Goal: Task Accomplishment & Management: Use online tool/utility

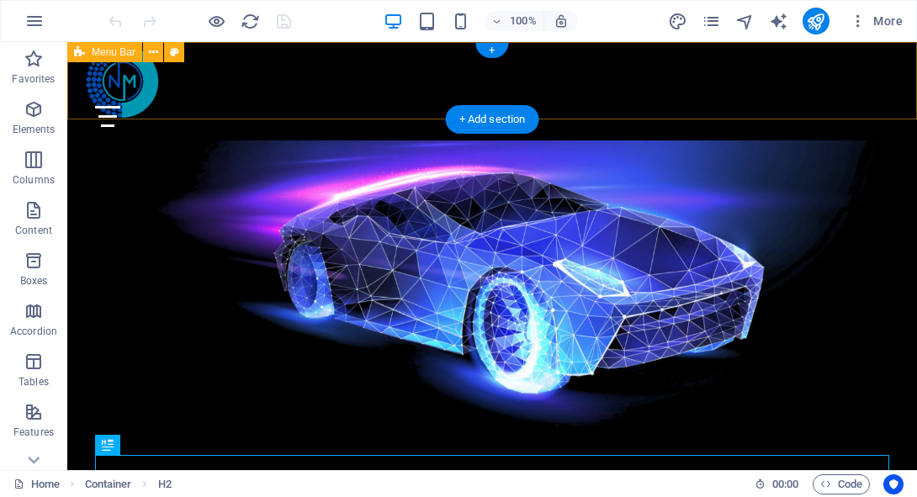
click at [364, 91] on div "Menu About Products Services Partners Contact" at bounding box center [492, 91] width 850 height 98
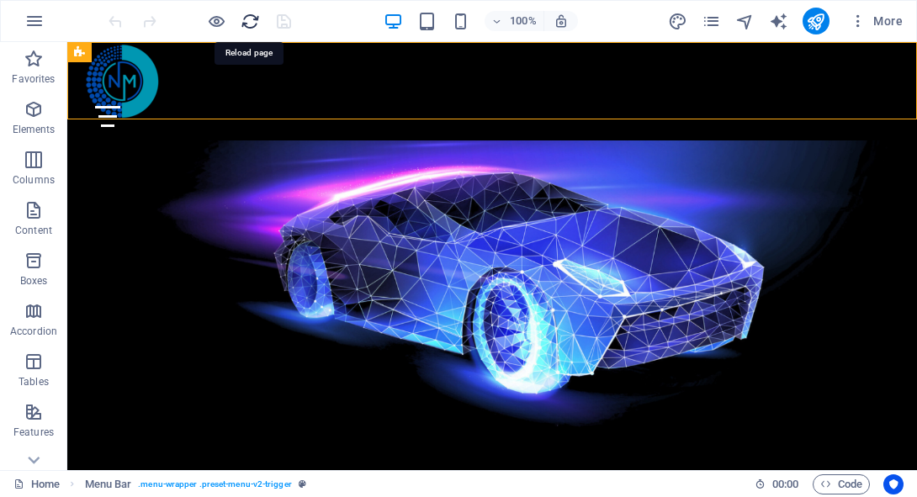
click at [248, 26] on icon "reload" at bounding box center [250, 21] width 19 height 19
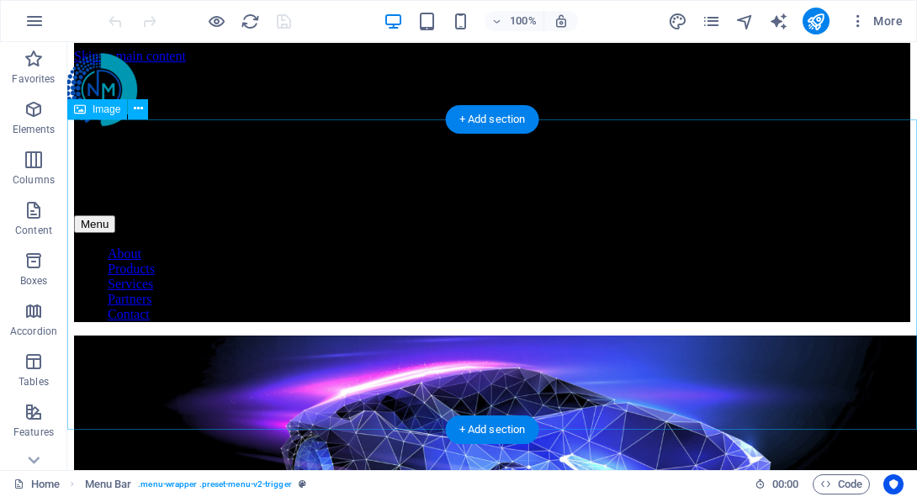
click at [505, 336] on figure at bounding box center [492, 493] width 837 height 314
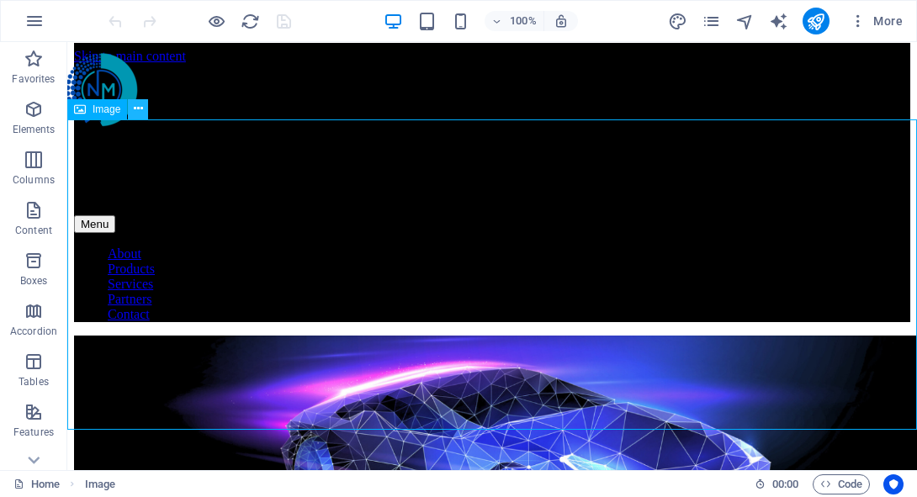
click at [135, 110] on icon at bounding box center [138, 109] width 9 height 18
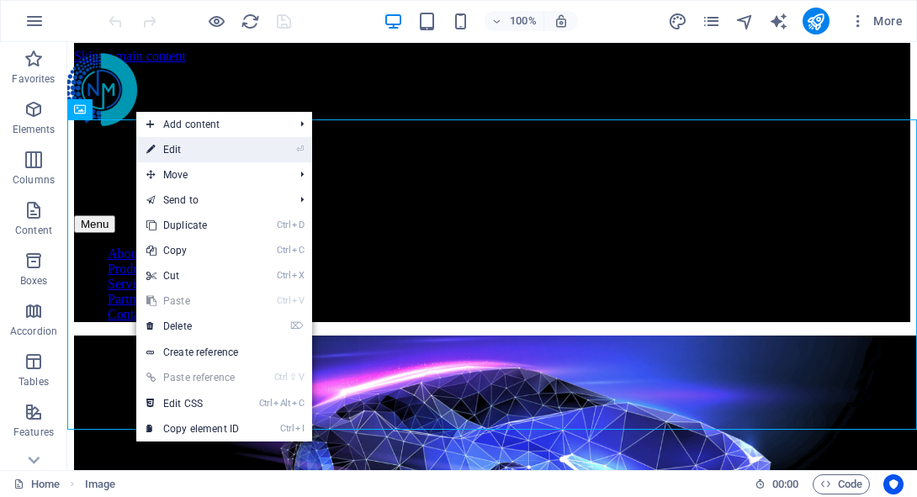
click at [167, 153] on link "⏎ Edit" at bounding box center [192, 149] width 113 height 25
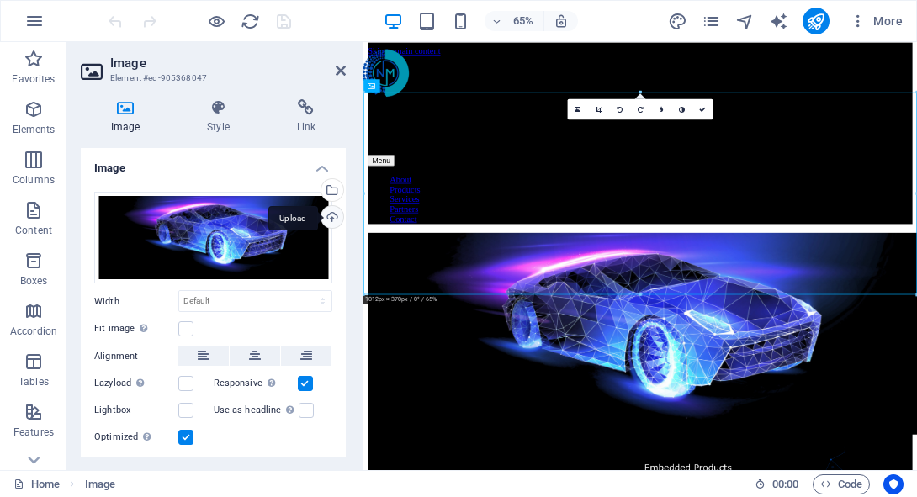
click at [331, 220] on div "Upload" at bounding box center [330, 218] width 25 height 25
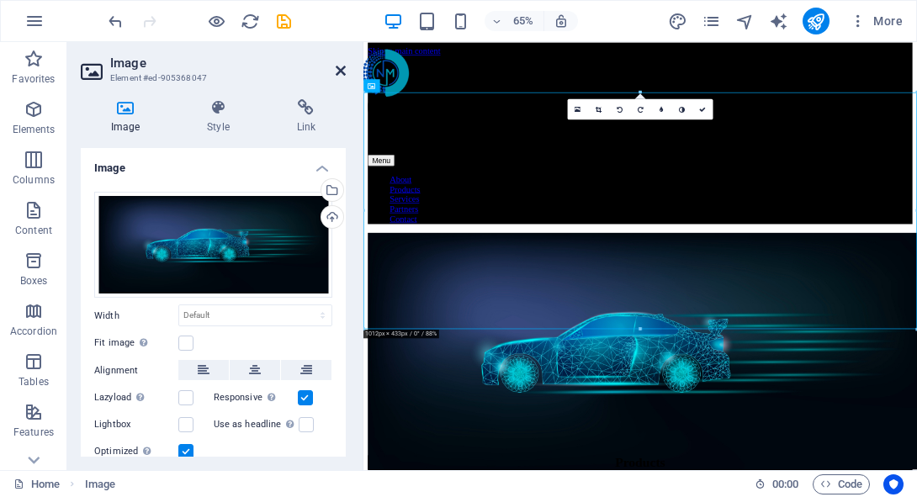
click at [340, 71] on icon at bounding box center [341, 70] width 10 height 13
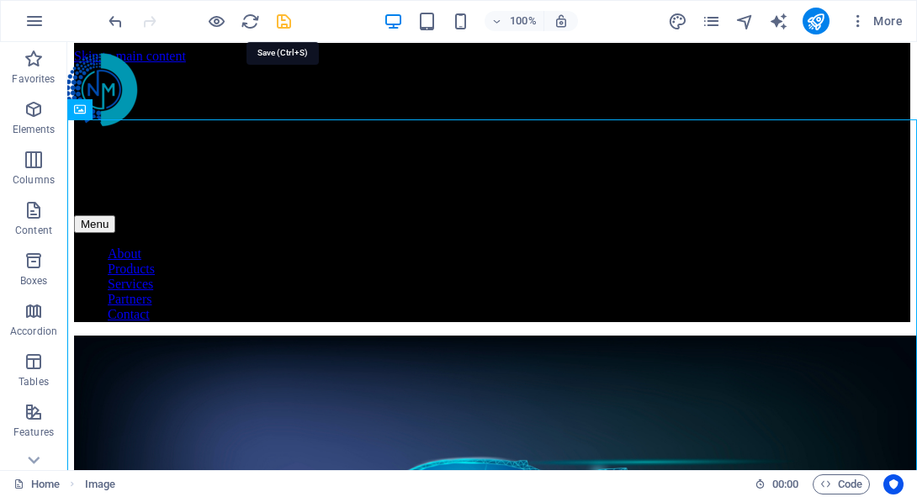
click at [284, 17] on icon "save" at bounding box center [283, 21] width 19 height 19
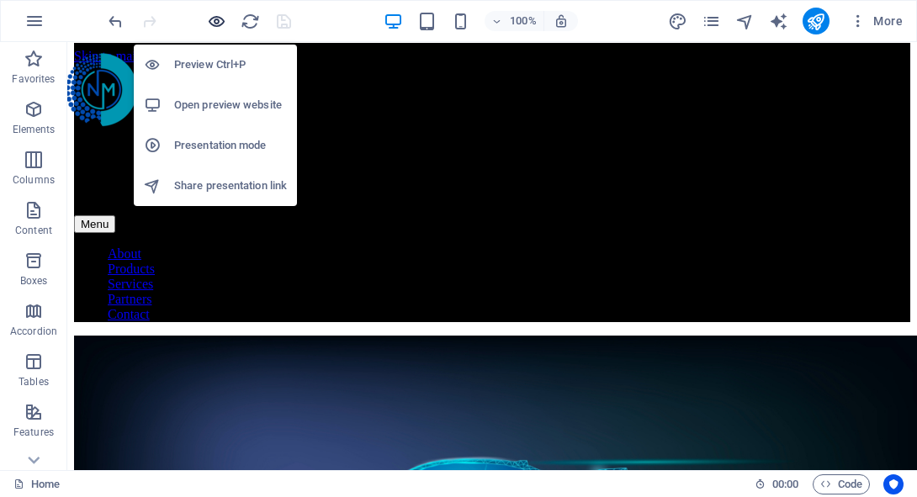
click at [213, 23] on icon "button" at bounding box center [216, 21] width 19 height 19
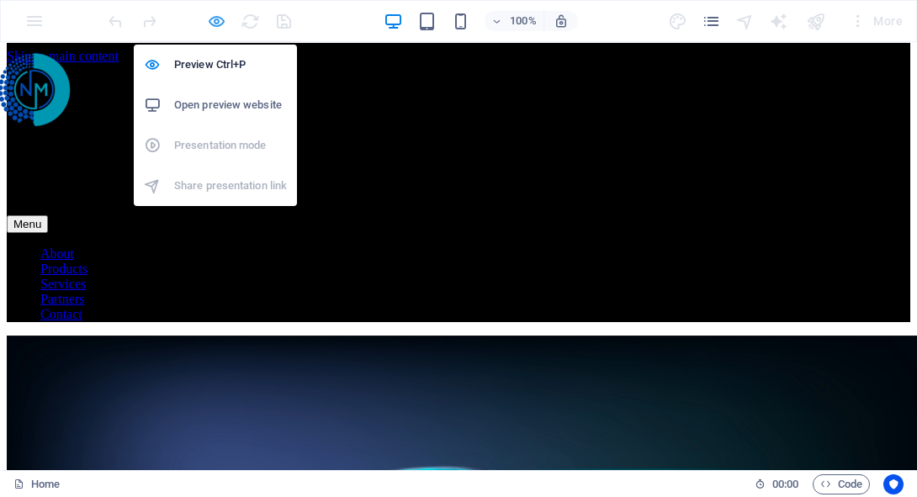
click at [218, 24] on icon "button" at bounding box center [216, 21] width 19 height 19
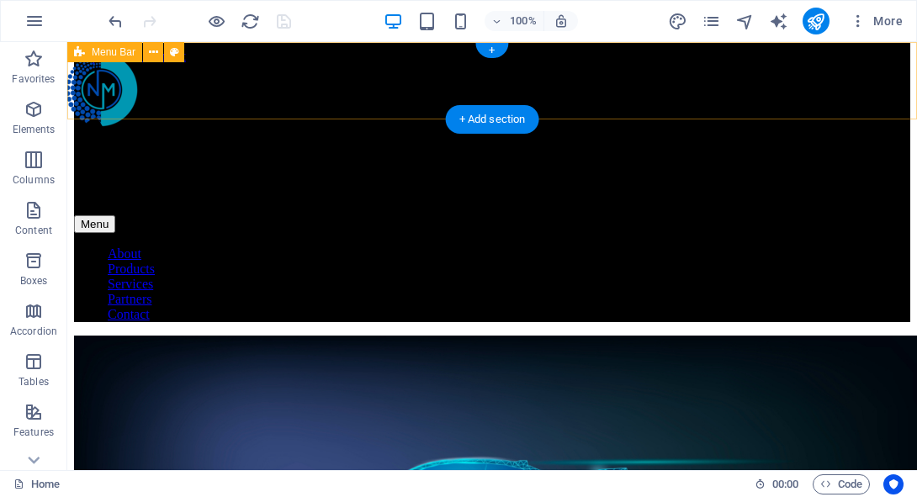
click at [350, 90] on div "Menu About Products Services Partners Contact" at bounding box center [492, 182] width 837 height 279
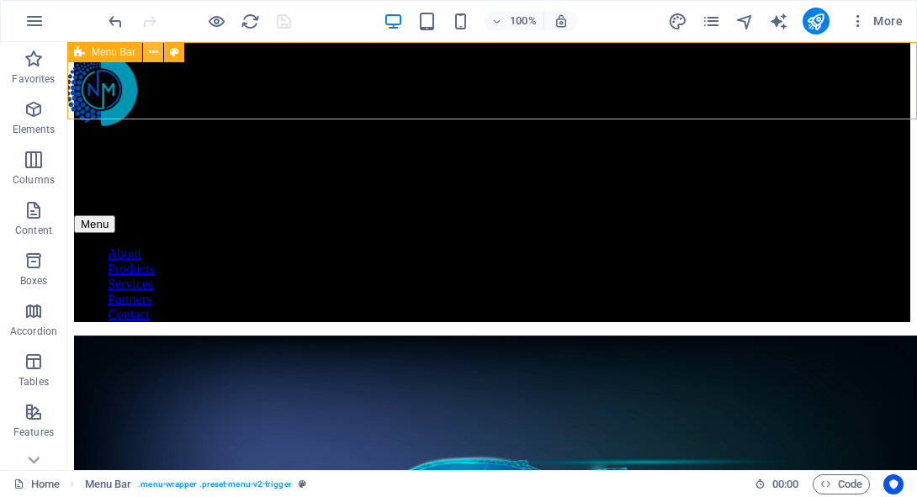
click at [152, 53] on icon at bounding box center [153, 53] width 9 height 18
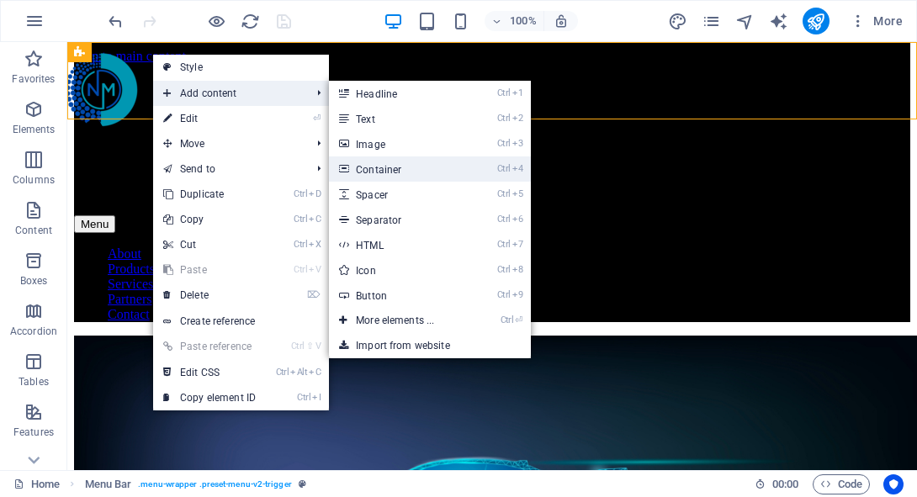
click at [390, 167] on link "Ctrl 4 Container" at bounding box center [398, 169] width 139 height 25
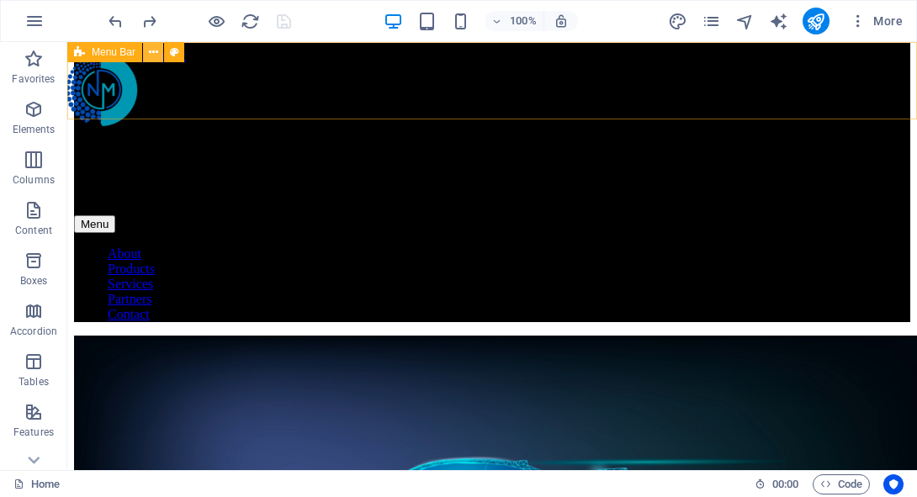
click at [157, 48] on icon at bounding box center [153, 53] width 9 height 18
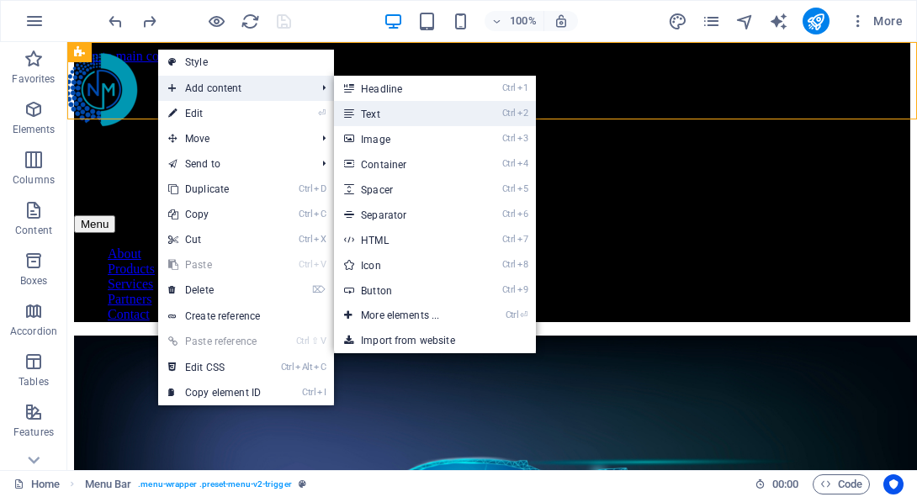
click at [353, 104] on icon at bounding box center [348, 113] width 8 height 25
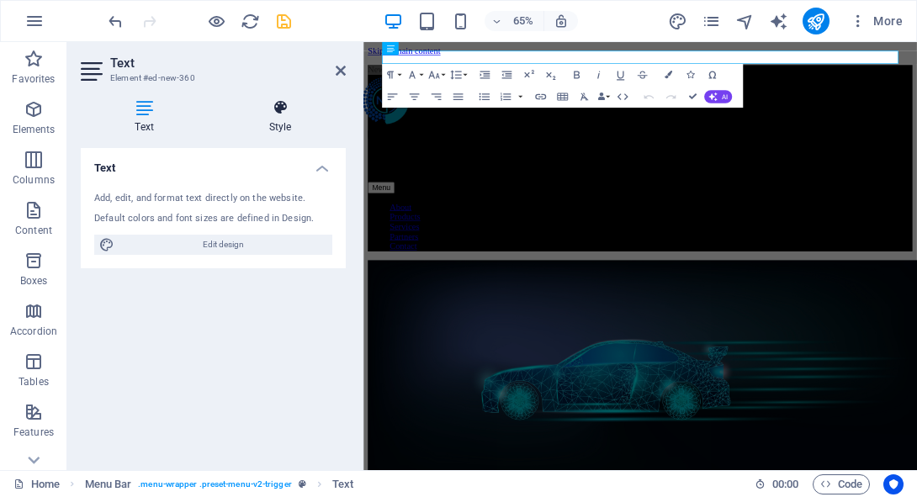
click at [274, 129] on h4 "Style" at bounding box center [280, 116] width 131 height 35
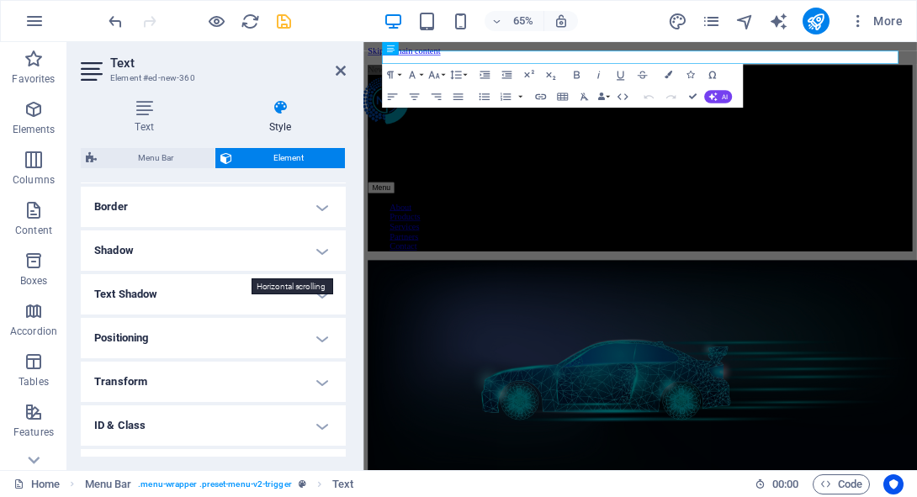
scroll to position [366, 0]
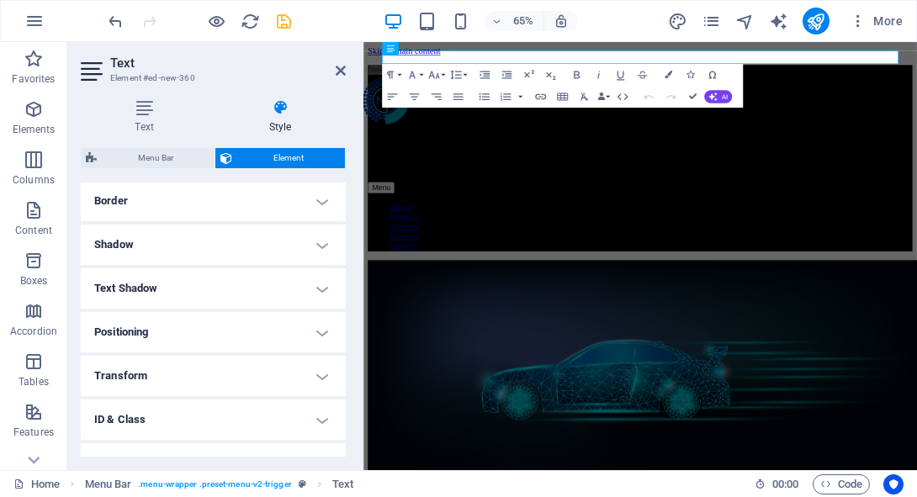
click at [201, 323] on h4 "Positioning" at bounding box center [213, 332] width 265 height 40
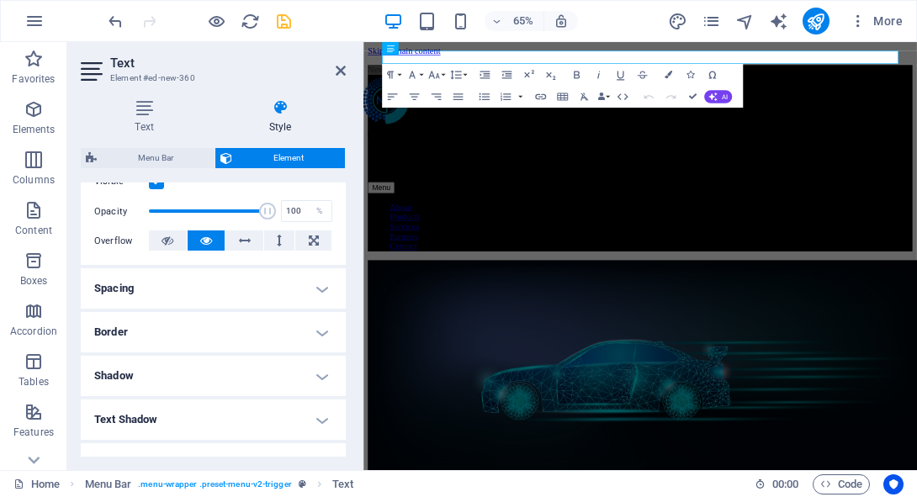
scroll to position [234, 0]
click at [233, 293] on h4 "Spacing" at bounding box center [213, 289] width 265 height 40
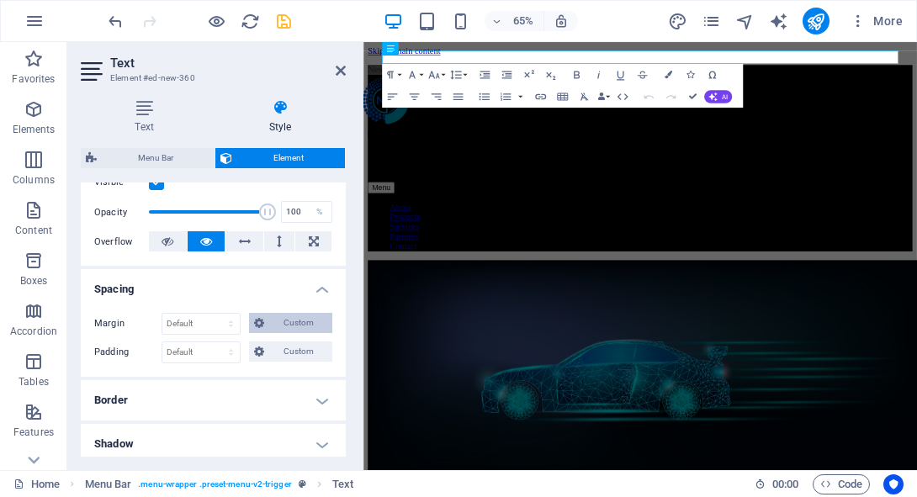
click at [269, 321] on span "Custom" at bounding box center [298, 323] width 58 height 20
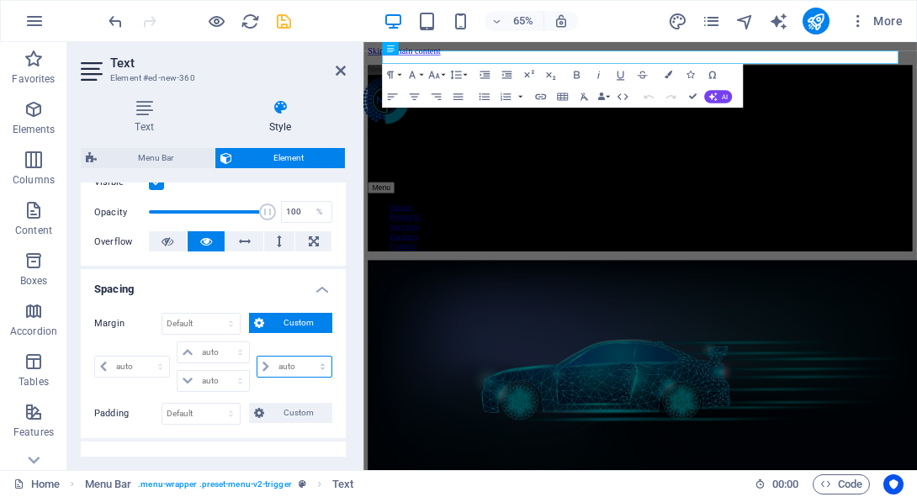
click at [295, 364] on select "auto px % rem vw vh" at bounding box center [295, 367] width 74 height 20
select select "px"
click at [305, 357] on select "auto px % rem vw vh" at bounding box center [295, 367] width 74 height 20
type input "0"
select select "px"
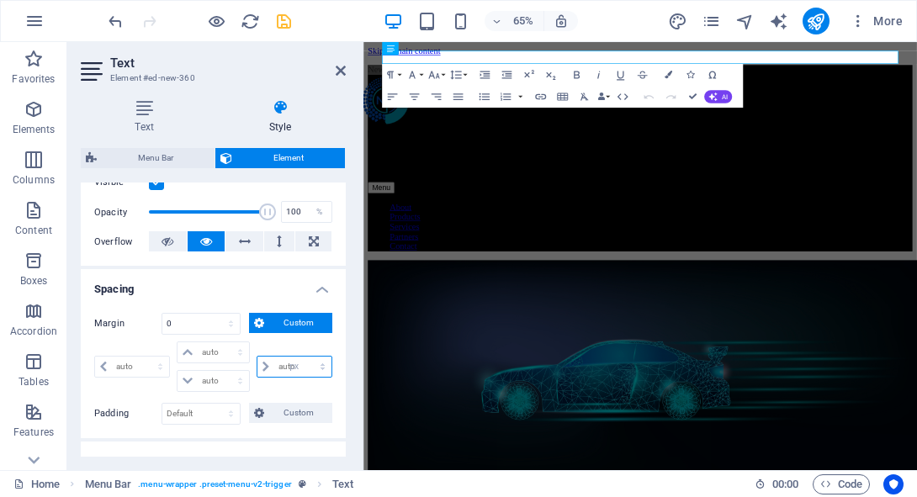
type input "0"
select select "px"
type input "0"
select select "px"
type input "0"
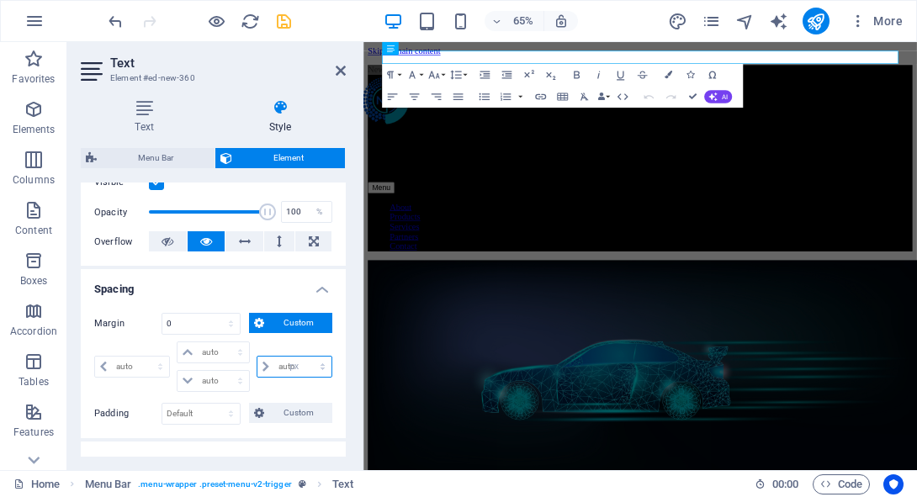
select select "px"
type input "50"
select select "DISABLED_OPTION_VALUE"
type input "5"
type input "100"
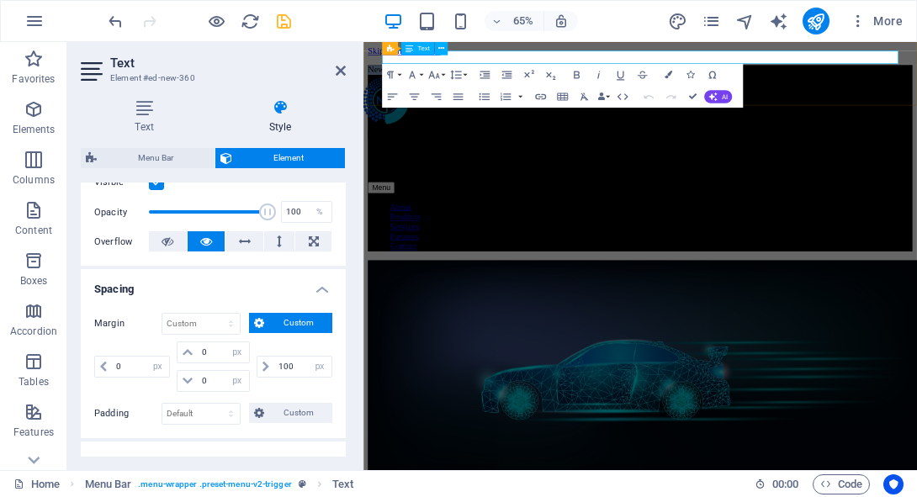
click at [508, 77] on p "New text element" at bounding box center [747, 84] width 754 height 15
click at [509, 77] on p "New text element" at bounding box center [747, 84] width 754 height 15
click at [438, 81] on button "Font Size" at bounding box center [436, 75] width 21 height 22
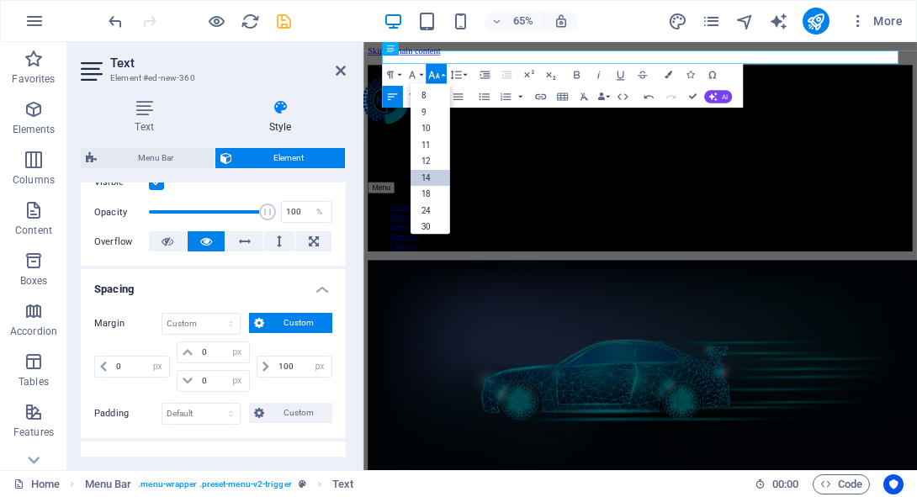
scroll to position [135, 0]
click at [433, 172] on link "48" at bounding box center [431, 173] width 40 height 17
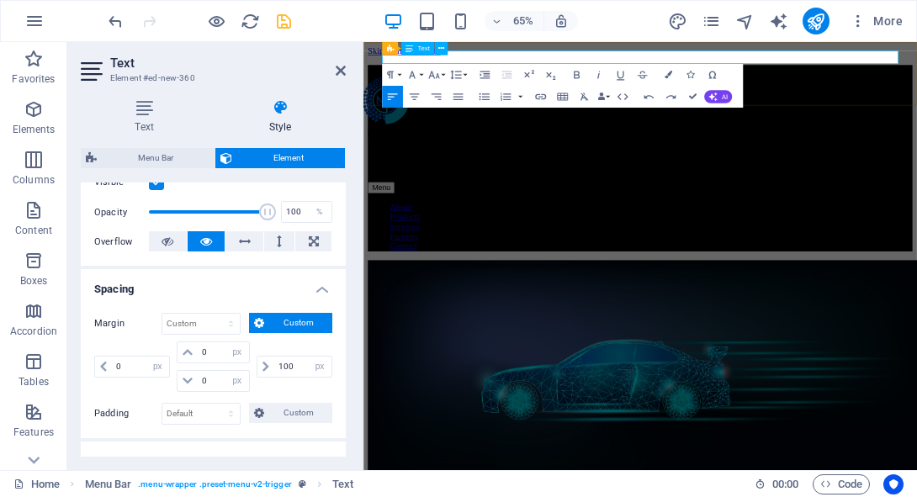
click at [502, 77] on p "NodeMotion" at bounding box center [747, 84] width 754 height 15
click at [438, 71] on icon "button" at bounding box center [434, 74] width 13 height 13
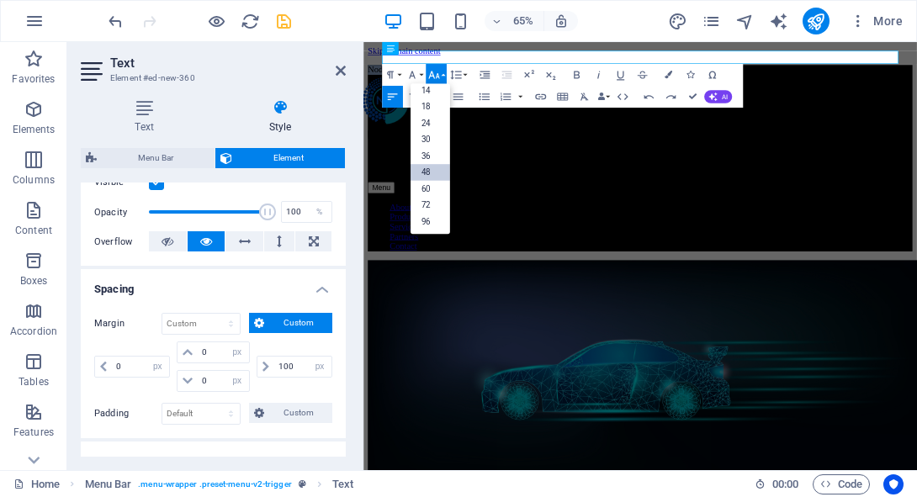
click at [434, 173] on link "48" at bounding box center [431, 173] width 40 height 17
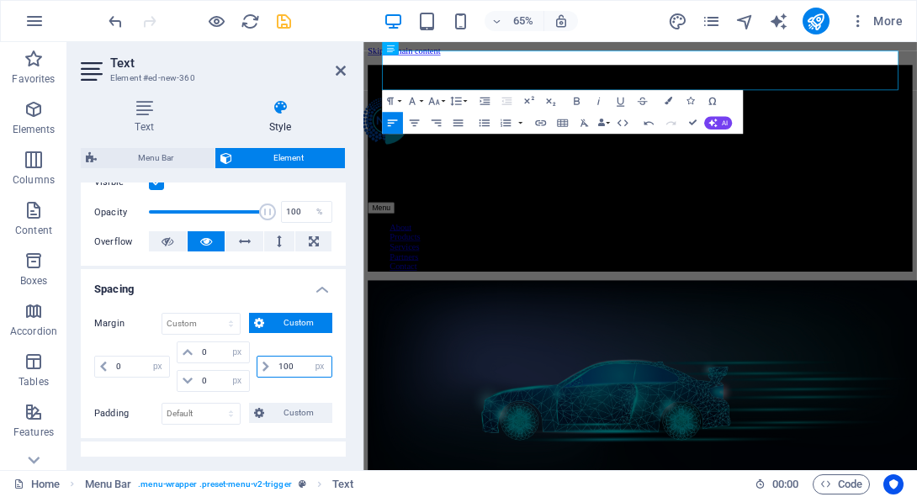
click at [290, 364] on input "100" at bounding box center [302, 367] width 57 height 20
drag, startPoint x: 296, startPoint y: 364, endPoint x: 261, endPoint y: 360, distance: 35.5
click at [261, 360] on div "100 auto px % rem vw vh" at bounding box center [295, 367] width 76 height 22
type input "0"
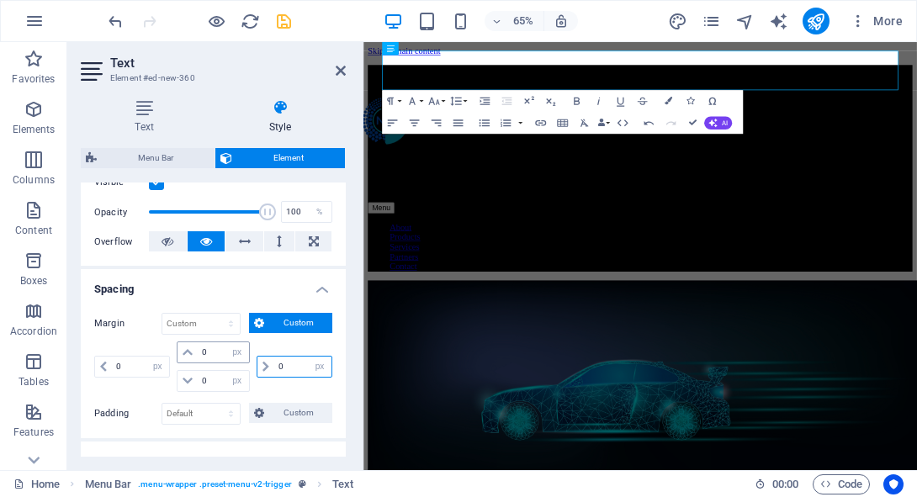
select select "px"
type input "0"
click at [146, 368] on select "auto px % rem vw vh" at bounding box center [158, 367] width 24 height 20
click at [135, 363] on input "0" at bounding box center [140, 367] width 57 height 20
drag, startPoint x: 132, startPoint y: 363, endPoint x: 92, endPoint y: 363, distance: 40.4
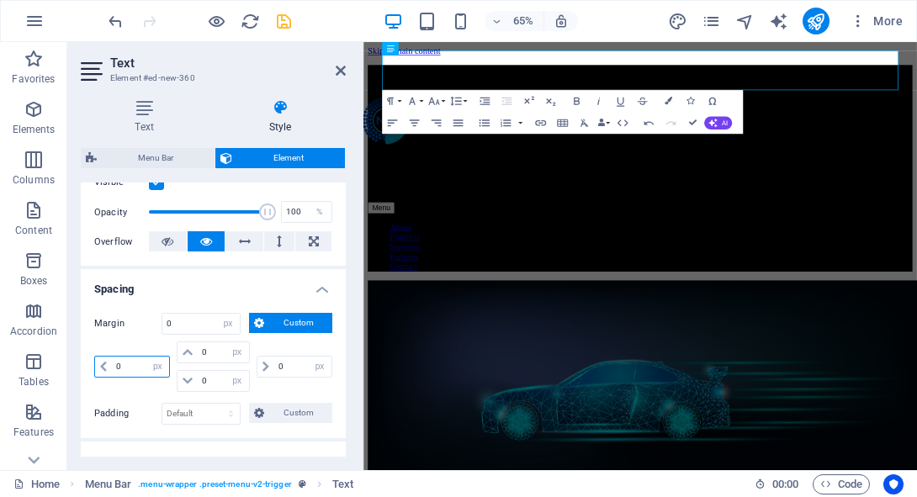
click at [92, 363] on div "Margin 0 Default auto px % rem vw vh Custom Custom 0 auto px % rem vw vh 0 auto…" at bounding box center [213, 369] width 265 height 139
type input "100"
select select "DISABLED_OPTION_VALUE"
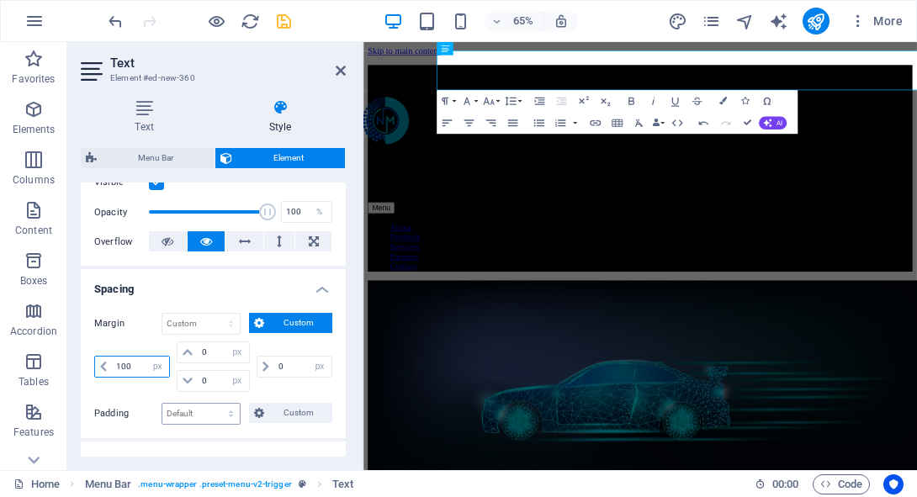
type input "100"
click at [204, 412] on select "Default px rem % vh vw Custom" at bounding box center [200, 414] width 77 height 20
select select "px"
click at [215, 404] on select "Default px rem % vh vw Custom" at bounding box center [200, 414] width 77 height 20
type input "0"
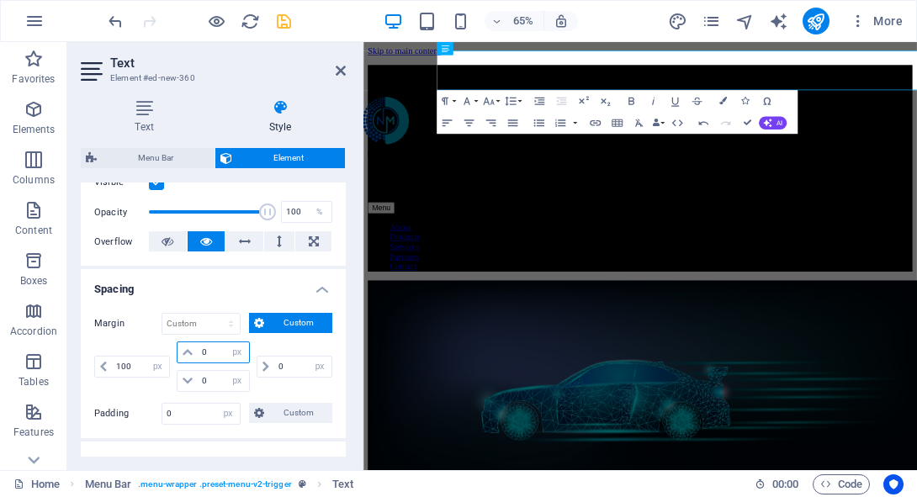
click at [215, 356] on input "0" at bounding box center [223, 353] width 51 height 20
drag, startPoint x: 215, startPoint y: 356, endPoint x: 155, endPoint y: 352, distance: 60.8
click at [155, 352] on div "100 auto px % rem vw vh 0 auto px % rem vw vh 0 auto px % rem vw vh 0 auto px %…" at bounding box center [213, 367] width 238 height 51
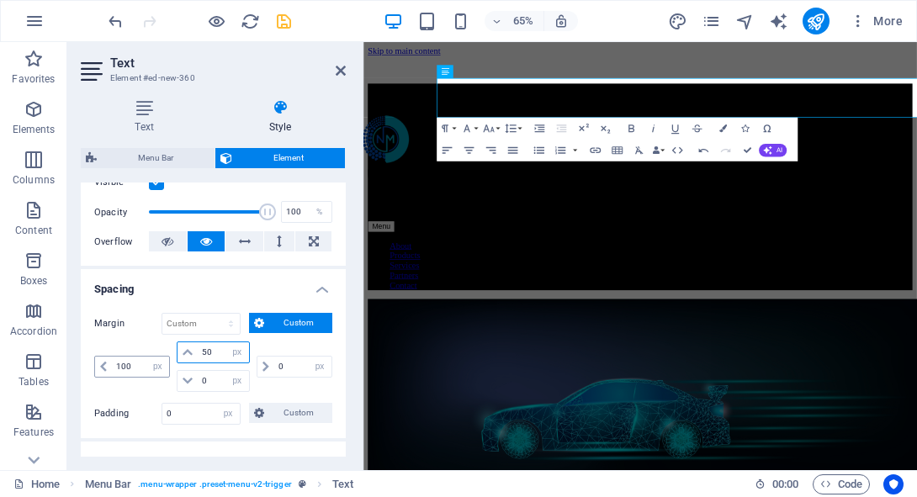
type input "50"
drag, startPoint x: 135, startPoint y: 368, endPoint x: 109, endPoint y: 366, distance: 25.3
click at [109, 366] on div "100 auto px % rem vw vh" at bounding box center [132, 367] width 76 height 22
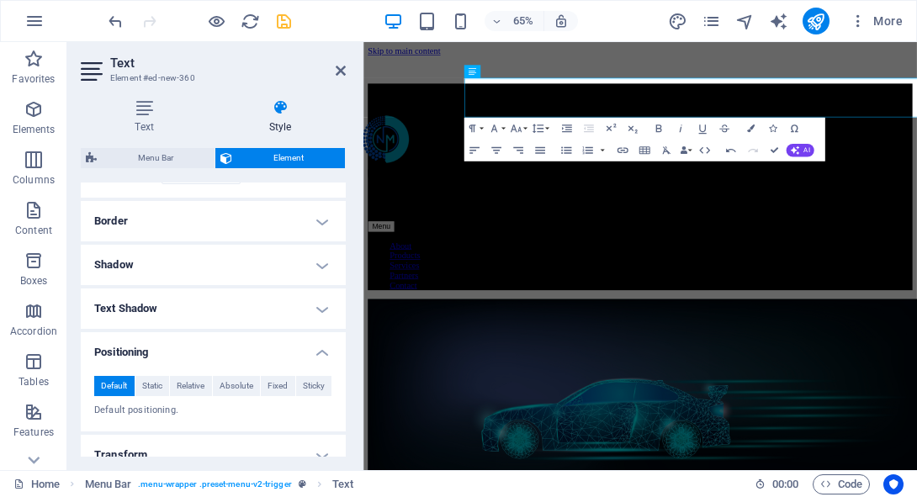
scroll to position [521, 0]
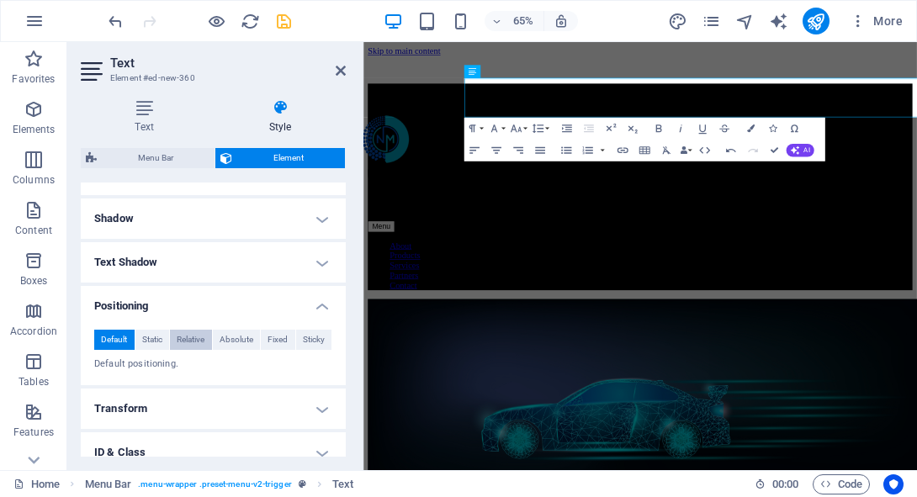
type input "150"
click at [198, 346] on span "Relative" at bounding box center [191, 340] width 28 height 20
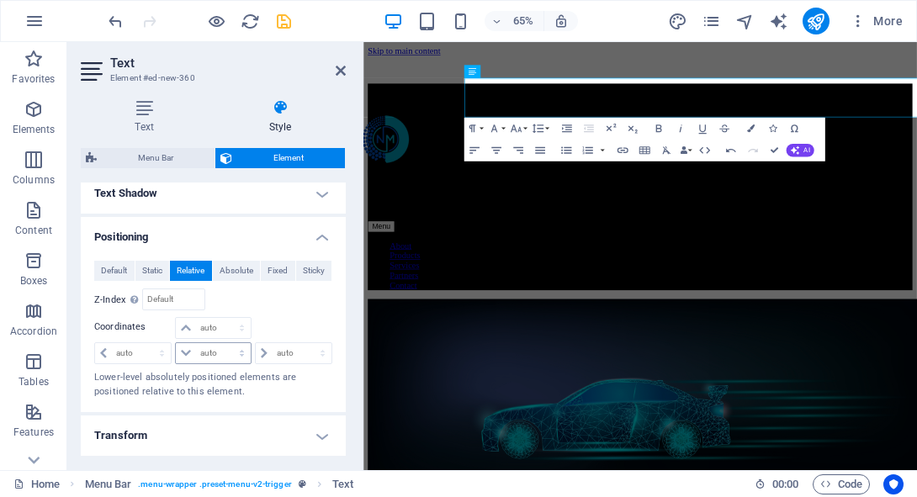
scroll to position [593, 0]
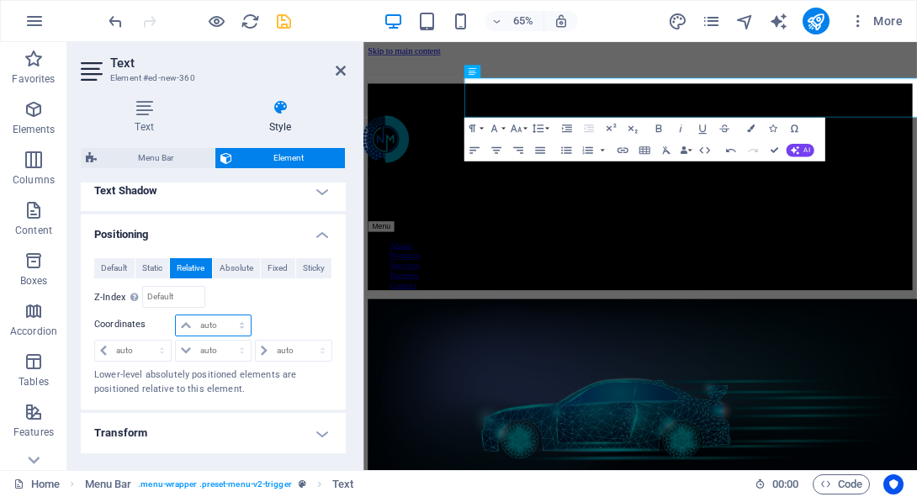
click at [224, 325] on select "auto px rem % em" at bounding box center [213, 326] width 74 height 20
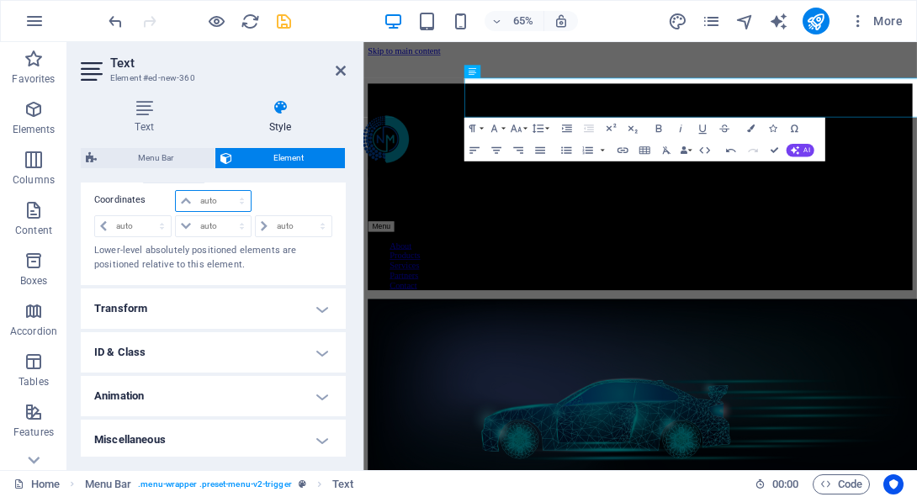
scroll to position [719, 0]
click at [234, 306] on h4 "Transform" at bounding box center [213, 307] width 265 height 40
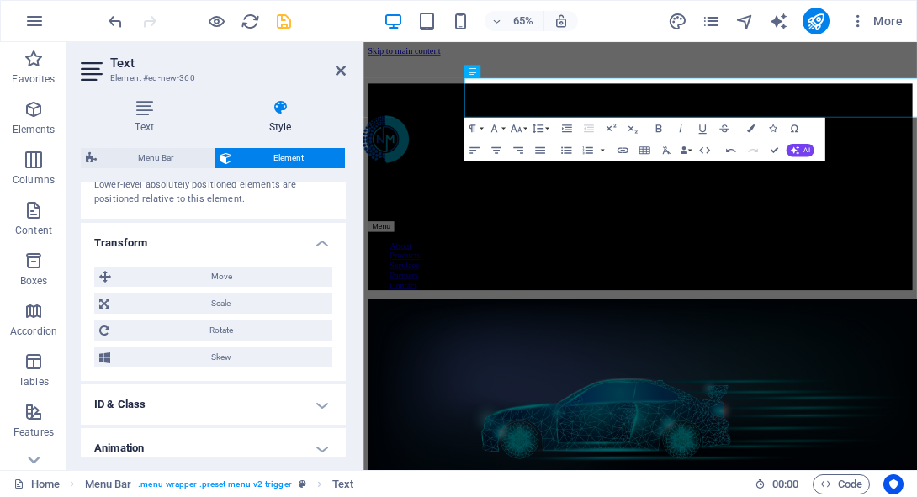
scroll to position [786, 0]
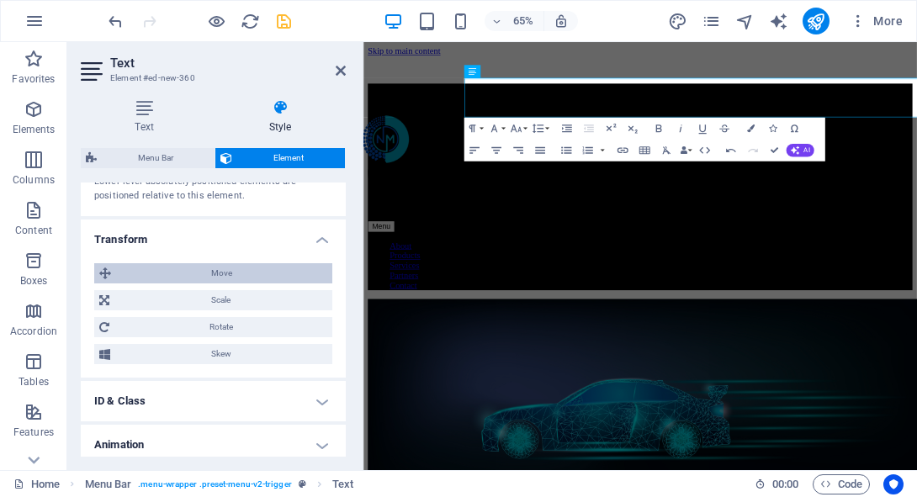
click at [240, 275] on span "Move" at bounding box center [221, 273] width 211 height 20
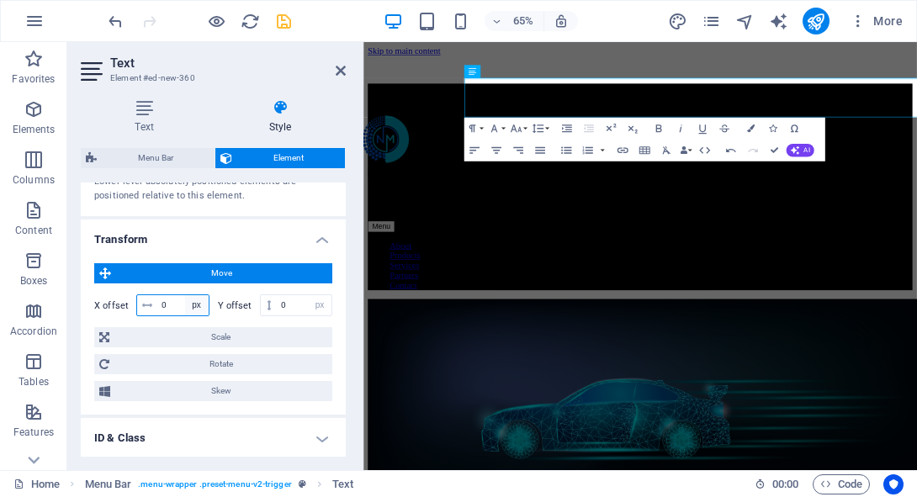
click at [185, 309] on select "px rem % em vh vw" at bounding box center [197, 305] width 24 height 20
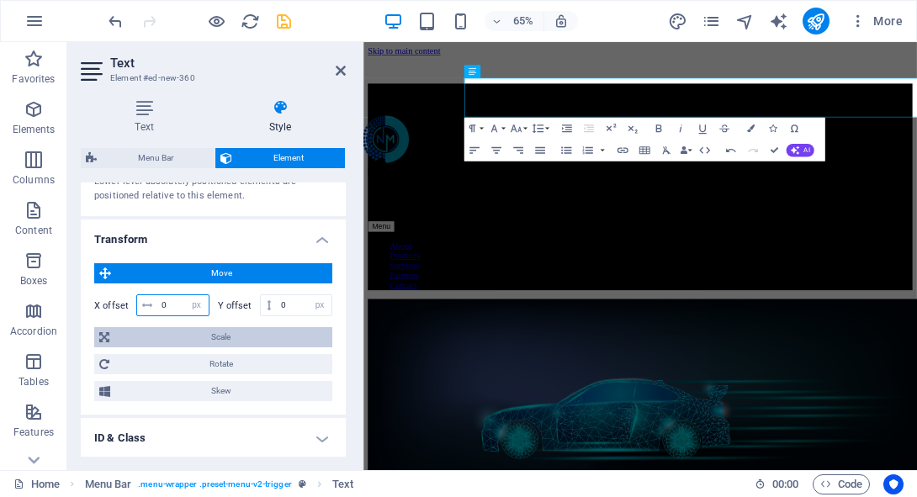
click at [185, 295] on select "px rem % em vh vw" at bounding box center [197, 305] width 24 height 20
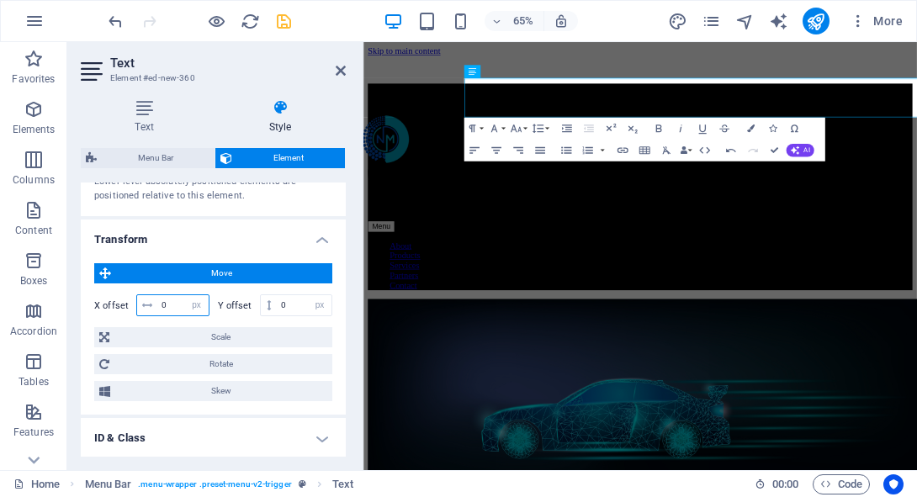
click at [169, 303] on input "0" at bounding box center [182, 305] width 51 height 20
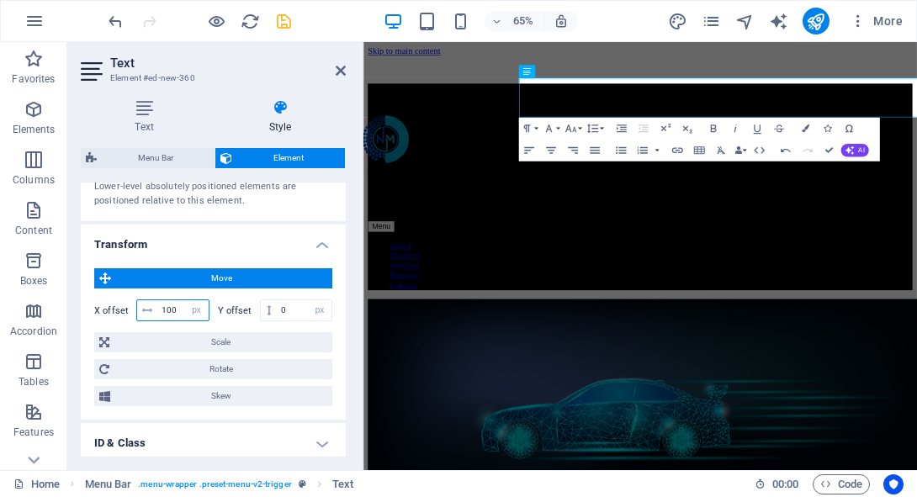
scroll to position [784, 0]
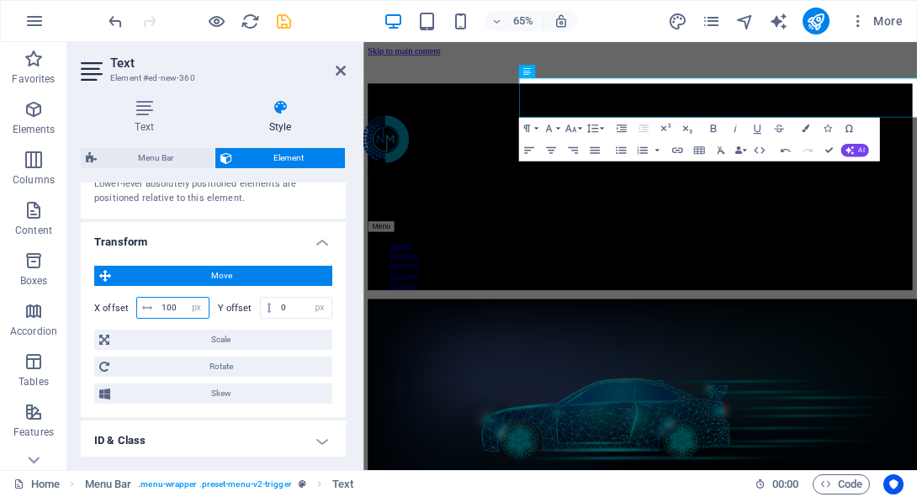
click at [172, 300] on input "100" at bounding box center [182, 308] width 51 height 20
type input "0"
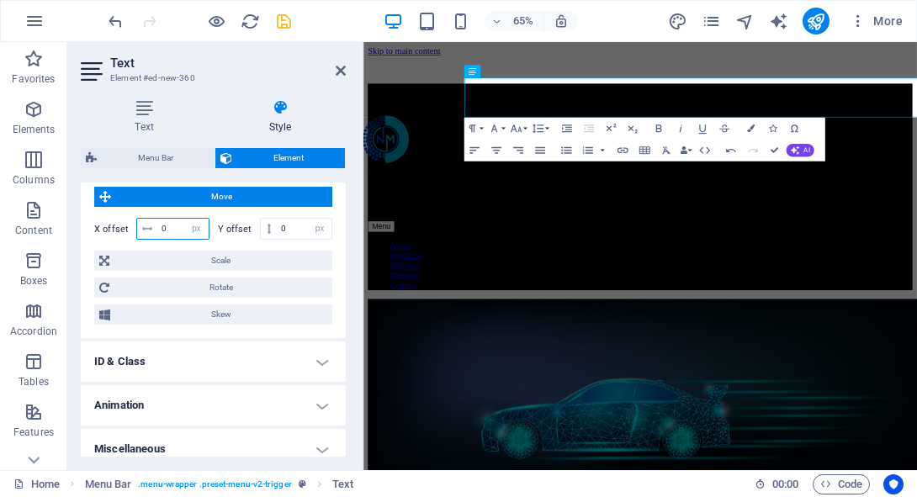
scroll to position [874, 0]
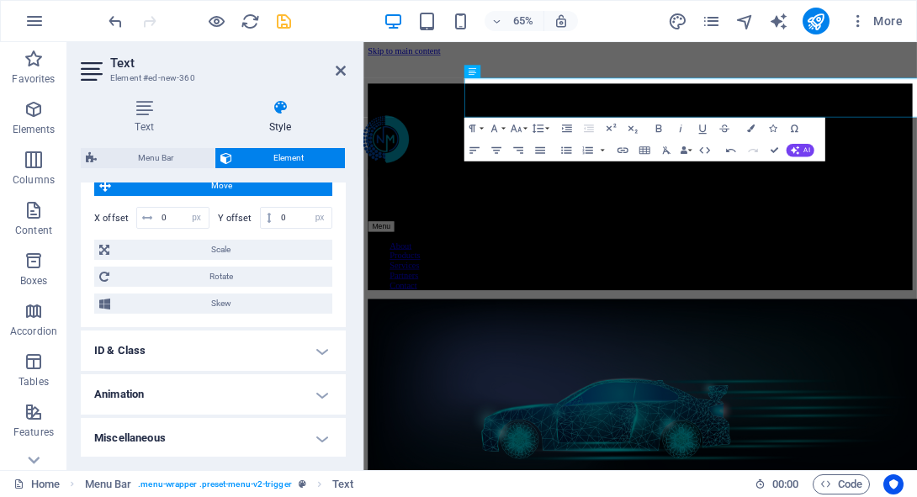
click at [231, 342] on h4 "ID & Class" at bounding box center [213, 351] width 265 height 40
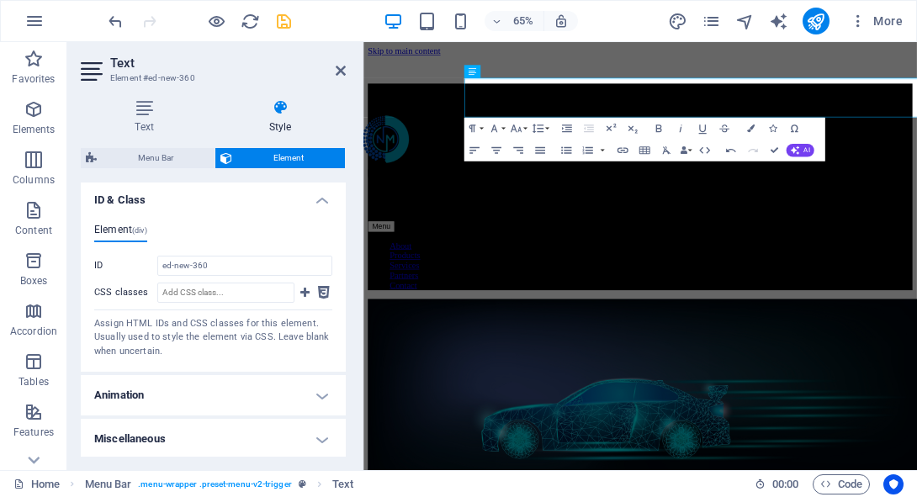
click at [253, 390] on h4 "Animation" at bounding box center [213, 395] width 265 height 40
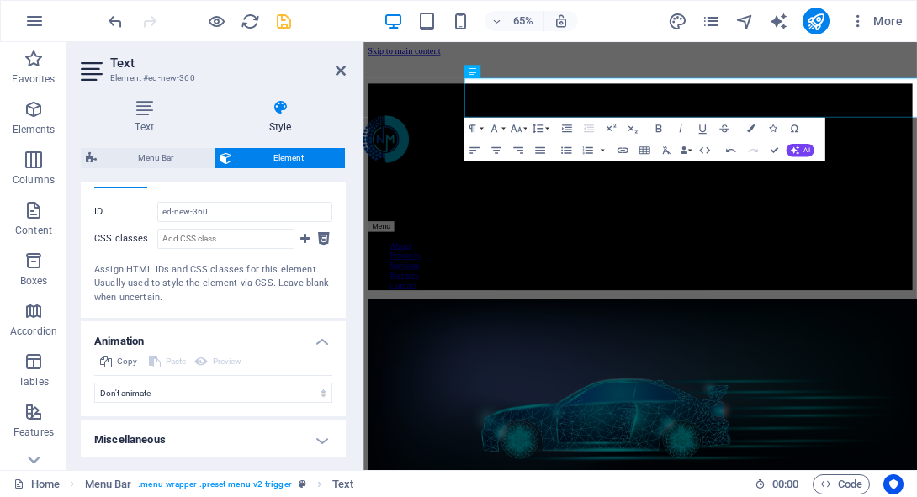
scroll to position [1079, 0]
click at [222, 444] on h4 "Miscellaneous" at bounding box center [213, 439] width 265 height 40
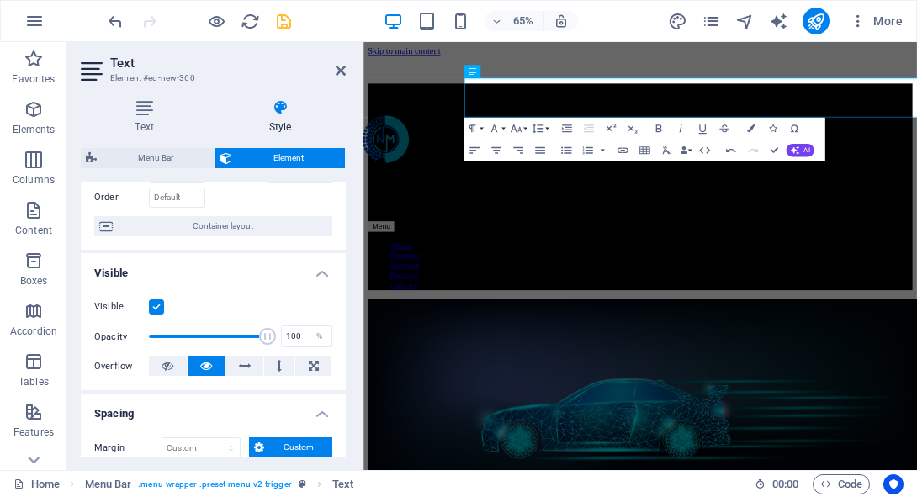
scroll to position [0, 0]
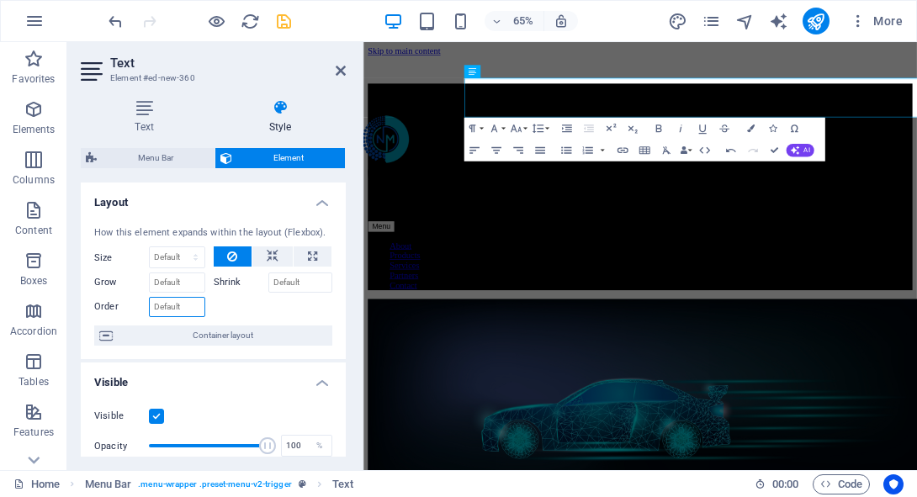
click at [191, 302] on input "Order" at bounding box center [177, 307] width 56 height 20
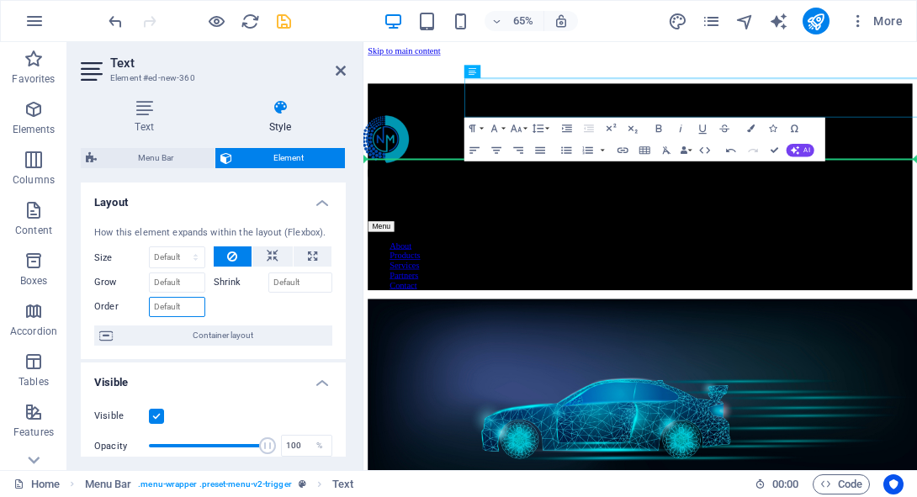
drag, startPoint x: 840, startPoint y: 113, endPoint x: 497, endPoint y: 187, distance: 350.5
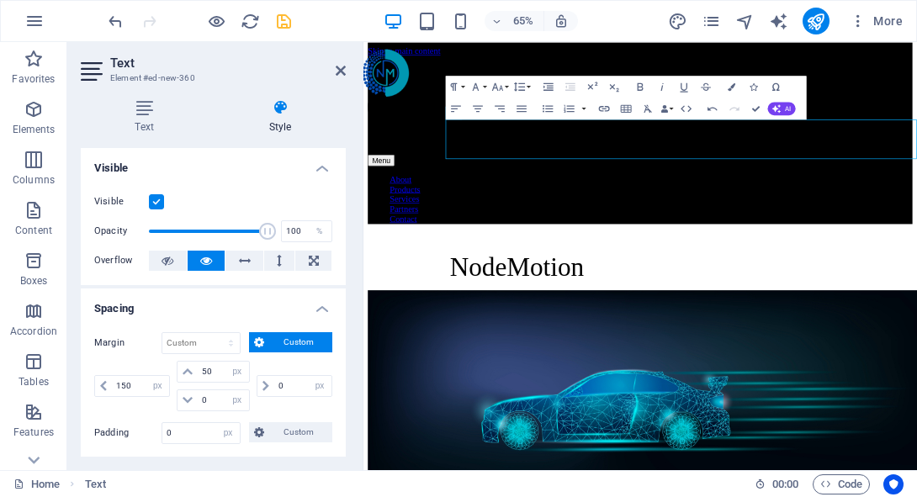
click at [339, 62] on h2 "Text" at bounding box center [228, 63] width 236 height 15
drag, startPoint x: 339, startPoint y: 70, endPoint x: 271, endPoint y: 44, distance: 73.0
click at [339, 70] on icon at bounding box center [341, 70] width 10 height 13
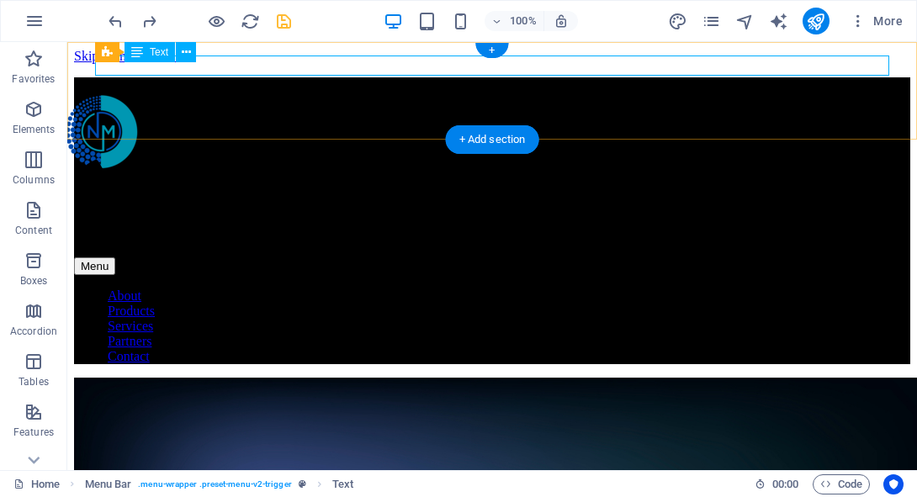
click at [285, 77] on div "New text element" at bounding box center [492, 84] width 837 height 15
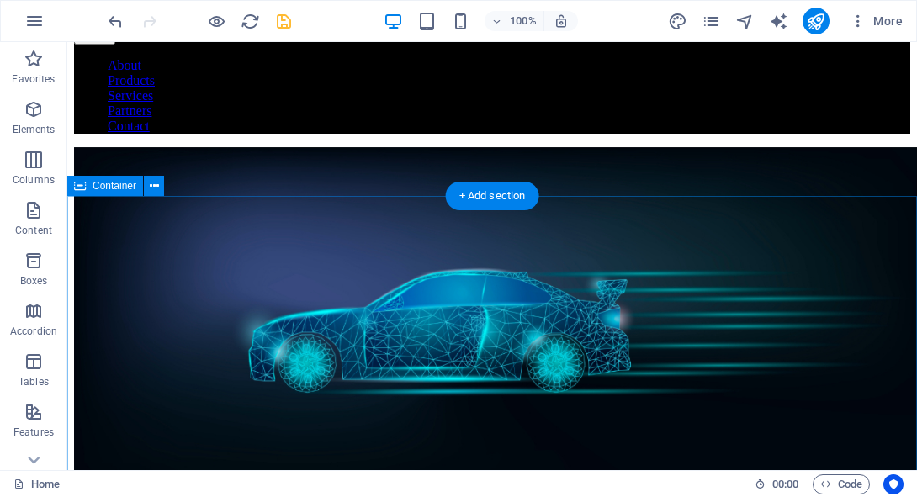
scroll to position [105, 0]
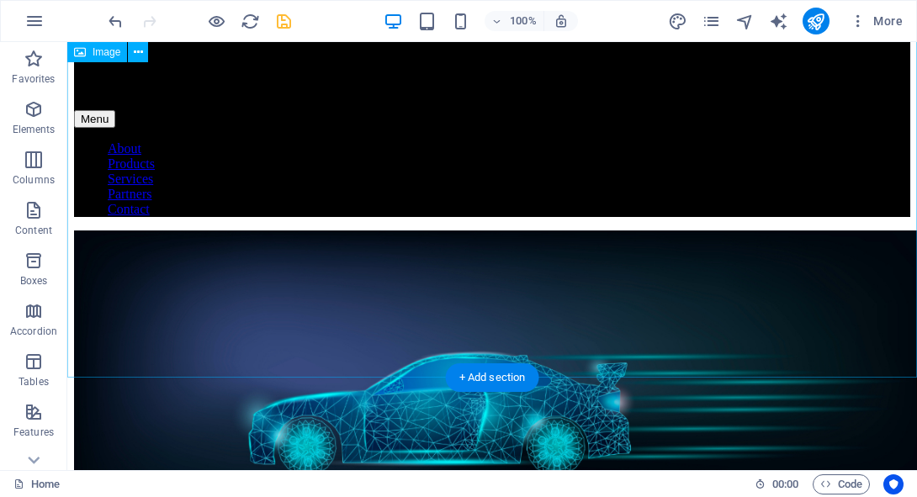
click at [437, 290] on figure at bounding box center [492, 414] width 837 height 367
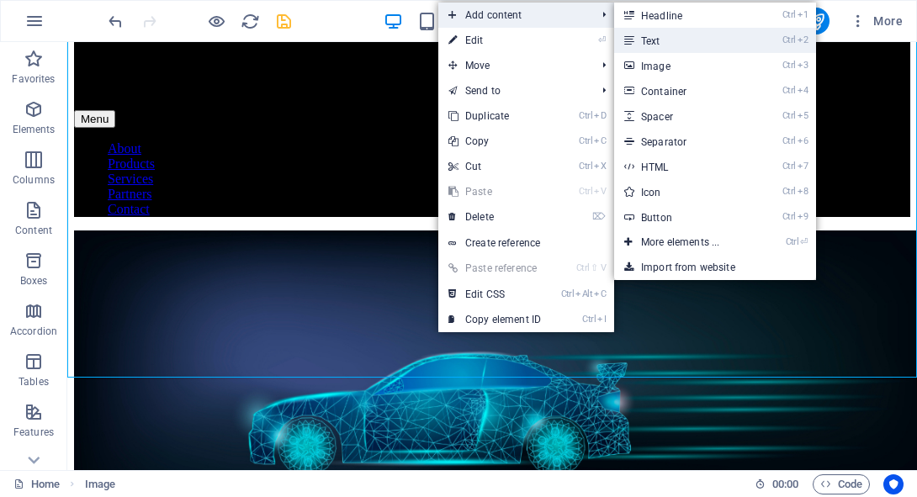
click at [645, 37] on link "Ctrl 2 Text" at bounding box center [683, 40] width 139 height 25
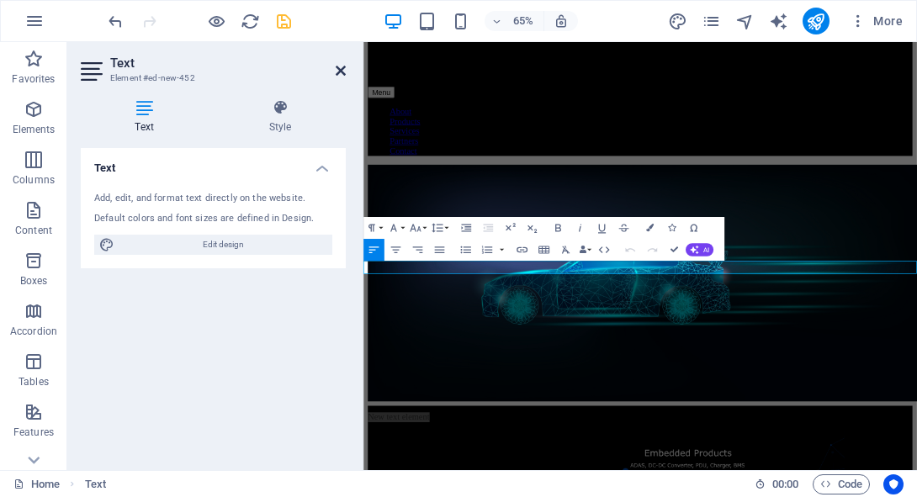
click at [339, 70] on icon at bounding box center [341, 70] width 10 height 13
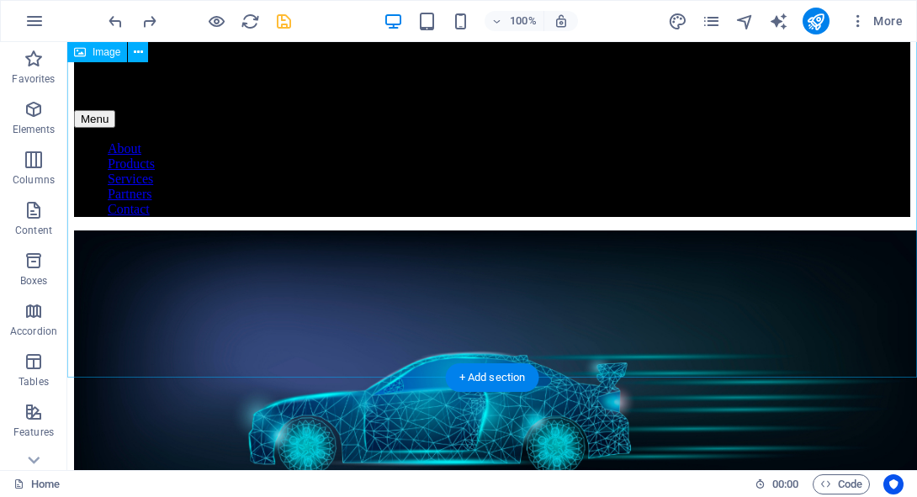
click at [304, 265] on figure at bounding box center [492, 414] width 837 height 367
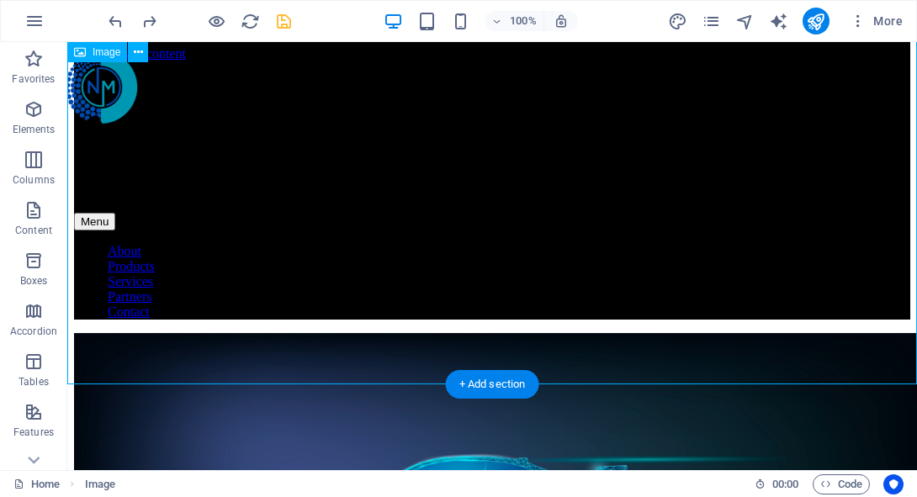
scroll to position [0, 0]
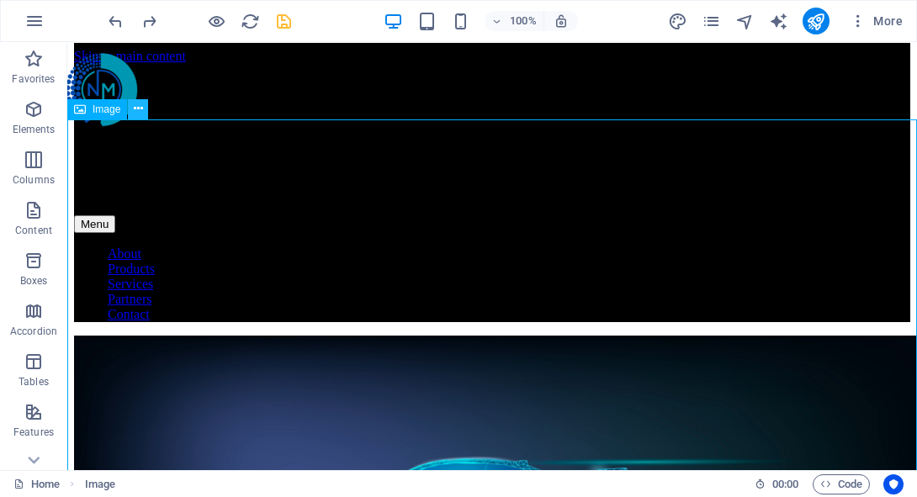
click at [130, 110] on button at bounding box center [138, 109] width 20 height 20
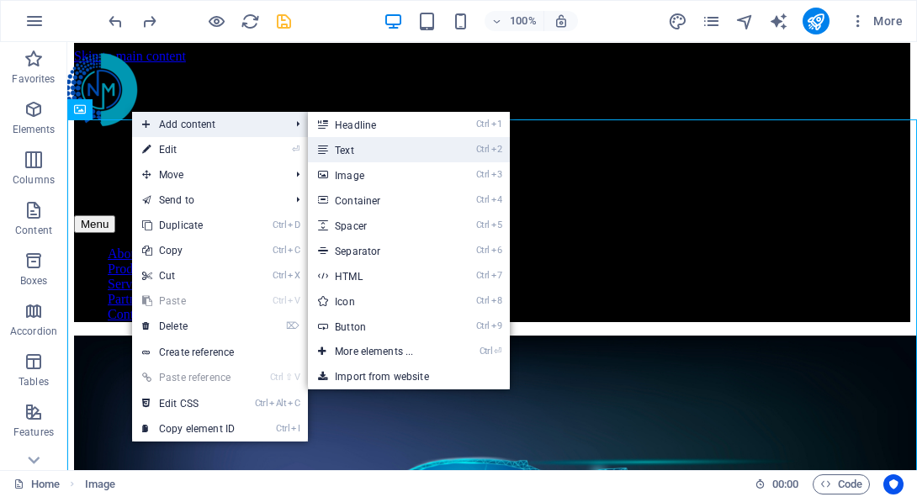
click at [335, 146] on link "Ctrl 2 Text" at bounding box center [377, 149] width 139 height 25
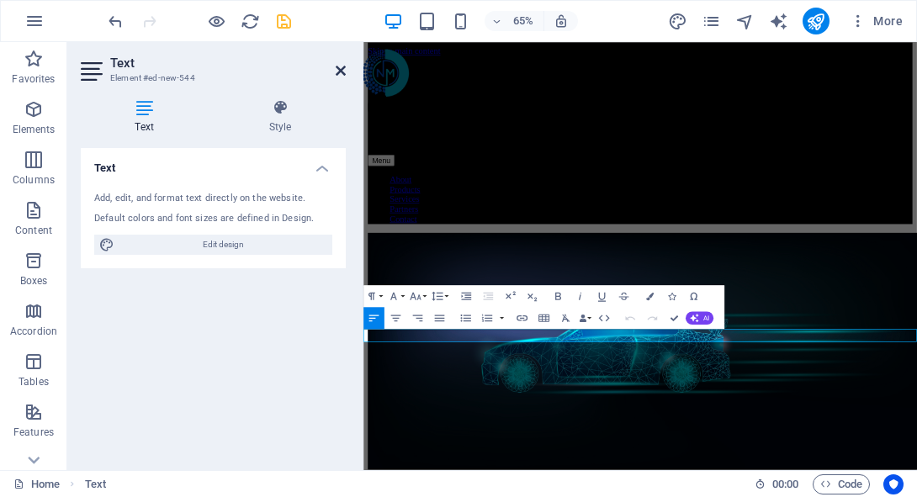
click at [337, 67] on icon at bounding box center [341, 70] width 10 height 13
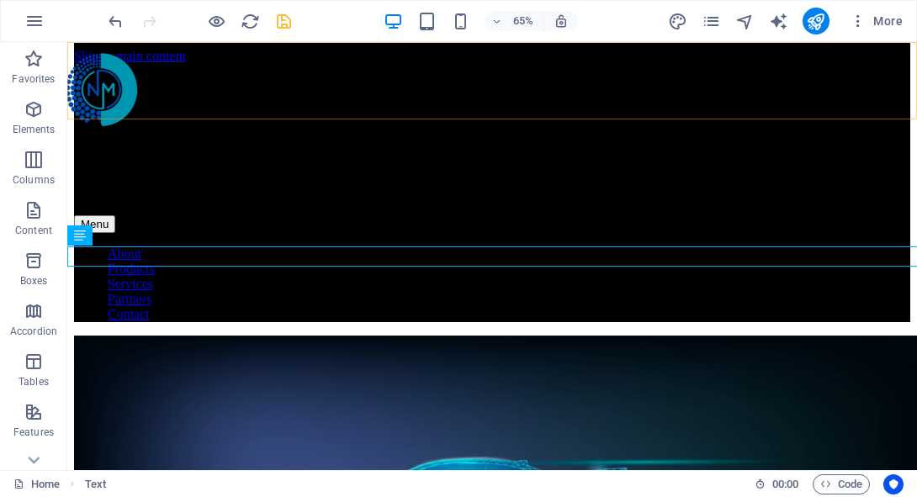
scroll to position [237, 0]
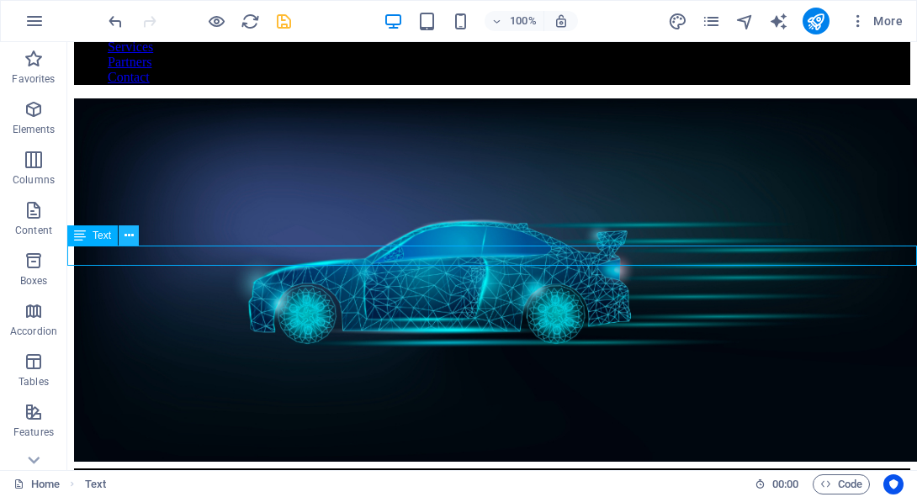
click at [123, 234] on button at bounding box center [129, 236] width 20 height 20
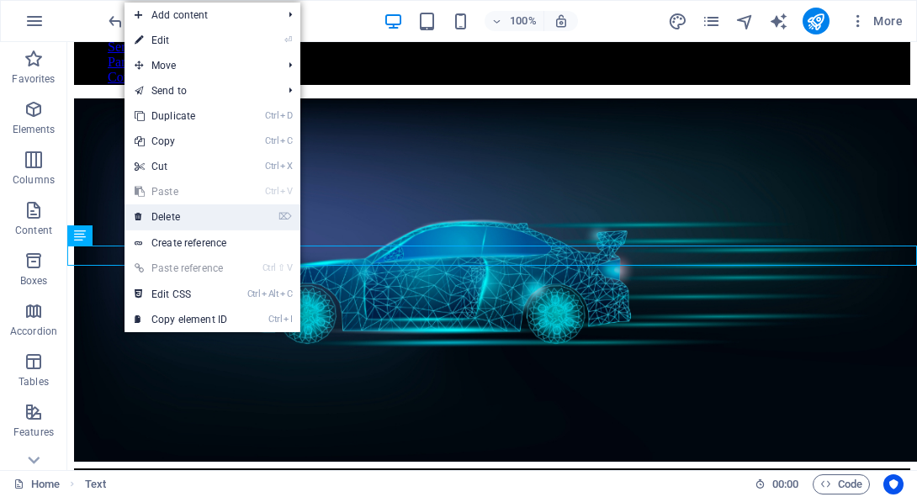
click at [221, 225] on link "⌦ Delete" at bounding box center [181, 217] width 113 height 25
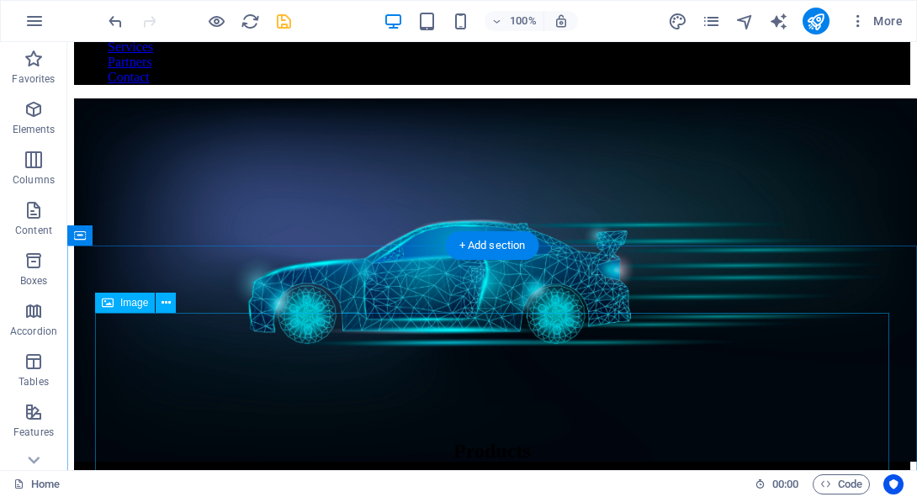
scroll to position [0, 0]
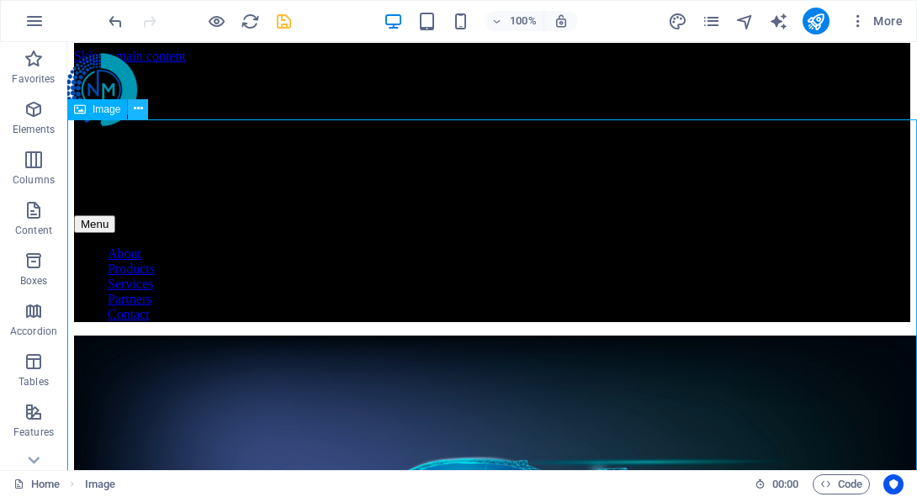
click at [142, 113] on icon at bounding box center [138, 109] width 9 height 18
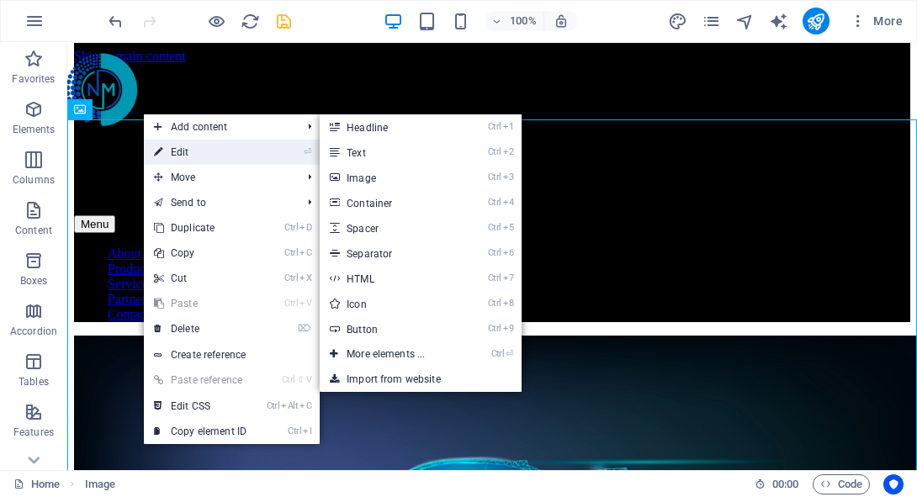
click at [171, 153] on link "⏎ Edit" at bounding box center [200, 152] width 113 height 25
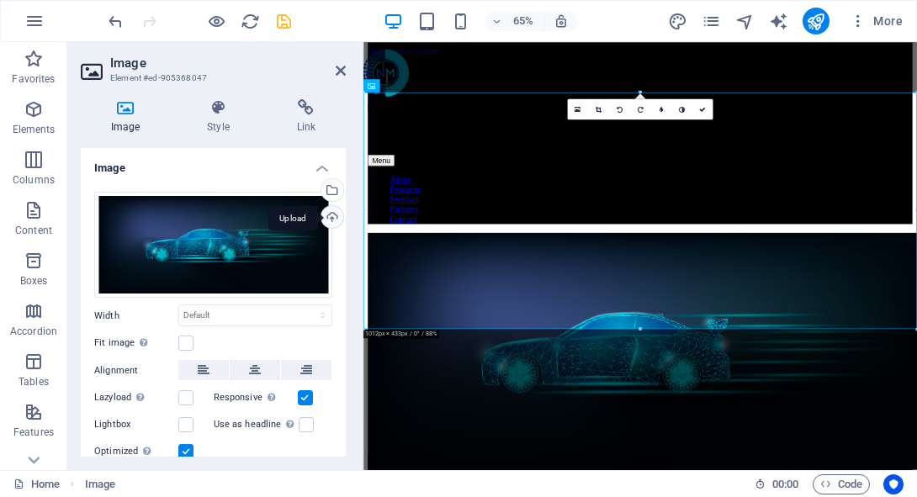
click at [329, 221] on div "Upload" at bounding box center [330, 218] width 25 height 25
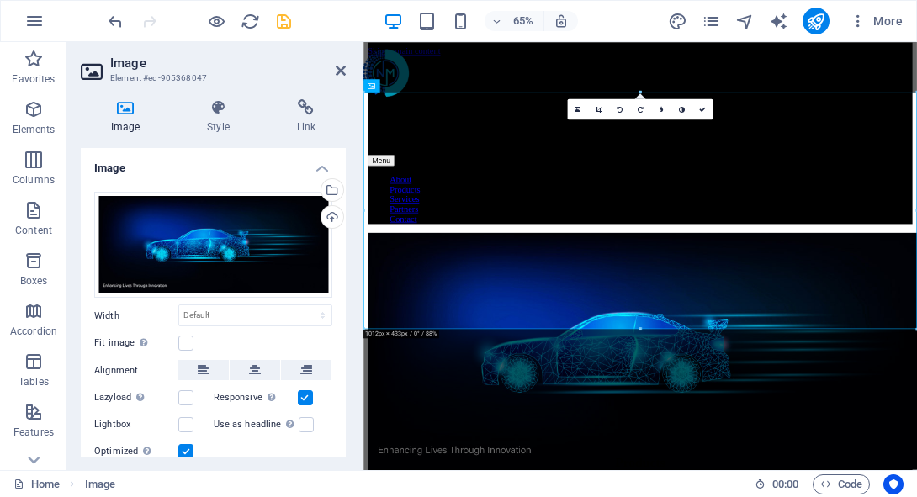
click at [625, 24] on div "65% More" at bounding box center [507, 21] width 805 height 27
click at [338, 72] on icon at bounding box center [341, 70] width 10 height 13
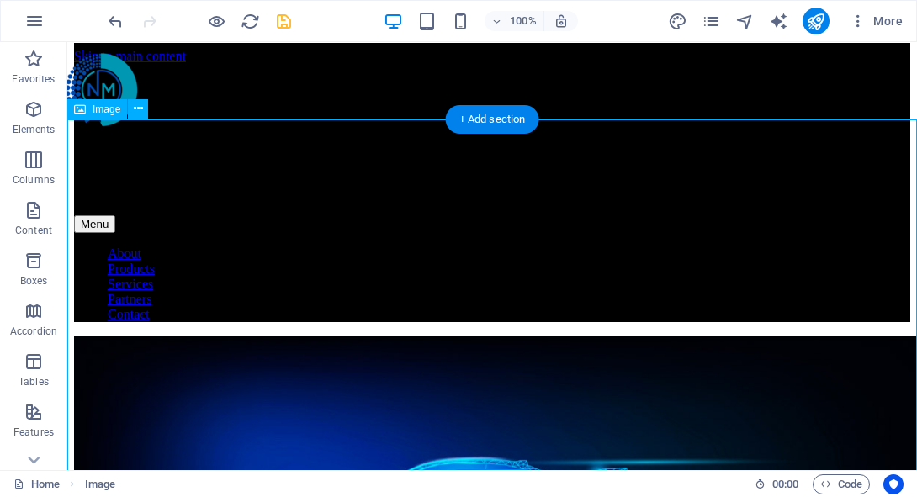
scroll to position [267, 0]
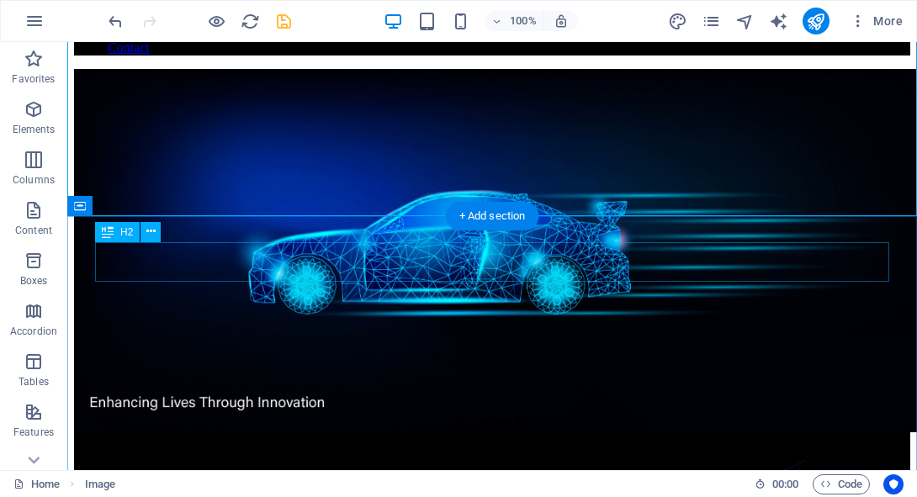
click at [513, 411] on div "Products" at bounding box center [492, 422] width 837 height 23
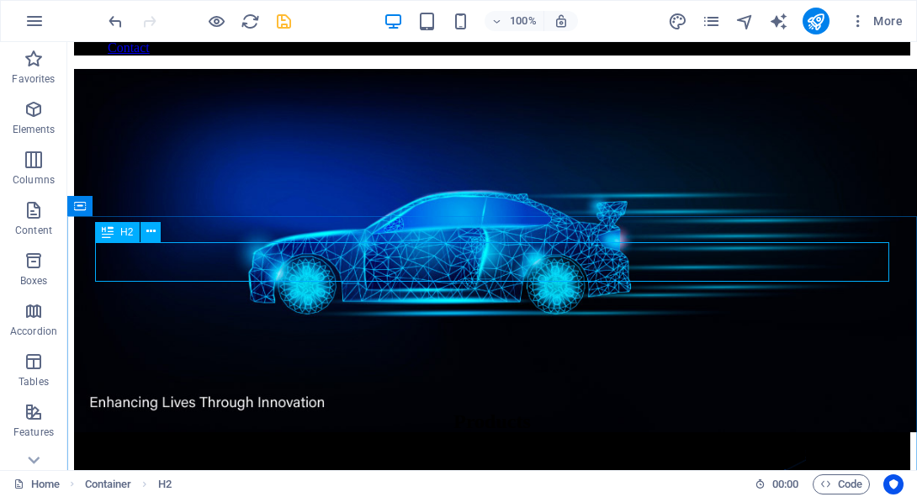
click at [130, 231] on span "H2" at bounding box center [126, 232] width 13 height 10
click at [147, 232] on icon at bounding box center [150, 232] width 9 height 18
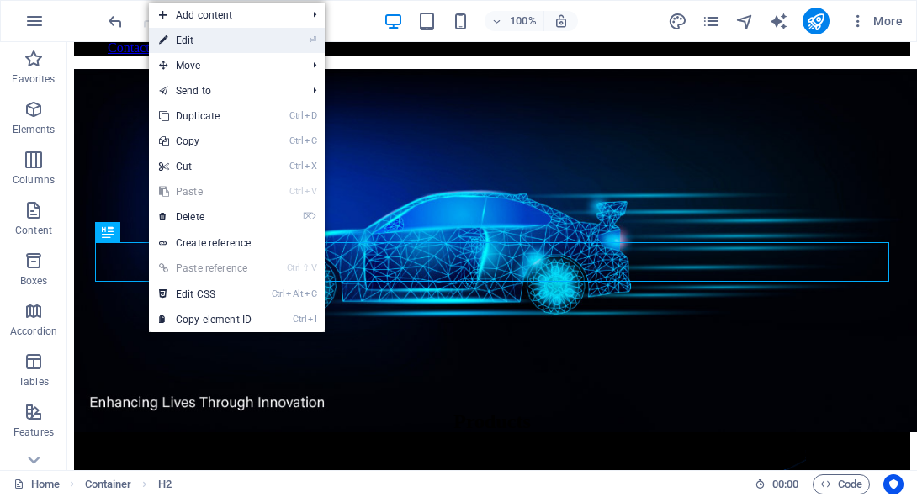
click at [228, 44] on link "⏎ Edit" at bounding box center [205, 40] width 113 height 25
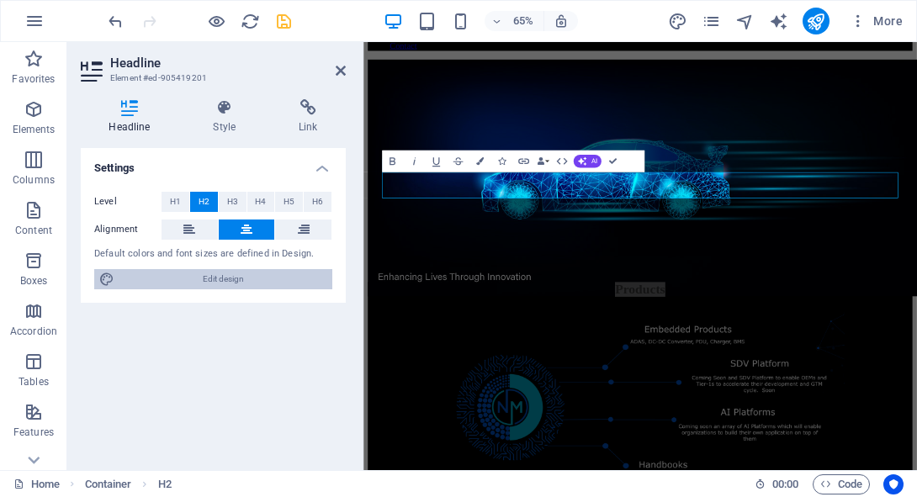
click at [223, 284] on span "Edit design" at bounding box center [224, 279] width 208 height 20
select select "px"
select select "400"
select select "px"
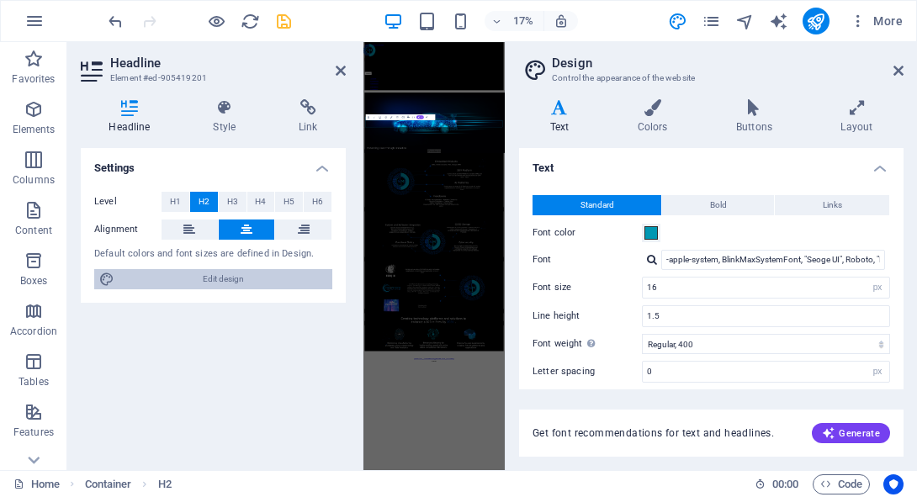
scroll to position [0, 0]
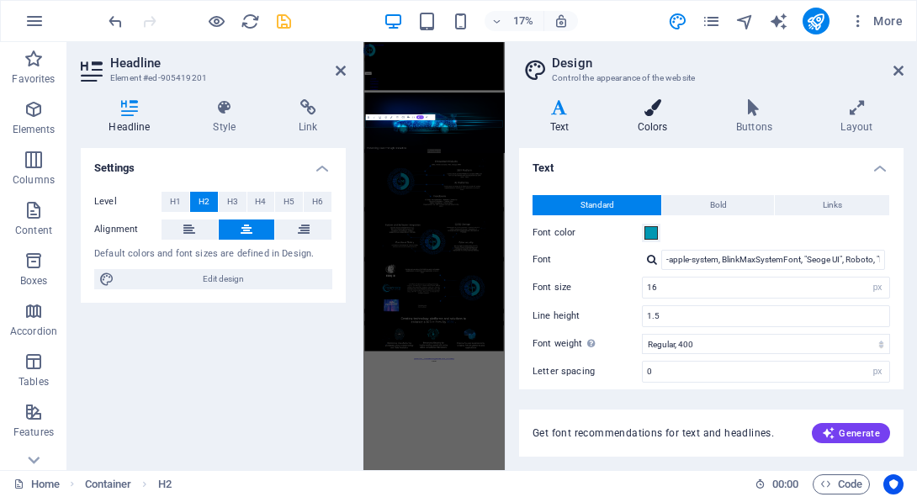
click at [666, 117] on h4 "Colors" at bounding box center [656, 116] width 98 height 35
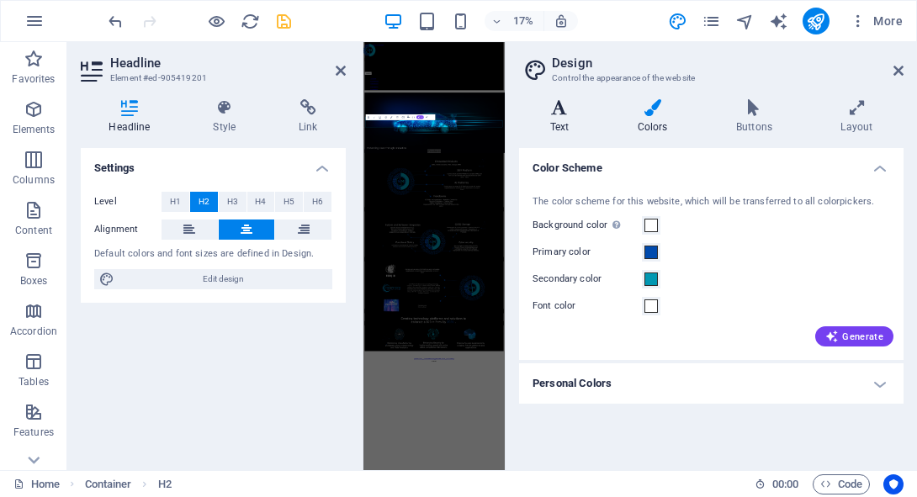
click at [562, 125] on h4 "Text" at bounding box center [563, 116] width 88 height 35
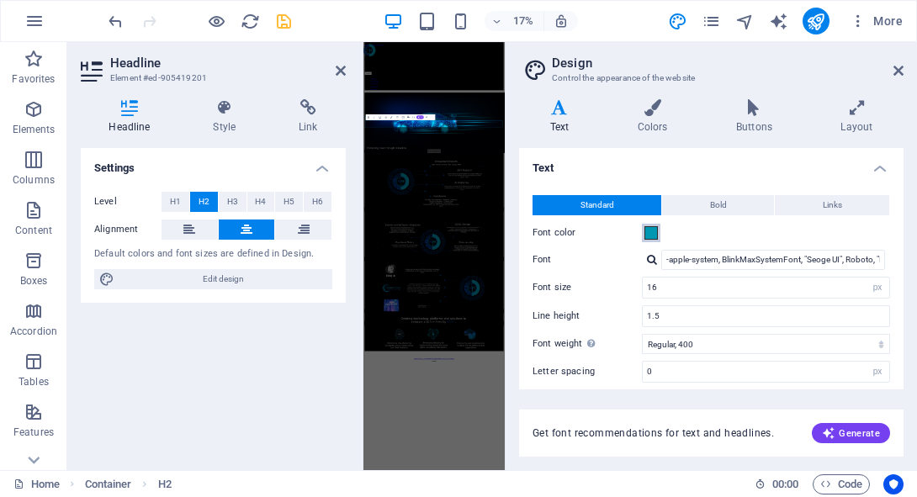
click at [655, 236] on span at bounding box center [651, 232] width 13 height 13
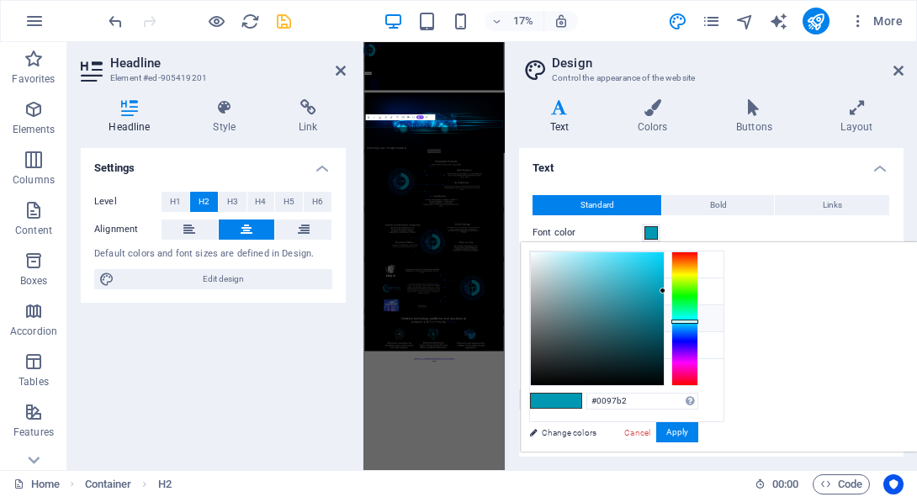
click at [589, 312] on li "Secondary color #0097b2" at bounding box center [627, 319] width 194 height 27
click at [699, 436] on button "Apply" at bounding box center [678, 433] width 42 height 20
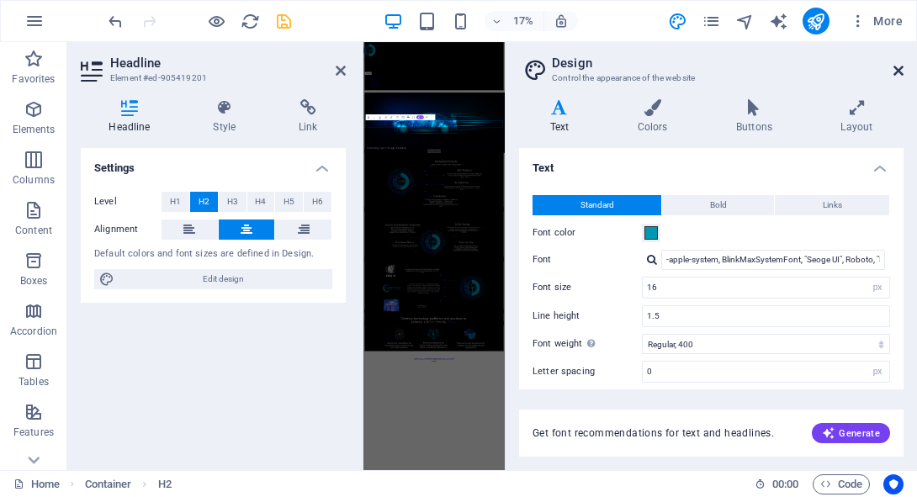
click at [900, 76] on icon at bounding box center [899, 70] width 10 height 13
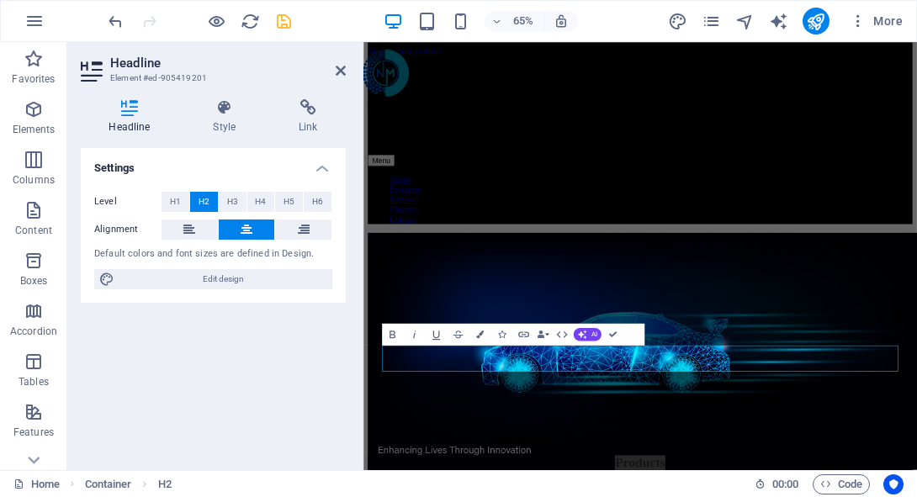
click at [253, 365] on div "Settings Level H1 H2 H3 H4 H5 H6 Alignment Default colors and font sizes are de…" at bounding box center [213, 302] width 265 height 309
click at [288, 24] on icon "save" at bounding box center [283, 21] width 19 height 19
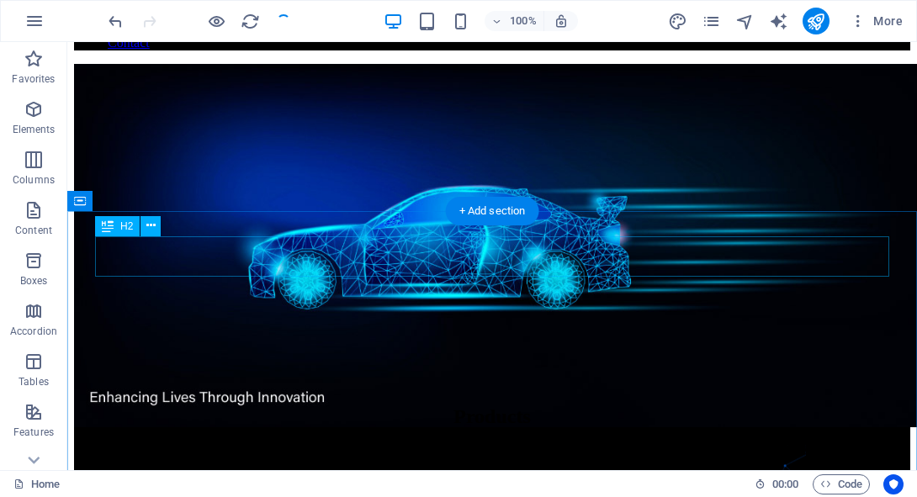
click at [544, 406] on div "Products" at bounding box center [492, 417] width 837 height 23
click at [153, 227] on icon at bounding box center [150, 226] width 9 height 18
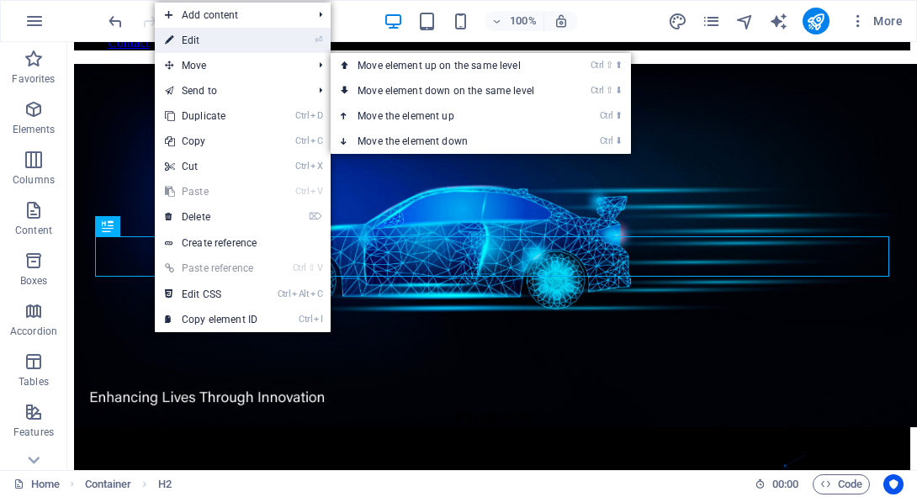
click at [214, 38] on link "⏎ Edit" at bounding box center [211, 40] width 113 height 25
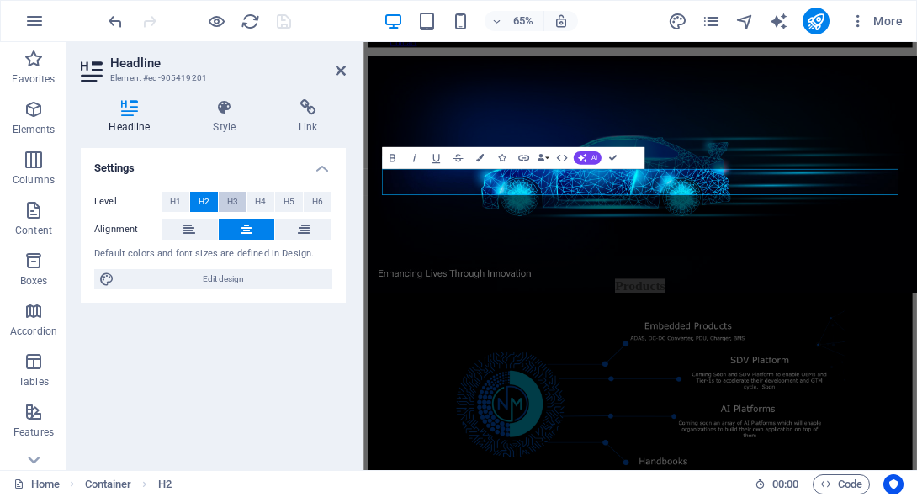
click at [239, 200] on button "H3" at bounding box center [233, 202] width 28 height 20
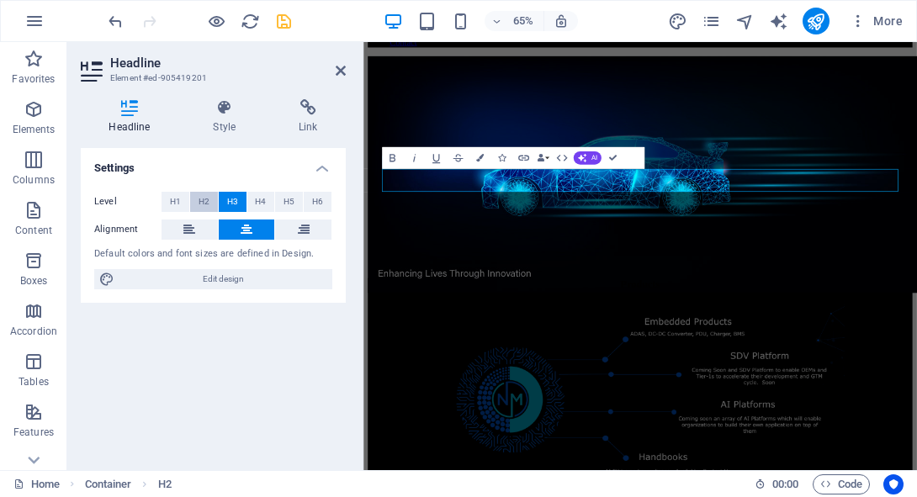
click at [211, 202] on button "H2" at bounding box center [204, 202] width 28 height 20
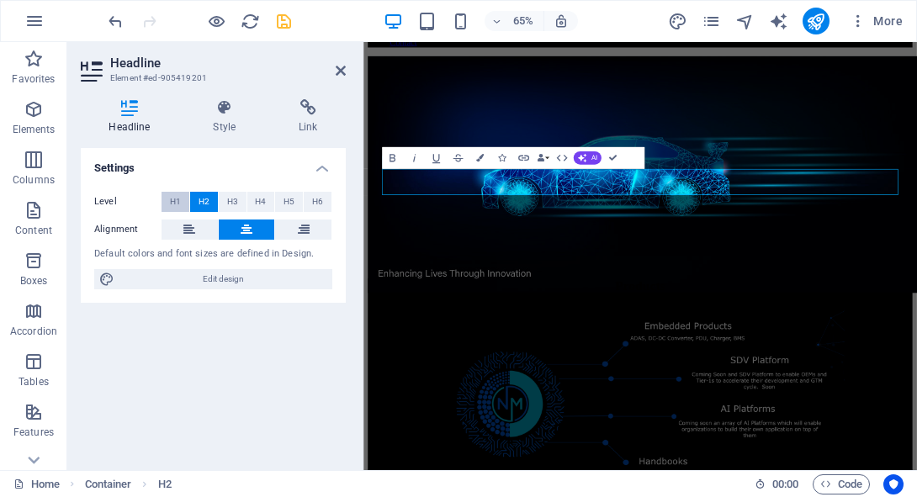
click at [168, 201] on button "H1" at bounding box center [176, 202] width 28 height 20
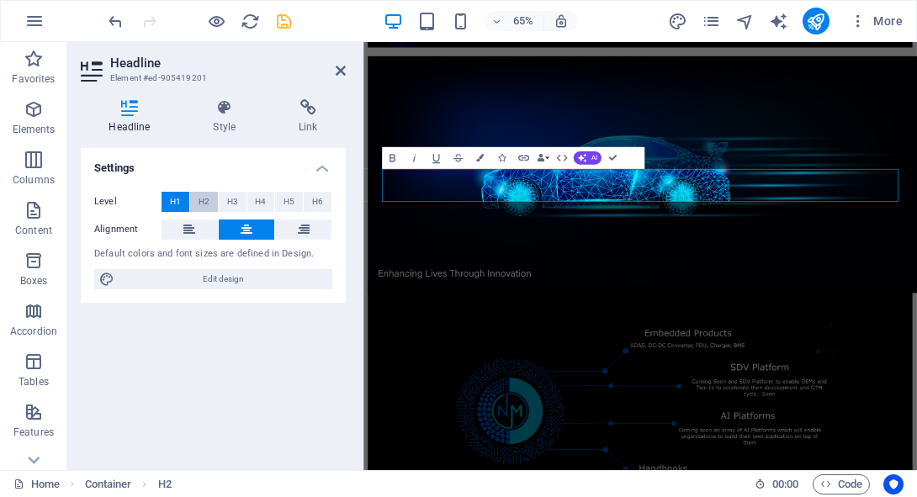
click at [200, 201] on span "H2" at bounding box center [204, 202] width 11 height 20
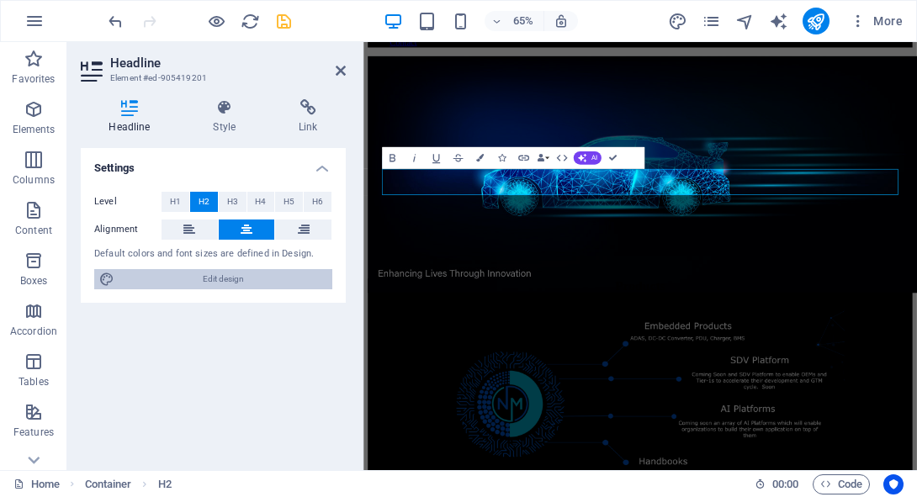
click at [247, 280] on span "Edit design" at bounding box center [224, 279] width 208 height 20
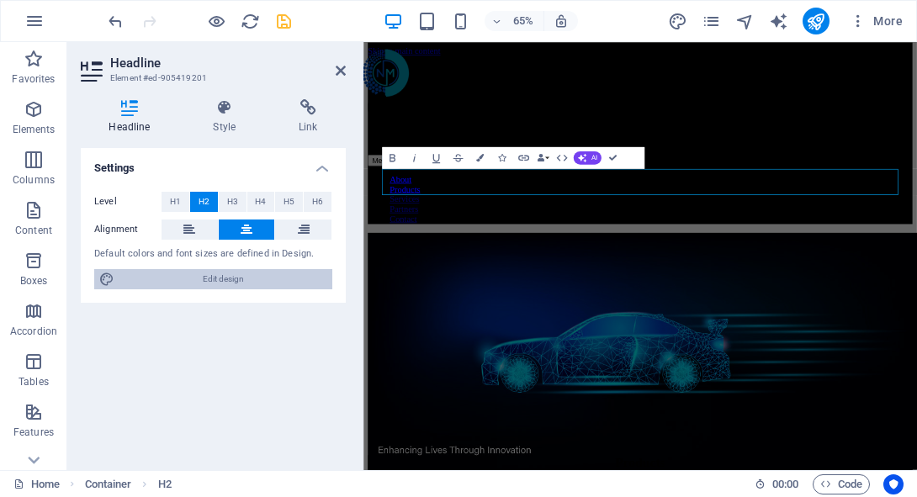
select select "px"
select select "400"
select select "px"
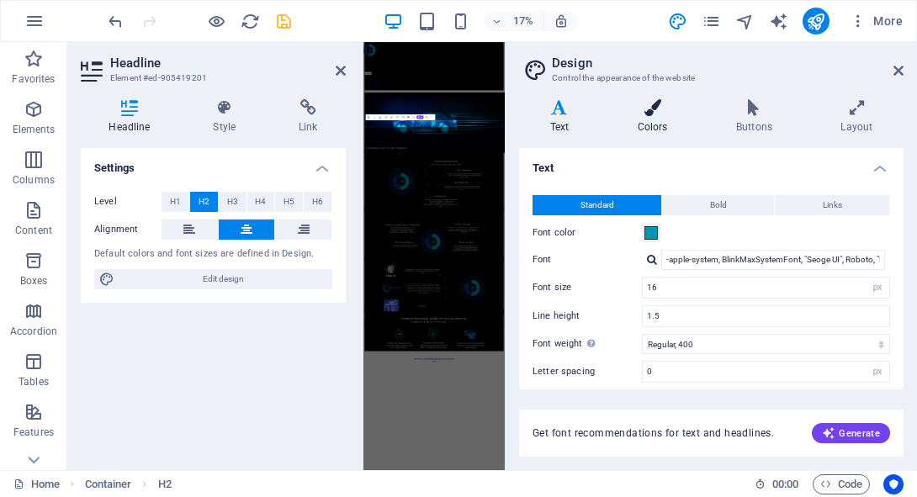
click at [665, 126] on h4 "Colors" at bounding box center [656, 116] width 98 height 35
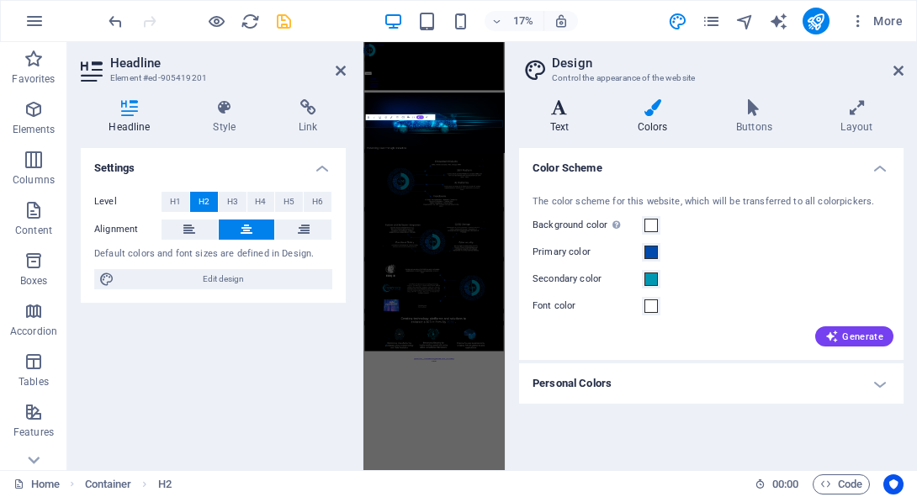
click at [543, 120] on h4 "Text" at bounding box center [563, 116] width 88 height 35
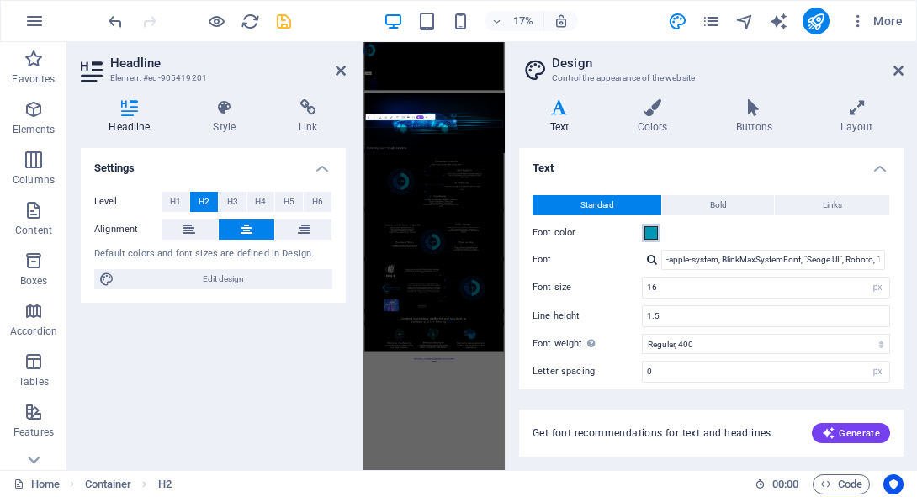
click at [653, 230] on span at bounding box center [651, 232] width 13 height 13
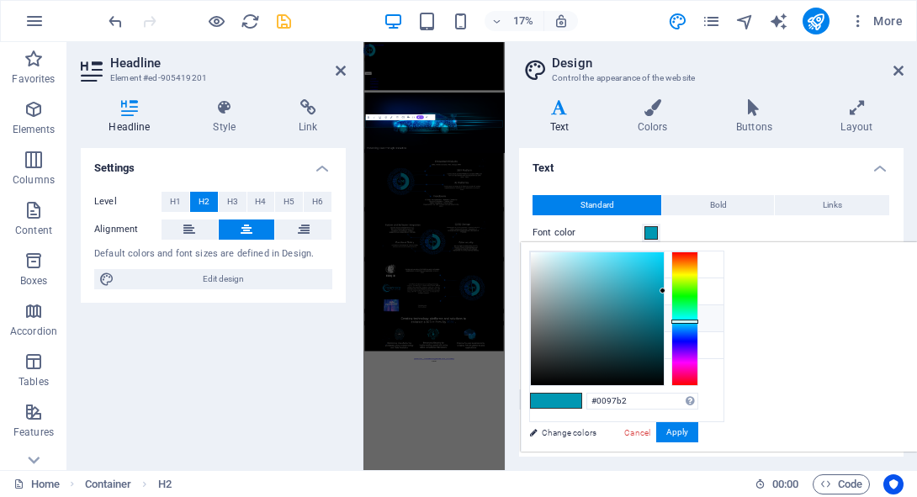
click at [582, 313] on li "Secondary color #0097b2" at bounding box center [627, 319] width 194 height 27
click at [540, 318] on icon at bounding box center [544, 318] width 12 height 12
click at [699, 430] on button "Apply" at bounding box center [678, 433] width 42 height 20
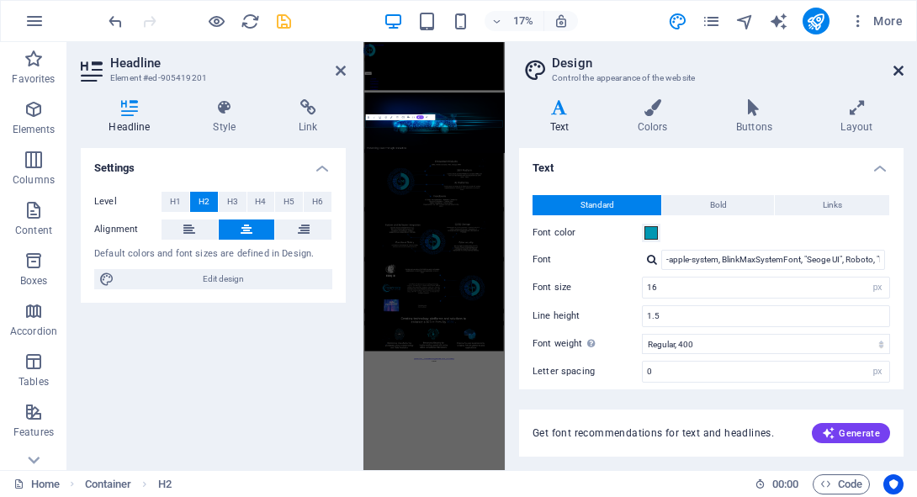
click at [894, 70] on icon at bounding box center [899, 70] width 10 height 13
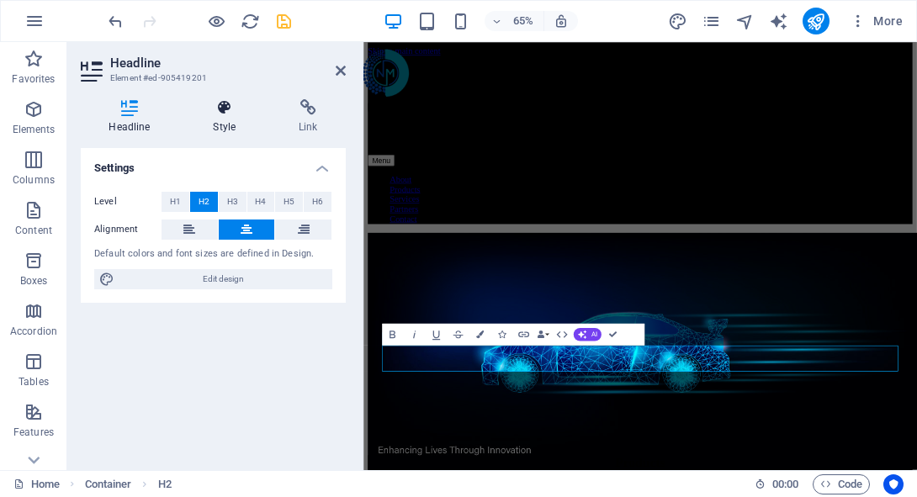
click at [221, 122] on h4 "Style" at bounding box center [228, 116] width 86 height 35
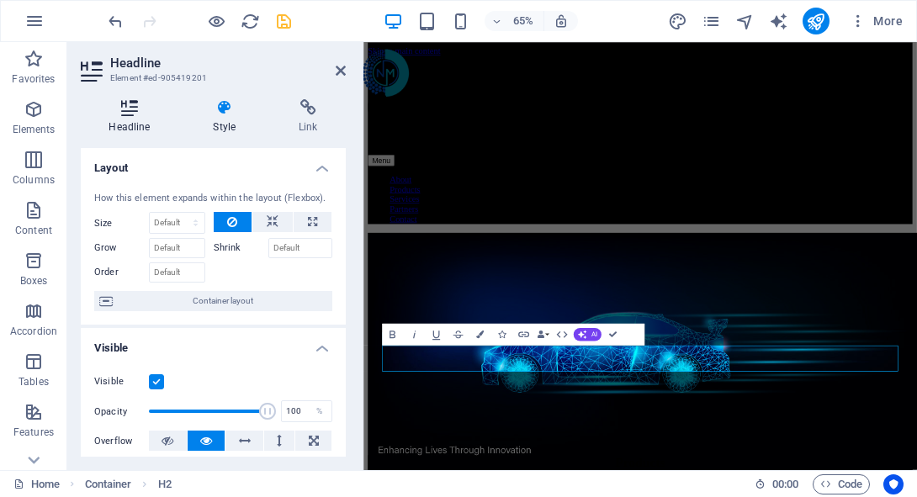
click at [141, 126] on h4 "Headline" at bounding box center [133, 116] width 104 height 35
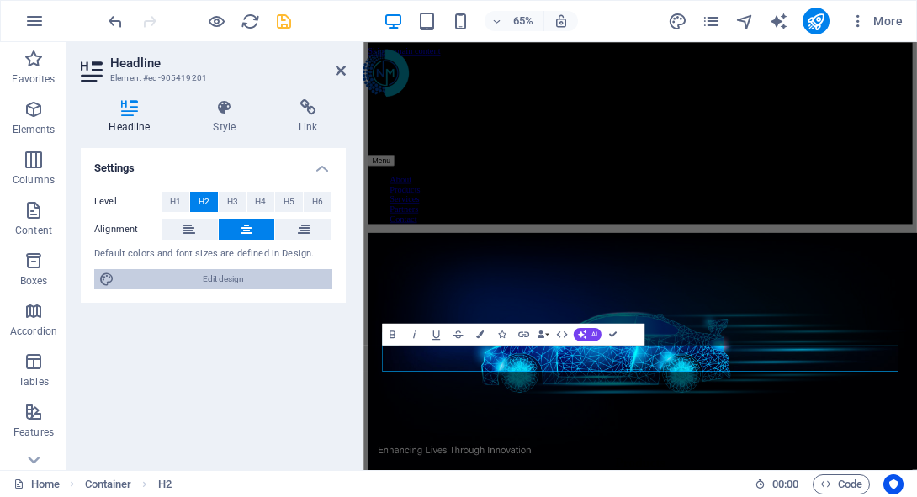
click at [194, 284] on span "Edit design" at bounding box center [224, 279] width 208 height 20
select select "px"
select select "400"
select select "px"
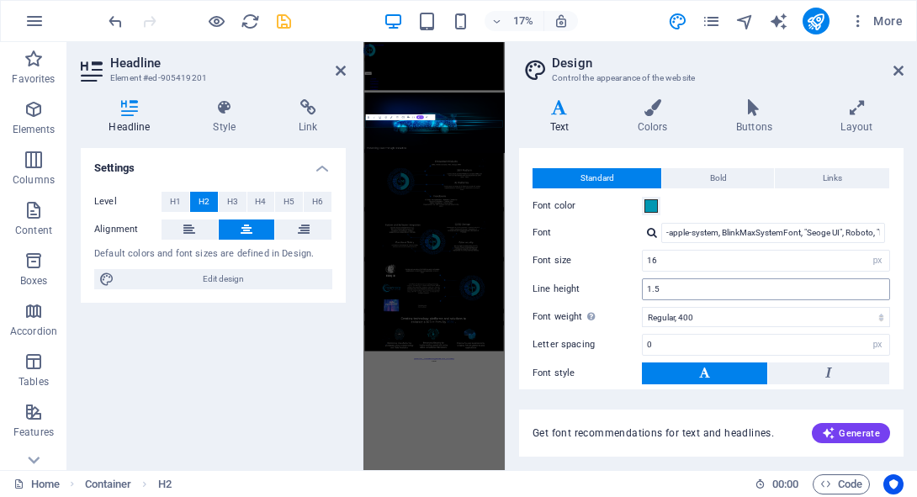
scroll to position [140, 0]
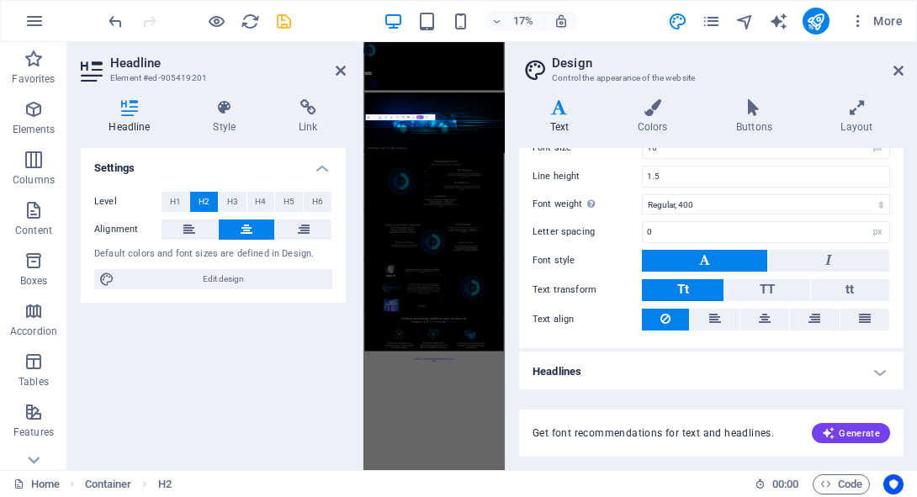
click at [815, 384] on h4 "Headlines" at bounding box center [711, 372] width 385 height 40
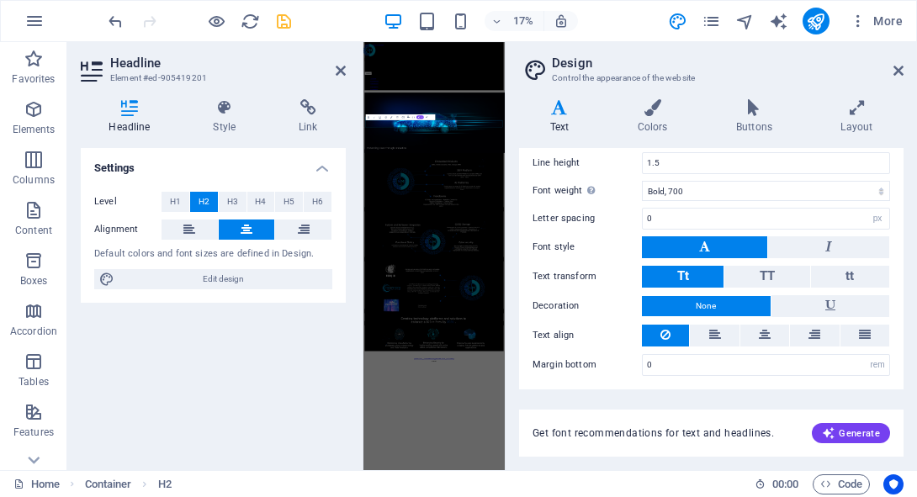
scroll to position [297, 0]
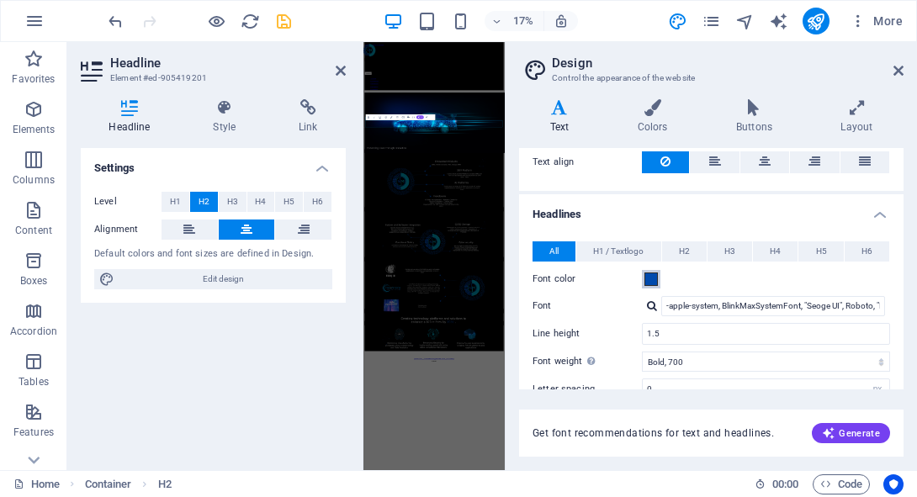
click at [651, 281] on span at bounding box center [651, 279] width 13 height 13
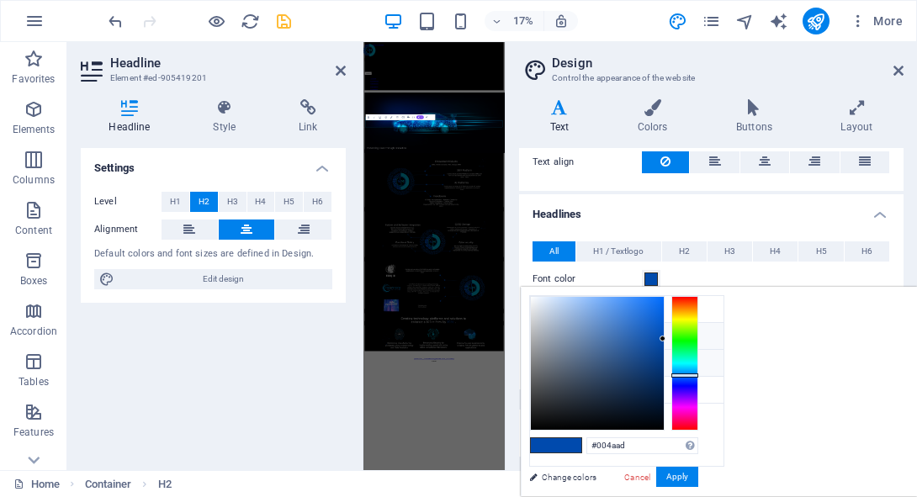
click at [566, 360] on li "Secondary color #0097b2" at bounding box center [627, 363] width 194 height 27
type input "#0097b2"
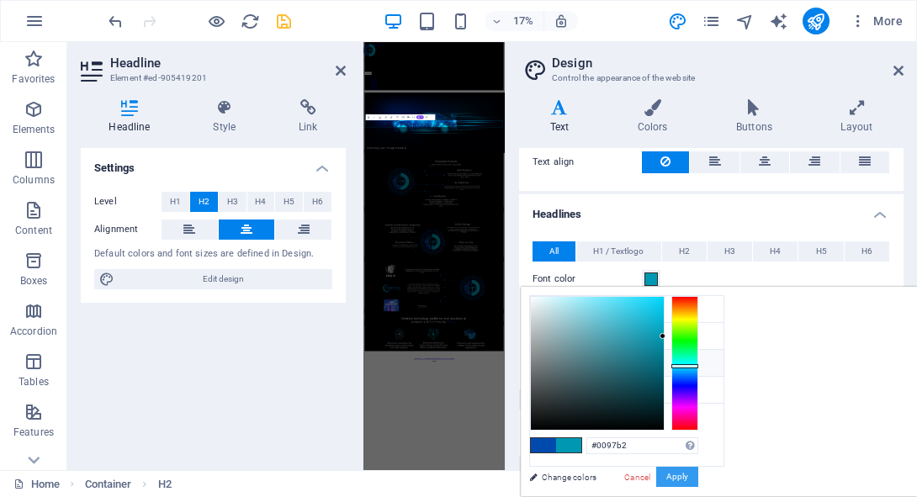
click at [699, 476] on button "Apply" at bounding box center [678, 477] width 42 height 20
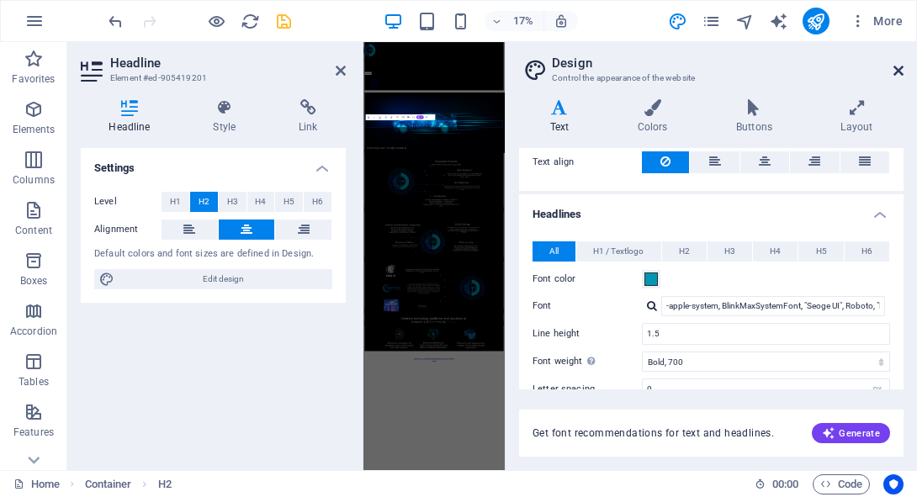
drag, startPoint x: 901, startPoint y: 67, endPoint x: 825, endPoint y: 41, distance: 80.9
click at [901, 67] on icon at bounding box center [899, 70] width 10 height 13
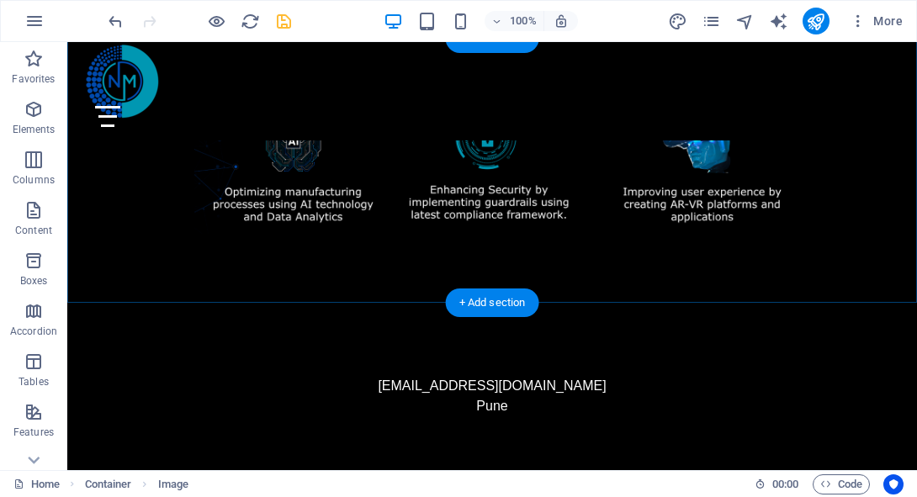
scroll to position [1898, 0]
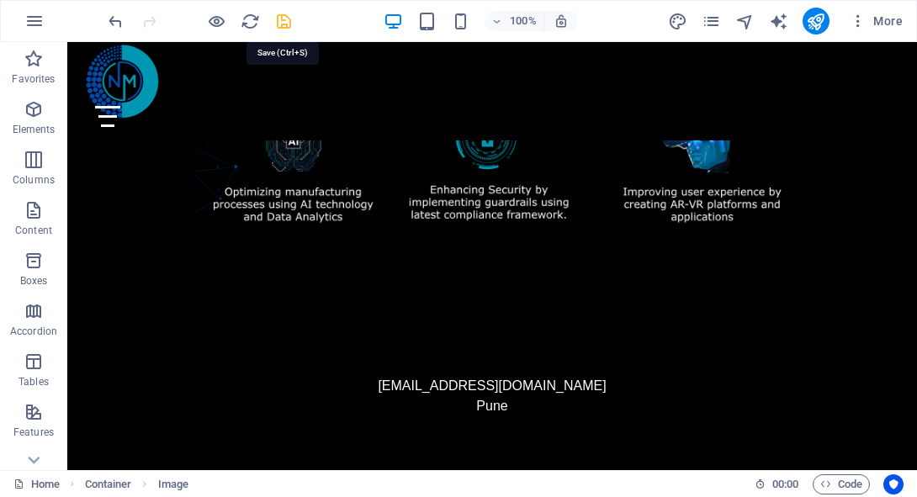
click at [291, 24] on icon "save" at bounding box center [283, 21] width 19 height 19
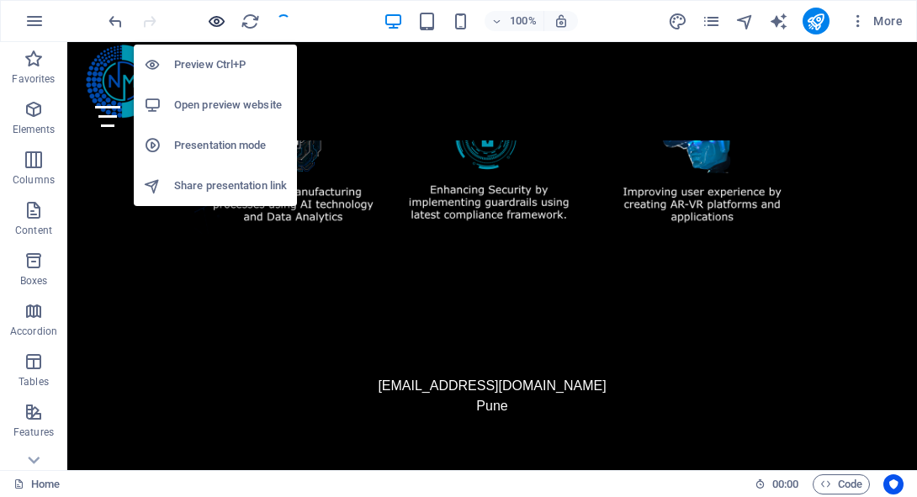
click at [215, 19] on icon "button" at bounding box center [216, 21] width 19 height 19
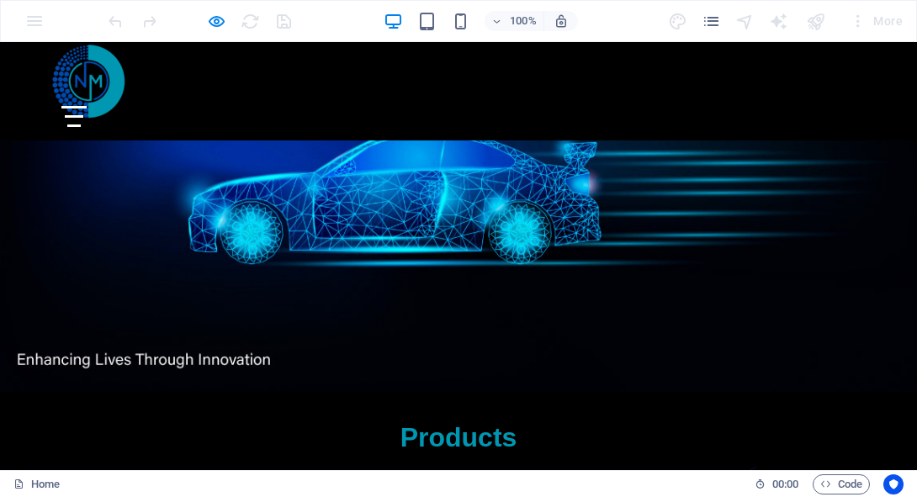
scroll to position [0, 0]
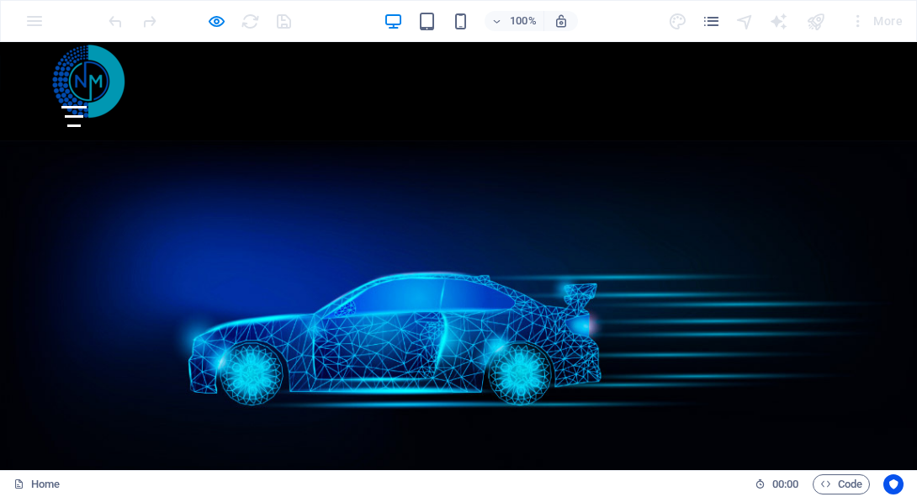
click at [87, 106] on div "Menu" at bounding box center [73, 116] width 25 height 21
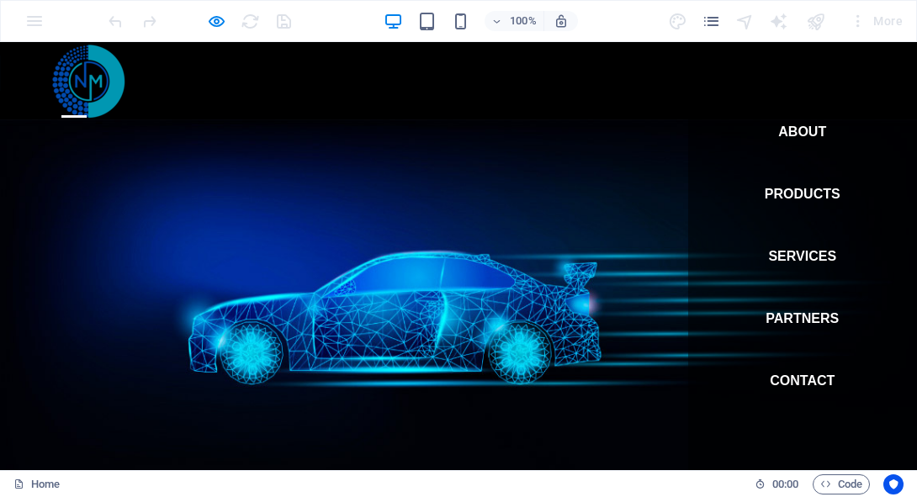
click at [87, 106] on div "Menu" at bounding box center [73, 116] width 25 height 21
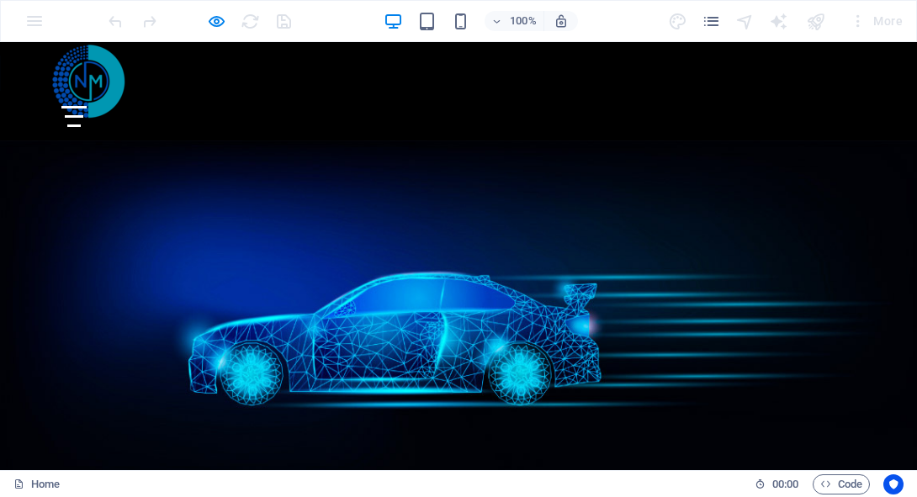
click at [103, 88] on img at bounding box center [86, 81] width 93 height 93
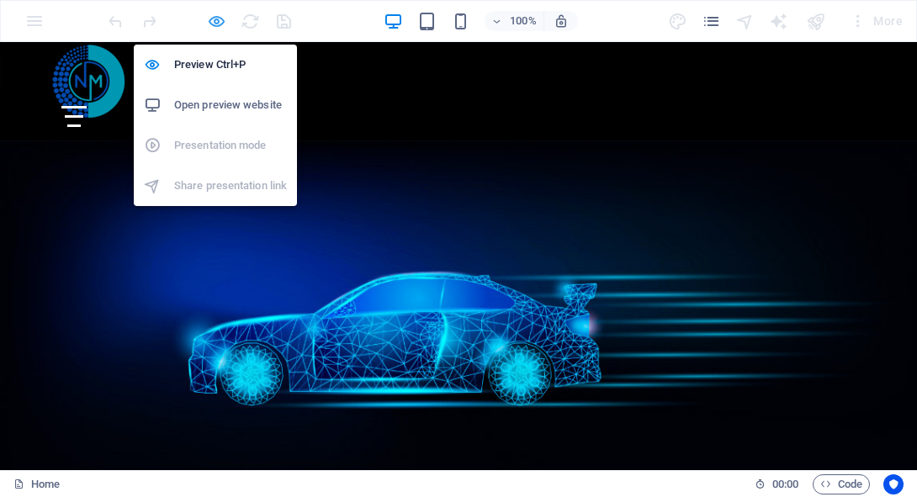
click at [217, 16] on icon "button" at bounding box center [216, 21] width 19 height 19
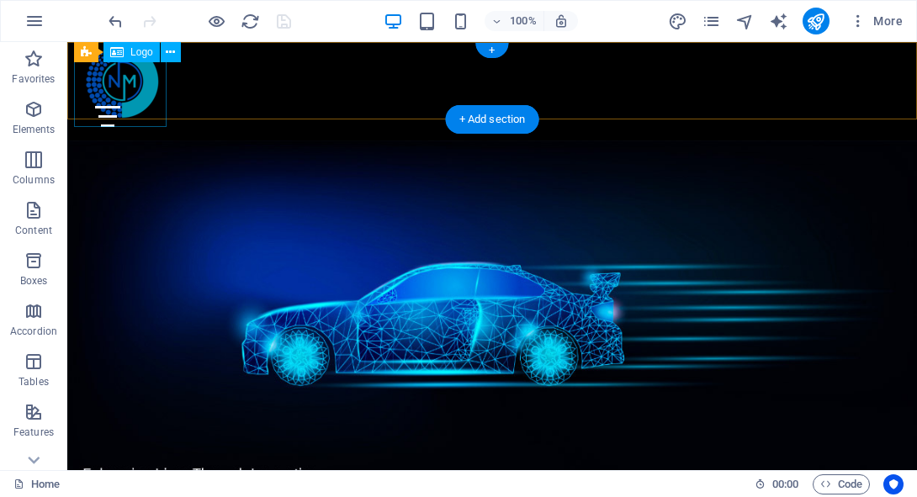
click at [139, 74] on div at bounding box center [492, 81] width 837 height 93
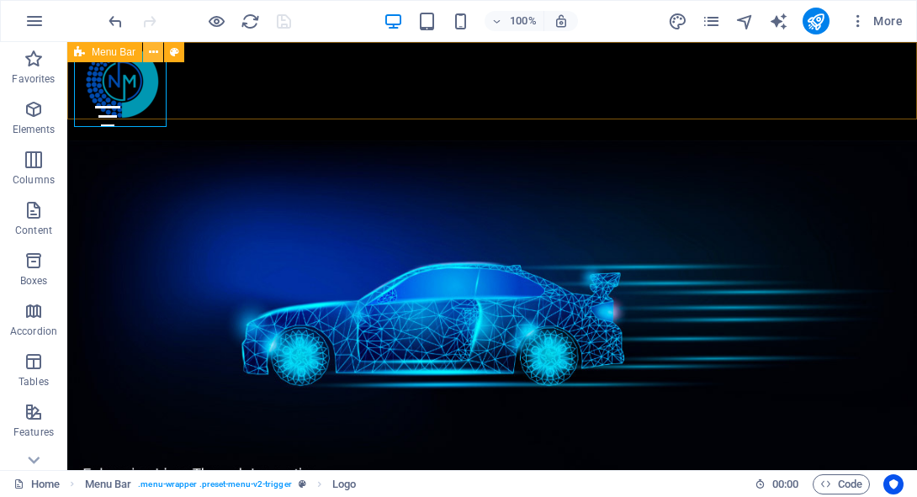
click at [156, 54] on icon at bounding box center [153, 53] width 9 height 18
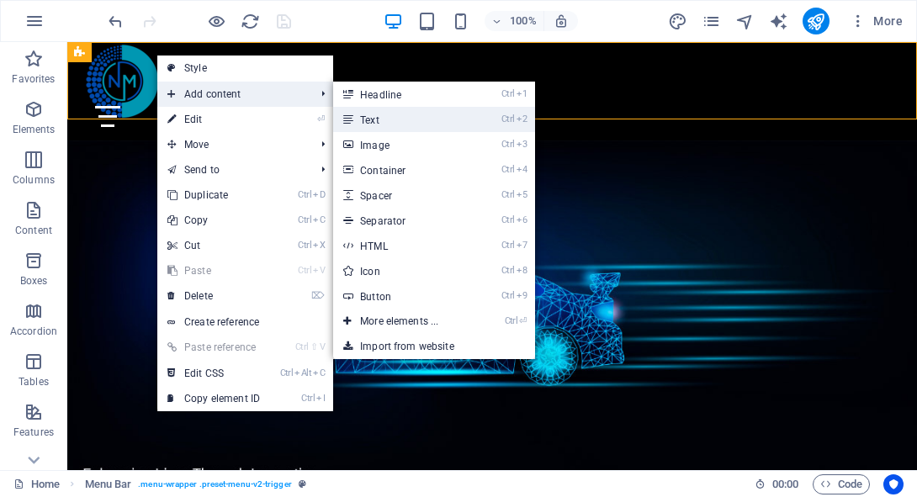
click at [410, 112] on link "Ctrl 2 Text" at bounding box center [402, 119] width 139 height 25
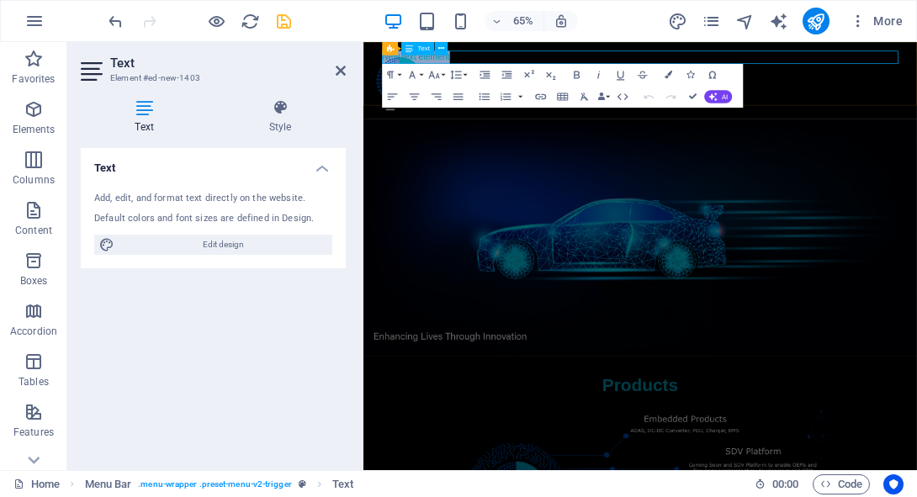
click at [481, 71] on p "New text element" at bounding box center [789, 66] width 795 height 20
click at [507, 65] on p "New text element" at bounding box center [789, 66] width 795 height 20
click at [917, 184] on figure at bounding box center [790, 343] width 852 height 364
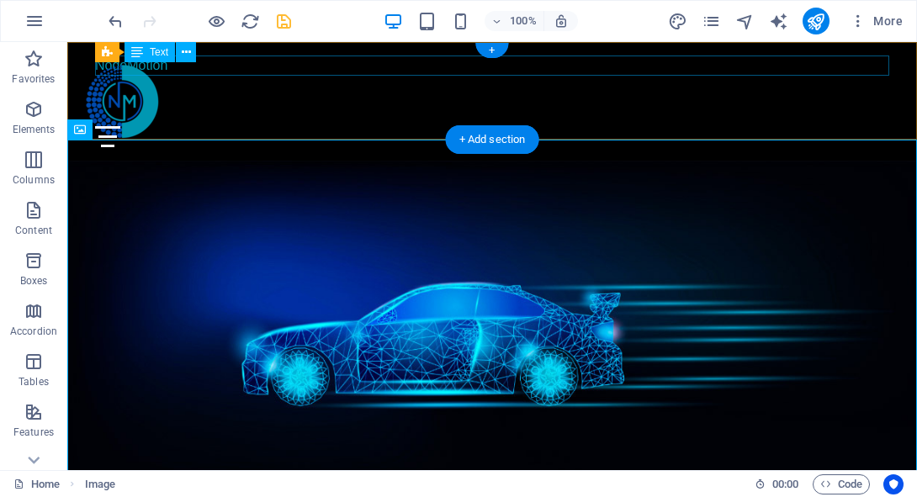
click at [417, 61] on div "NodeMotion" at bounding box center [492, 66] width 795 height 20
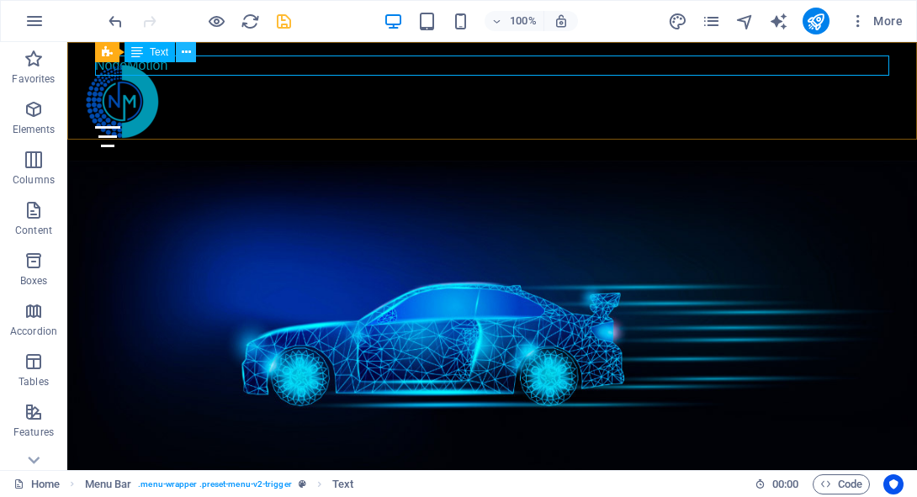
click at [190, 51] on icon at bounding box center [186, 53] width 9 height 18
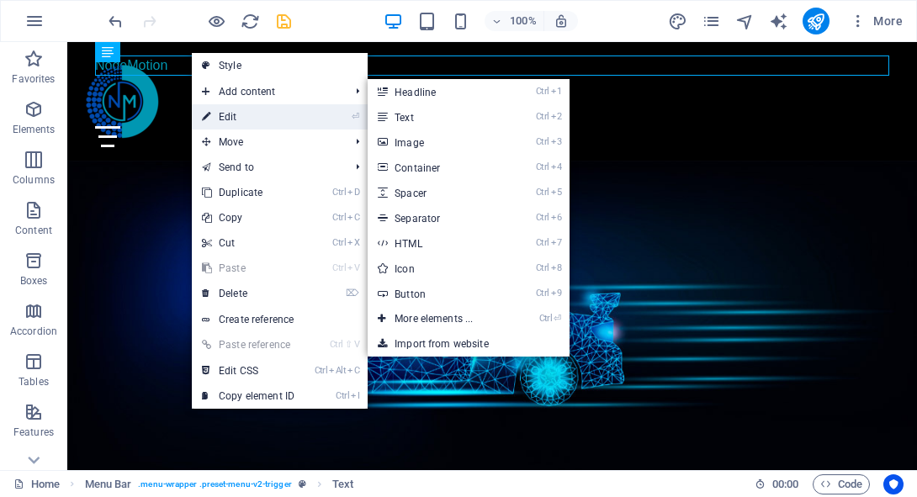
click at [231, 106] on link "⏎ Edit" at bounding box center [248, 116] width 113 height 25
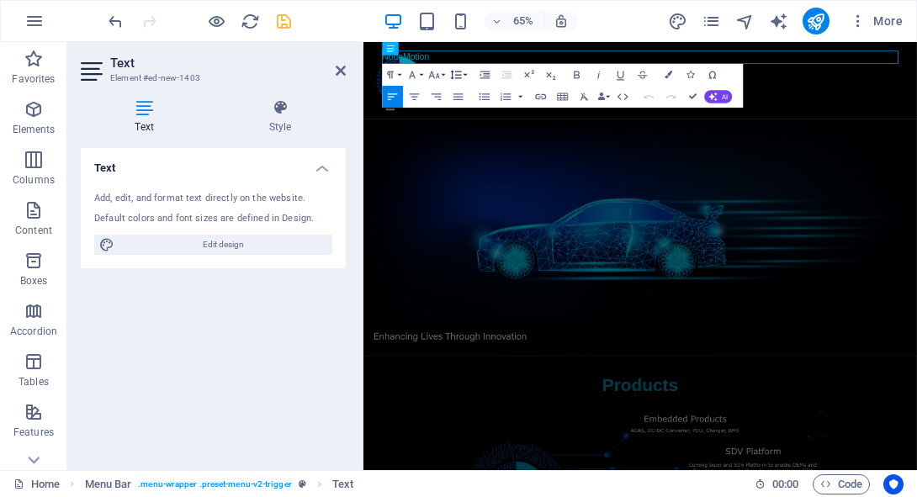
click at [465, 77] on button "Line Height" at bounding box center [458, 75] width 21 height 22
click at [814, 184] on figure at bounding box center [790, 343] width 852 height 364
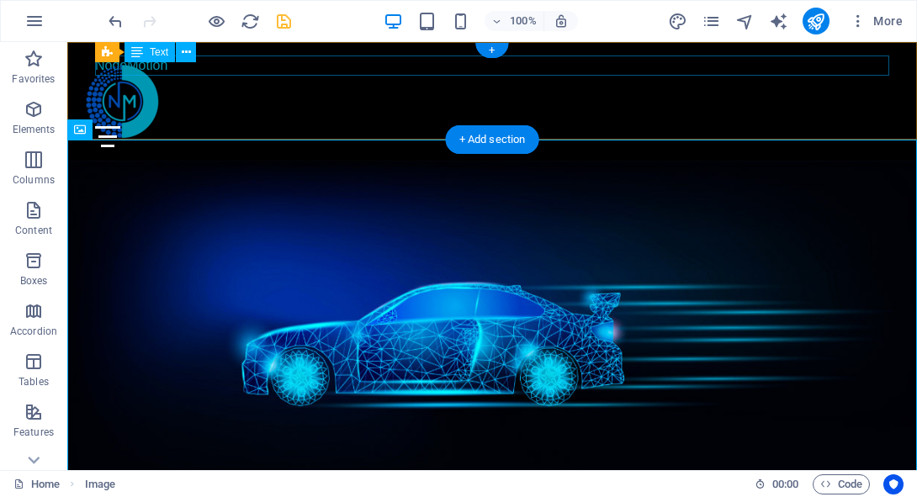
click at [451, 60] on div "NodeMotion" at bounding box center [492, 66] width 795 height 20
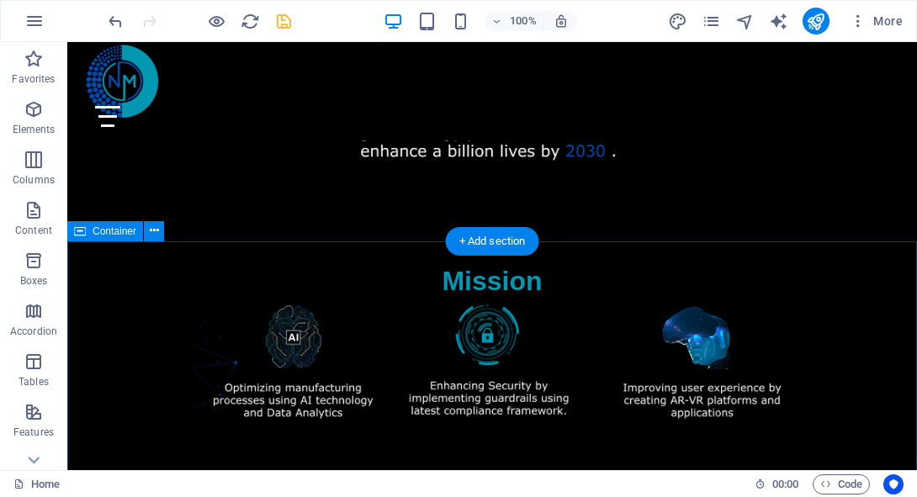
scroll to position [1898, 0]
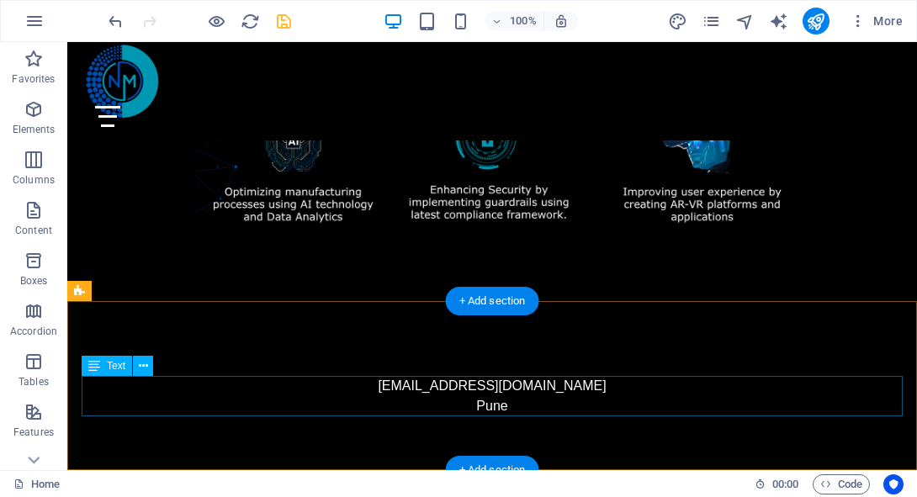
click at [368, 403] on div "contactus@nodemotionsys.com Pune" at bounding box center [493, 396] width 822 height 40
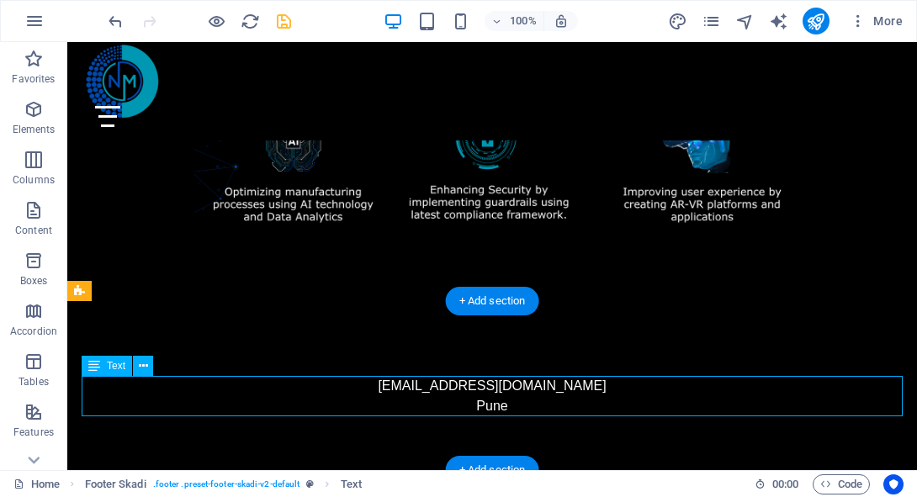
click at [394, 387] on div "contactus@nodemotionsys.com Pune" at bounding box center [493, 396] width 822 height 40
click at [392, 387] on div "contactus@nodemotionsys.com Pune" at bounding box center [493, 396] width 822 height 40
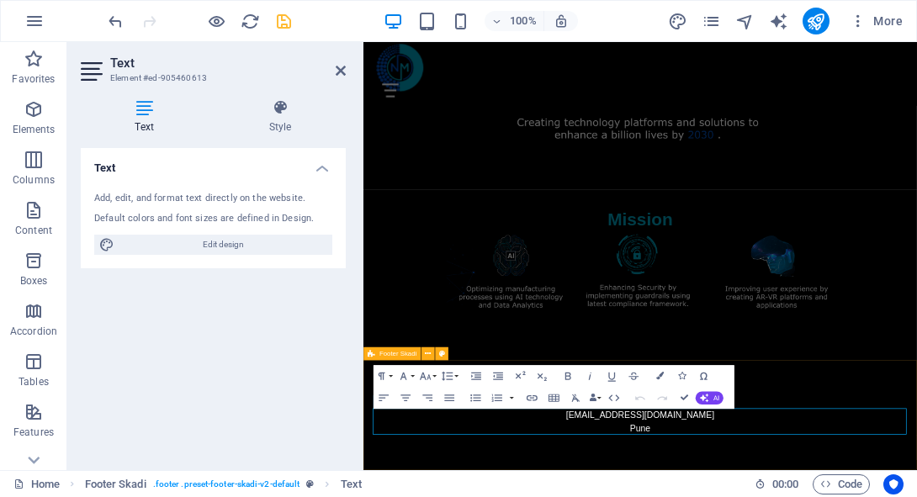
scroll to position [1667, 0]
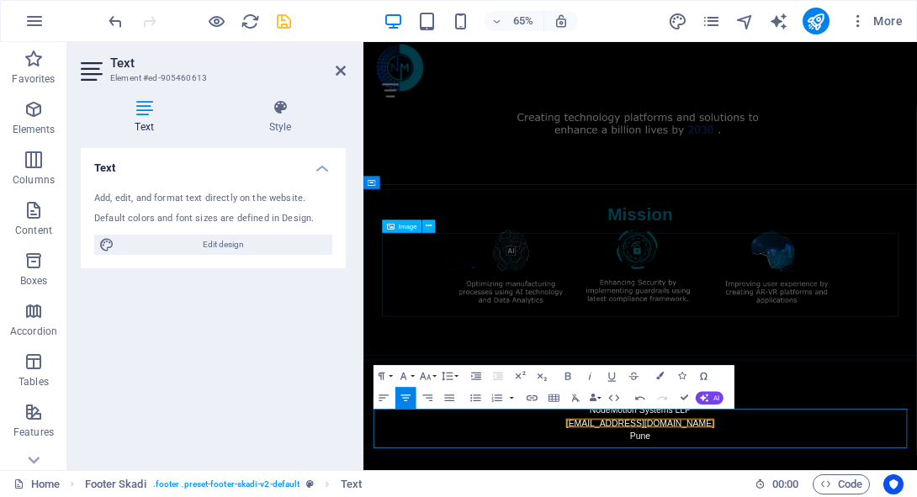
click at [917, 349] on figure at bounding box center [789, 392] width 795 height 130
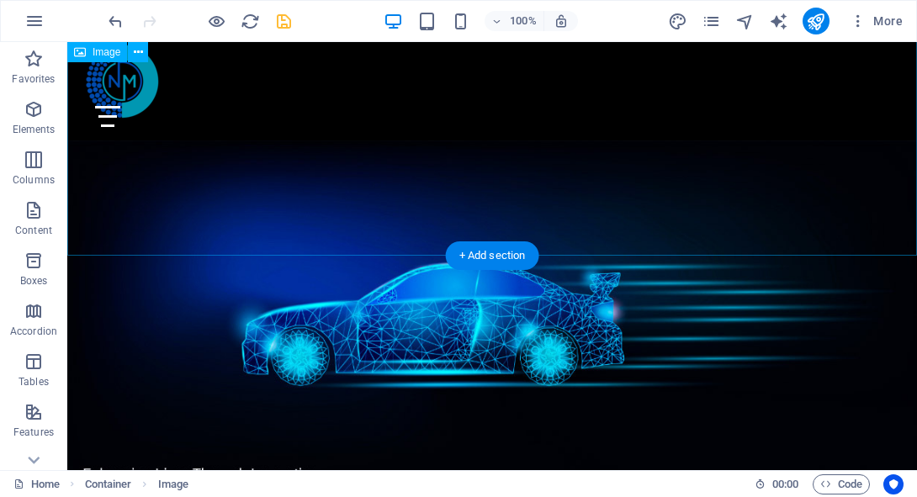
scroll to position [0, 0]
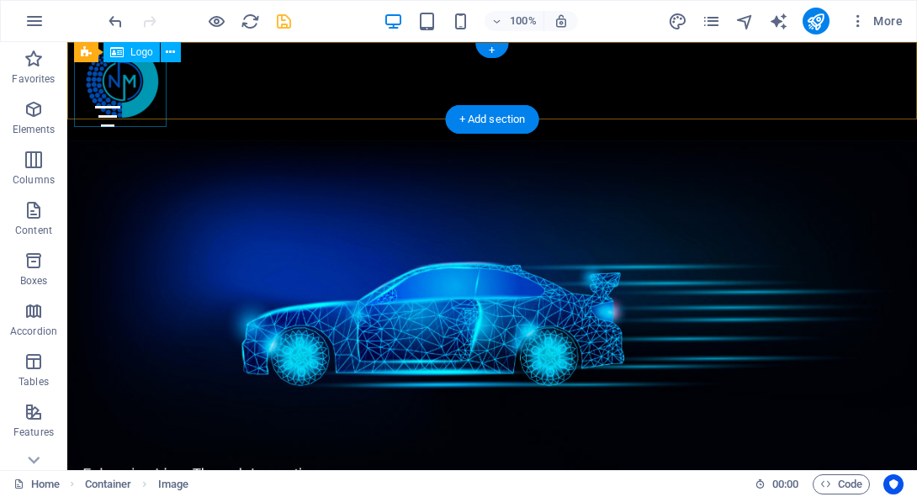
click at [143, 106] on div at bounding box center [492, 81] width 837 height 93
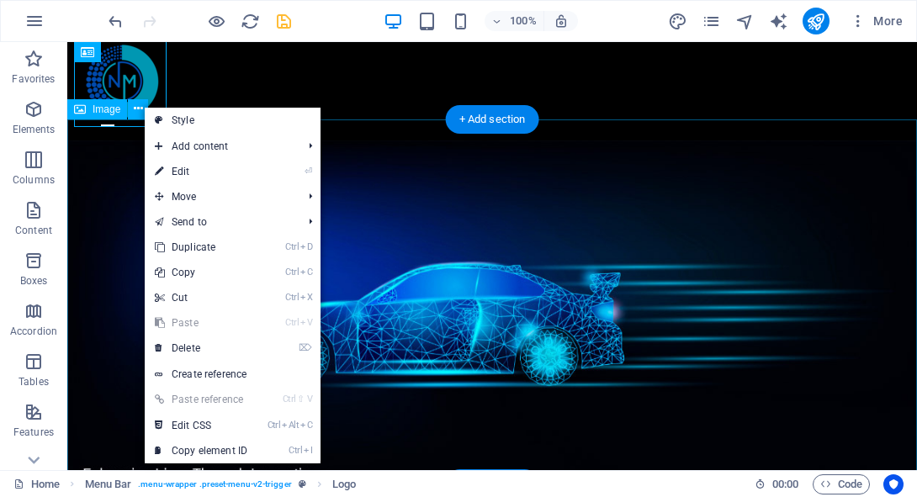
click at [90, 176] on figure at bounding box center [492, 323] width 850 height 364
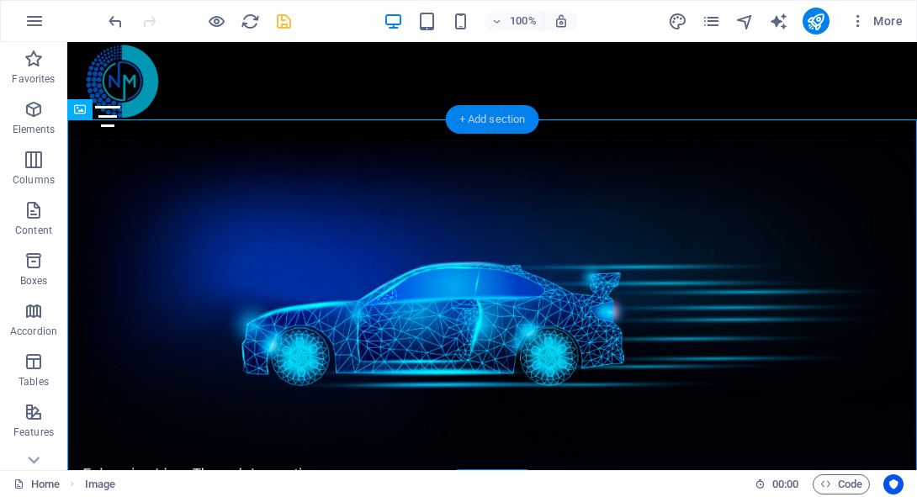
click at [462, 119] on div "+ Add section" at bounding box center [492, 119] width 93 height 29
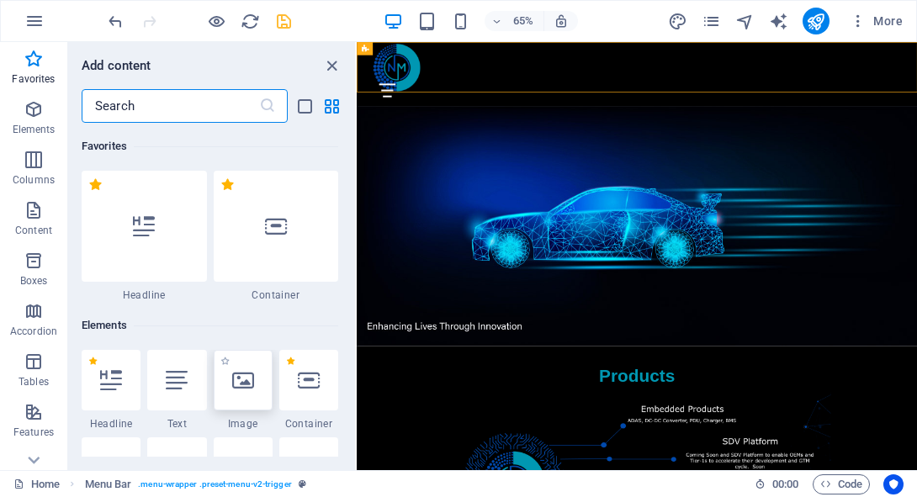
click at [250, 370] on icon at bounding box center [243, 381] width 22 height 22
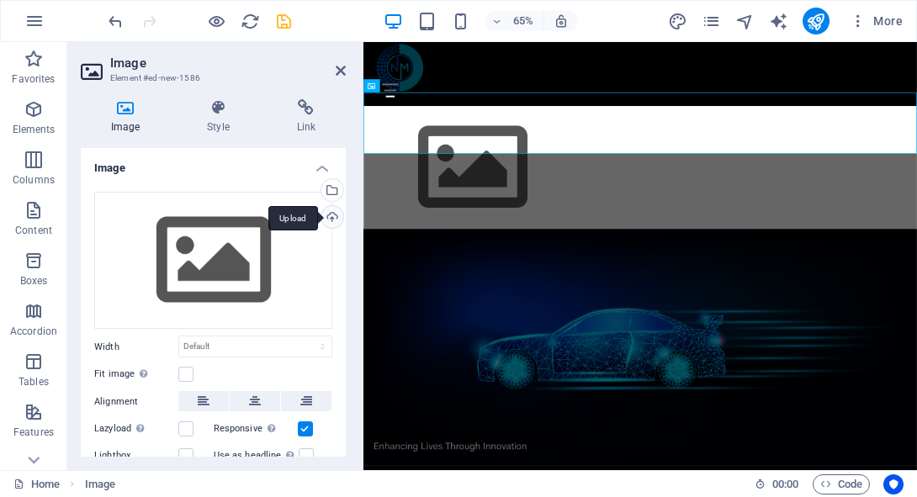
click at [329, 217] on div "Upload" at bounding box center [330, 218] width 25 height 25
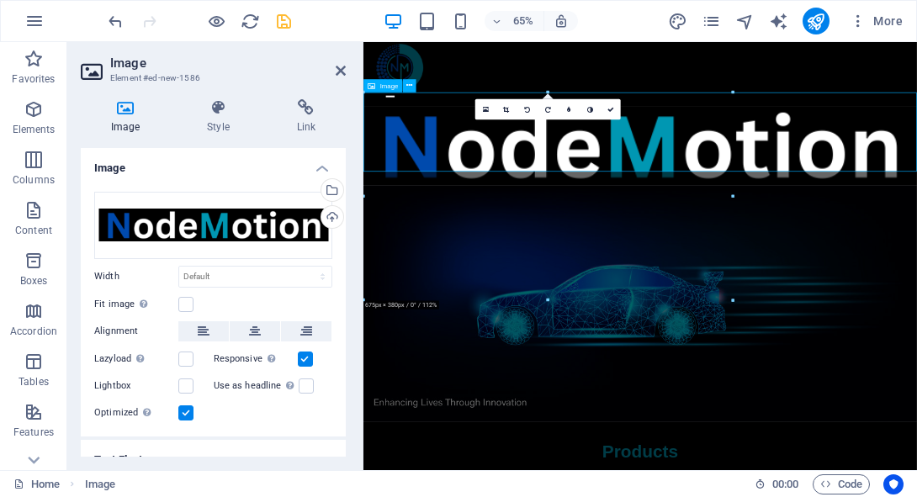
click at [849, 199] on figure at bounding box center [790, 202] width 852 height 122
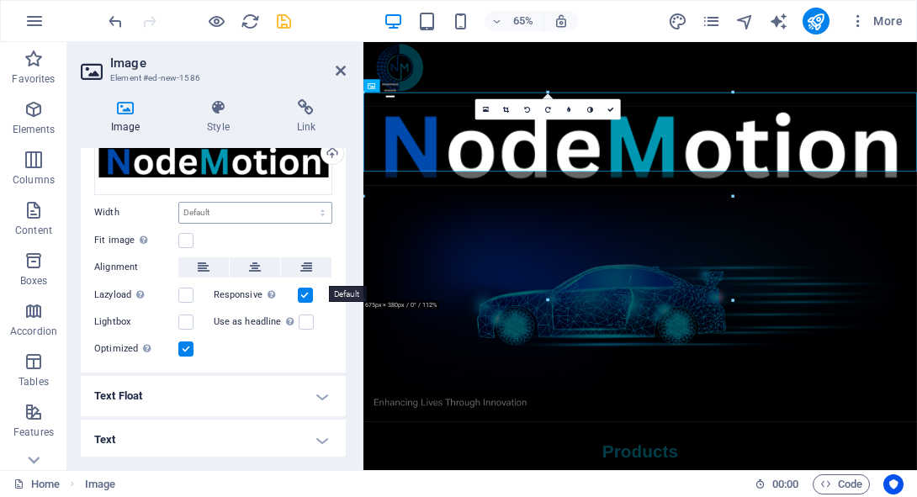
scroll to position [66, 0]
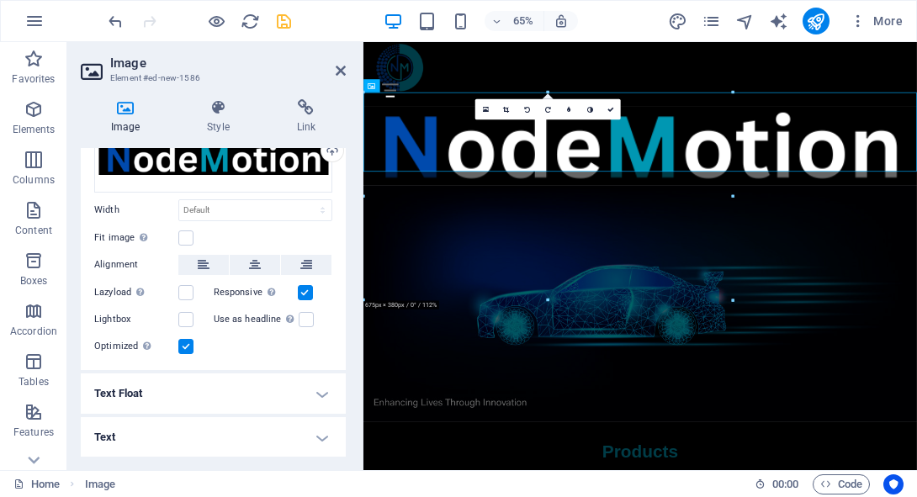
click at [187, 449] on h4 "Text" at bounding box center [213, 437] width 265 height 40
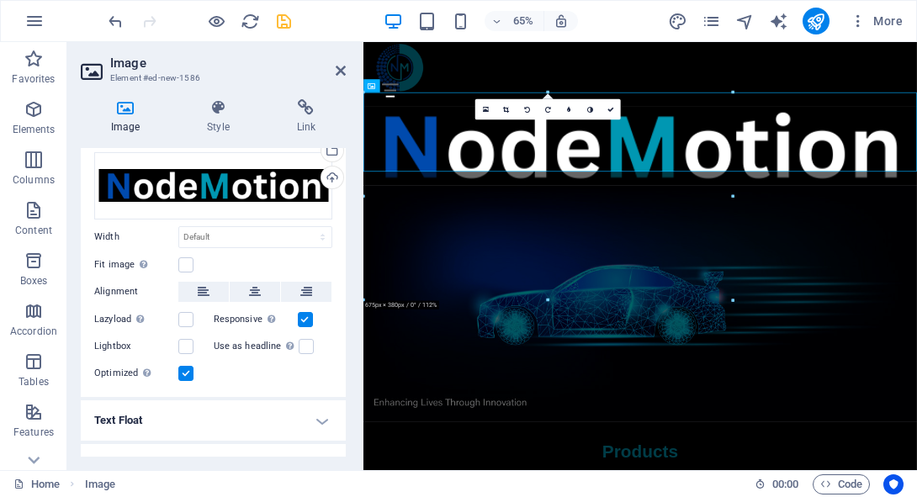
scroll to position [0, 0]
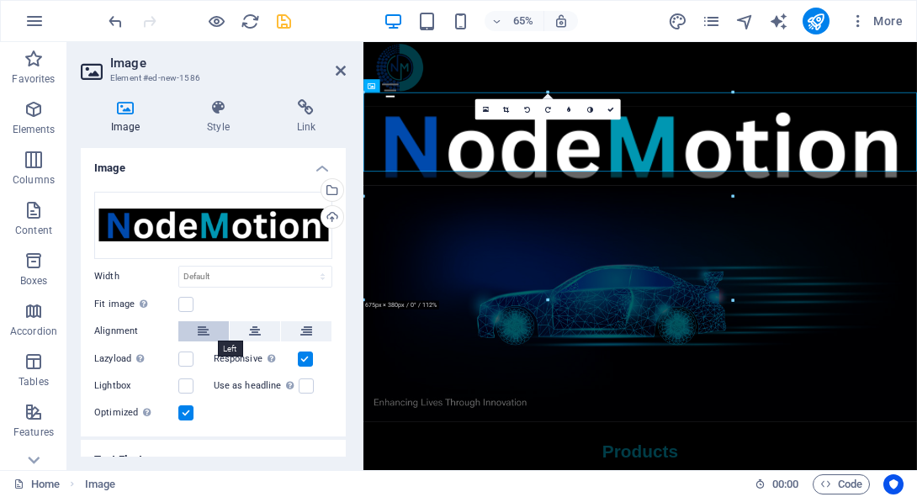
click at [208, 334] on icon at bounding box center [204, 332] width 12 height 20
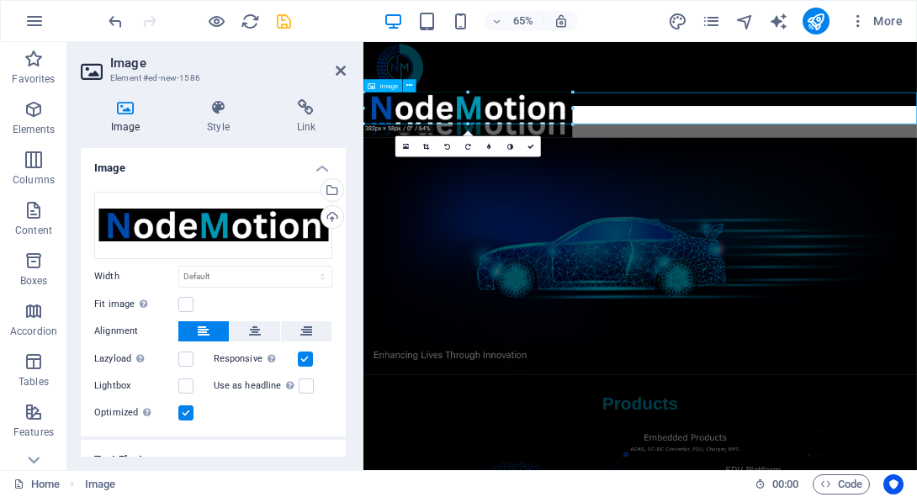
drag, startPoint x: 917, startPoint y: 172, endPoint x: 386, endPoint y: 82, distance: 537.7
type input "382"
select select "px"
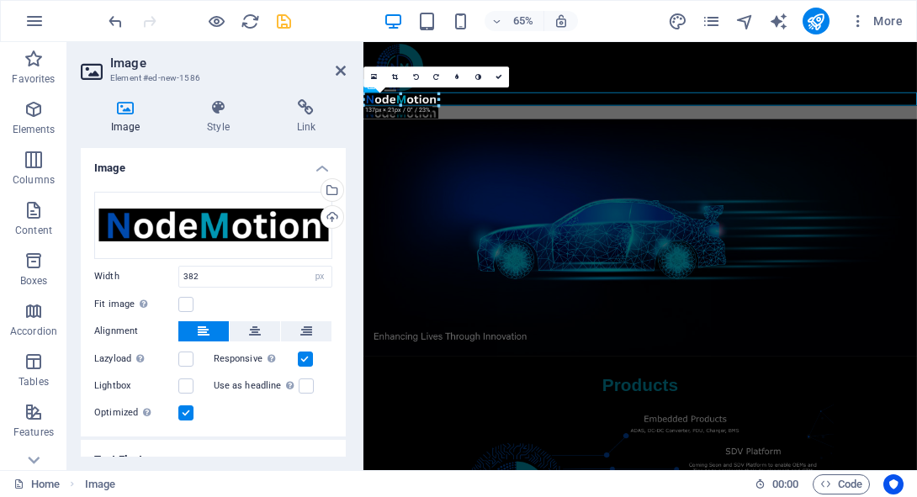
drag, startPoint x: 571, startPoint y: 121, endPoint x: 362, endPoint y: 75, distance: 213.8
type input "136"
click at [634, 141] on figure at bounding box center [790, 151] width 852 height 20
click at [221, 135] on div "Image Style Link Image Drag files here, click to choose files or select files f…" at bounding box center [213, 278] width 265 height 358
click at [218, 129] on h4 "Style" at bounding box center [221, 116] width 89 height 35
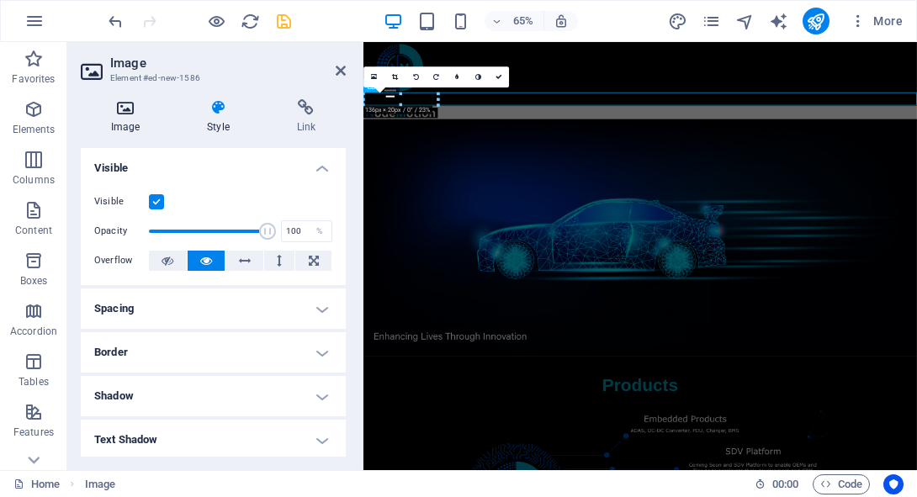
click at [135, 131] on h4 "Image" at bounding box center [129, 116] width 96 height 35
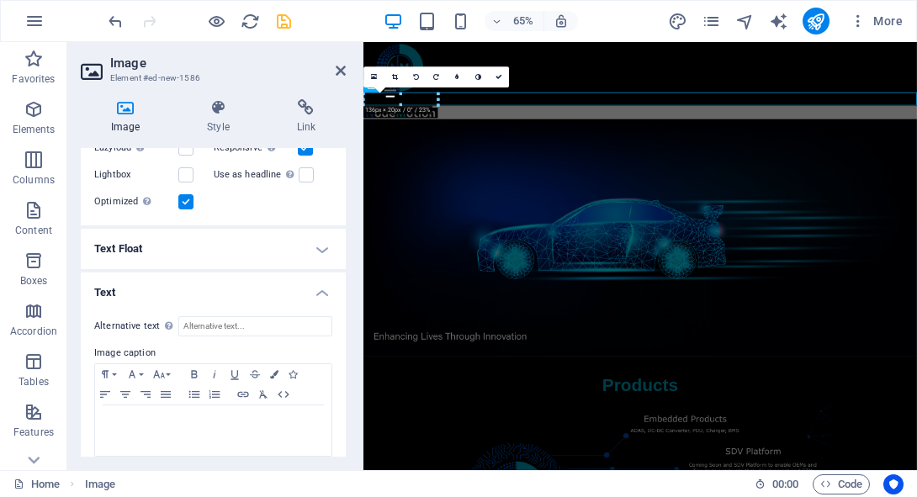
scroll to position [224, 0]
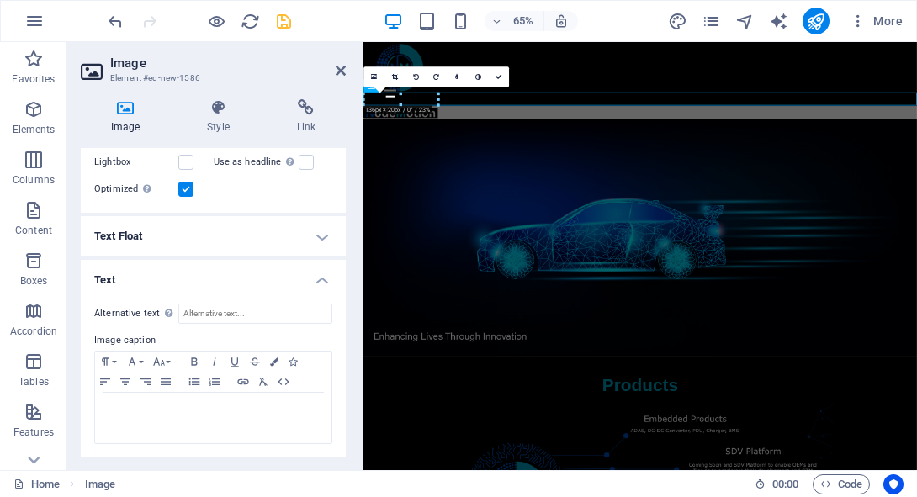
click at [242, 240] on h4 "Text Float" at bounding box center [213, 236] width 265 height 40
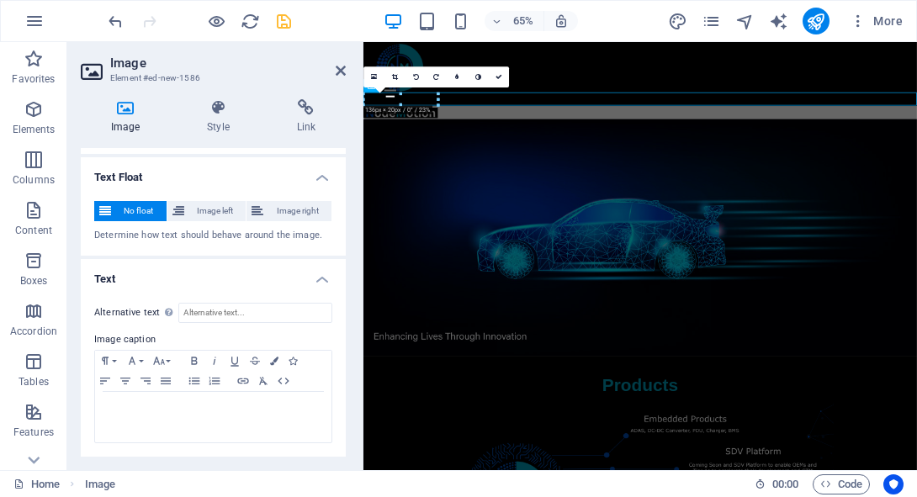
scroll to position [0, 0]
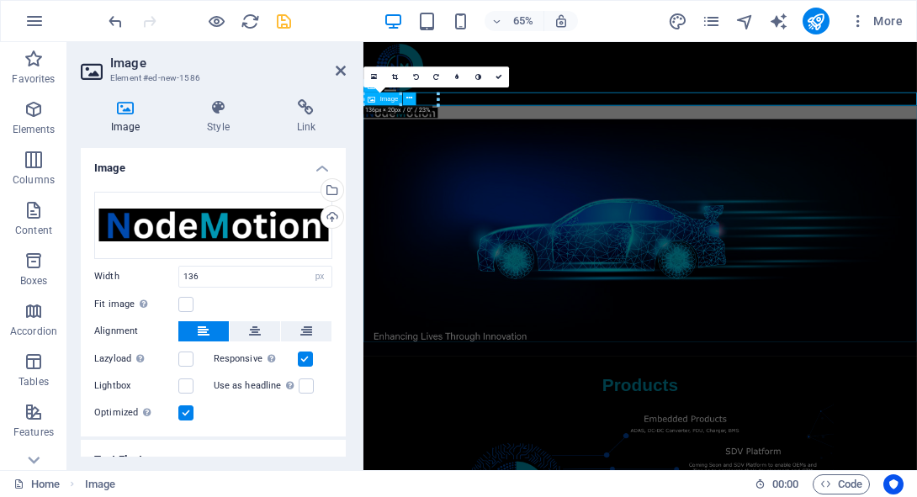
click at [421, 214] on figure at bounding box center [790, 343] width 852 height 364
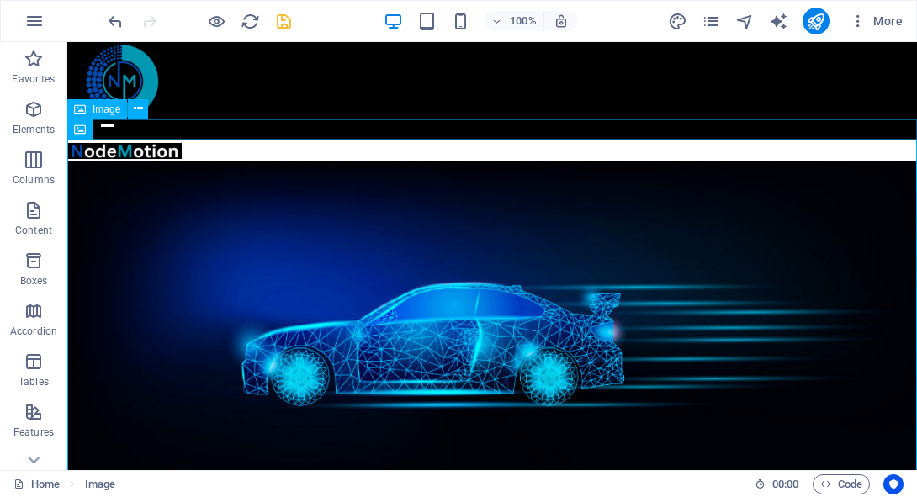
click at [269, 141] on figure at bounding box center [492, 151] width 850 height 20
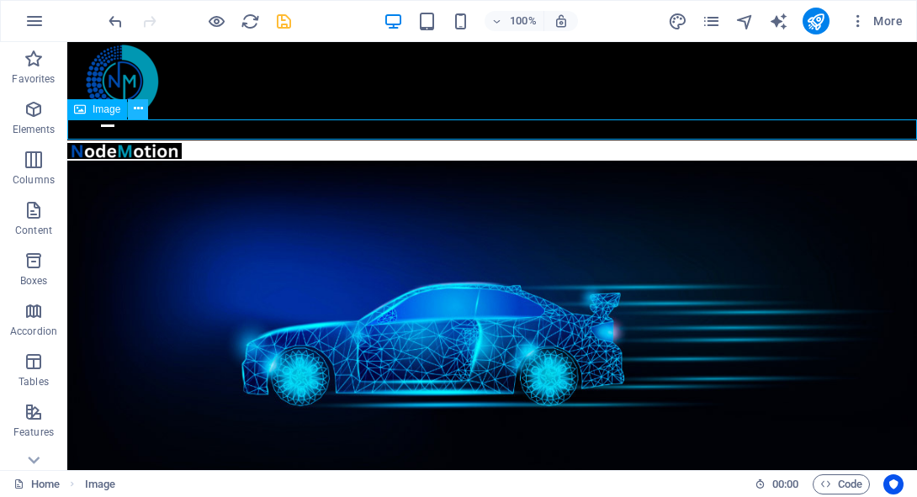
click at [130, 109] on button at bounding box center [138, 109] width 20 height 20
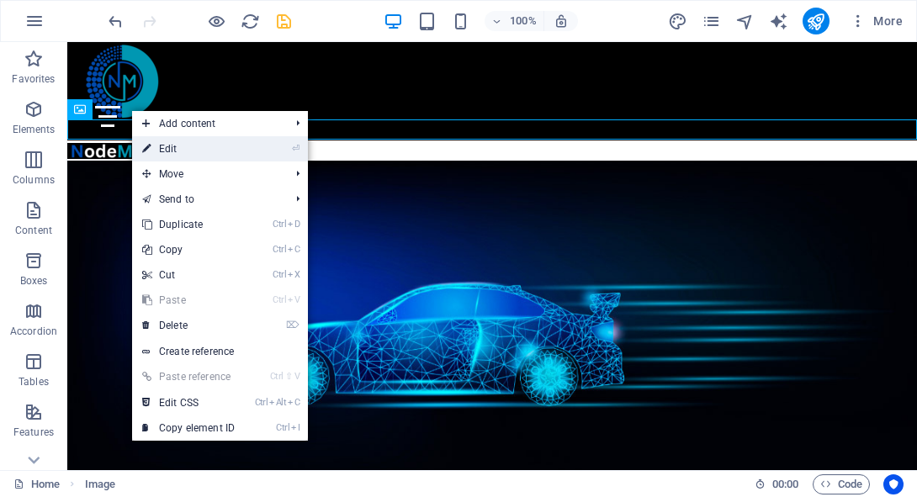
click at [172, 138] on link "⏎ Edit" at bounding box center [188, 148] width 113 height 25
select select "px"
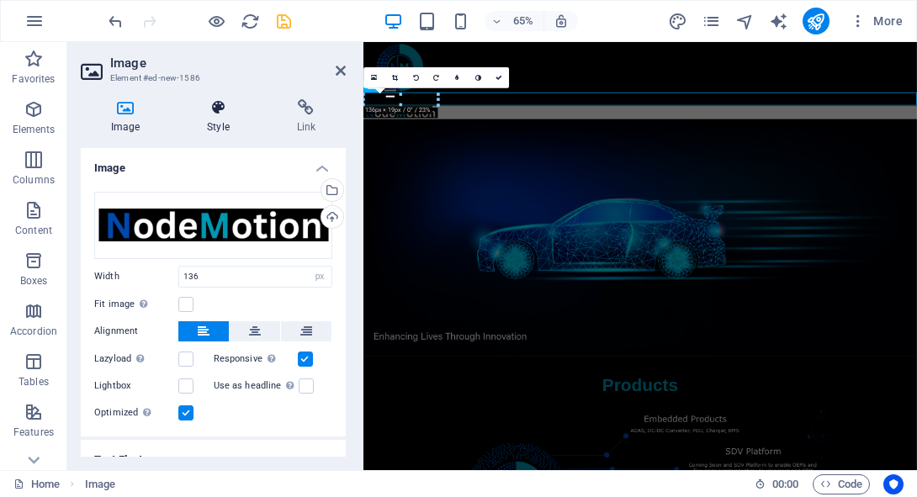
click at [224, 104] on icon at bounding box center [218, 107] width 82 height 17
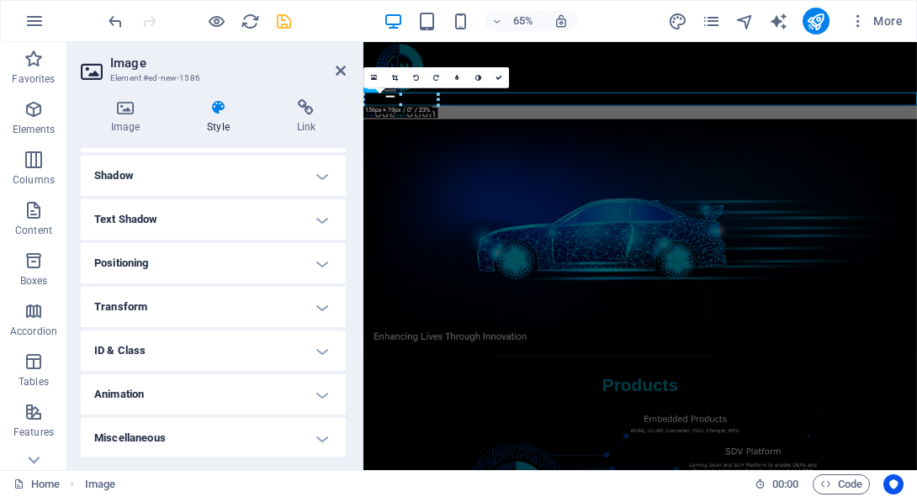
scroll to position [221, 0]
click at [517, 305] on figure at bounding box center [790, 343] width 852 height 364
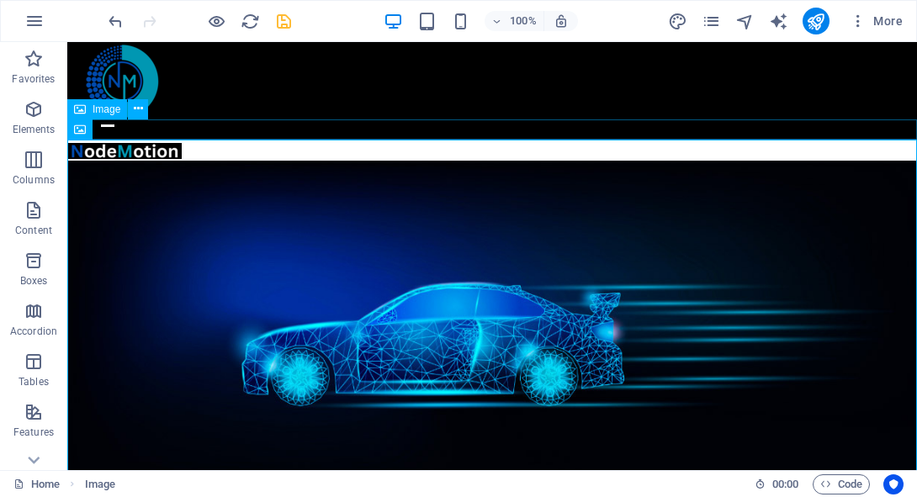
click at [506, 141] on figure at bounding box center [492, 151] width 850 height 20
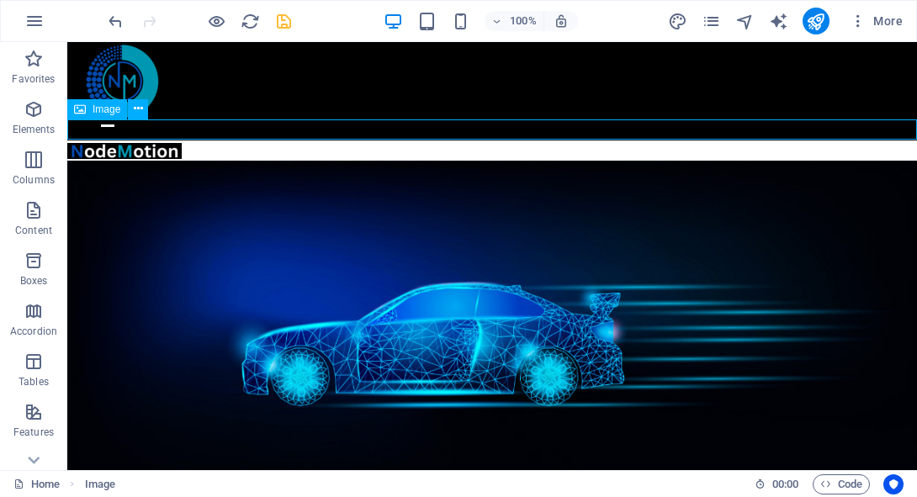
click at [506, 141] on figure at bounding box center [492, 151] width 850 height 20
click at [508, 141] on figure at bounding box center [492, 151] width 850 height 20
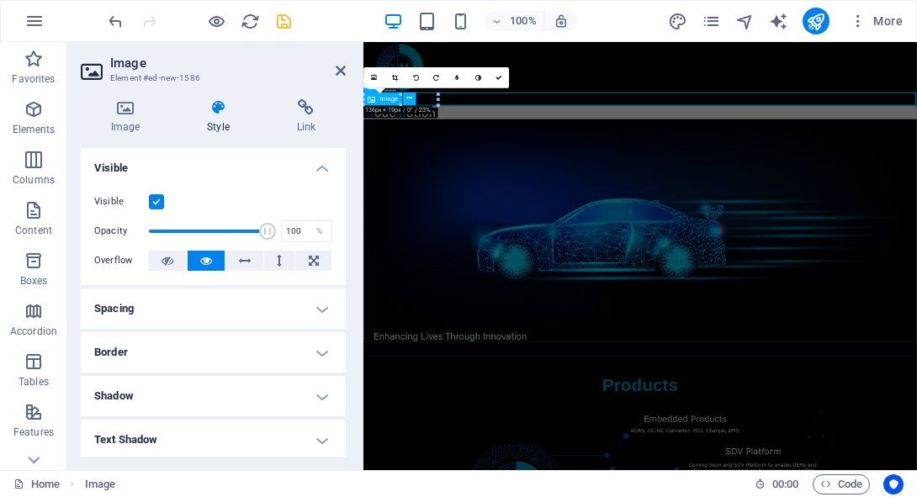
click at [585, 179] on figure at bounding box center [790, 343] width 852 height 364
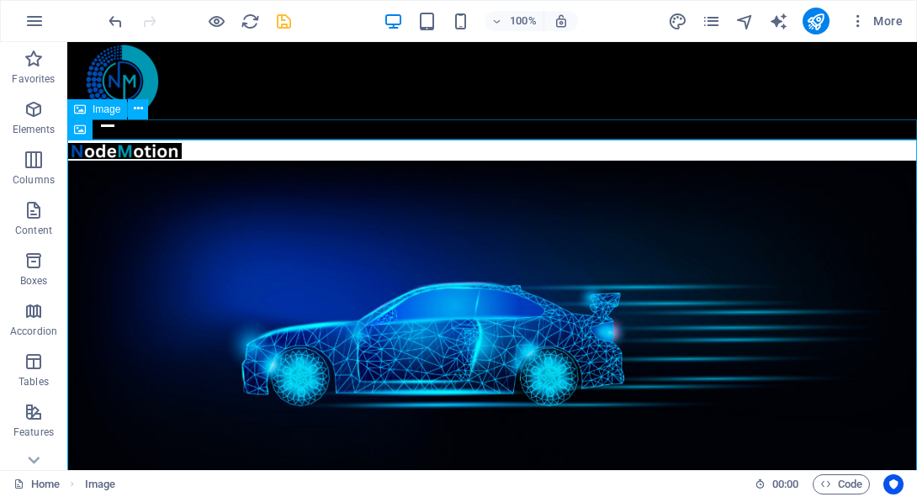
click at [511, 141] on figure at bounding box center [492, 151] width 850 height 20
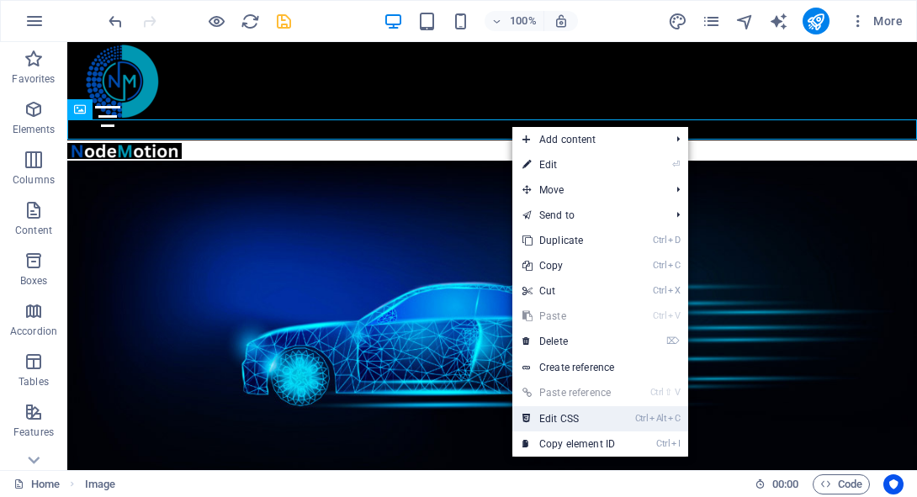
click at [609, 419] on link "Ctrl Alt C Edit CSS" at bounding box center [569, 419] width 113 height 25
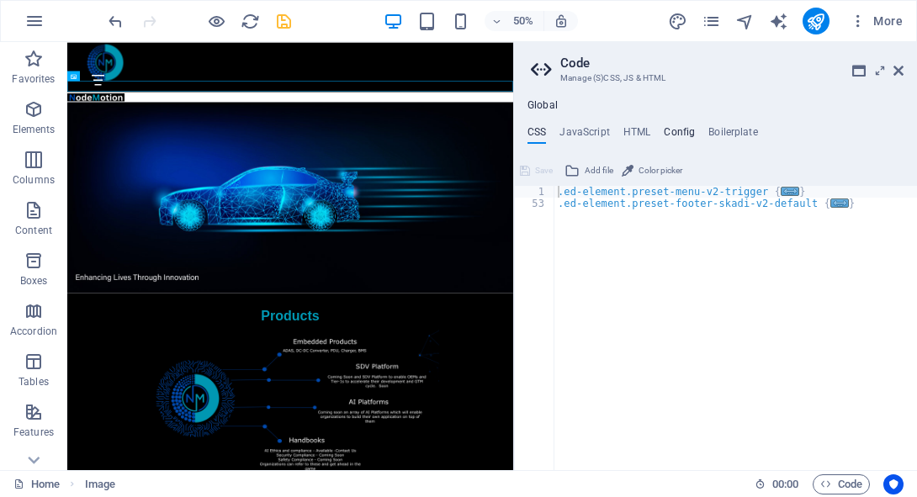
click at [666, 127] on h4 "Config" at bounding box center [679, 135] width 31 height 19
type textarea "$color-background: #ffffff;"
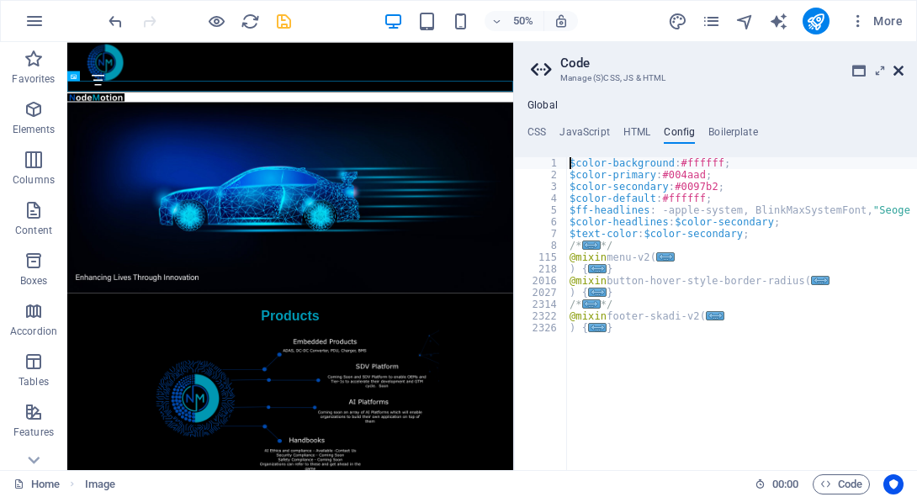
click at [896, 72] on icon at bounding box center [899, 70] width 10 height 13
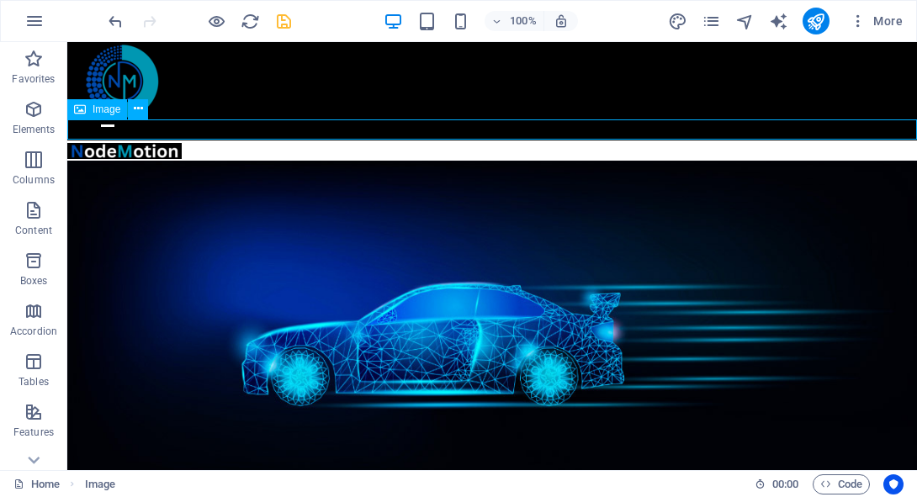
click at [170, 141] on figure at bounding box center [492, 151] width 850 height 20
click at [173, 141] on figure at bounding box center [492, 151] width 850 height 20
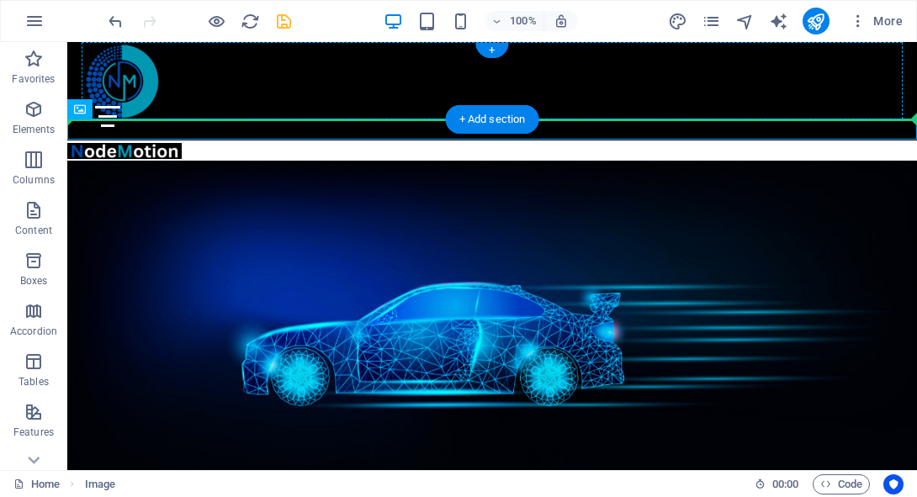
drag, startPoint x: 141, startPoint y: 132, endPoint x: 144, endPoint y: 106, distance: 26.3
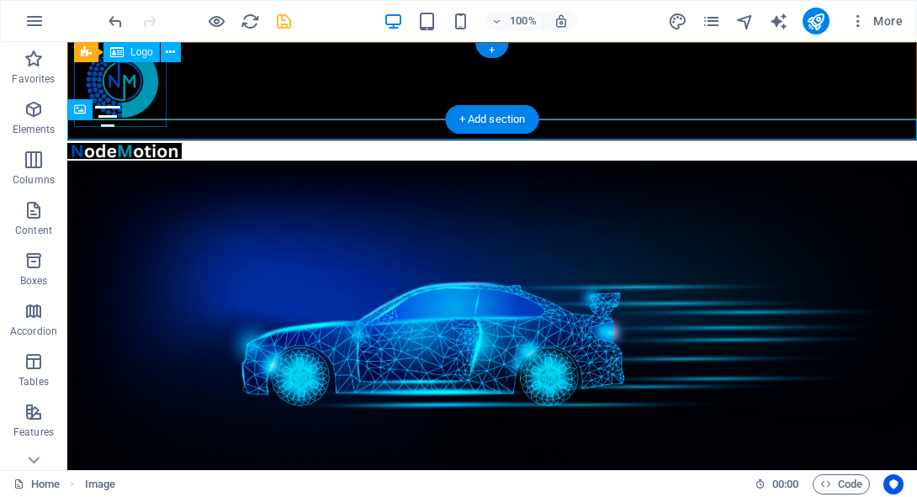
drag, startPoint x: 149, startPoint y: 127, endPoint x: 150, endPoint y: 98, distance: 28.6
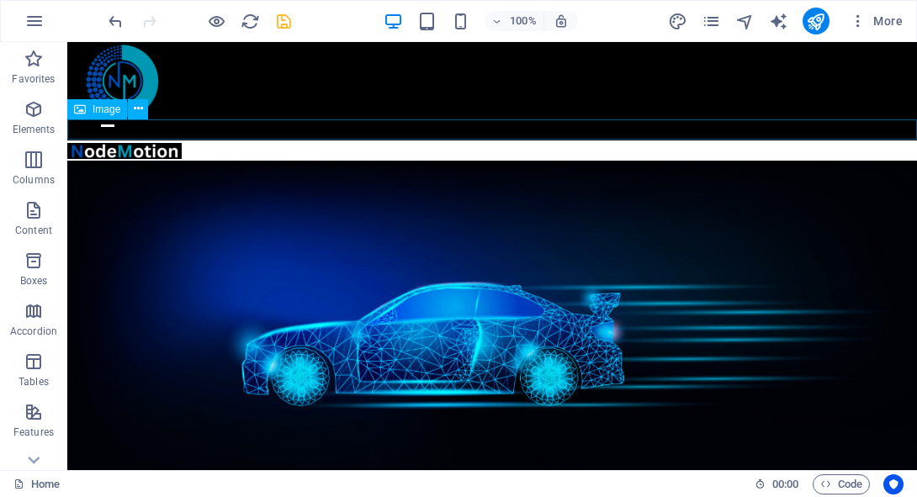
click at [123, 141] on figure at bounding box center [492, 151] width 850 height 20
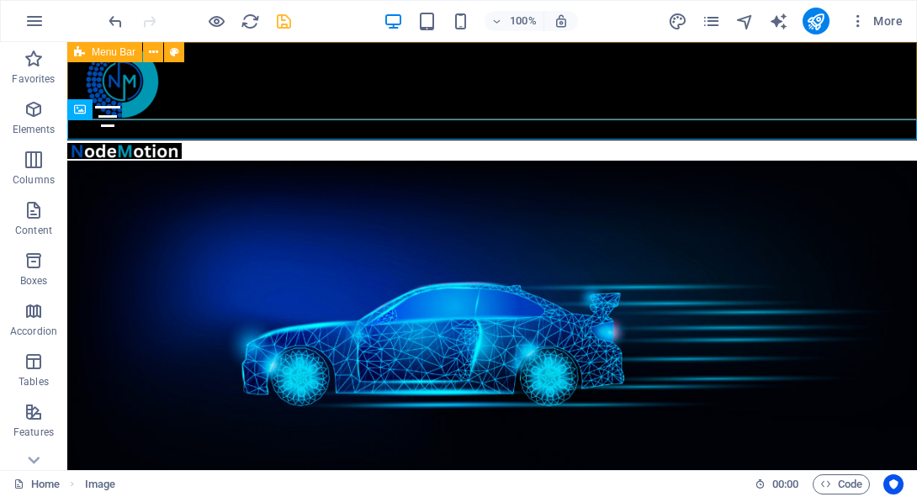
click at [84, 47] on icon at bounding box center [79, 52] width 11 height 20
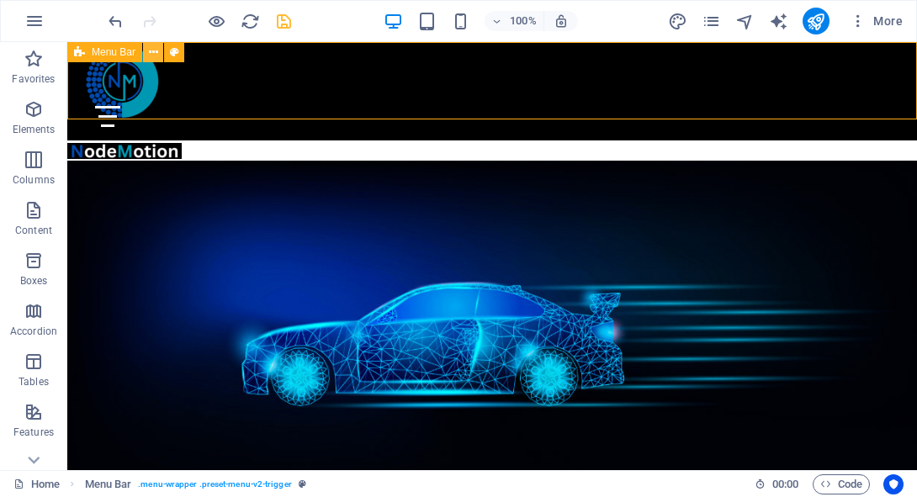
click at [149, 51] on icon at bounding box center [153, 53] width 9 height 18
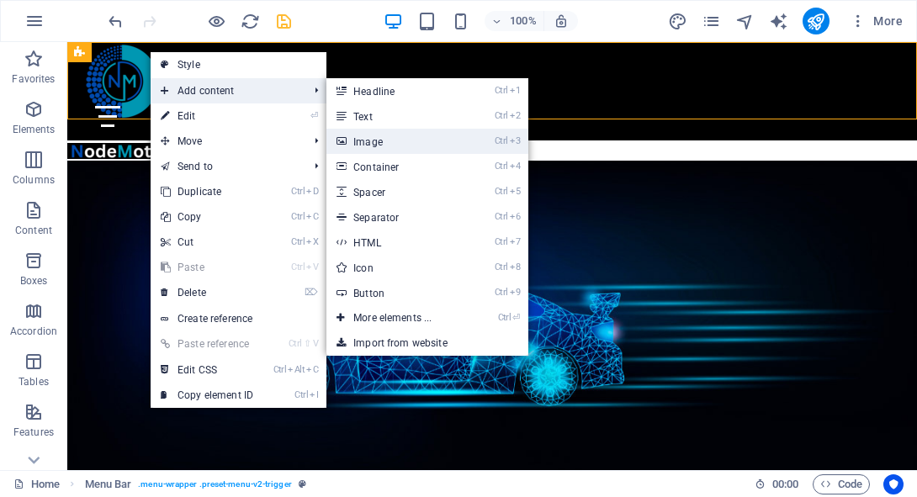
click at [384, 137] on link "Ctrl 3 Image" at bounding box center [396, 141] width 139 height 25
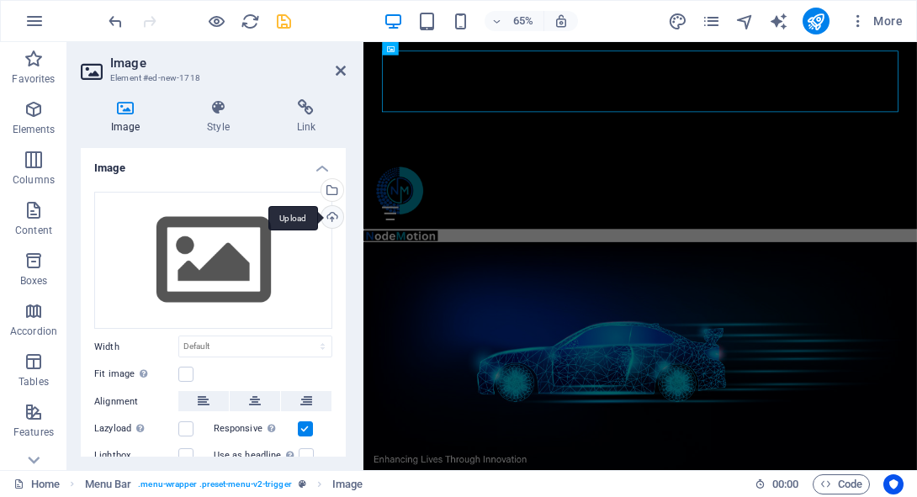
click at [328, 220] on div "Upload" at bounding box center [330, 218] width 25 height 25
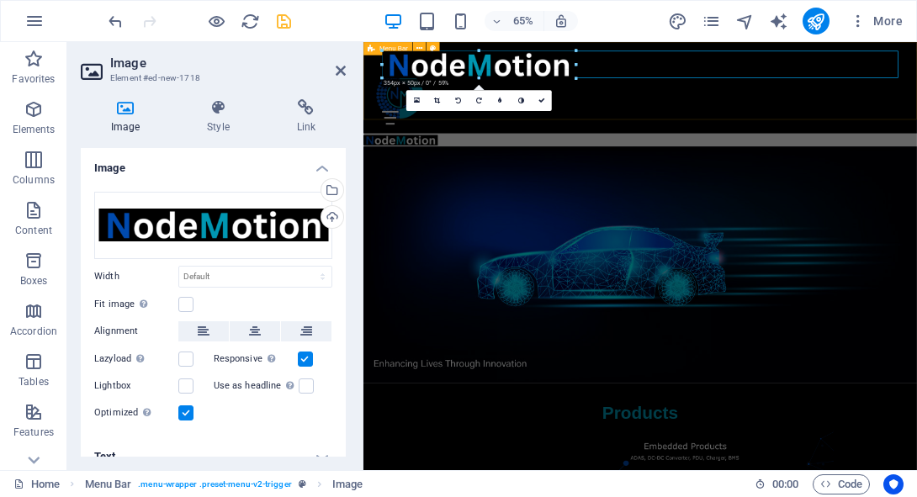
drag, startPoint x: 900, startPoint y: 123, endPoint x: 386, endPoint y: 45, distance: 519.3
type input "358"
select select "px"
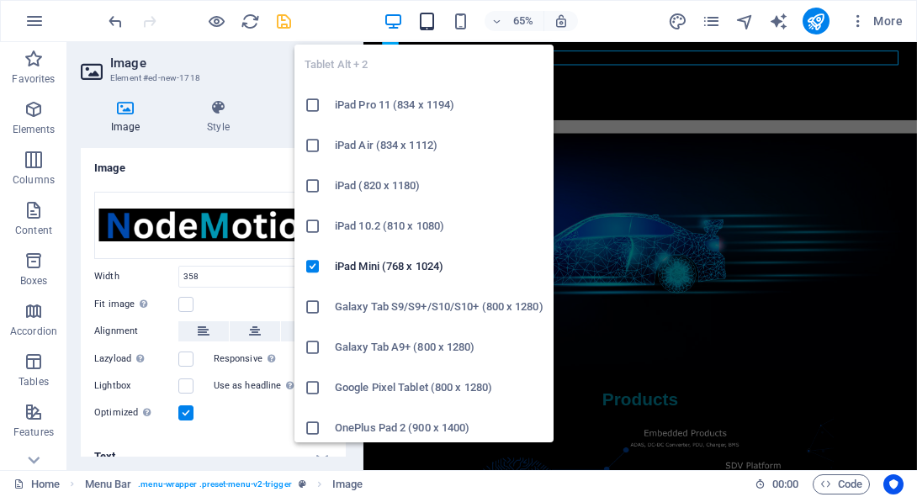
drag, startPoint x: 578, startPoint y: 79, endPoint x: 426, endPoint y: 24, distance: 161.9
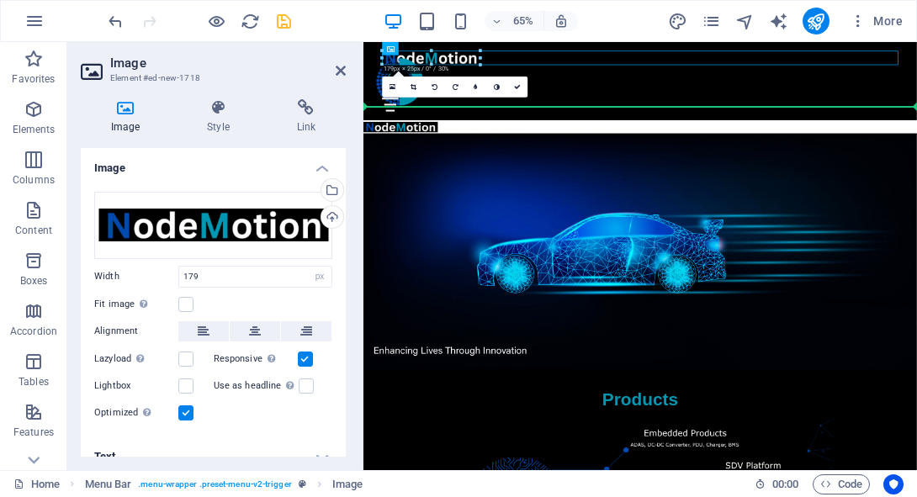
drag, startPoint x: 842, startPoint y: 98, endPoint x: 515, endPoint y: 122, distance: 327.4
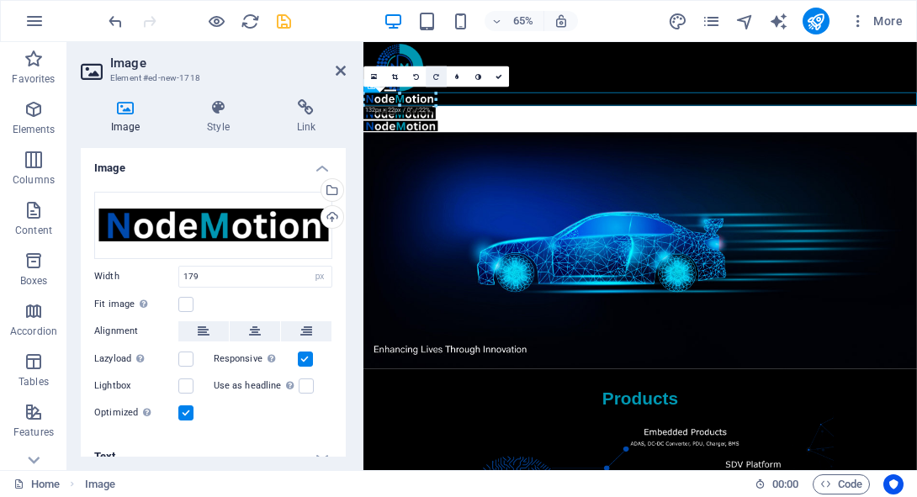
drag, startPoint x: 460, startPoint y: 107, endPoint x: 427, endPoint y: 86, distance: 39.7
type input "132"
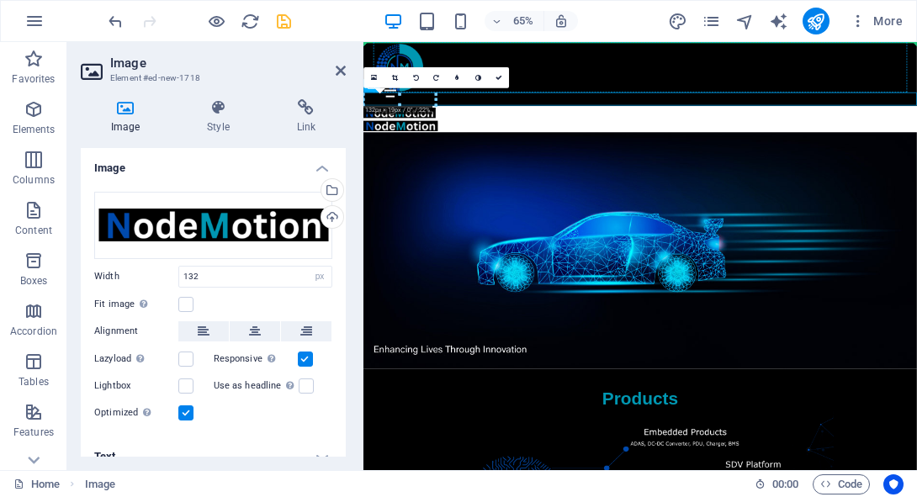
drag, startPoint x: 456, startPoint y: 134, endPoint x: 430, endPoint y: 78, distance: 61.4
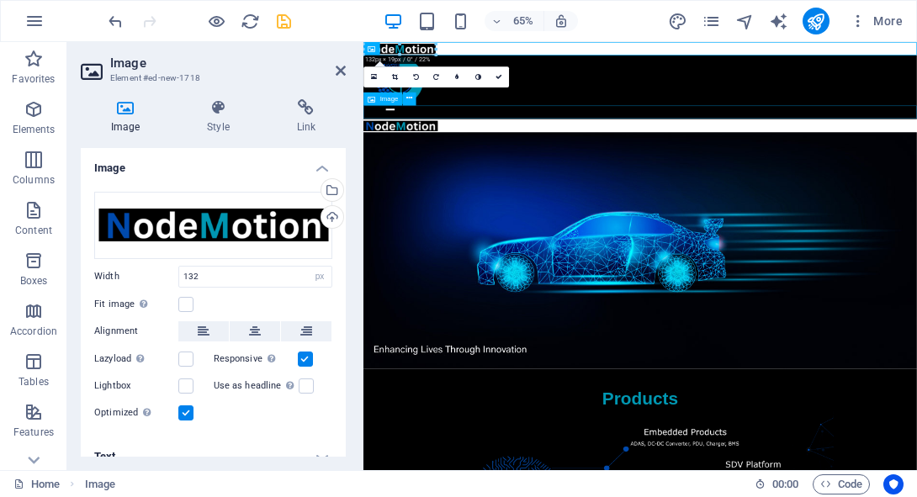
click at [473, 161] on figure at bounding box center [790, 171] width 852 height 20
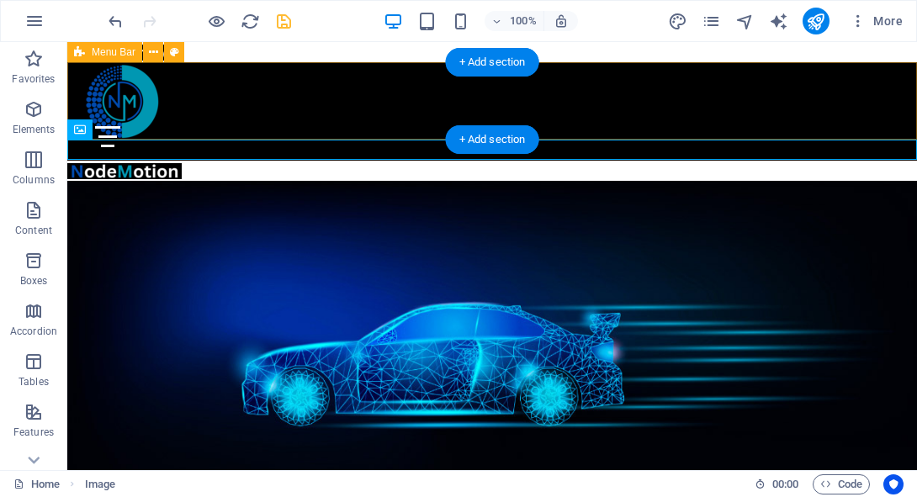
click at [451, 113] on div "Menu About Products Services Partners Contact" at bounding box center [492, 111] width 850 height 98
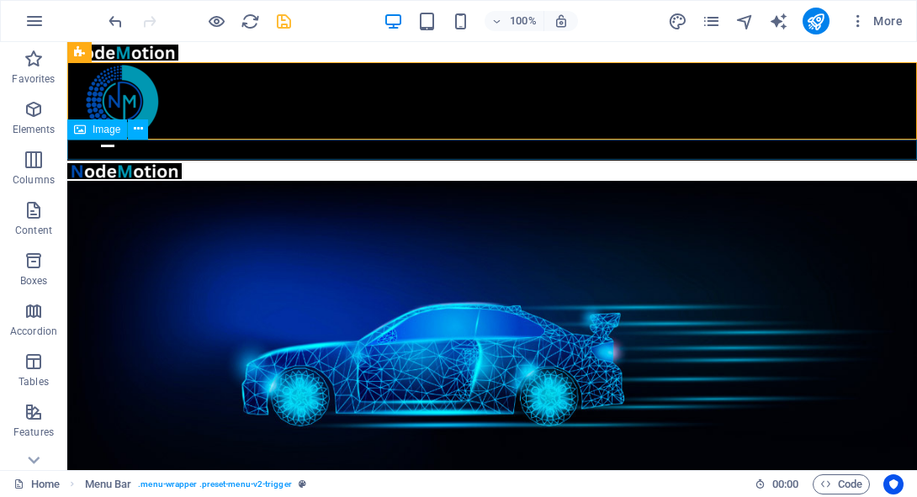
click at [382, 161] on figure at bounding box center [492, 171] width 850 height 20
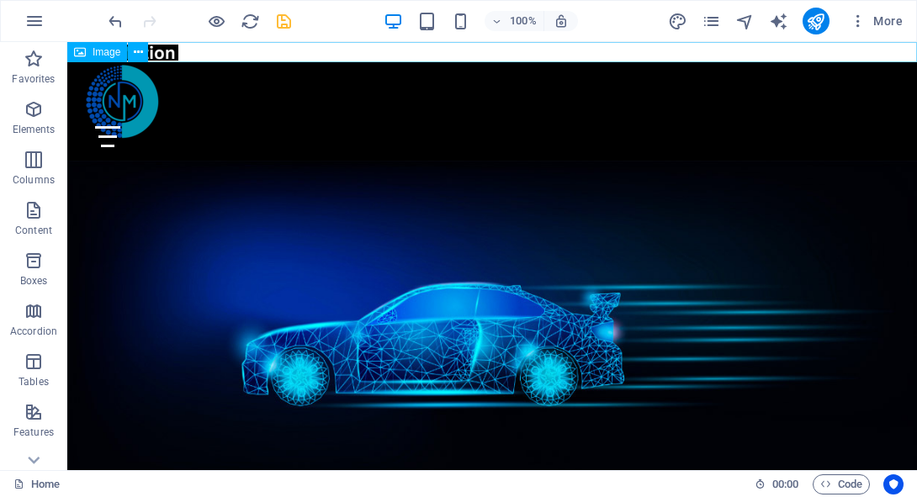
click at [156, 48] on div "Image" at bounding box center [113, 52] width 92 height 21
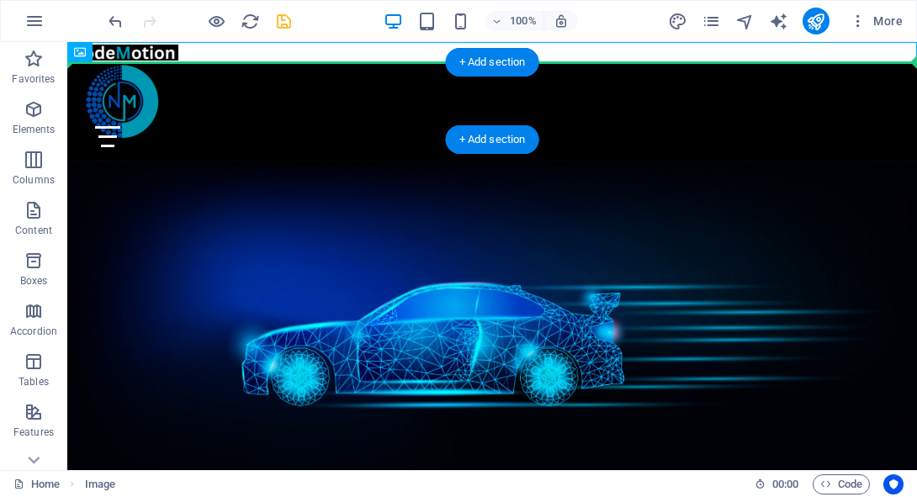
drag, startPoint x: 168, startPoint y: 50, endPoint x: 200, endPoint y: 93, distance: 53.5
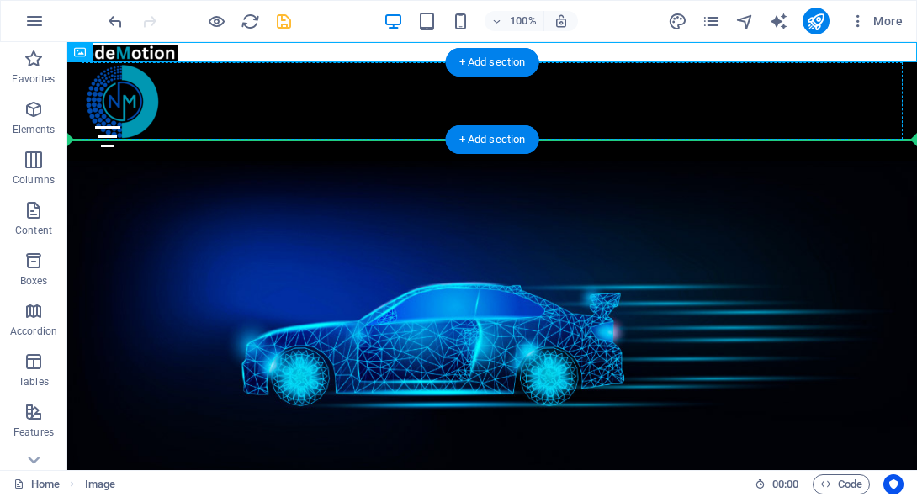
drag, startPoint x: 166, startPoint y: 51, endPoint x: 131, endPoint y: 105, distance: 64.0
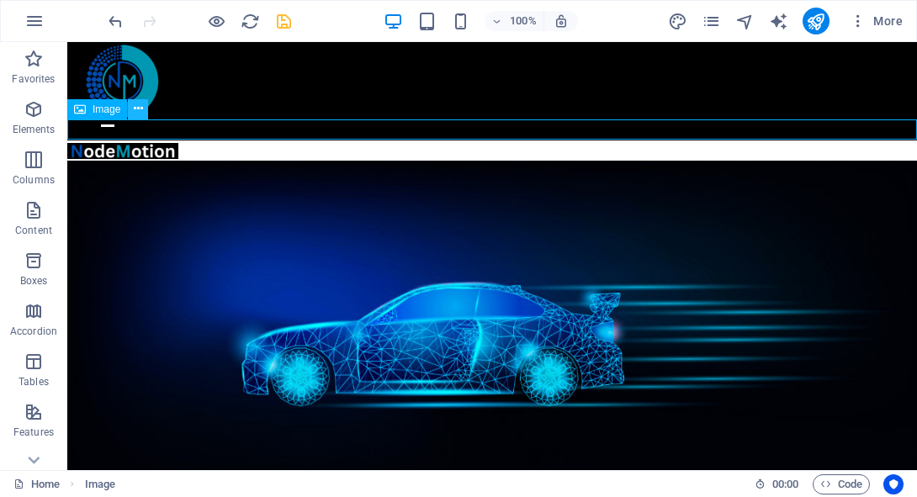
click at [141, 113] on icon at bounding box center [138, 109] width 9 height 18
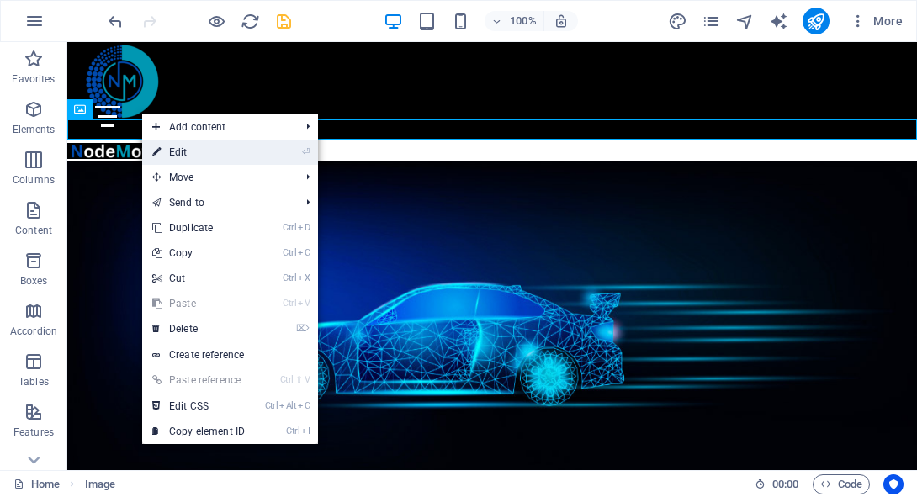
click at [182, 152] on link "⏎ Edit" at bounding box center [198, 152] width 113 height 25
select select "px"
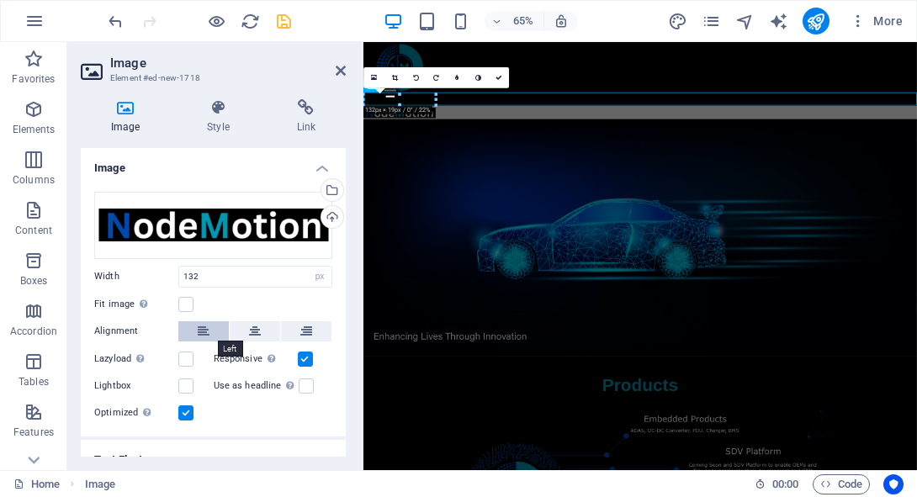
click at [202, 327] on icon at bounding box center [204, 332] width 12 height 20
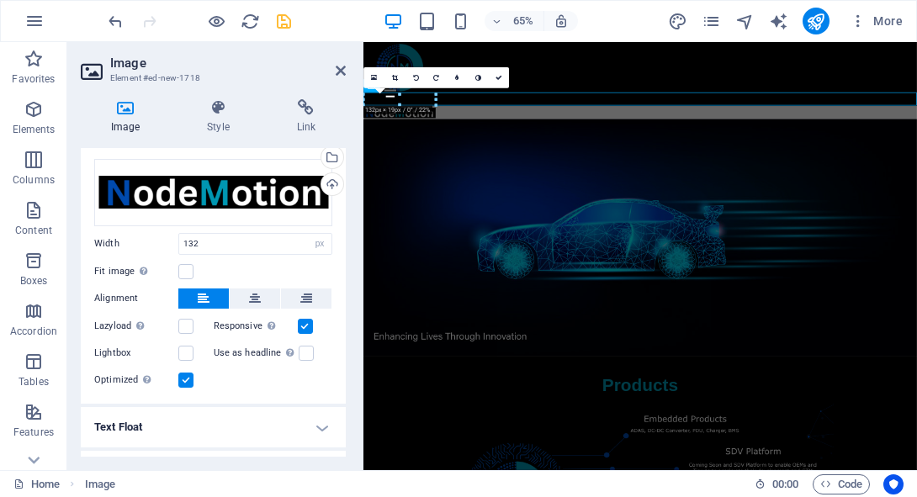
scroll to position [0, 0]
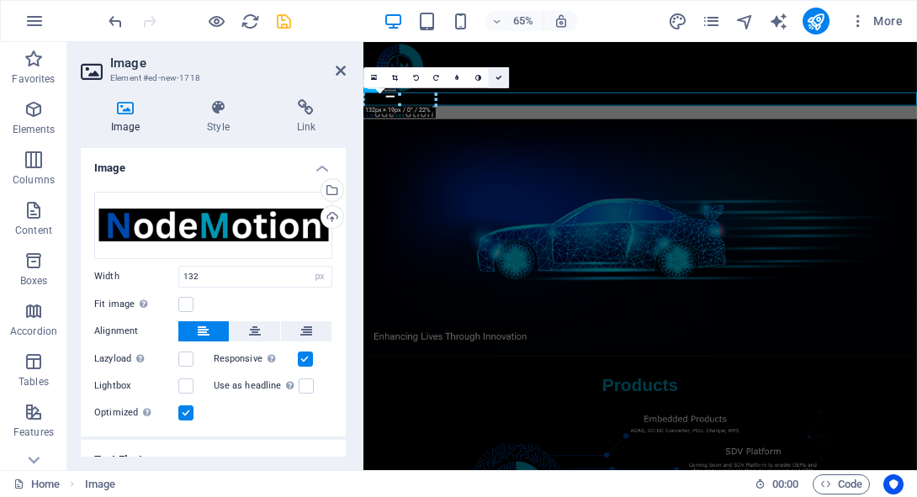
click at [500, 80] on link at bounding box center [498, 77] width 21 height 21
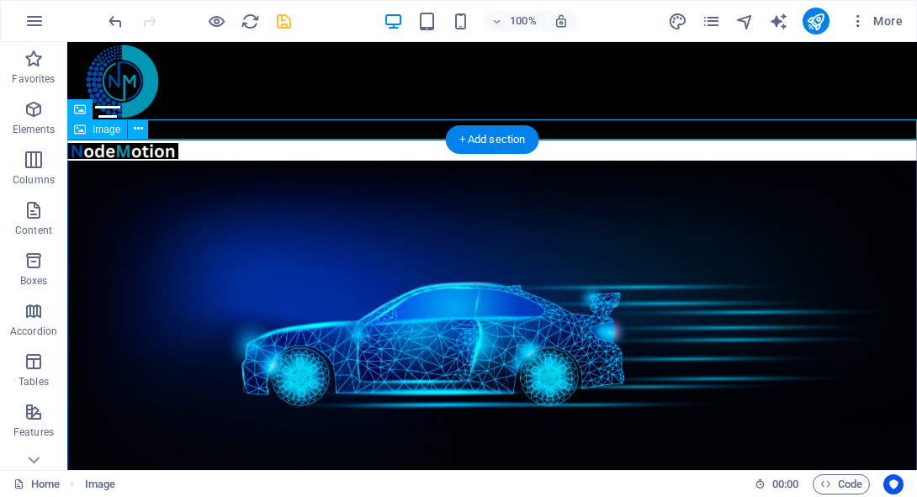
click at [269, 268] on figure at bounding box center [492, 343] width 850 height 364
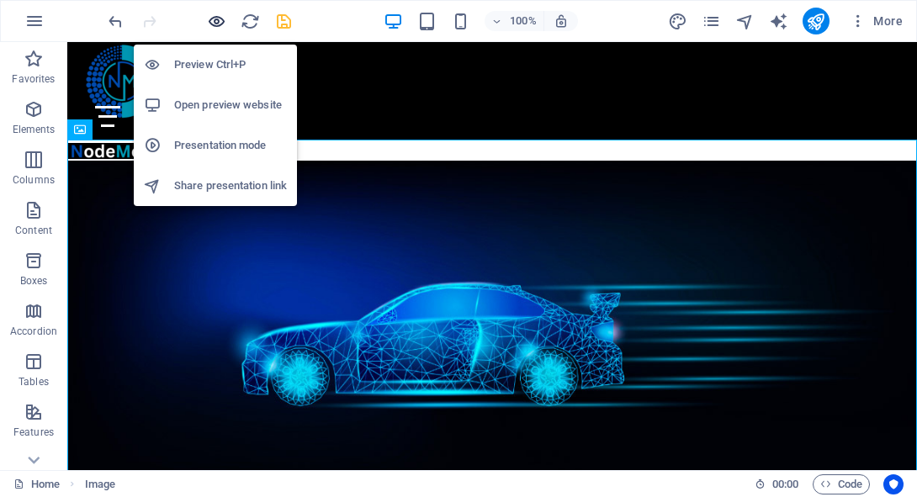
click at [216, 15] on icon "button" at bounding box center [216, 21] width 19 height 19
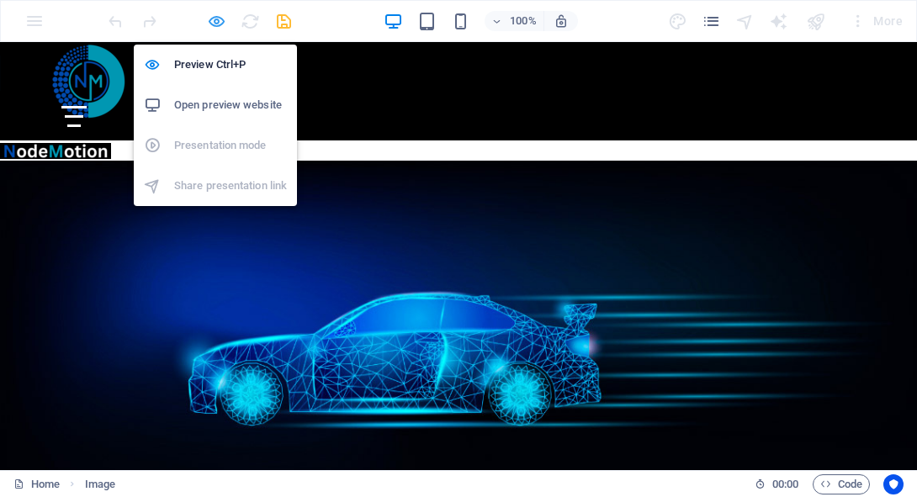
click at [210, 17] on icon "button" at bounding box center [216, 21] width 19 height 19
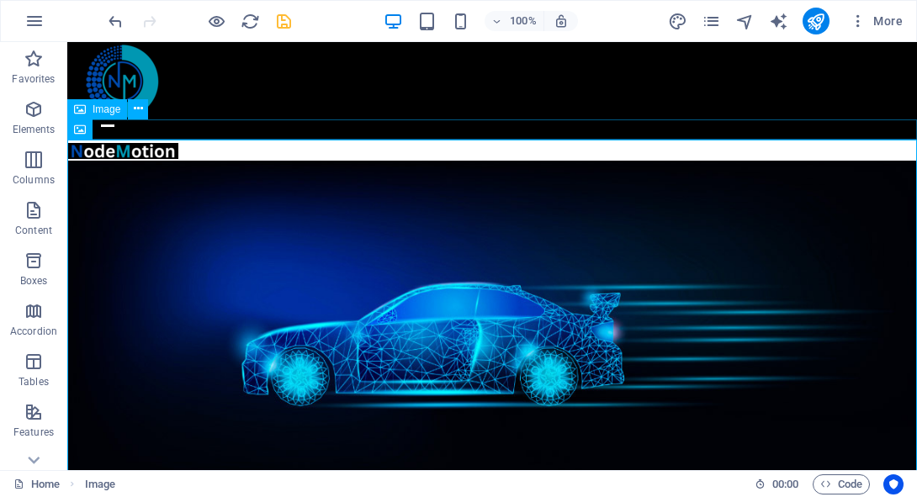
click at [212, 141] on figure at bounding box center [492, 151] width 850 height 20
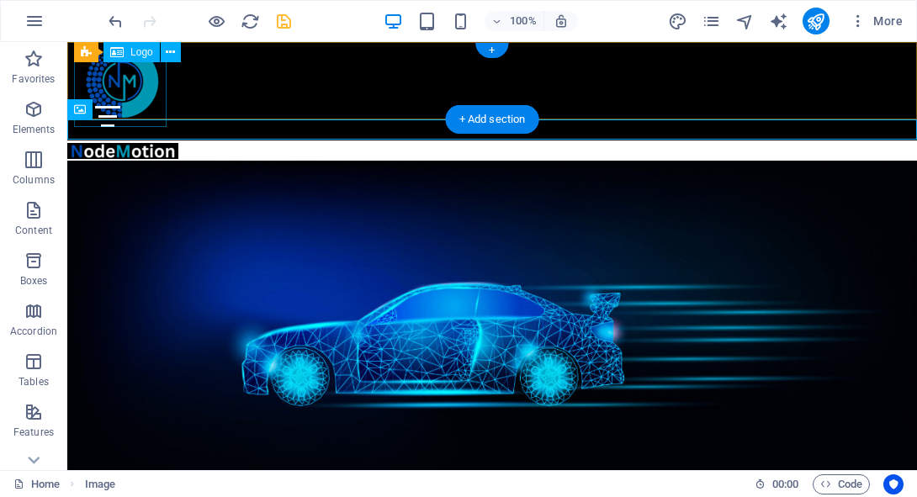
click at [162, 125] on div at bounding box center [492, 81] width 837 height 93
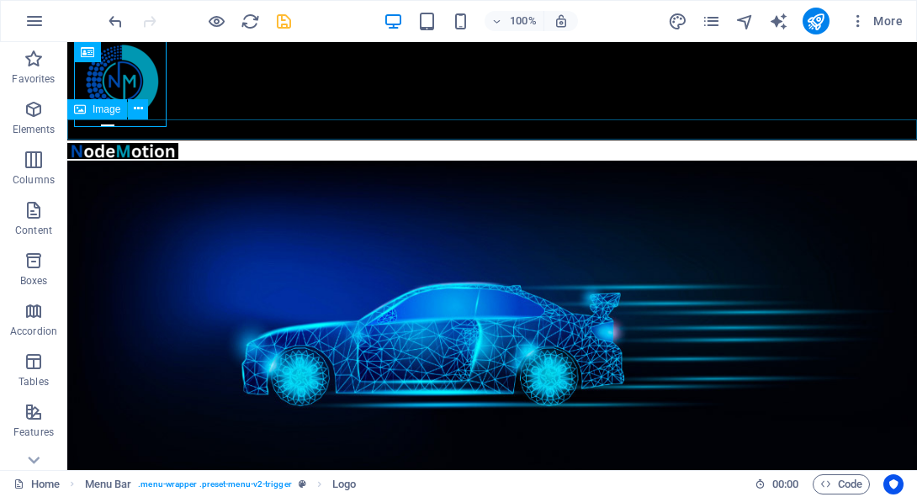
click at [157, 141] on figure at bounding box center [492, 151] width 850 height 20
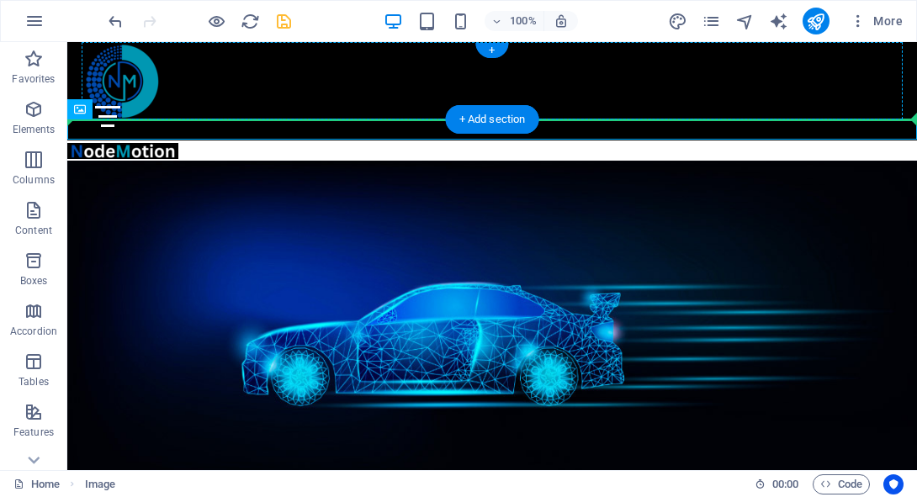
drag, startPoint x: 157, startPoint y: 134, endPoint x: 158, endPoint y: 91, distance: 42.9
drag, startPoint x: 152, startPoint y: 132, endPoint x: 144, endPoint y: 82, distance: 50.2
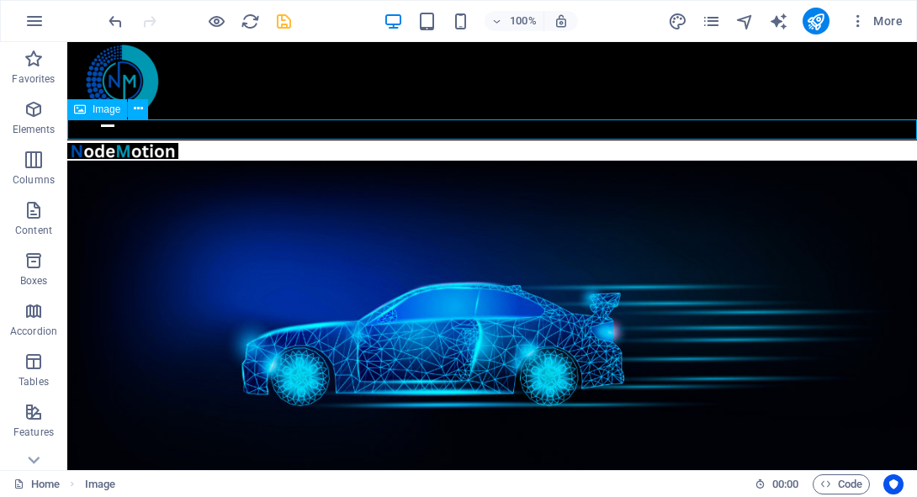
click at [148, 141] on figure at bounding box center [492, 151] width 850 height 20
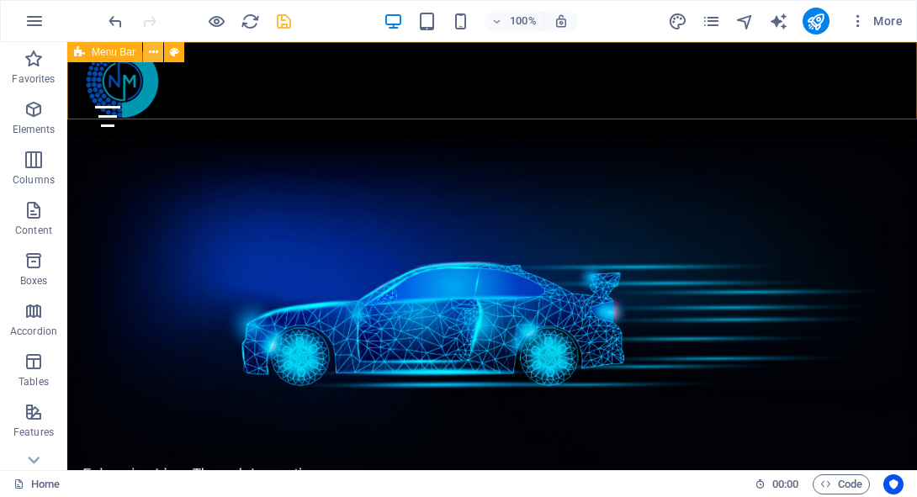
click at [154, 50] on icon at bounding box center [153, 53] width 9 height 18
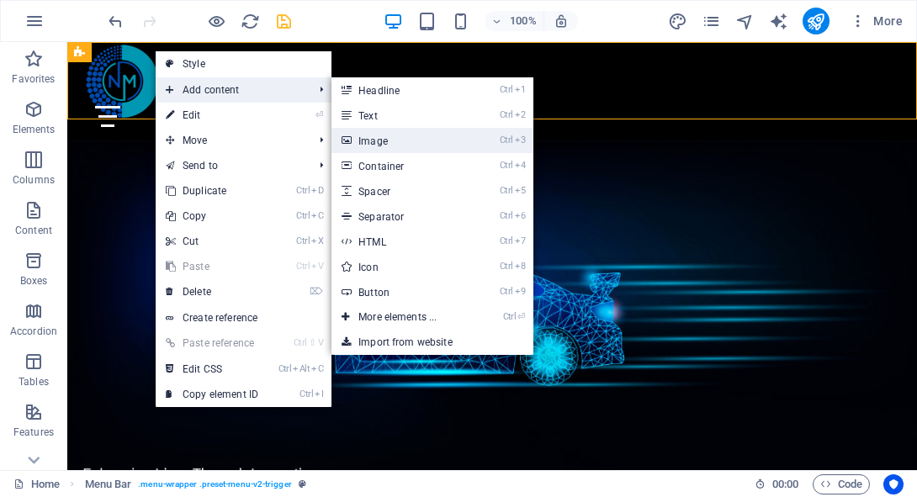
click at [398, 136] on link "Ctrl 3 Image" at bounding box center [401, 140] width 139 height 25
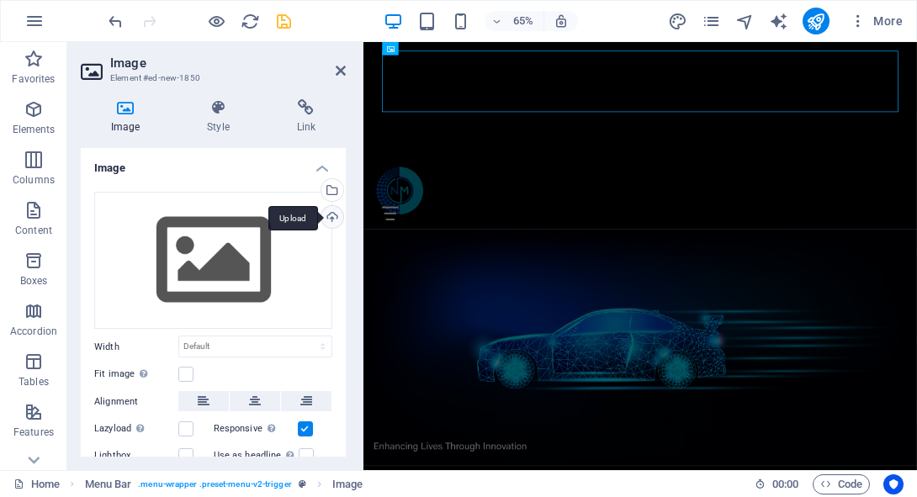
click at [335, 213] on div "Upload" at bounding box center [330, 218] width 25 height 25
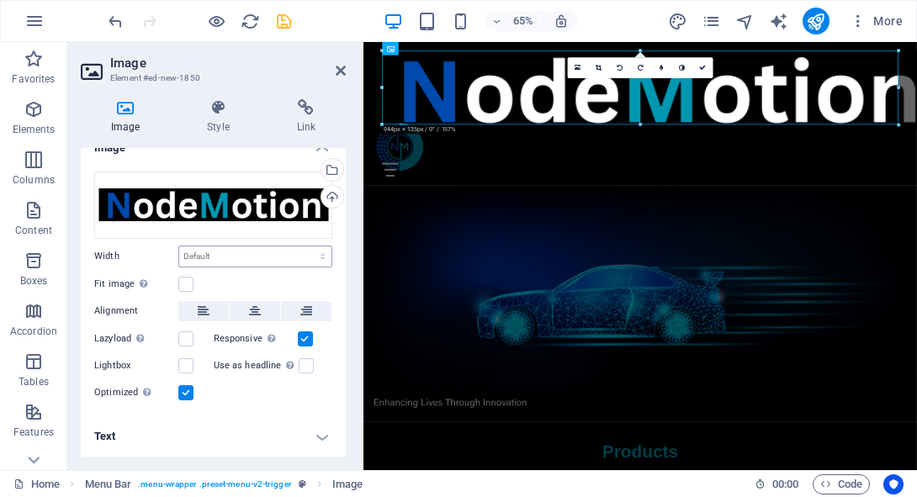
scroll to position [19, 0]
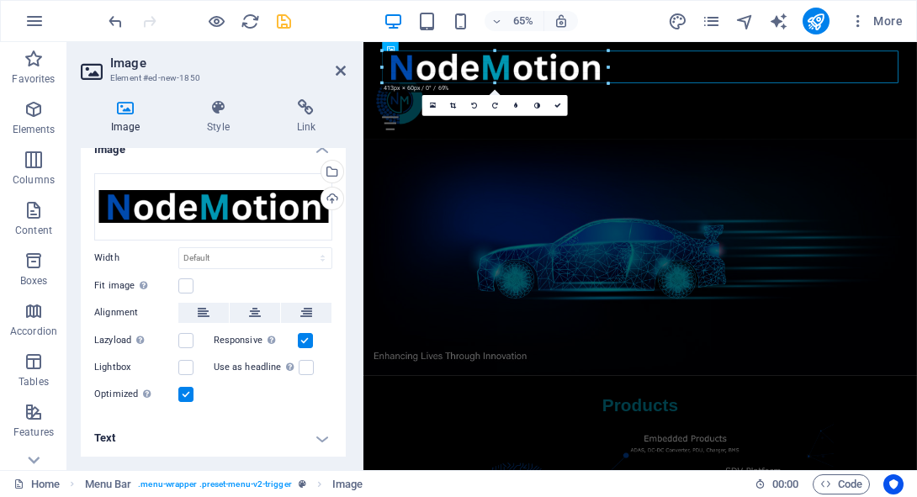
drag, startPoint x: 899, startPoint y: 123, endPoint x: 405, endPoint y: 61, distance: 497.9
type input "412"
select select "px"
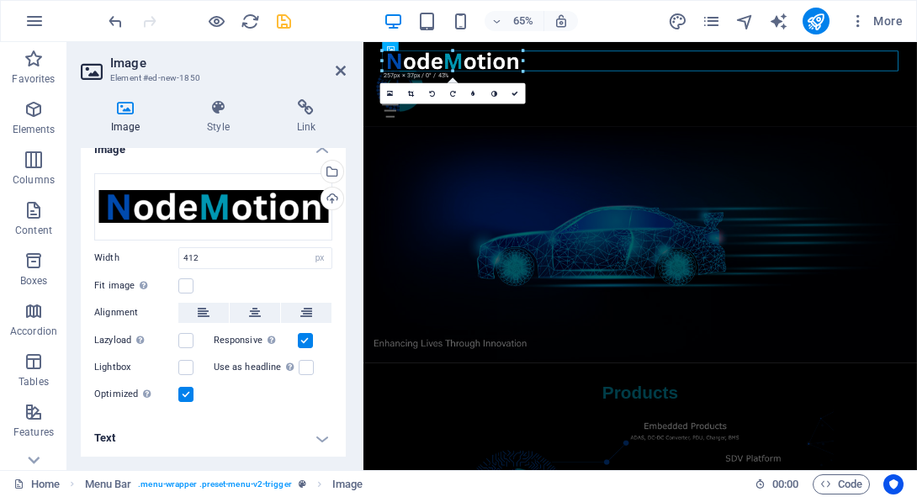
drag, startPoint x: 608, startPoint y: 83, endPoint x: 471, endPoint y: 59, distance: 139.4
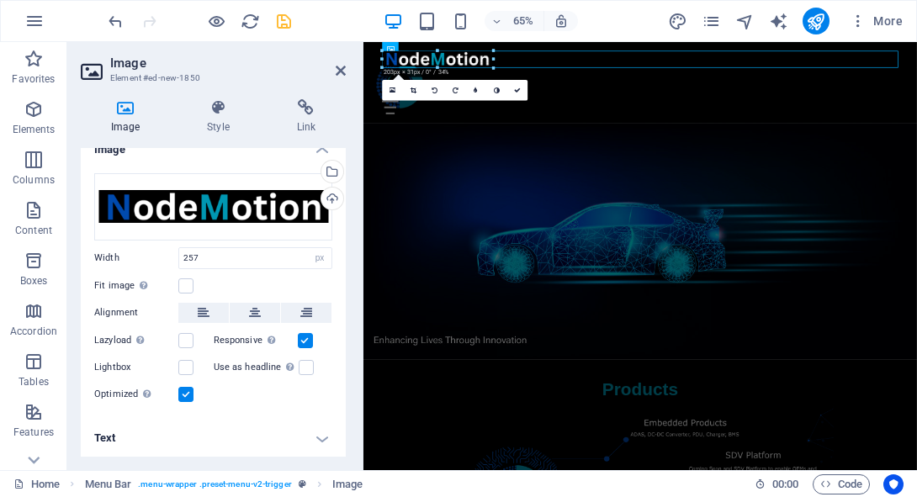
drag, startPoint x: 523, startPoint y: 72, endPoint x: 476, endPoint y: 55, distance: 49.3
type input "202"
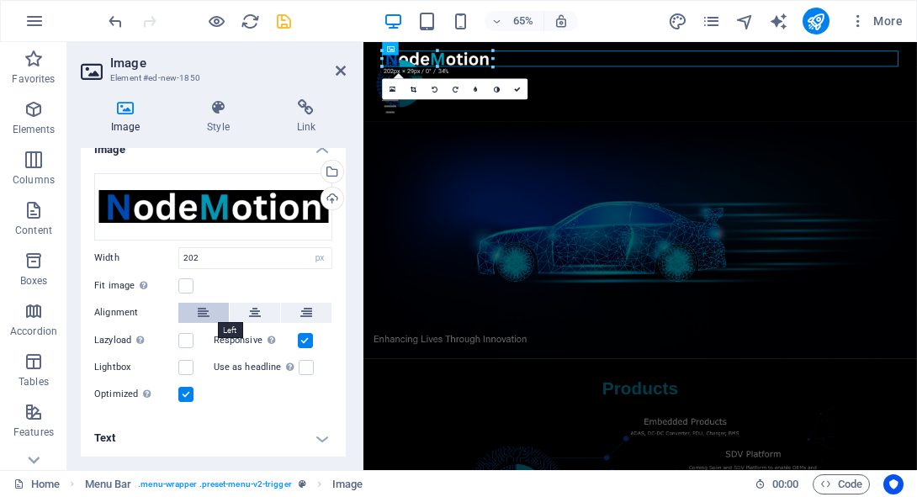
click at [188, 317] on button at bounding box center [203, 313] width 51 height 20
click at [234, 450] on h4 "Text" at bounding box center [213, 438] width 265 height 40
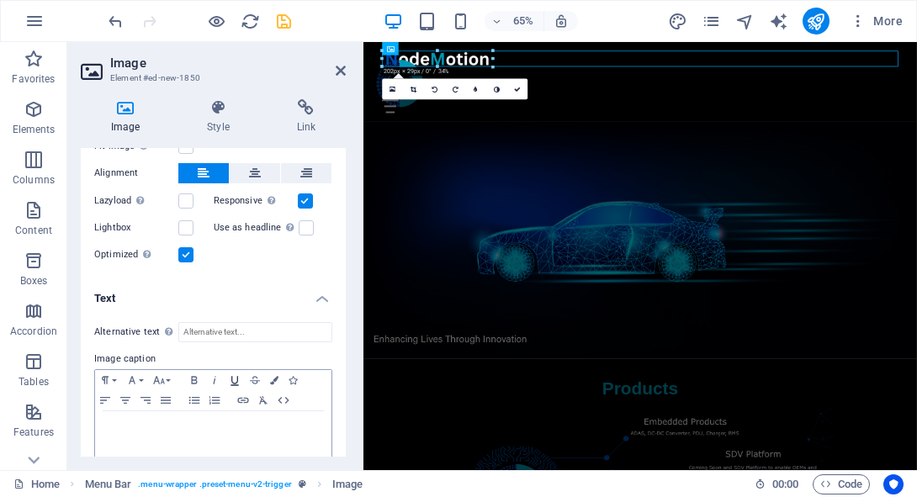
scroll to position [177, 0]
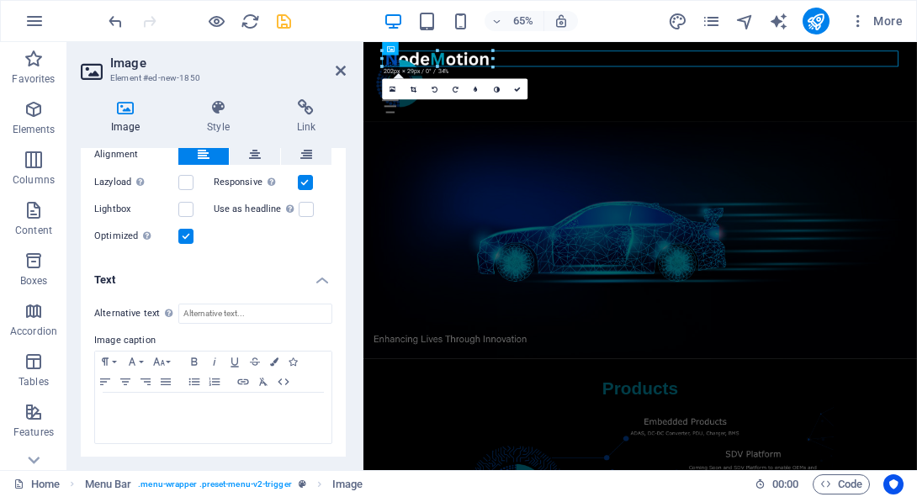
click at [282, 282] on h4 "Text" at bounding box center [213, 275] width 265 height 30
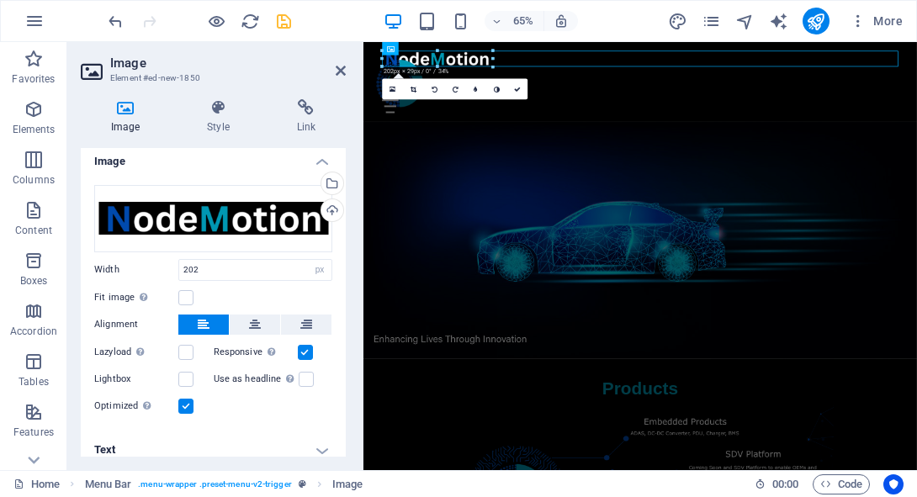
scroll to position [0, 0]
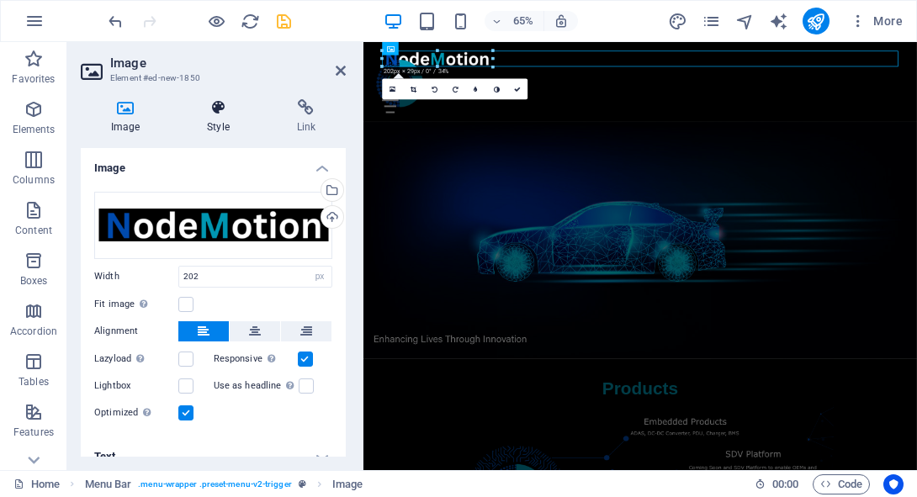
click at [228, 115] on icon at bounding box center [218, 107] width 82 height 17
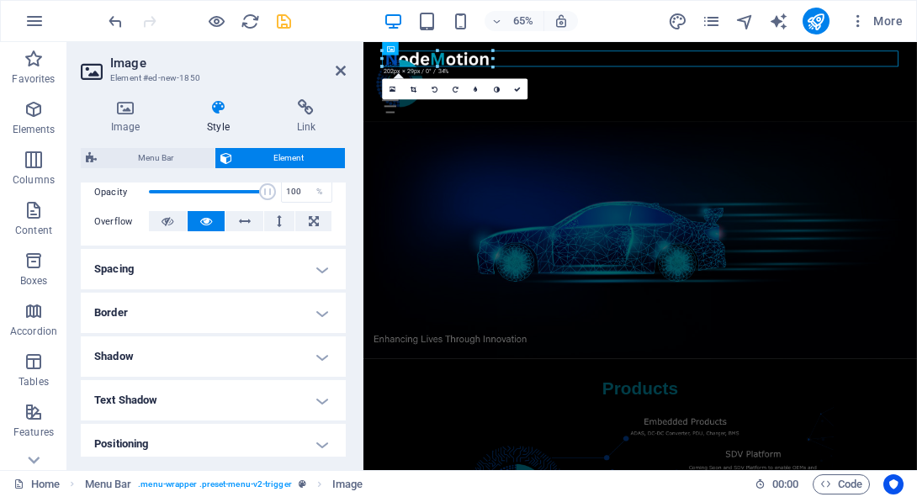
scroll to position [436, 0]
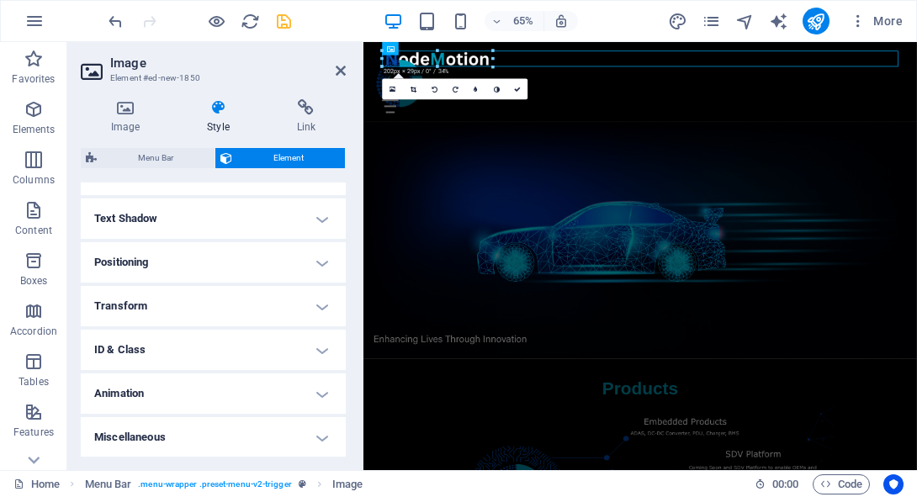
click at [233, 260] on h4 "Positioning" at bounding box center [213, 262] width 265 height 40
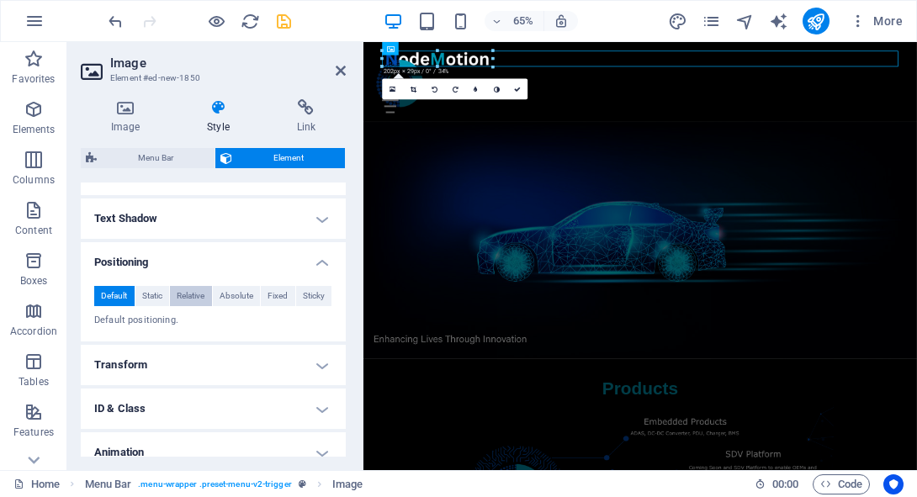
click at [197, 290] on span "Relative" at bounding box center [191, 296] width 28 height 20
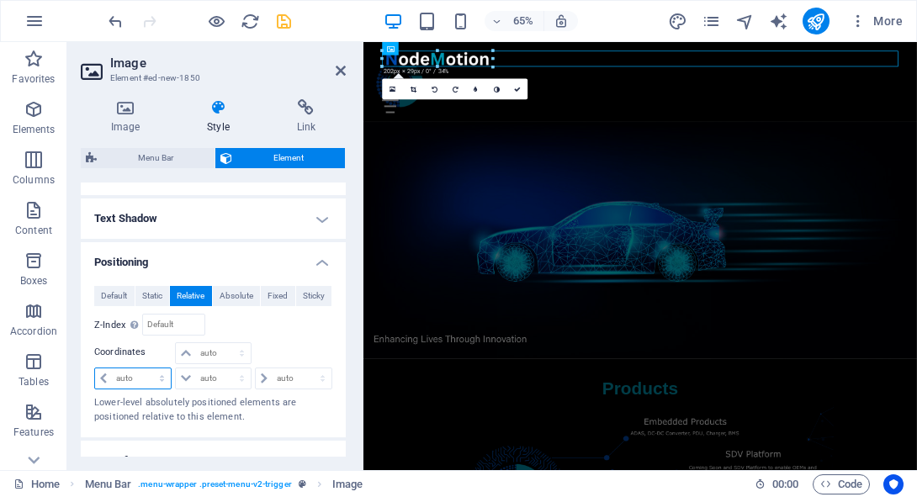
click at [157, 381] on select "auto px rem % em" at bounding box center [133, 379] width 76 height 20
select select "px"
click at [146, 369] on select "auto px rem % em" at bounding box center [133, 379] width 76 height 20
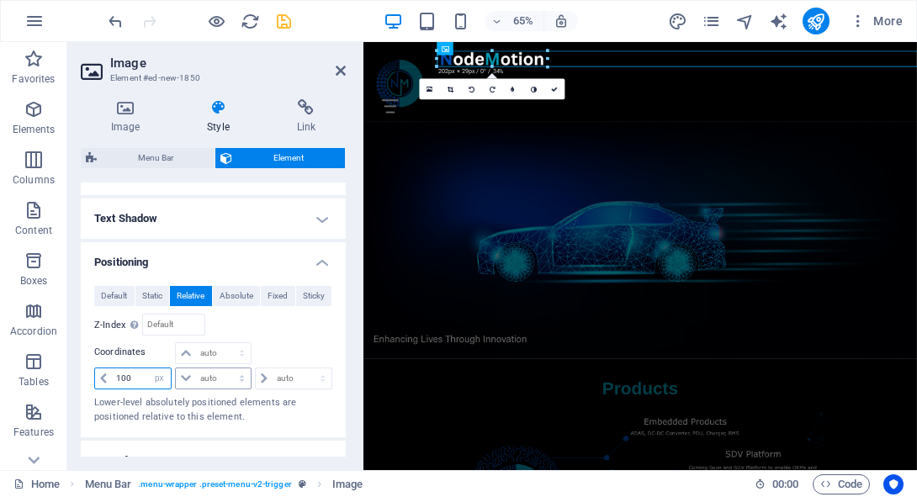
type input "100"
click at [215, 371] on select "auto px rem % em" at bounding box center [213, 379] width 74 height 20
select select "px"
click at [225, 369] on select "auto px rem % em" at bounding box center [213, 379] width 74 height 20
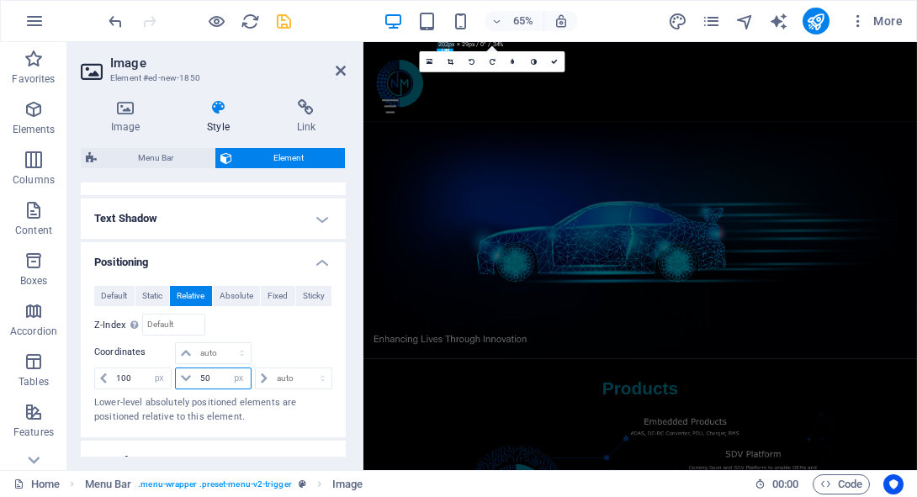
type input "5"
type input "1"
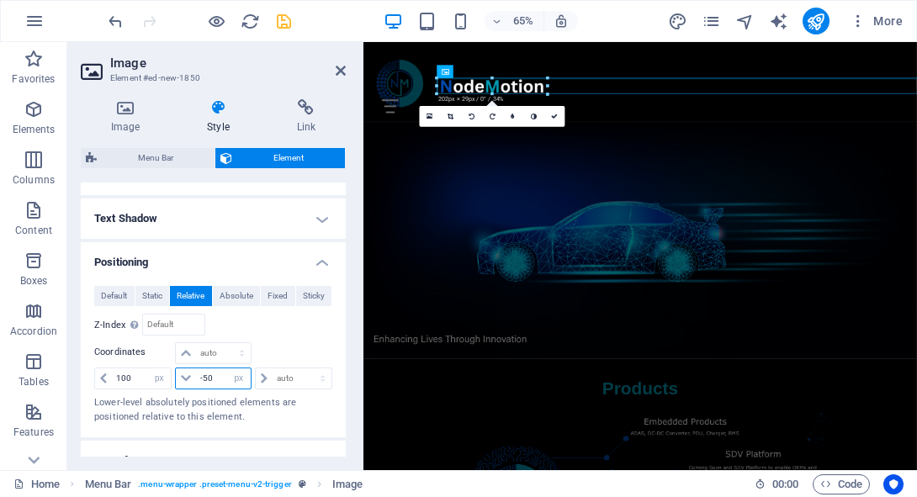
type input "-5"
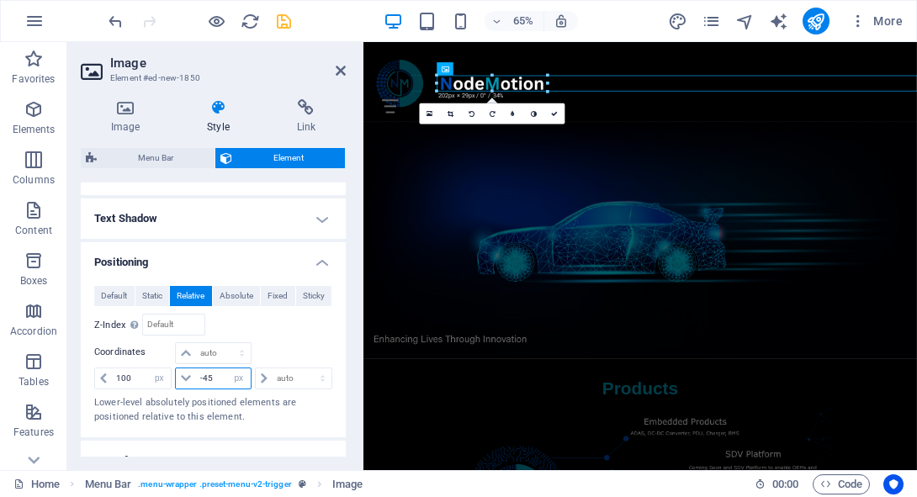
type input "-45"
drag, startPoint x: 285, startPoint y: 14, endPoint x: 250, endPoint y: 25, distance: 37.0
click at [285, 14] on icon "save" at bounding box center [283, 21] width 19 height 19
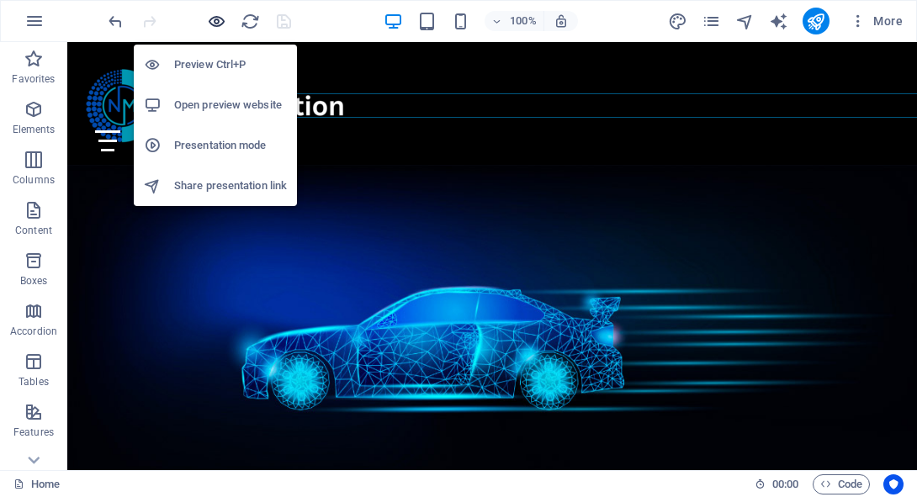
click at [210, 20] on icon "button" at bounding box center [216, 21] width 19 height 19
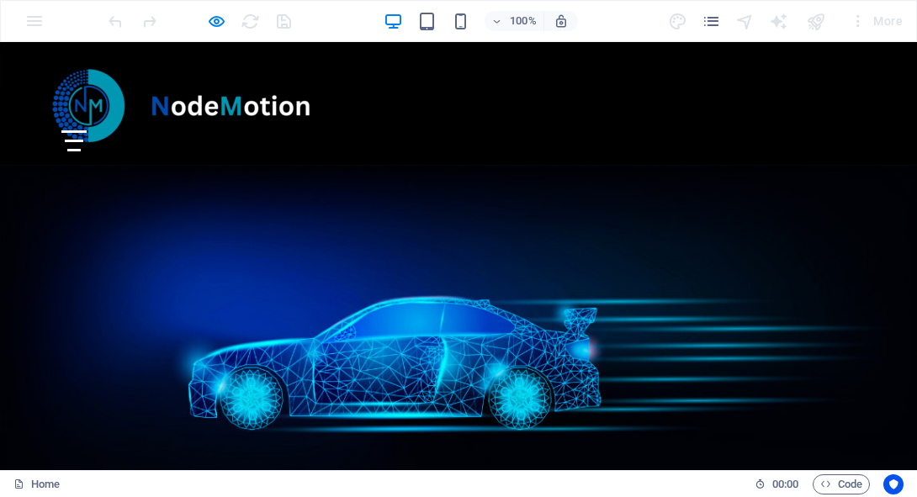
click at [201, 109] on img at bounding box center [231, 105] width 170 height 24
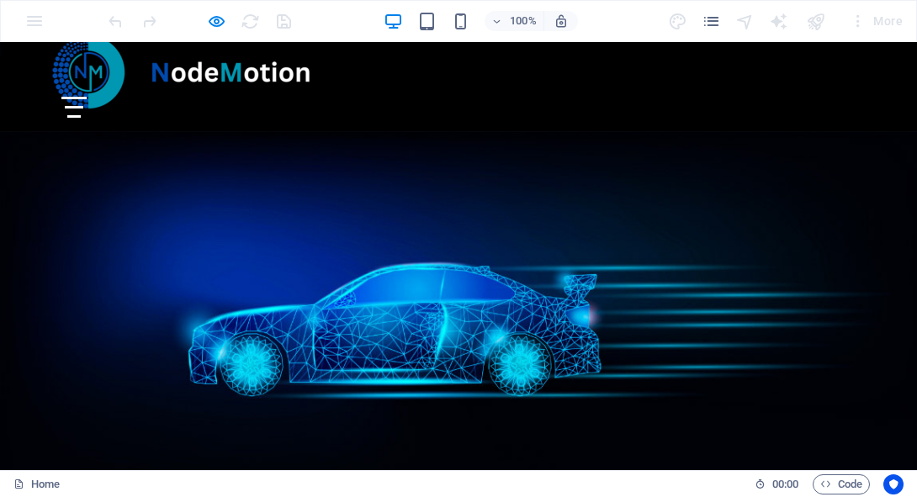
scroll to position [0, 0]
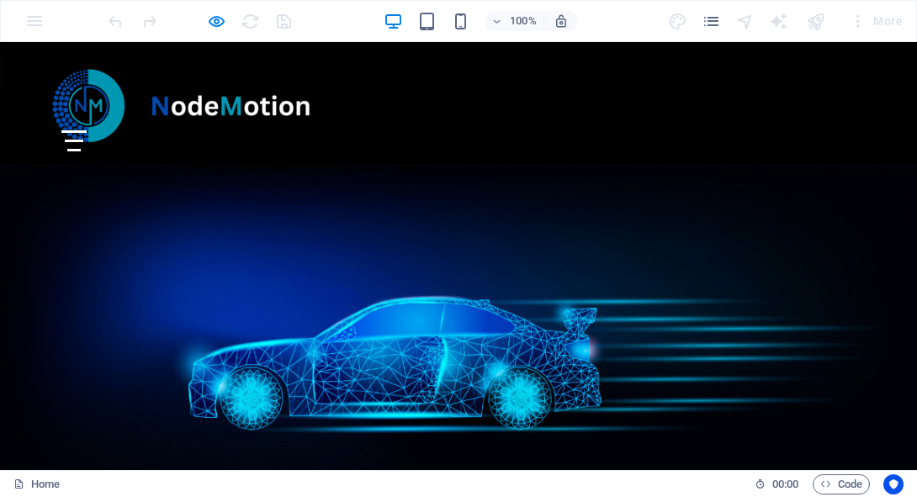
click at [230, 115] on img at bounding box center [231, 105] width 170 height 24
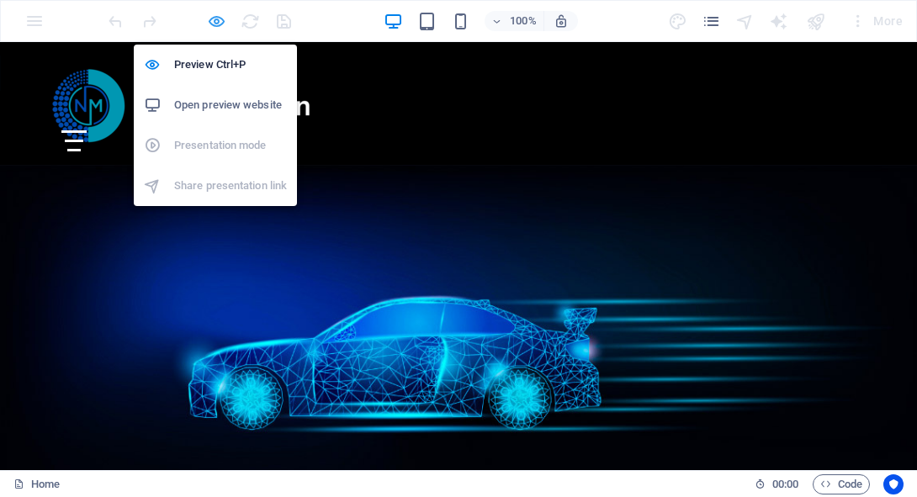
click at [215, 22] on icon "button" at bounding box center [216, 21] width 19 height 19
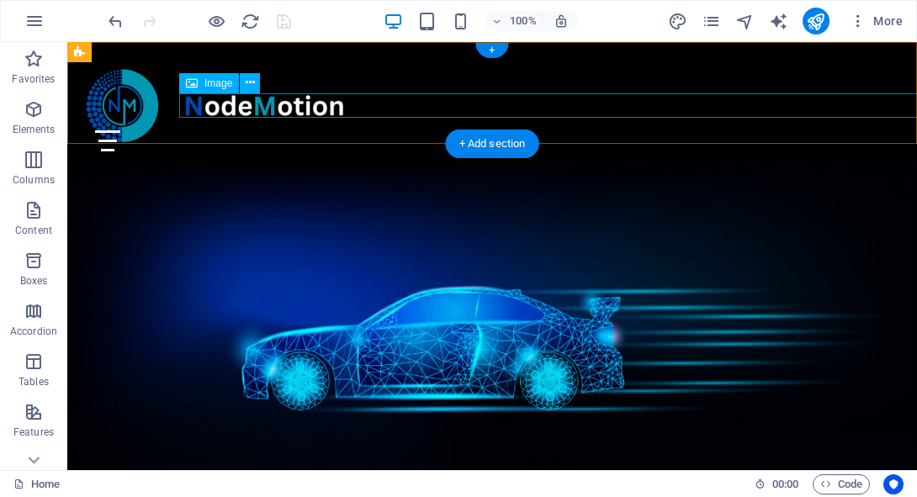
click at [210, 112] on figure at bounding box center [576, 105] width 795 height 24
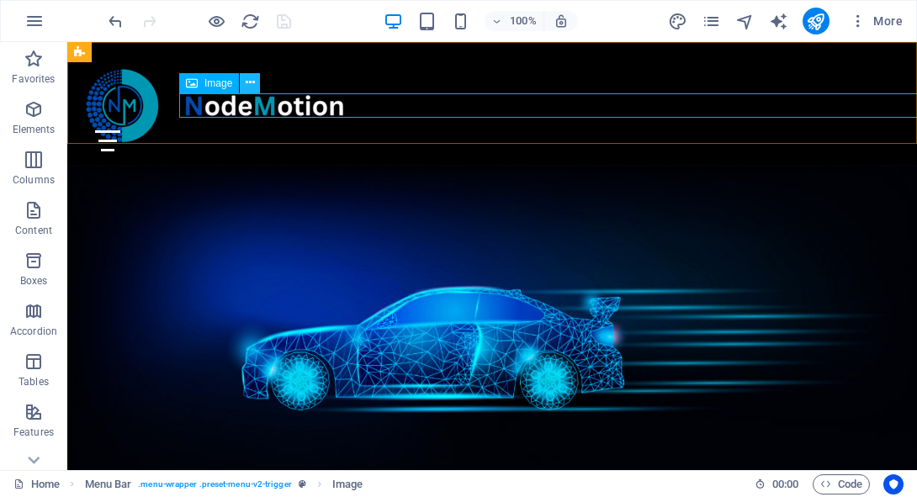
click at [248, 82] on icon at bounding box center [250, 83] width 9 height 18
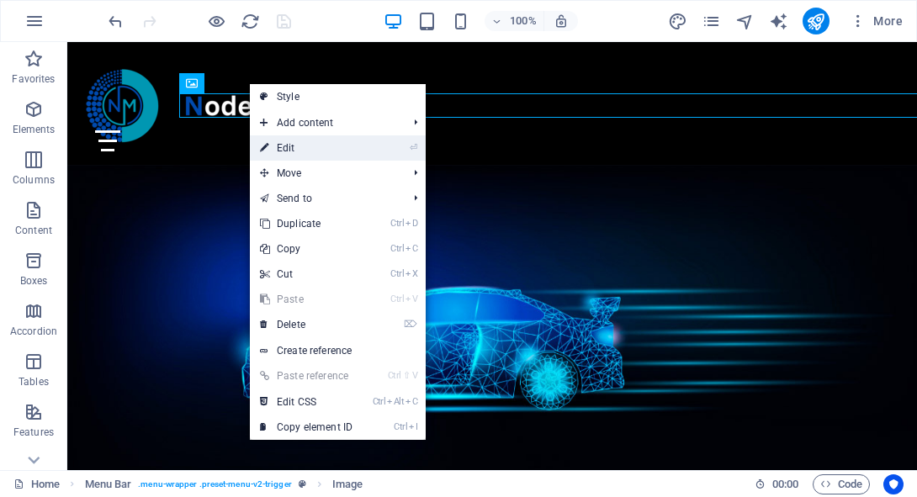
click at [293, 136] on link "⏎ Edit" at bounding box center [306, 148] width 113 height 25
select select "px"
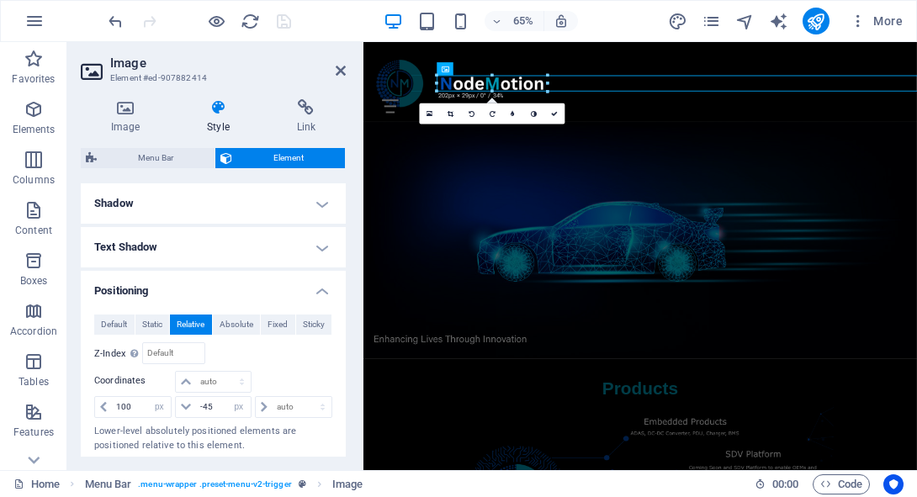
scroll to position [409, 0]
drag, startPoint x: 114, startPoint y: 401, endPoint x: 99, endPoint y: 401, distance: 14.3
click at [99, 401] on div "100 auto px rem % em" at bounding box center [132, 406] width 77 height 22
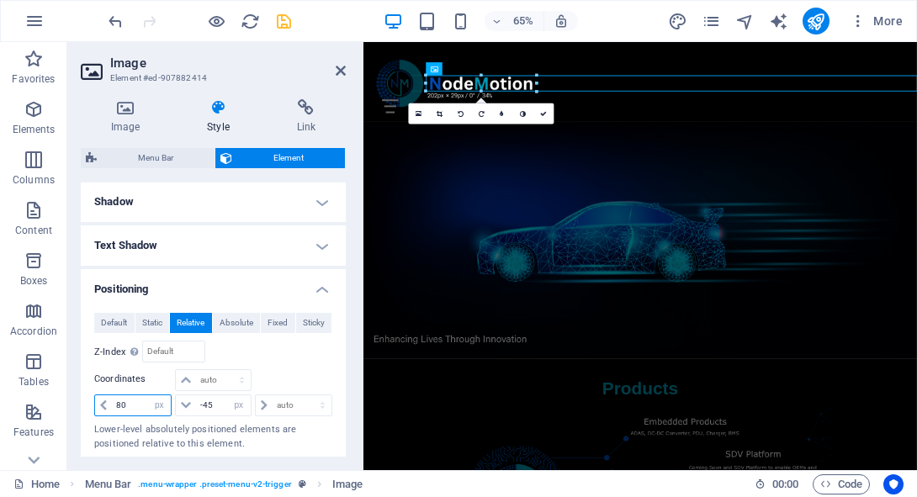
type input "80"
click at [314, 291] on h4 "Positioning" at bounding box center [213, 284] width 265 height 30
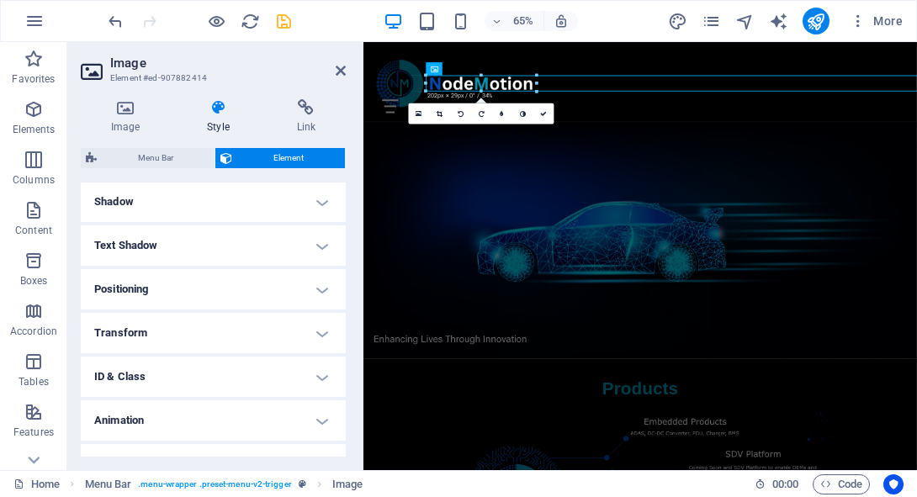
click at [286, 415] on h4 "Animation" at bounding box center [213, 421] width 265 height 40
click at [286, 415] on h4 "Animation" at bounding box center [213, 416] width 265 height 30
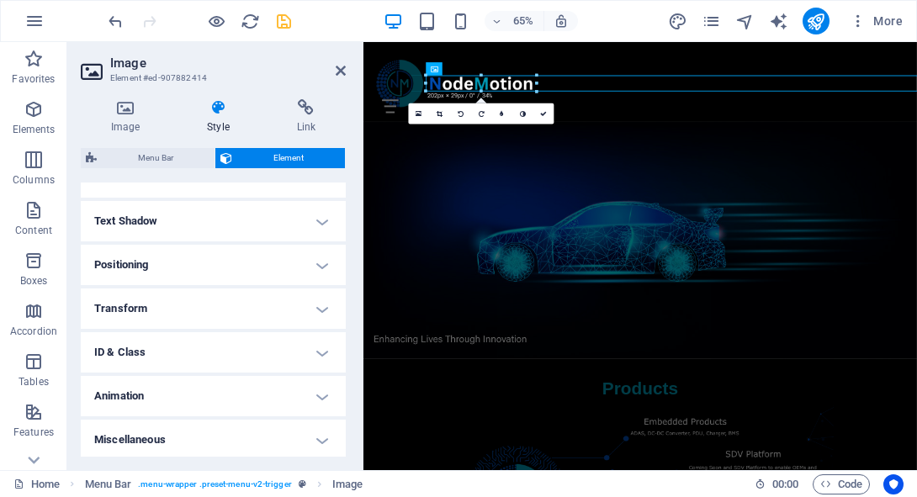
scroll to position [436, 0]
click at [270, 436] on h4 "Miscellaneous" at bounding box center [213, 437] width 265 height 40
click at [270, 436] on h4 "Miscellaneous" at bounding box center [213, 432] width 265 height 30
click at [292, 391] on h4 "Animation" at bounding box center [213, 394] width 265 height 40
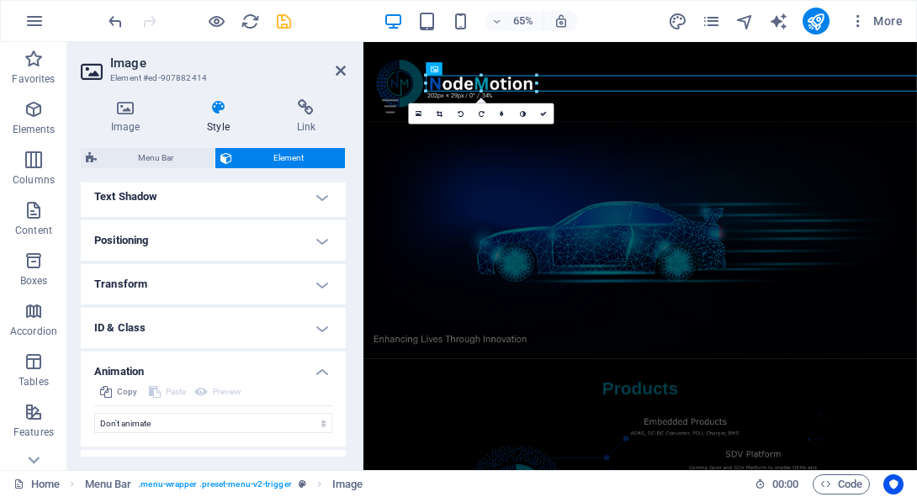
scroll to position [491, 0]
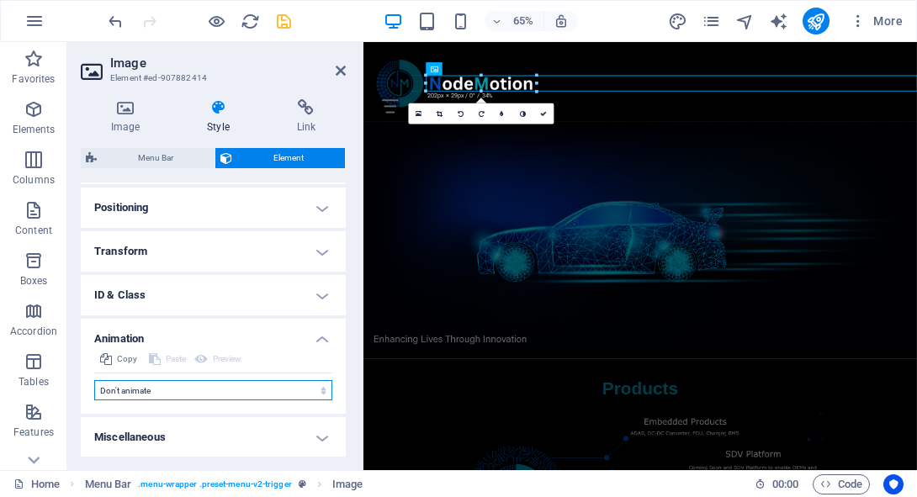
click at [276, 398] on select "Don't animate Show / Hide Slide up/down Zoom in/out Slide left to right Slide r…" at bounding box center [213, 390] width 238 height 20
select select "pulse"
click at [94, 380] on select "Don't animate Show / Hide Slide up/down Zoom in/out Slide left to right Slide r…" at bounding box center [213, 390] width 238 height 20
select select "scroll"
click at [217, 386] on select "Don't animate Show / Hide Slide up/down Zoom in/out Slide left to right Slide r…" at bounding box center [213, 390] width 238 height 20
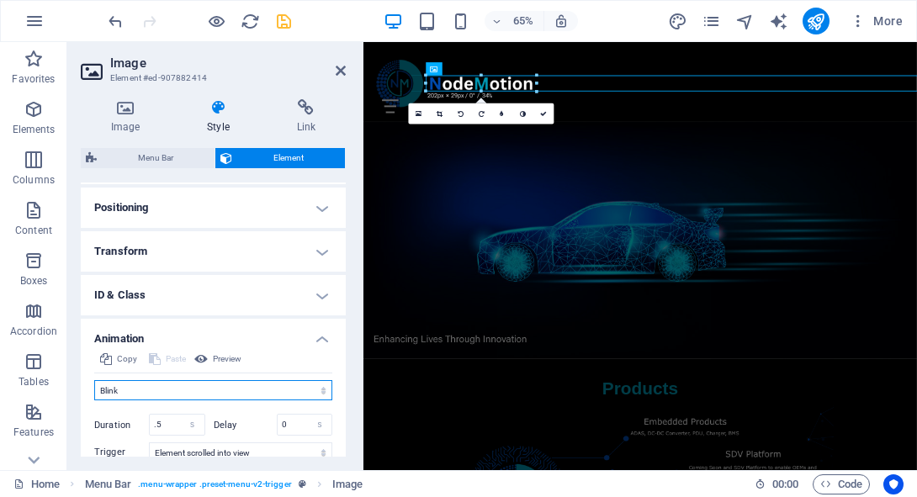
click at [94, 380] on select "Don't animate Show / Hide Slide up/down Zoom in/out Slide left to right Slide r…" at bounding box center [213, 390] width 238 height 20
click at [217, 395] on select "Don't animate Show / Hide Slide up/down Zoom in/out Slide left to right Slide r…" at bounding box center [213, 390] width 238 height 20
click at [94, 380] on select "Don't animate Show / Hide Slide up/down Zoom in/out Slide left to right Slide r…" at bounding box center [213, 390] width 238 height 20
click at [220, 390] on select "Don't animate Show / Hide Slide up/down Zoom in/out Slide left to right Slide r…" at bounding box center [213, 390] width 238 height 20
click at [94, 380] on select "Don't animate Show / Hide Slide up/down Zoom in/out Slide left to right Slide r…" at bounding box center [213, 390] width 238 height 20
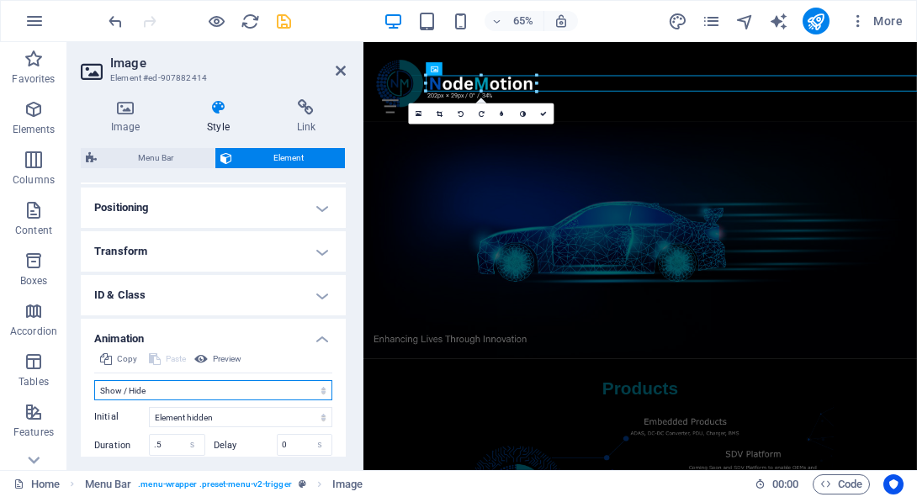
click at [197, 382] on select "Don't animate Show / Hide Slide up/down Zoom in/out Slide left to right Slide r…" at bounding box center [213, 390] width 238 height 20
click at [94, 380] on select "Don't animate Show / Hide Slide up/down Zoom in/out Slide left to right Slide r…" at bounding box center [213, 390] width 238 height 20
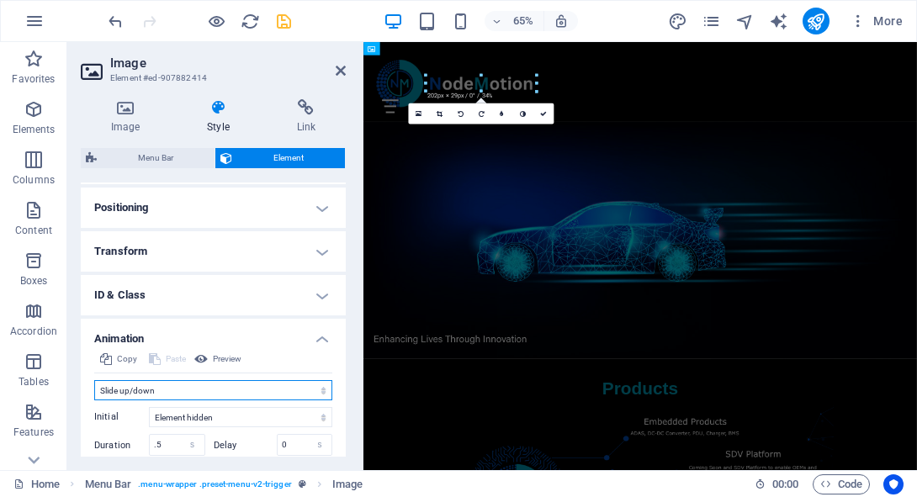
click at [194, 386] on select "Don't animate Show / Hide Slide up/down Zoom in/out Slide left to right Slide r…" at bounding box center [213, 390] width 238 height 20
select select "shrink"
click at [94, 380] on select "Don't animate Show / Hide Slide up/down Zoom in/out Slide left to right Slide r…" at bounding box center [213, 390] width 238 height 20
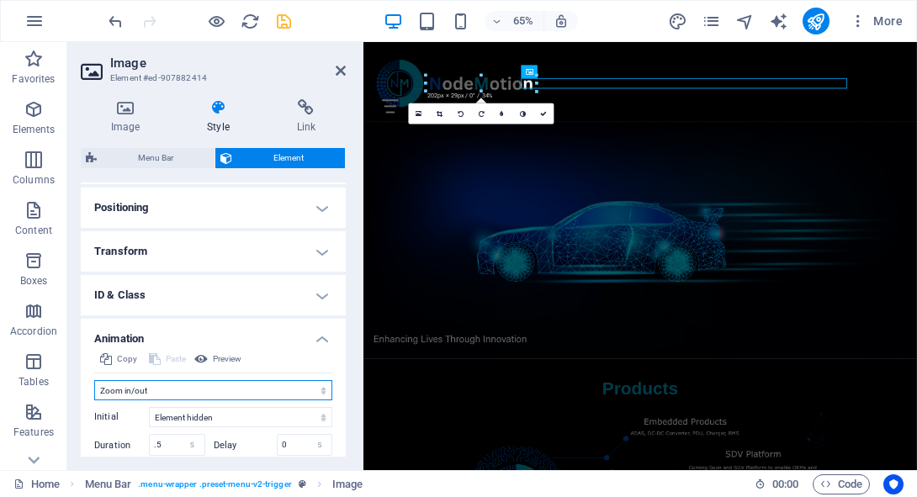
click at [196, 394] on select "Don't animate Show / Hide Slide up/down Zoom in/out Slide left to right Slide r…" at bounding box center [213, 390] width 238 height 20
click at [94, 380] on select "Don't animate Show / Hide Slide up/down Zoom in/out Slide left to right Slide r…" at bounding box center [213, 390] width 238 height 20
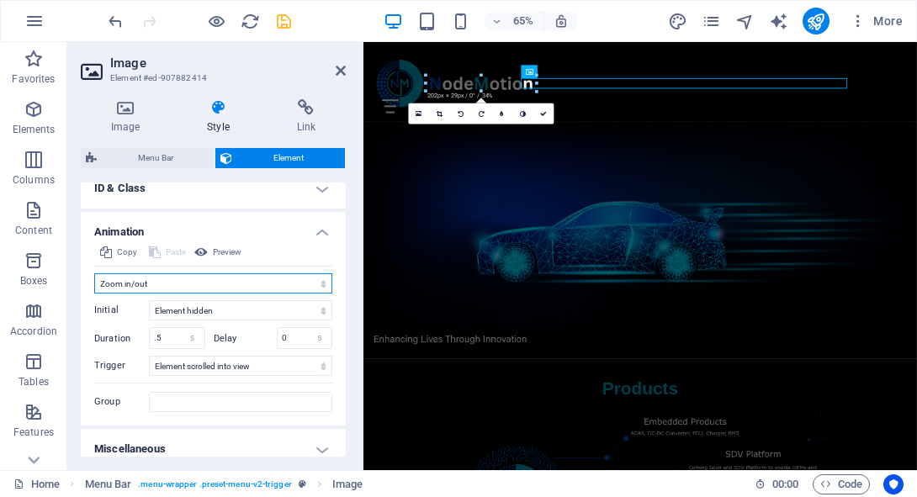
scroll to position [609, 0]
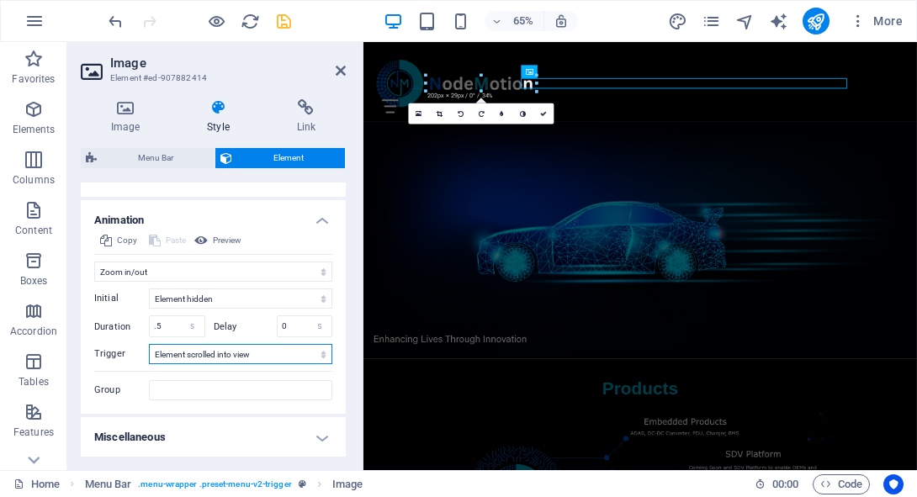
click at [230, 358] on select "No automatic trigger On page load Element scrolled into view" at bounding box center [240, 354] width 183 height 20
select select "onload"
click at [149, 344] on select "No automatic trigger On page load Element scrolled into view" at bounding box center [240, 354] width 183 height 20
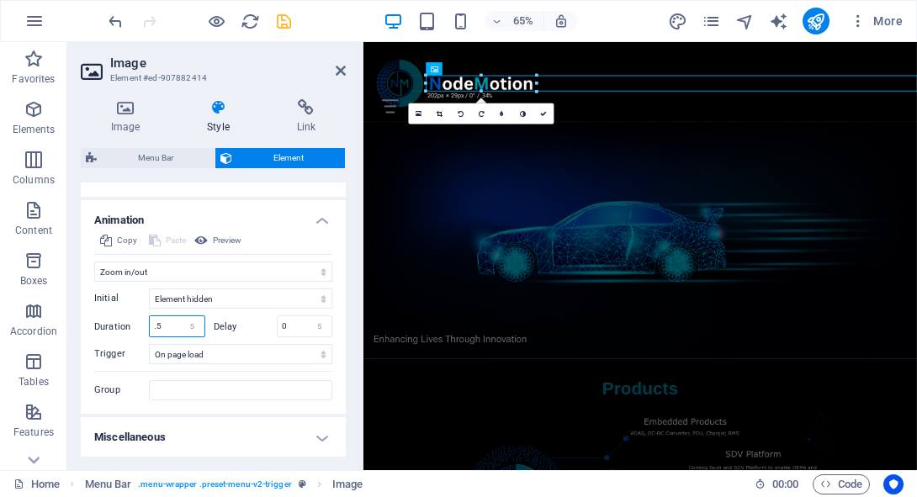
drag, startPoint x: 169, startPoint y: 326, endPoint x: 143, endPoint y: 323, distance: 26.2
click at [143, 323] on div "Duration .5 s ms" at bounding box center [149, 327] width 111 height 22
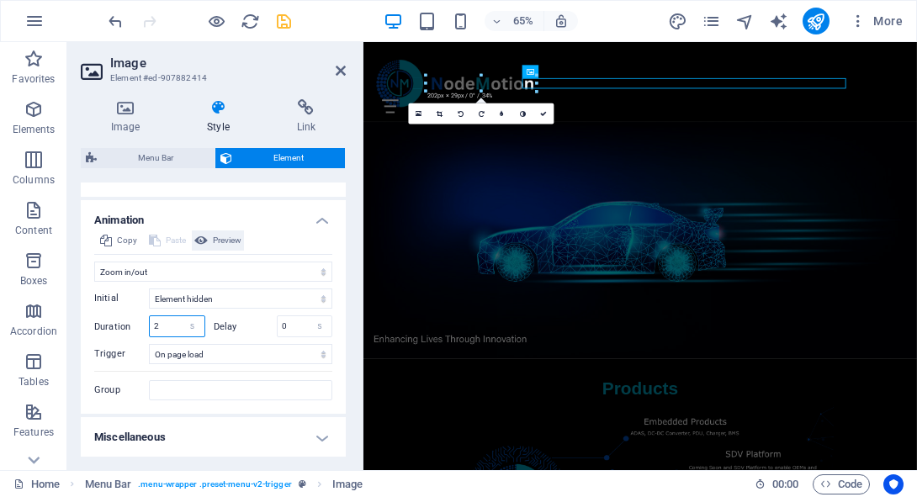
type input "2"
click at [218, 242] on span "Preview" at bounding box center [227, 241] width 29 height 20
click at [311, 221] on h4 "Animation" at bounding box center [213, 215] width 265 height 30
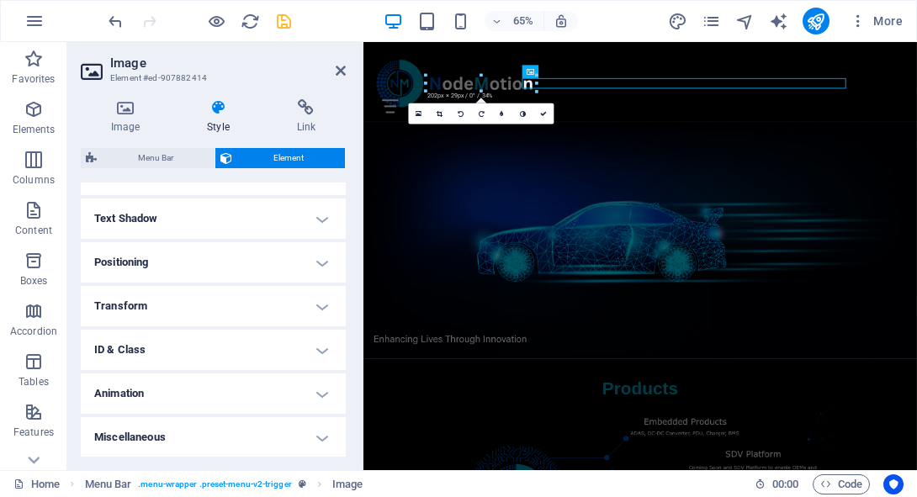
click at [182, 306] on h4 "Transform" at bounding box center [213, 306] width 265 height 40
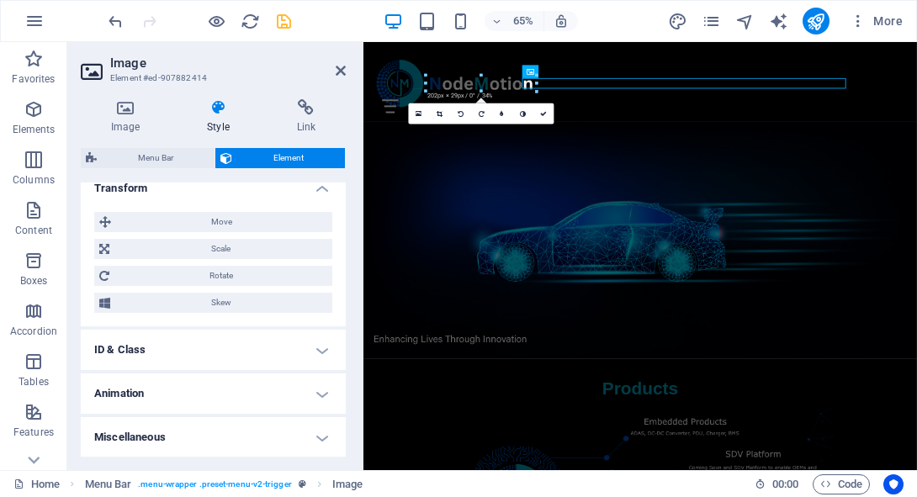
click at [314, 194] on h4 "Transform" at bounding box center [213, 183] width 265 height 30
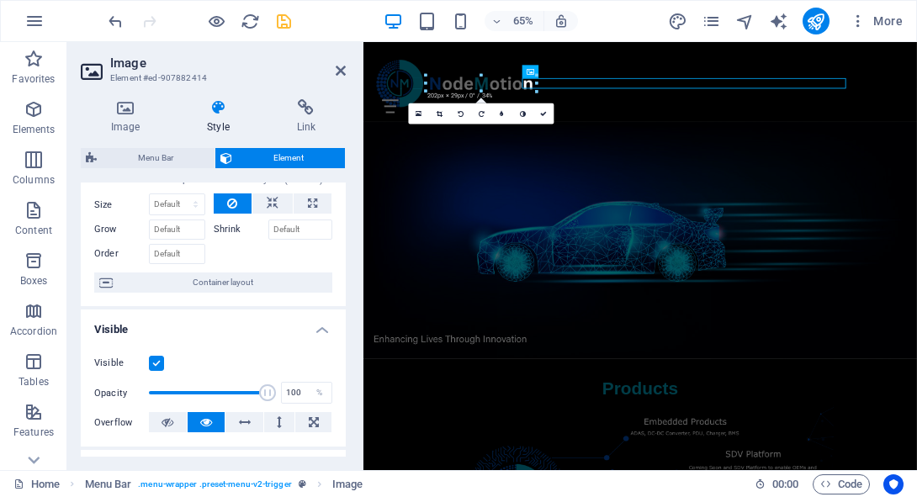
scroll to position [0, 0]
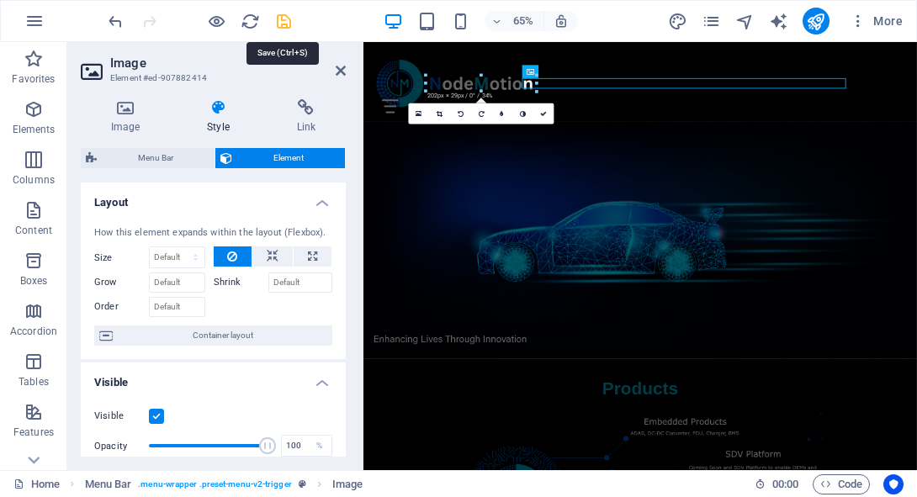
drag, startPoint x: 284, startPoint y: 21, endPoint x: 244, endPoint y: 13, distance: 40.3
click at [284, 21] on icon "save" at bounding box center [283, 21] width 19 height 19
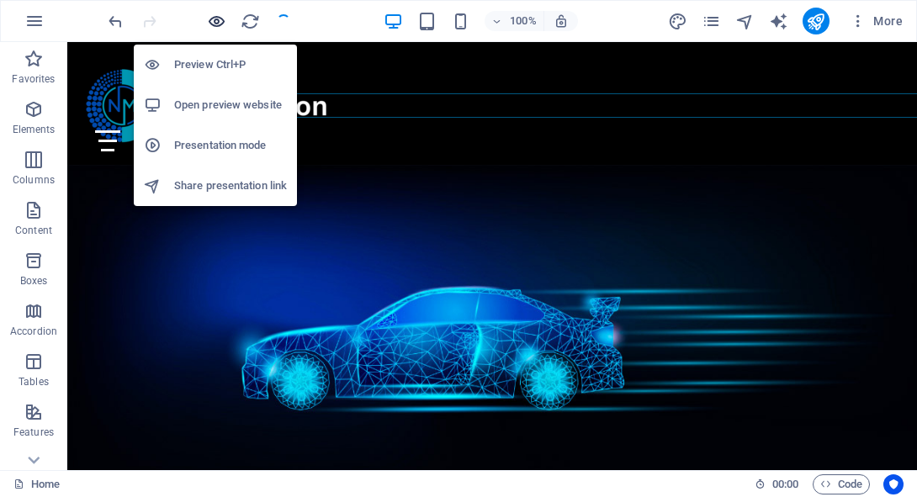
click at [220, 25] on icon "button" at bounding box center [216, 21] width 19 height 19
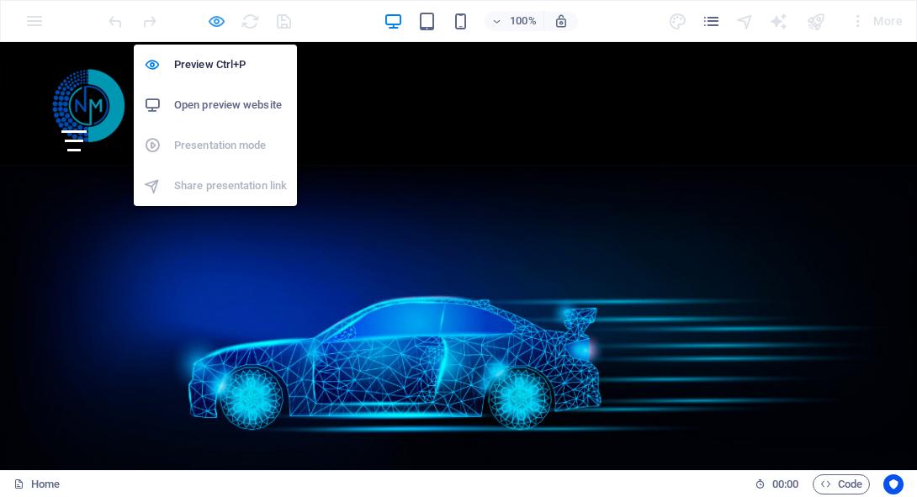
click at [218, 22] on icon "button" at bounding box center [216, 21] width 19 height 19
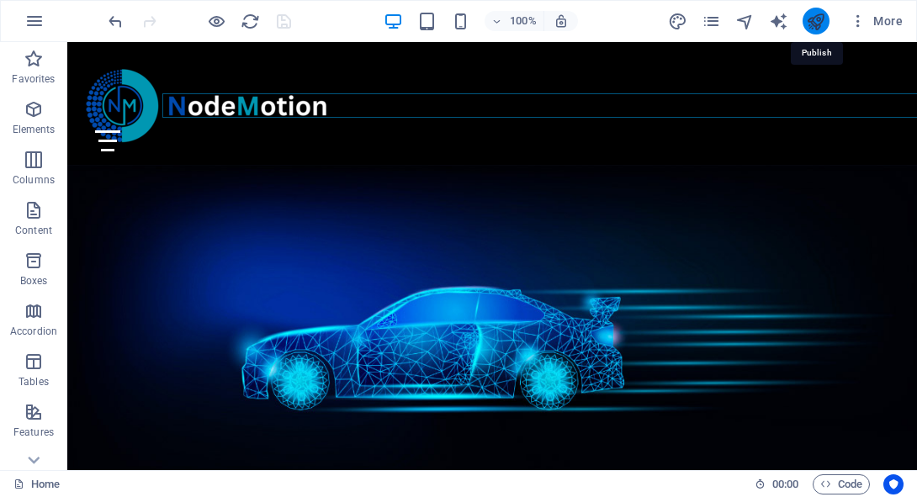
click at [820, 24] on icon "publish" at bounding box center [815, 21] width 19 height 19
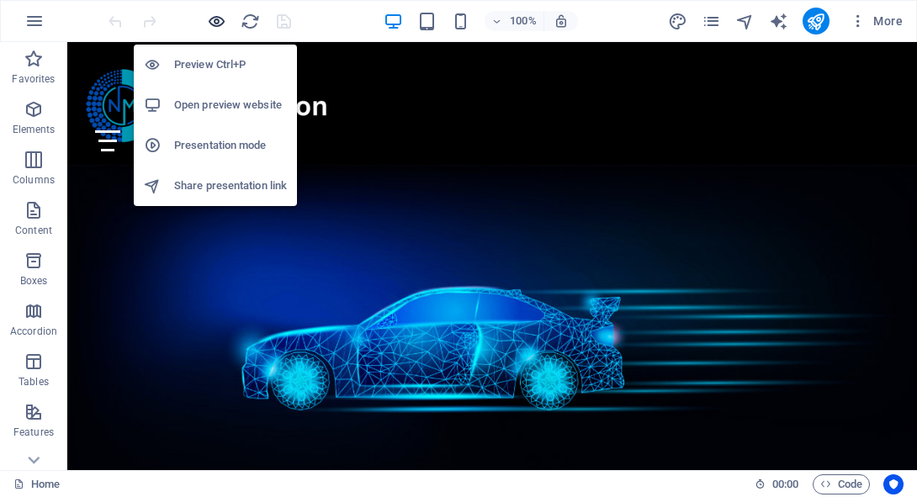
click at [212, 15] on icon "button" at bounding box center [216, 21] width 19 height 19
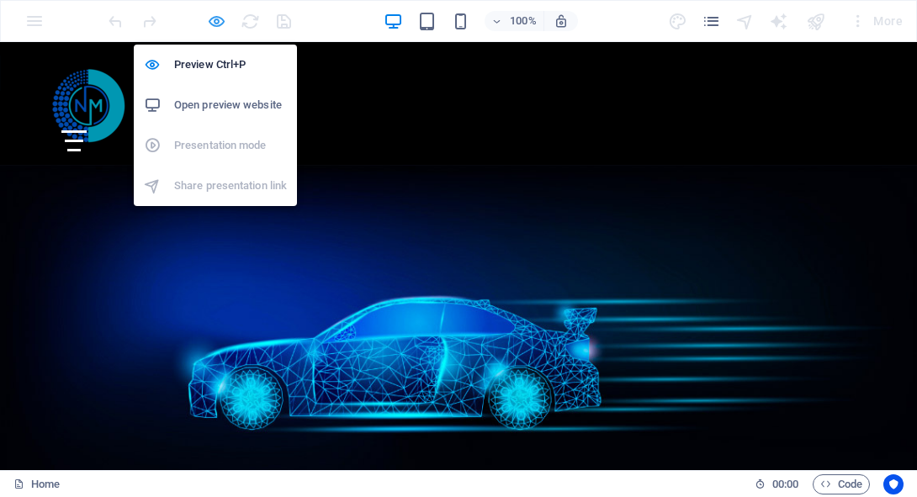
click at [220, 25] on icon "button" at bounding box center [216, 21] width 19 height 19
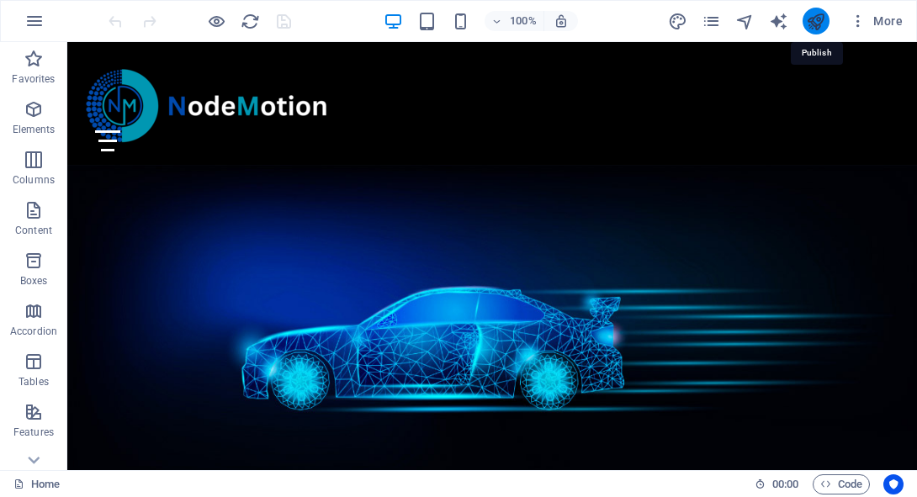
click at [815, 22] on icon "publish" at bounding box center [815, 21] width 19 height 19
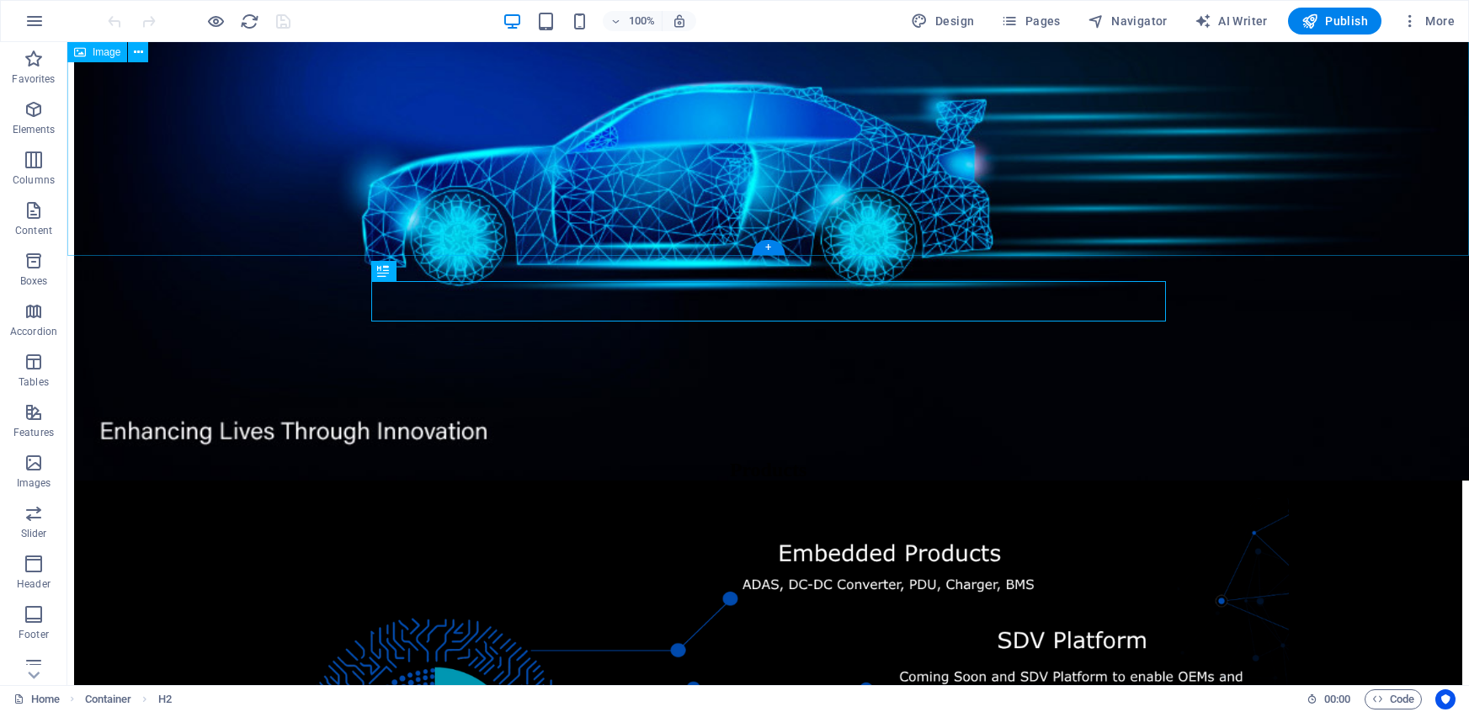
scroll to position [487, 0]
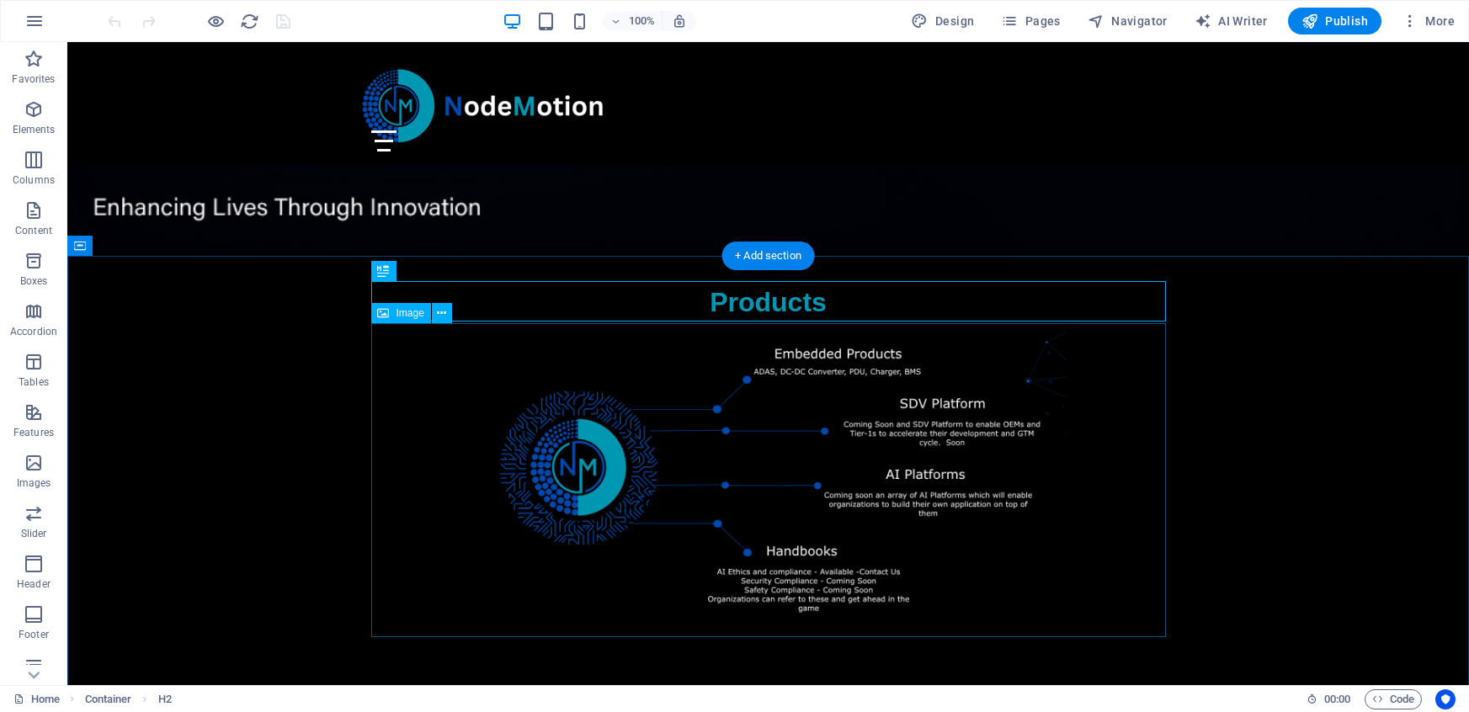
click at [886, 423] on figure at bounding box center [768, 478] width 795 height 313
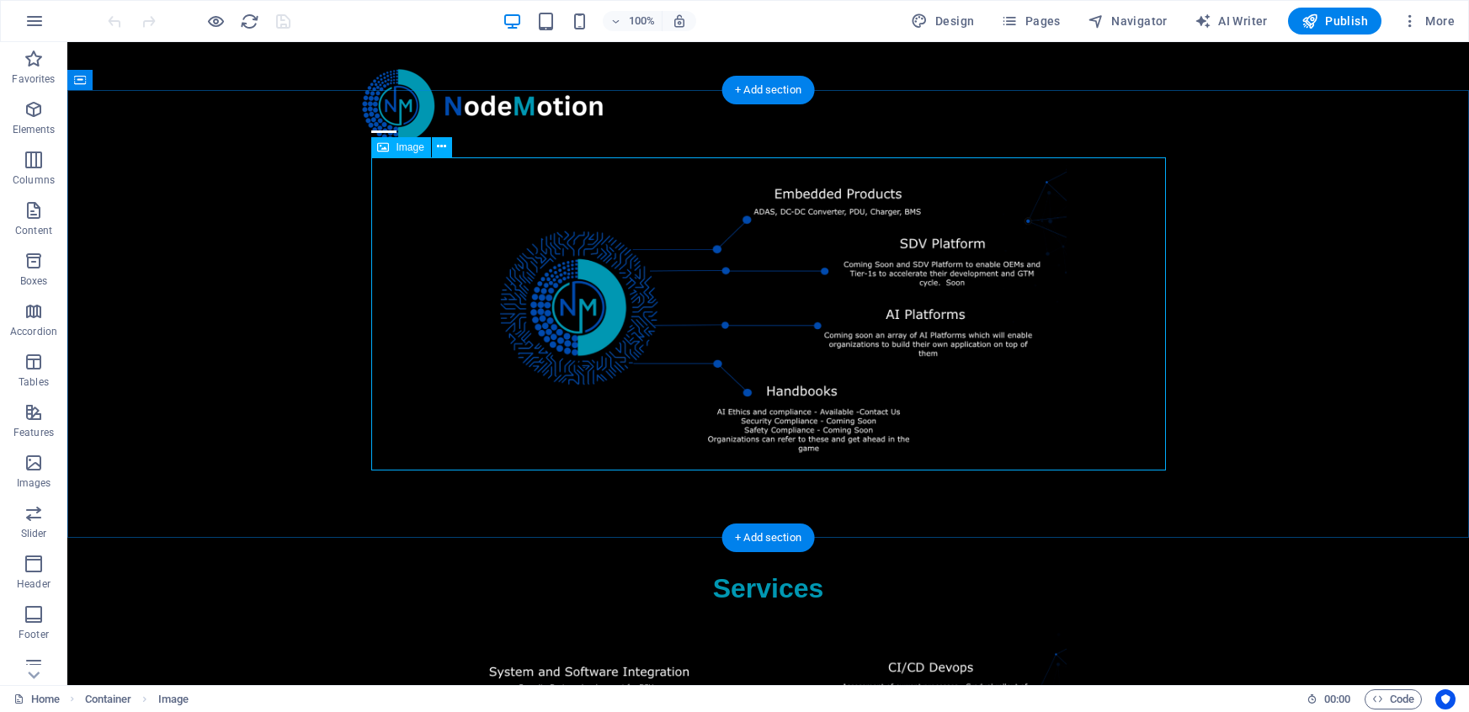
scroll to position [671, 0]
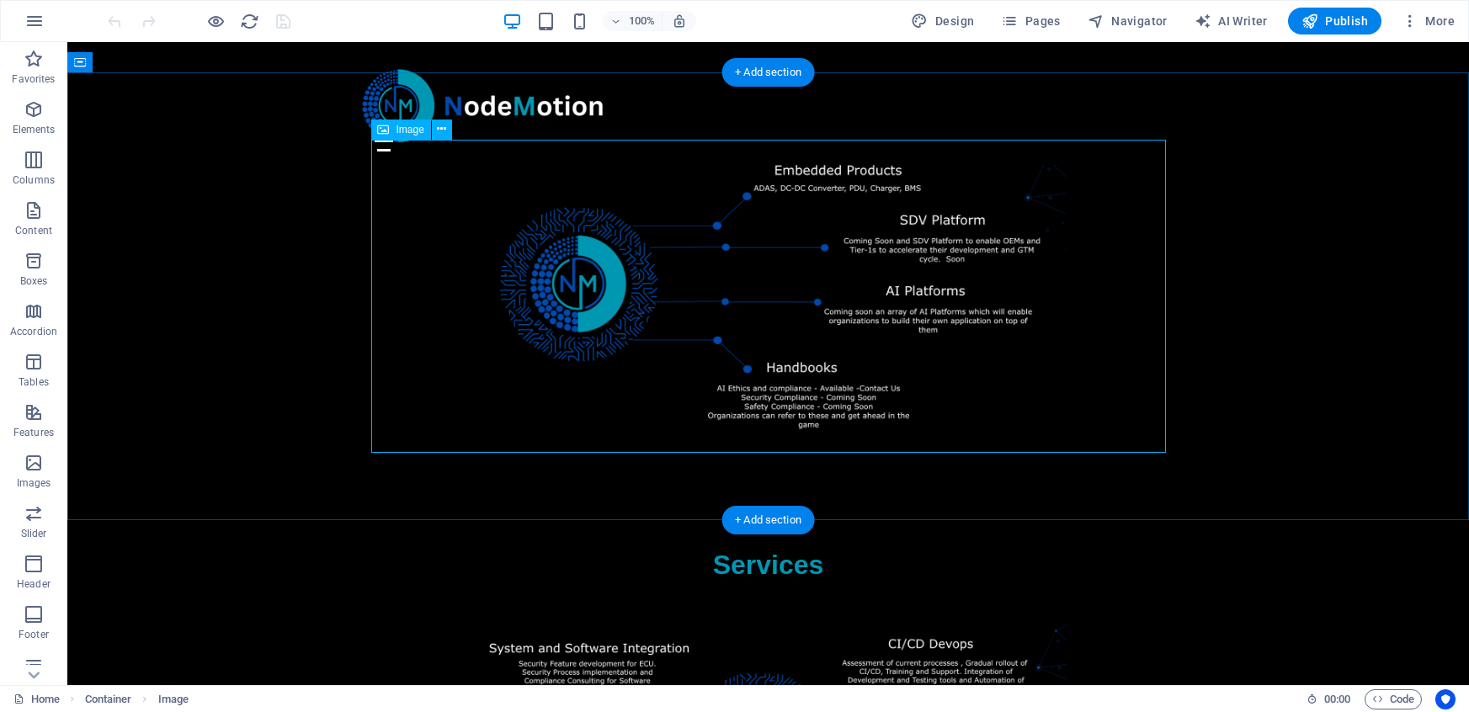
click at [997, 370] on figure at bounding box center [768, 295] width 795 height 313
click at [447, 132] on button at bounding box center [442, 130] width 20 height 20
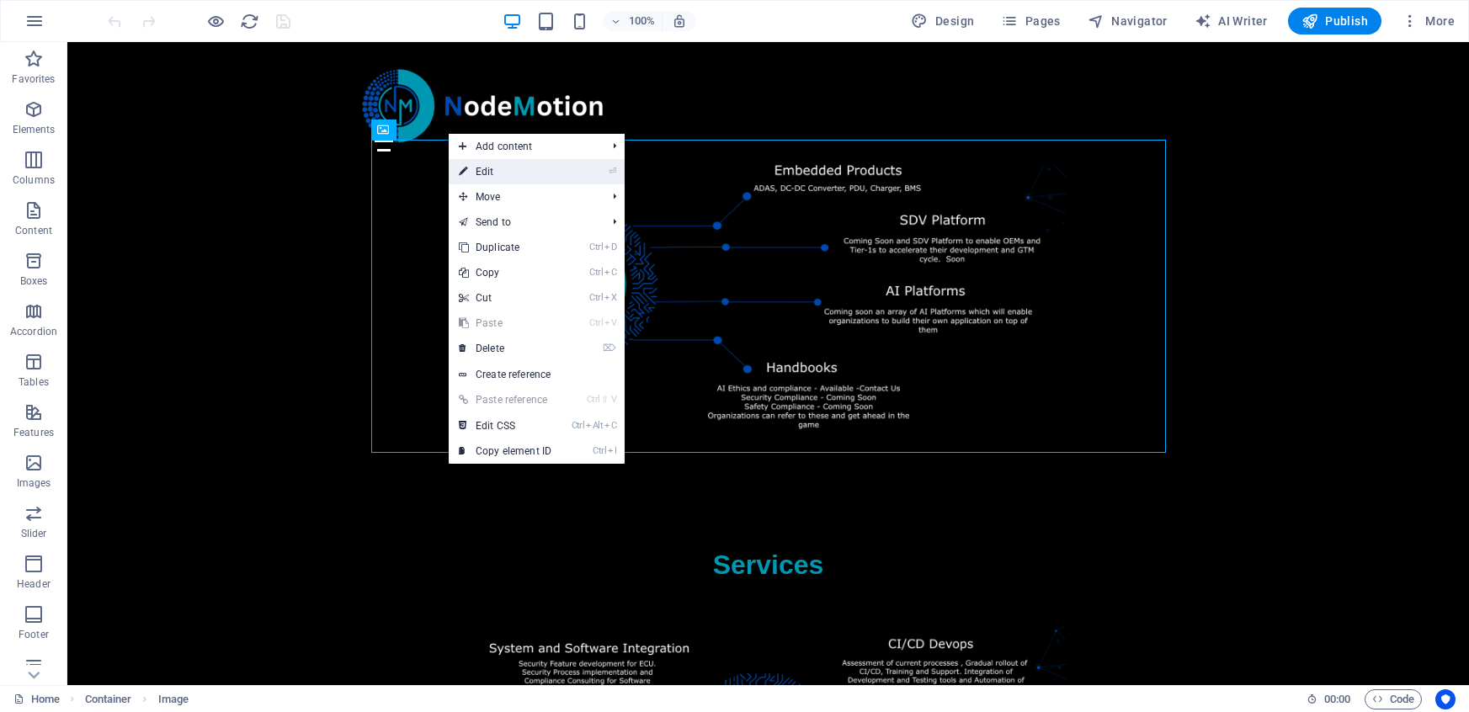
drag, startPoint x: 476, startPoint y: 173, endPoint x: 594, endPoint y: 338, distance: 203.2
click at [476, 173] on link "⏎ Edit" at bounding box center [505, 171] width 113 height 25
select select "%"
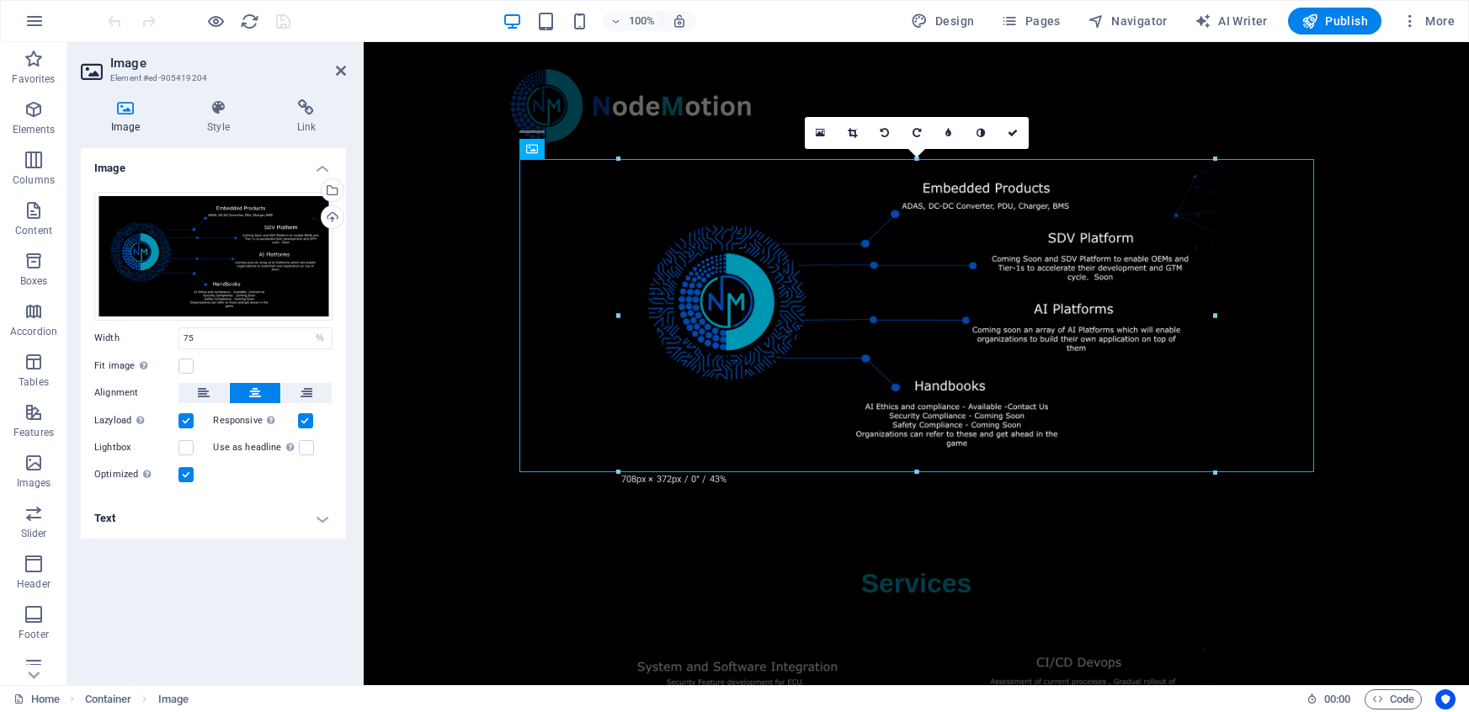
scroll to position [525, 0]
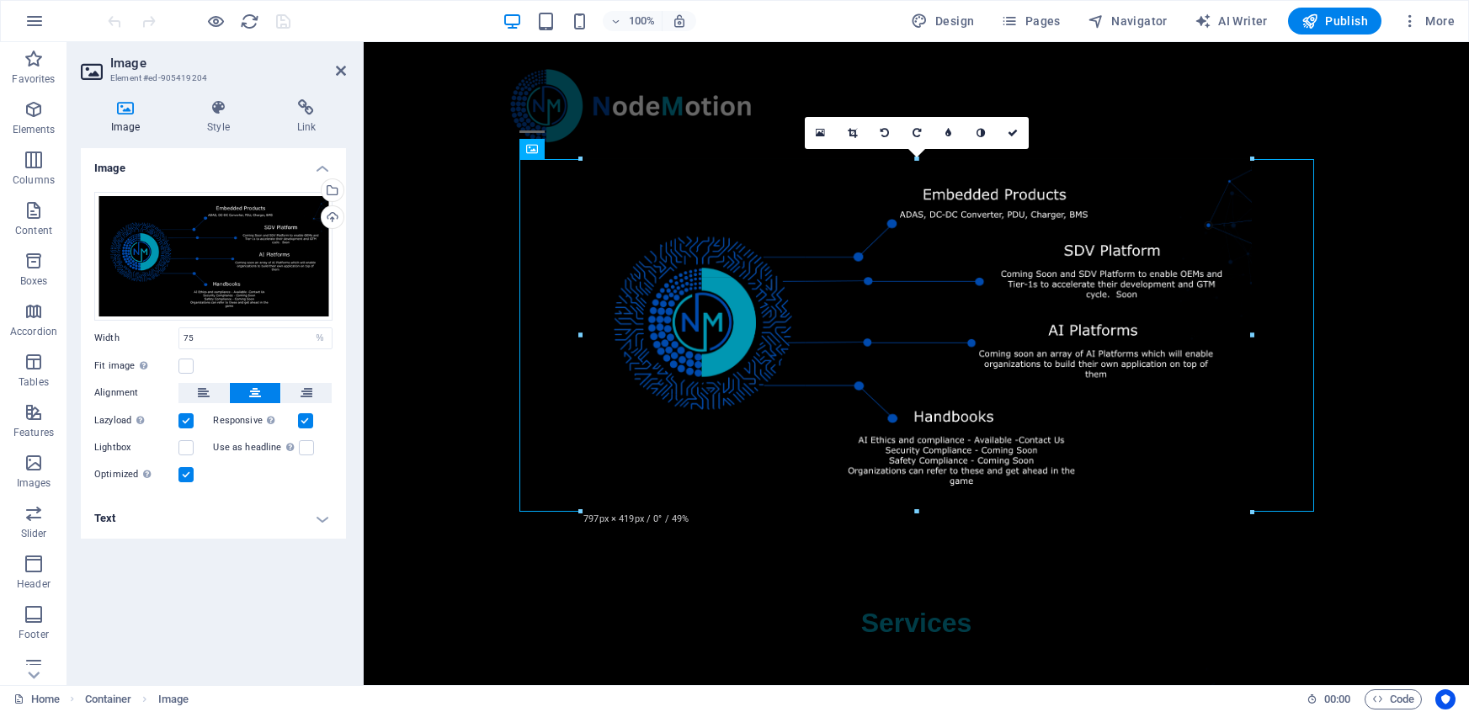
drag, startPoint x: 1214, startPoint y: 471, endPoint x: 1269, endPoint y: 512, distance: 69.2
type input "797"
select select "px"
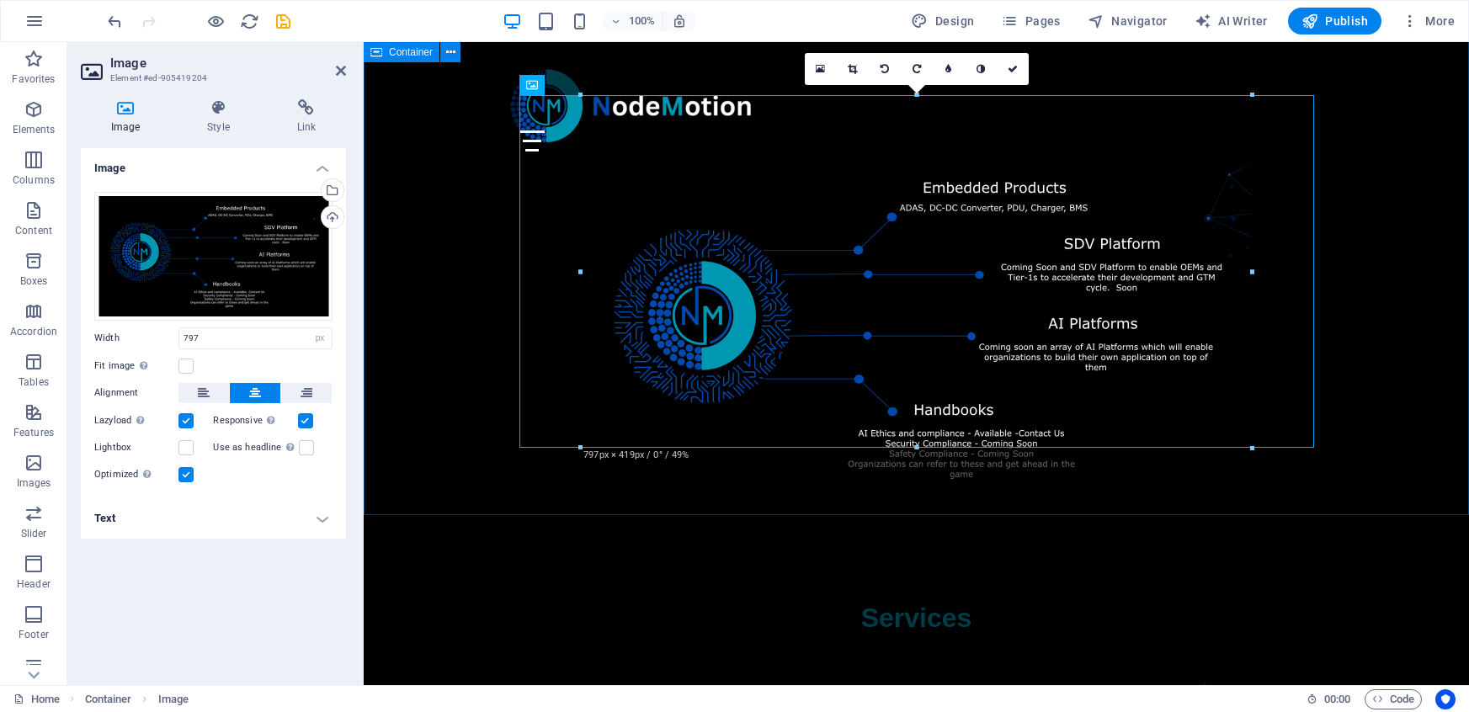
scroll to position [529, 0]
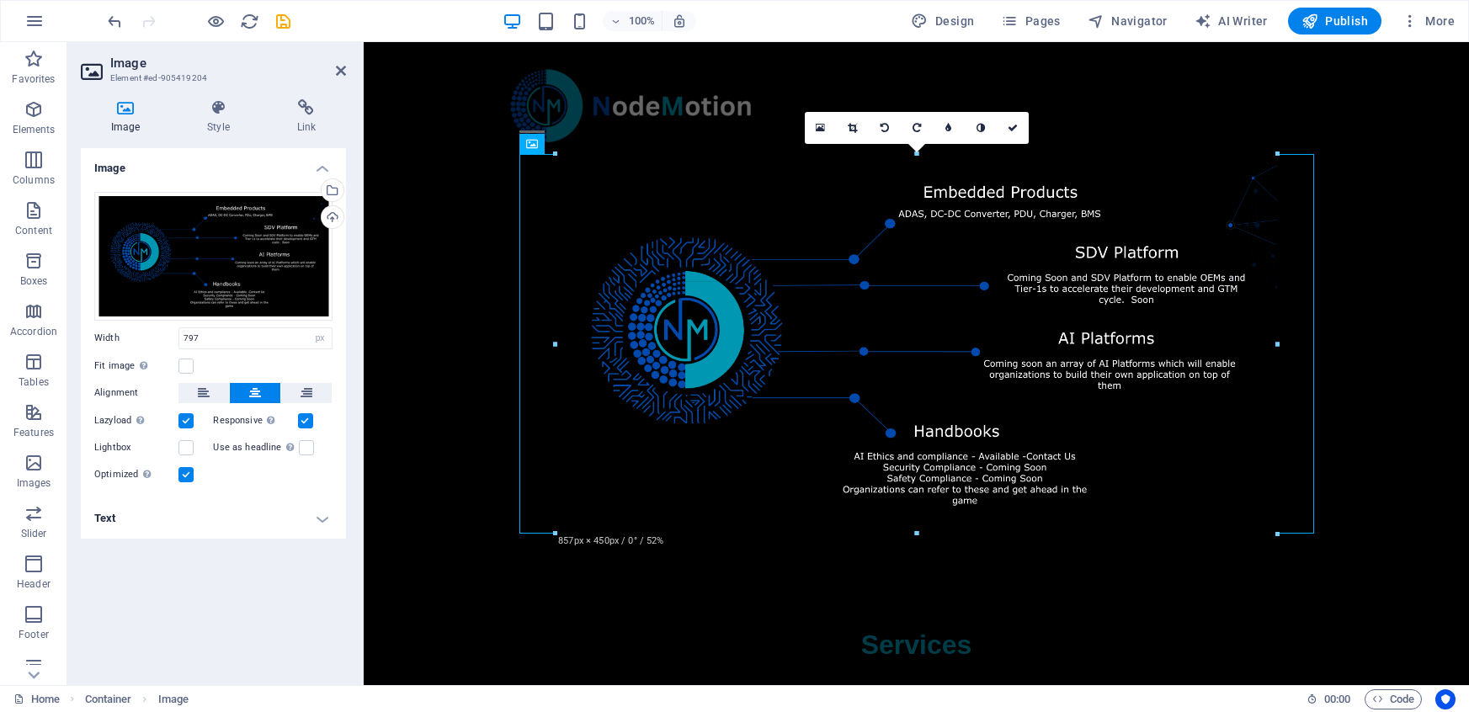
drag, startPoint x: 1248, startPoint y: 509, endPoint x: 1298, endPoint y: 540, distance: 58.2
type input "857"
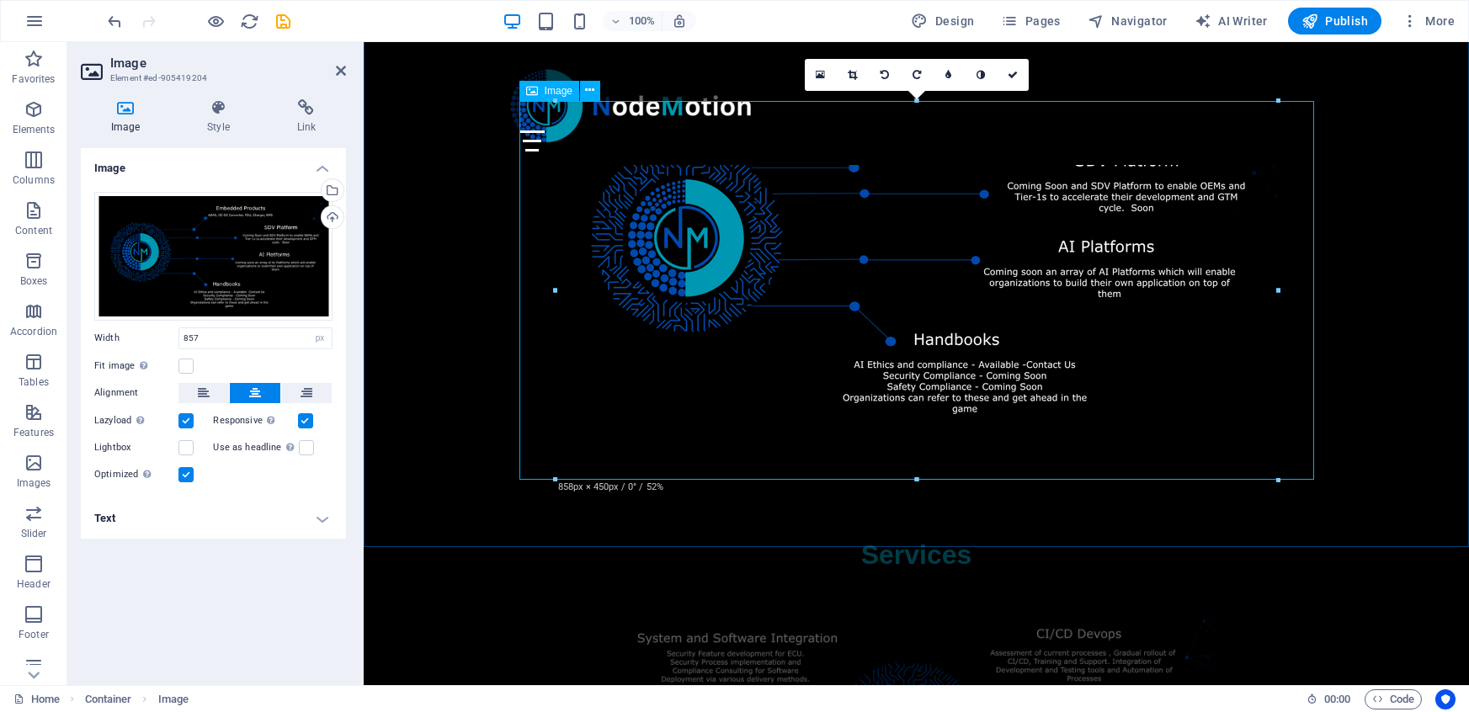
scroll to position [856, 0]
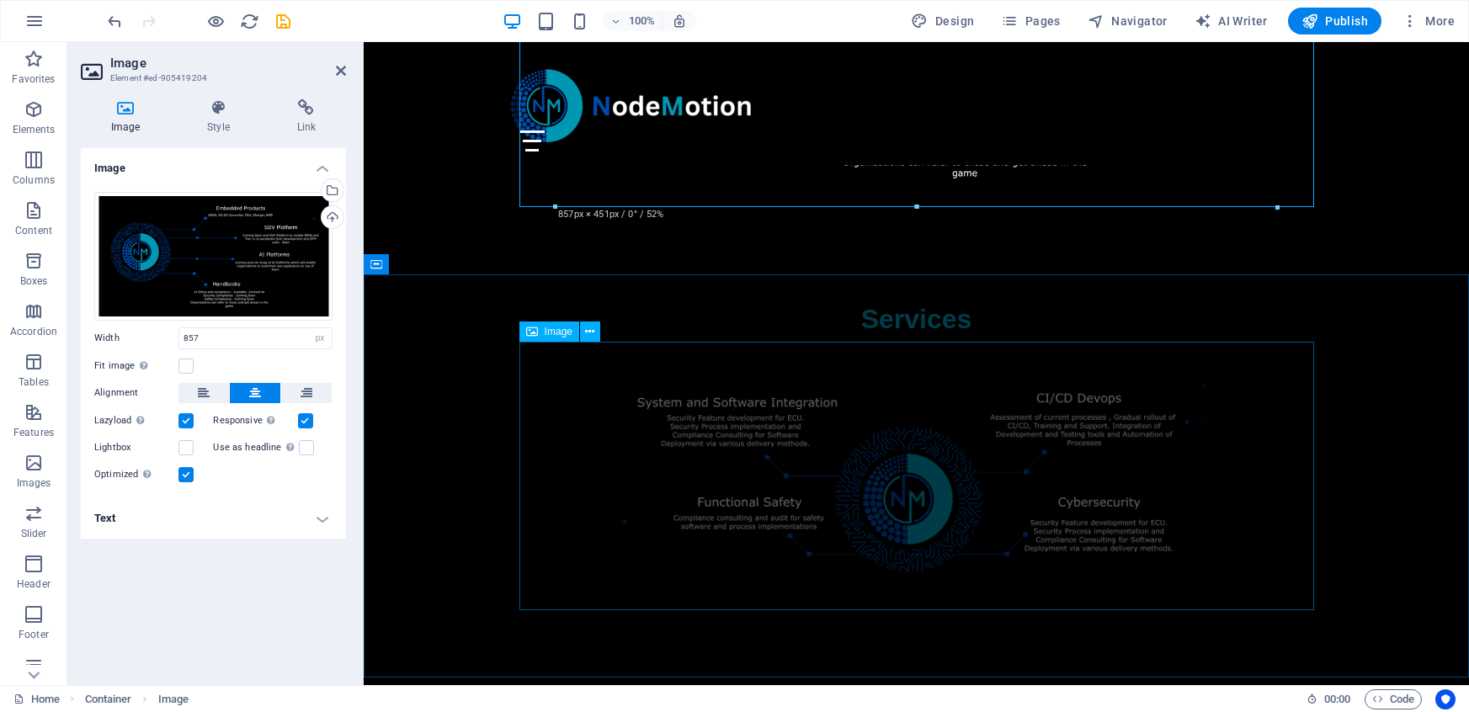
click at [894, 436] on figure at bounding box center [916, 473] width 795 height 269
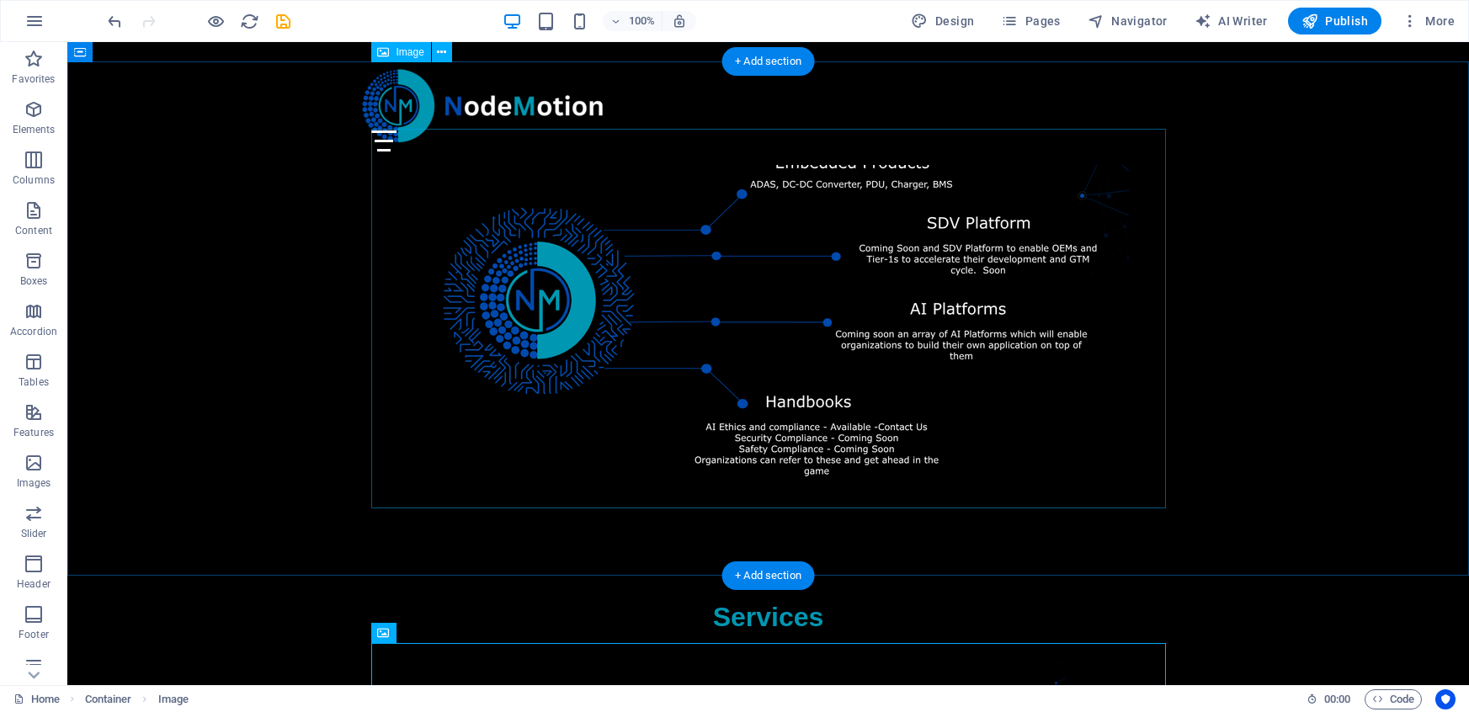
scroll to position [681, 0]
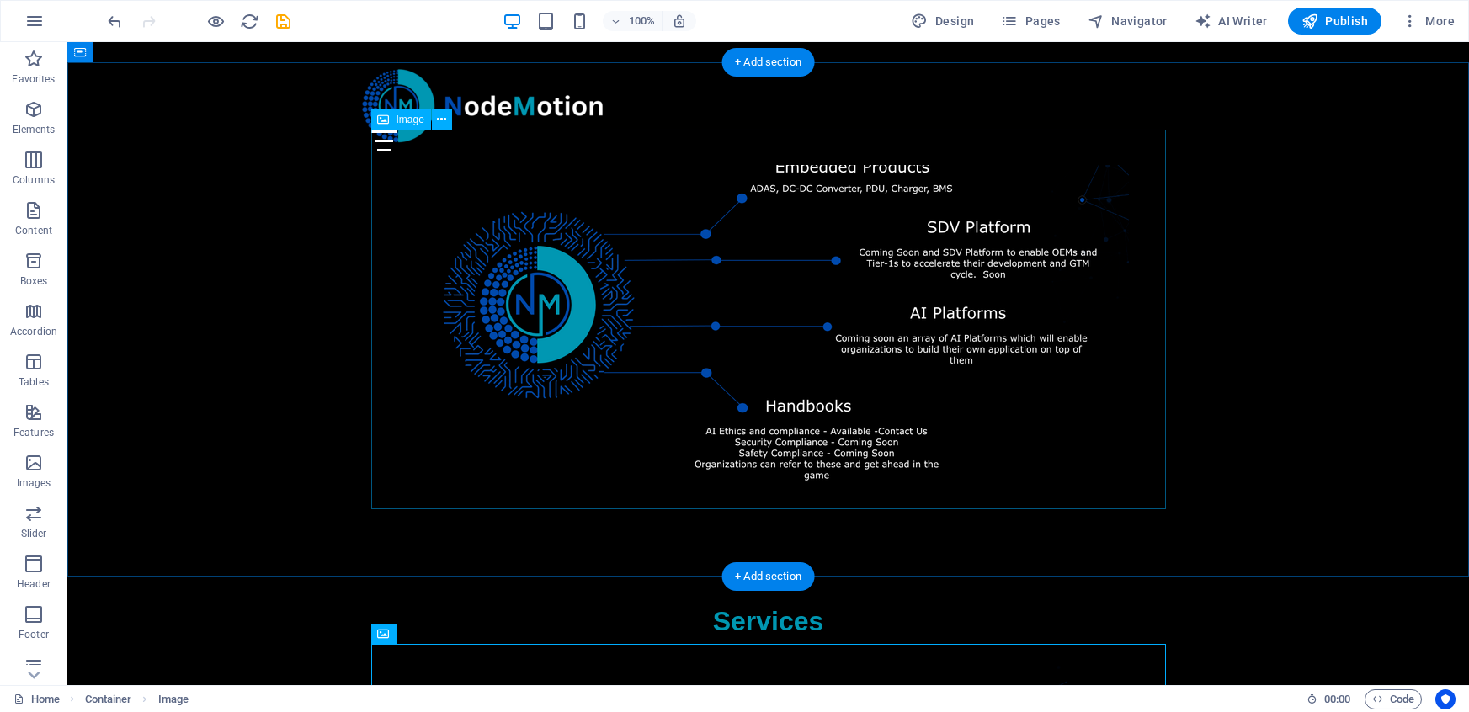
click at [744, 322] on figure at bounding box center [768, 319] width 795 height 380
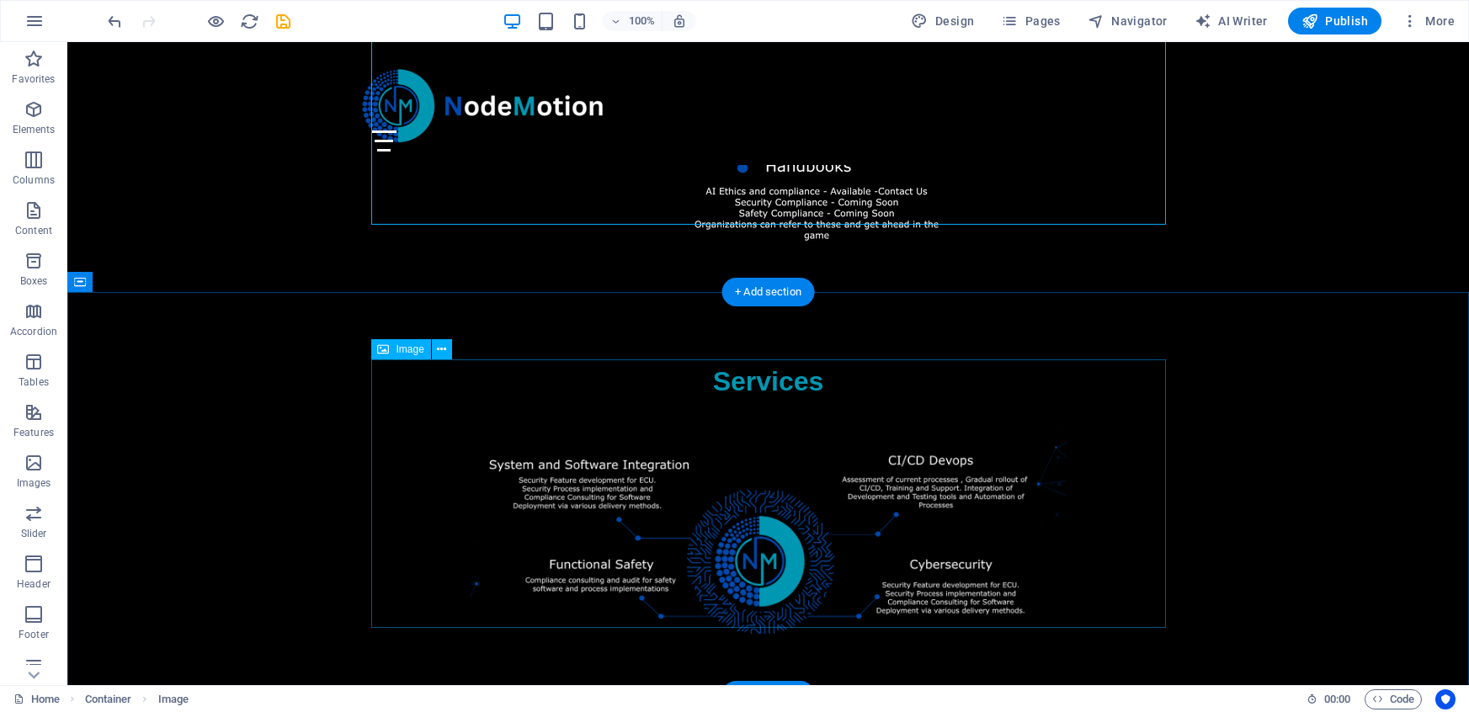
scroll to position [1082, 0]
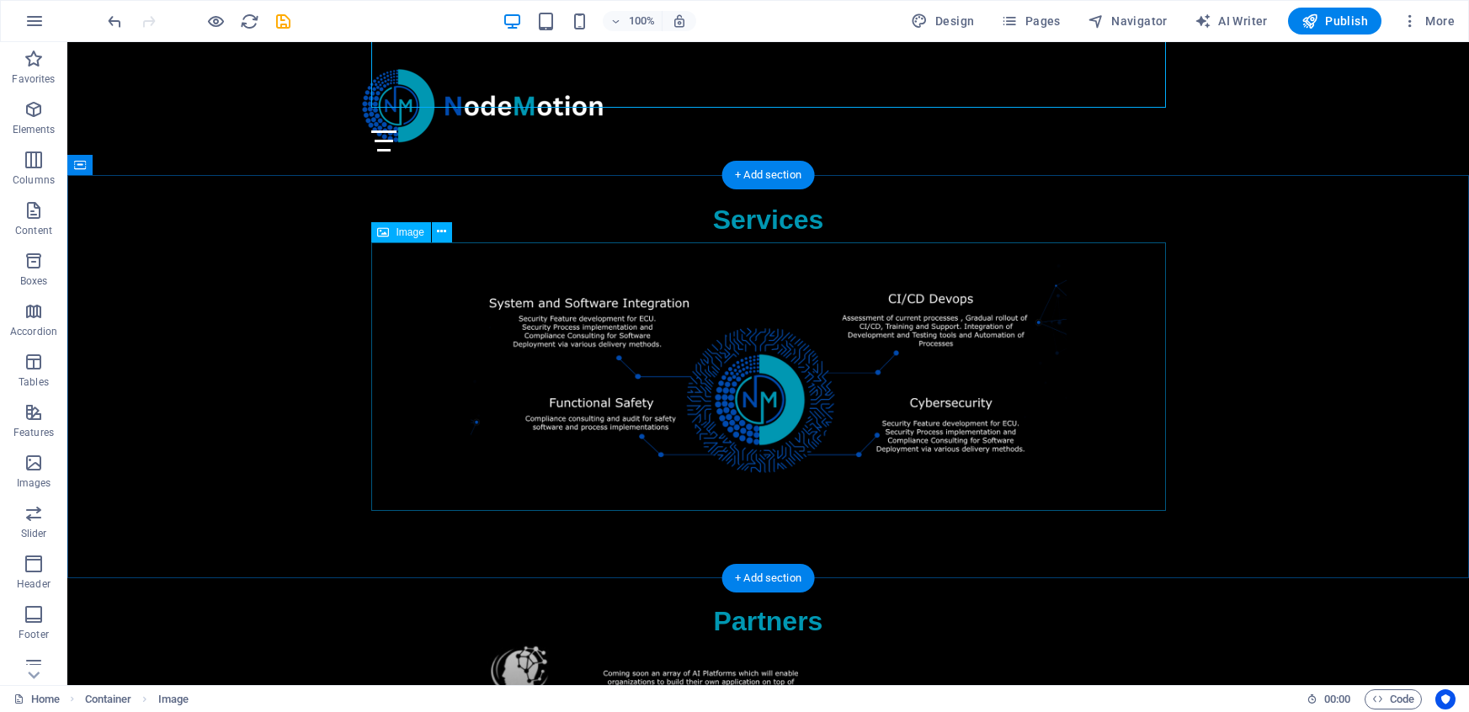
click at [876, 429] on figure at bounding box center [768, 374] width 795 height 269
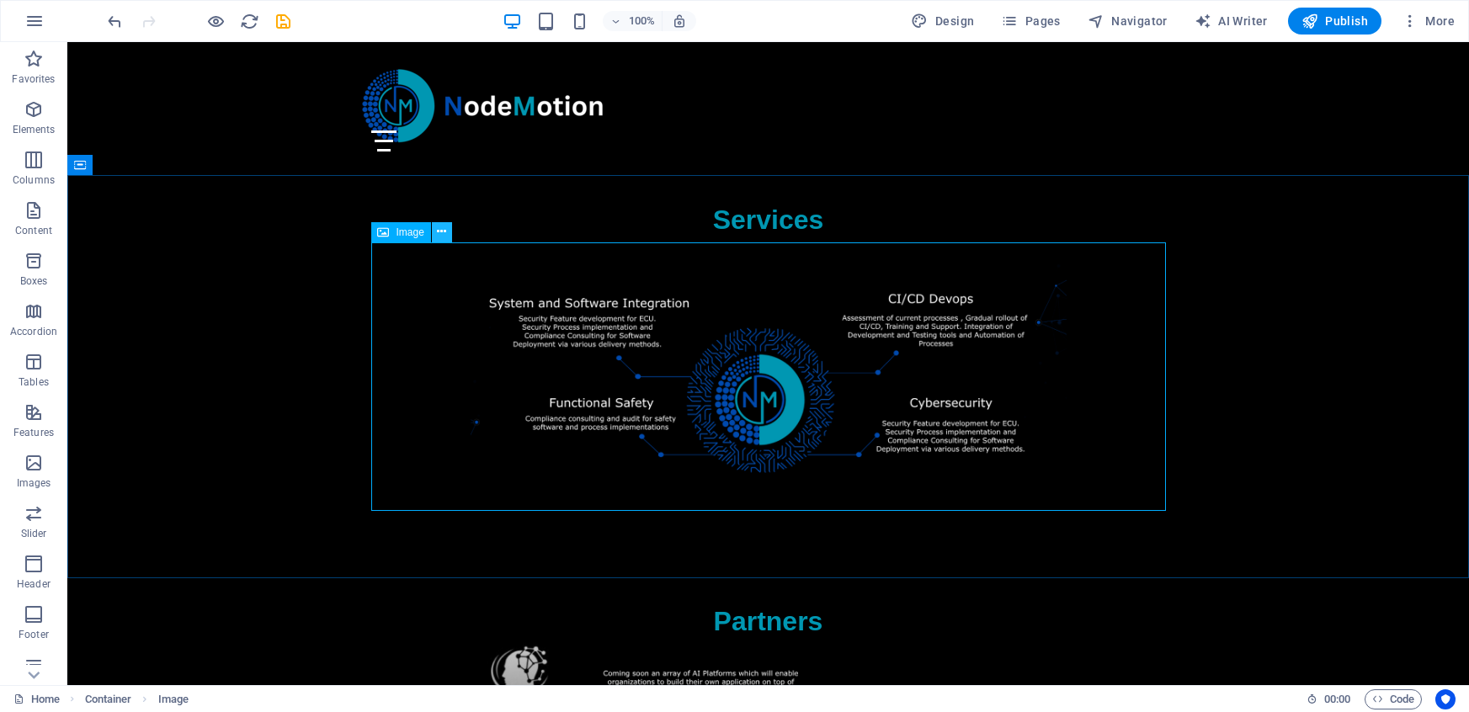
click at [435, 237] on button at bounding box center [442, 232] width 20 height 20
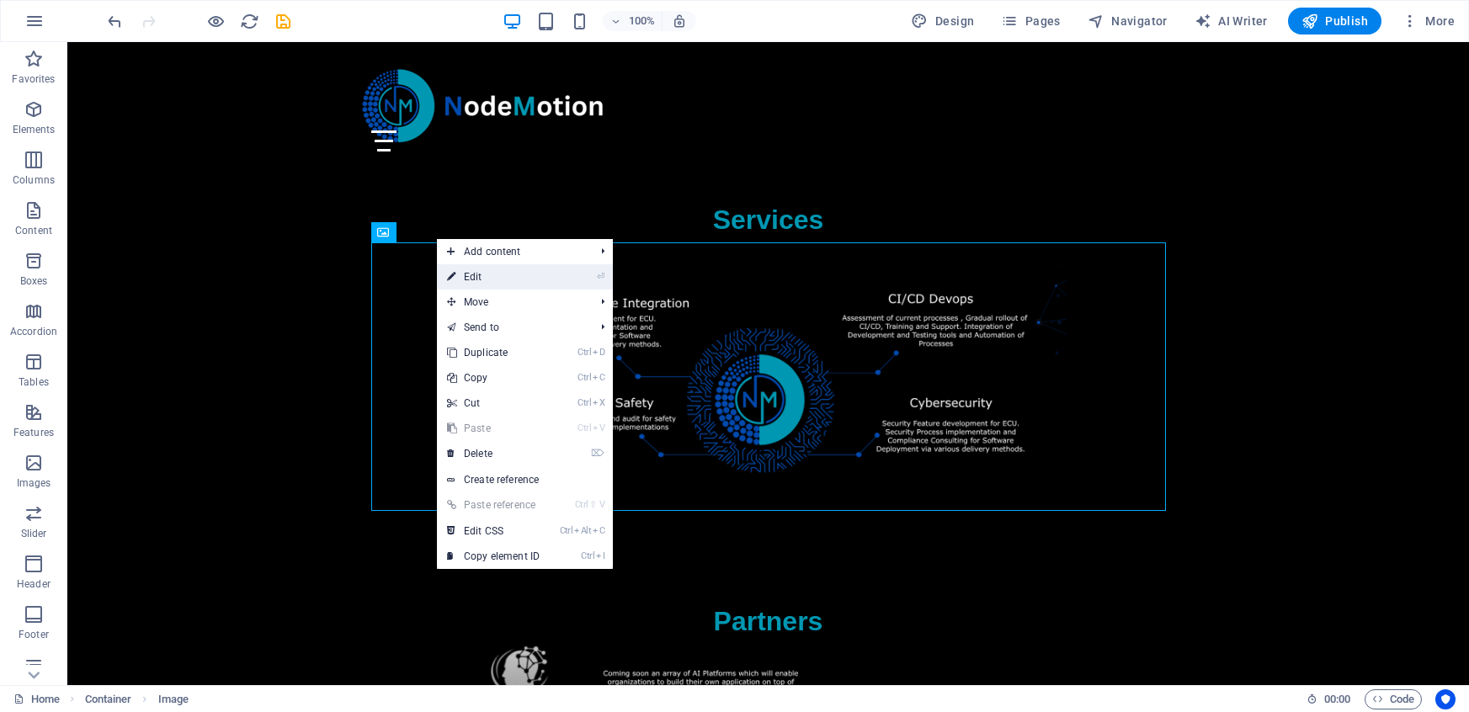
drag, startPoint x: 471, startPoint y: 274, endPoint x: 545, endPoint y: 412, distance: 156.3
click at [471, 274] on link "⏎ Edit" at bounding box center [493, 276] width 113 height 25
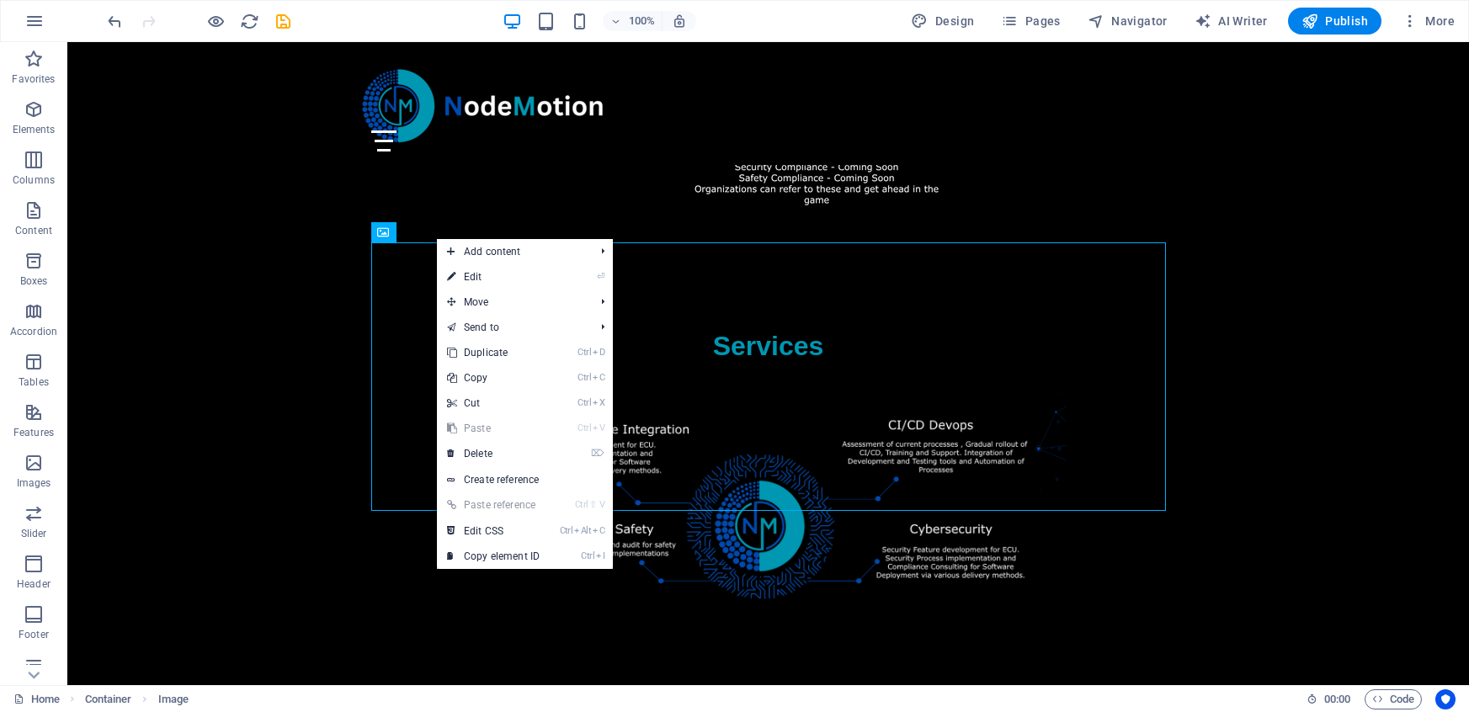
select select "%"
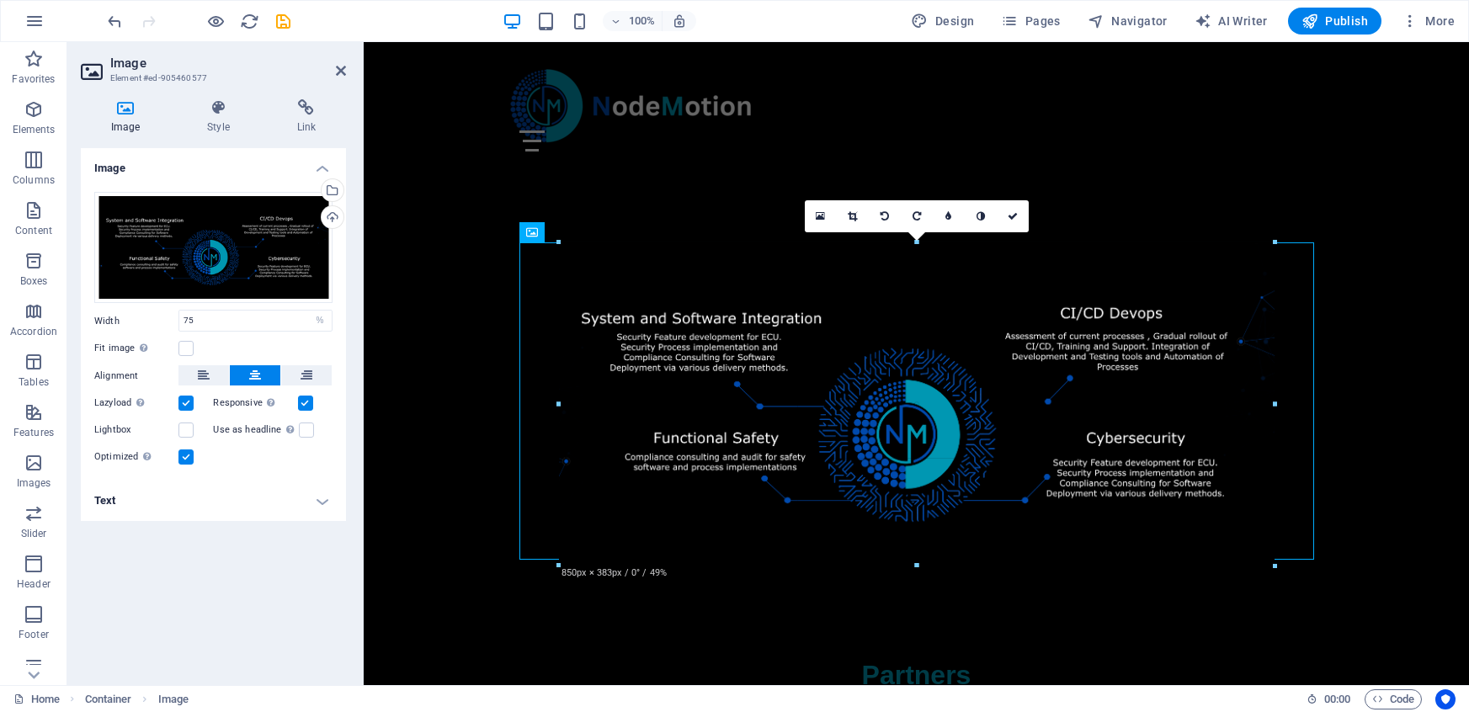
drag, startPoint x: 1216, startPoint y: 513, endPoint x: 1283, endPoint y: 567, distance: 86.1
type input "849"
select select "px"
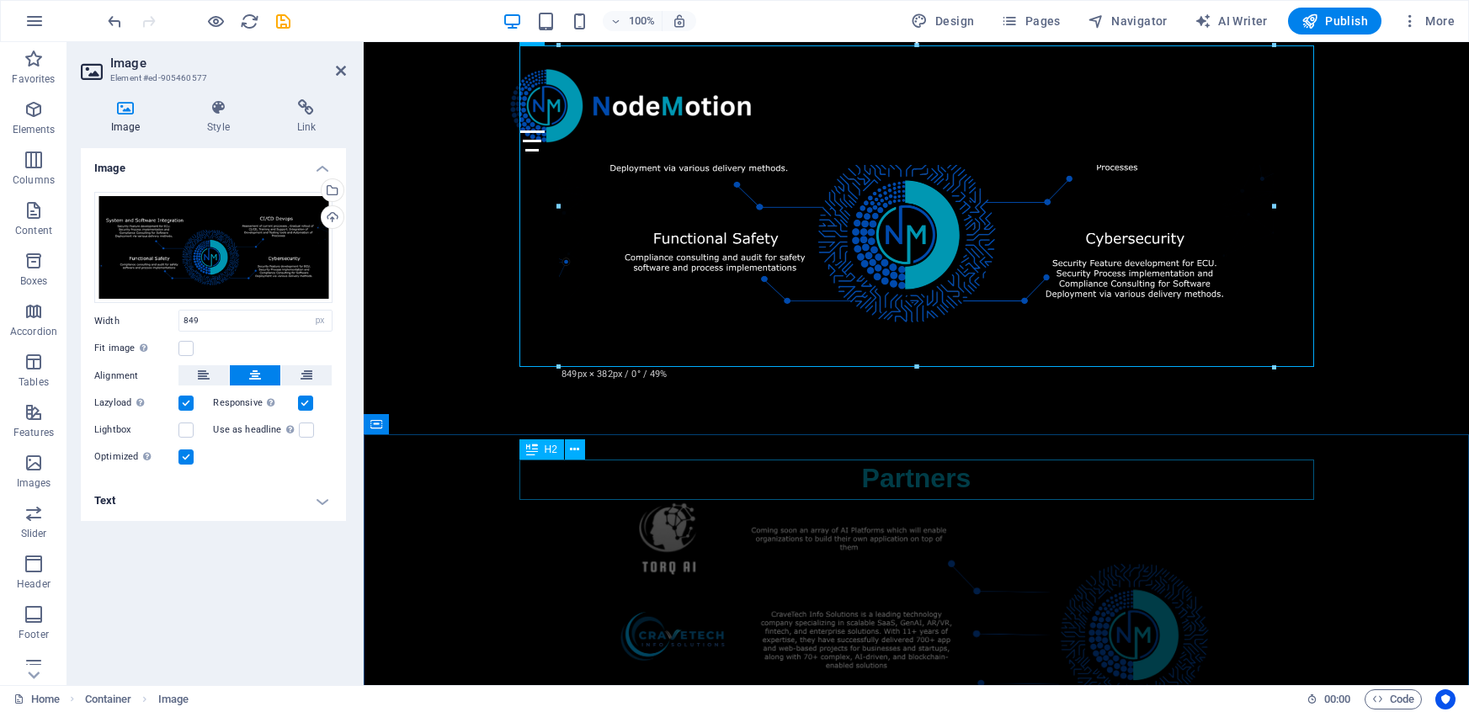
scroll to position [1153, 0]
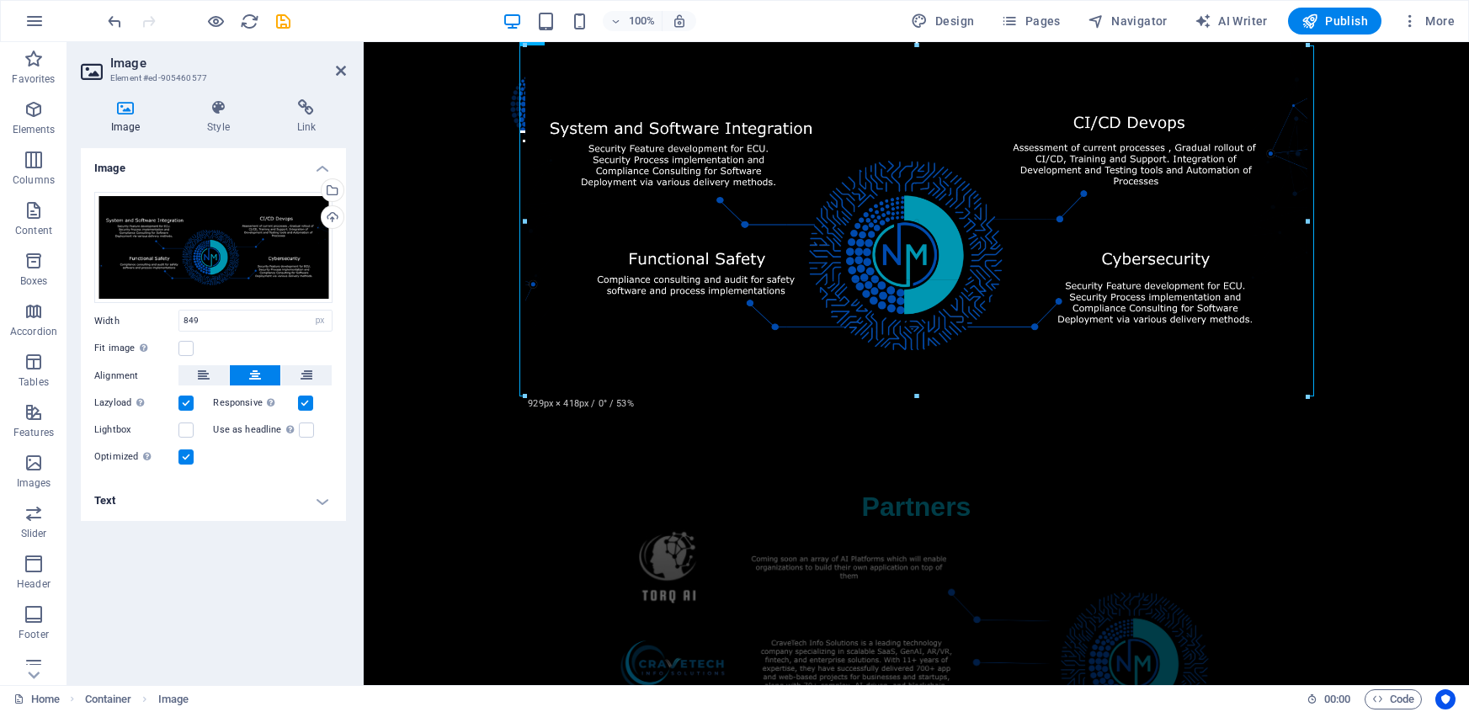
drag, startPoint x: 1270, startPoint y: 367, endPoint x: 1295, endPoint y: 401, distance: 41.6
type input "929"
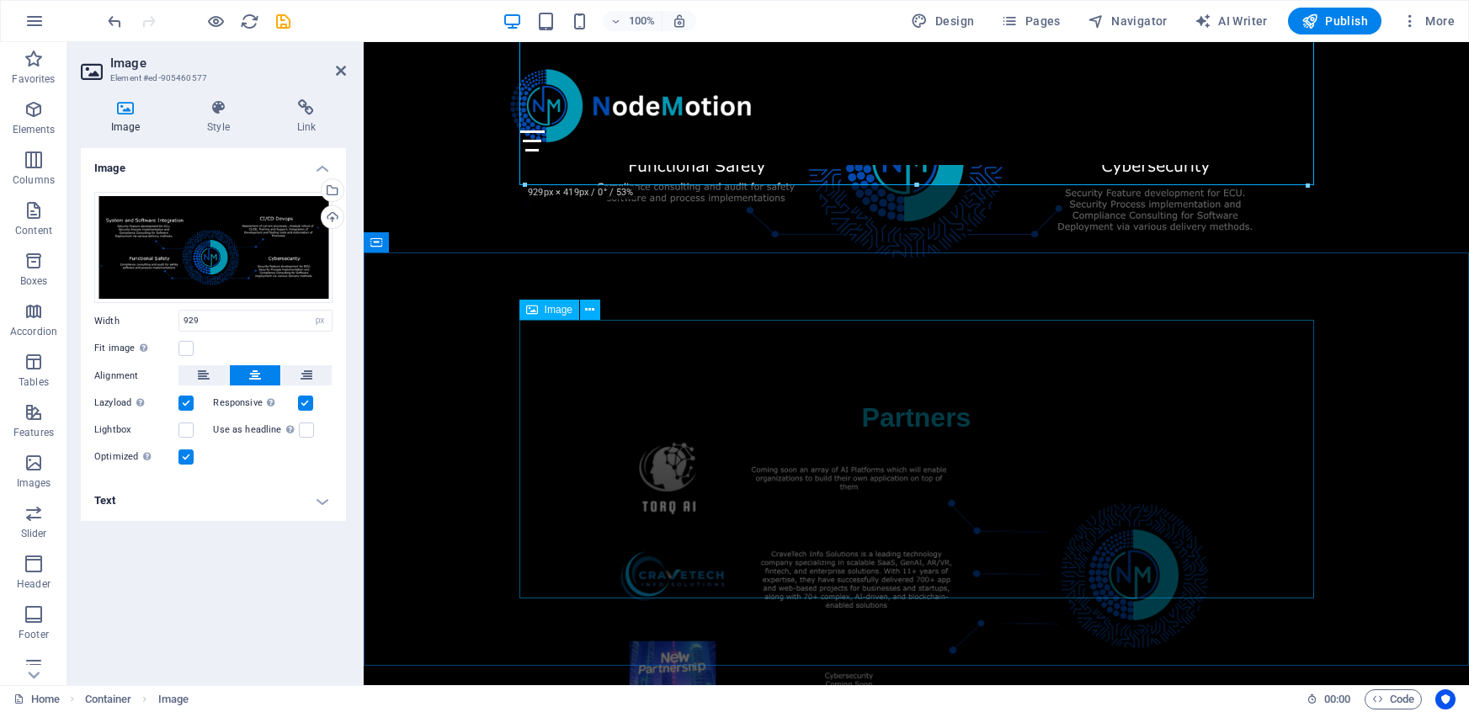
scroll to position [1366, 0]
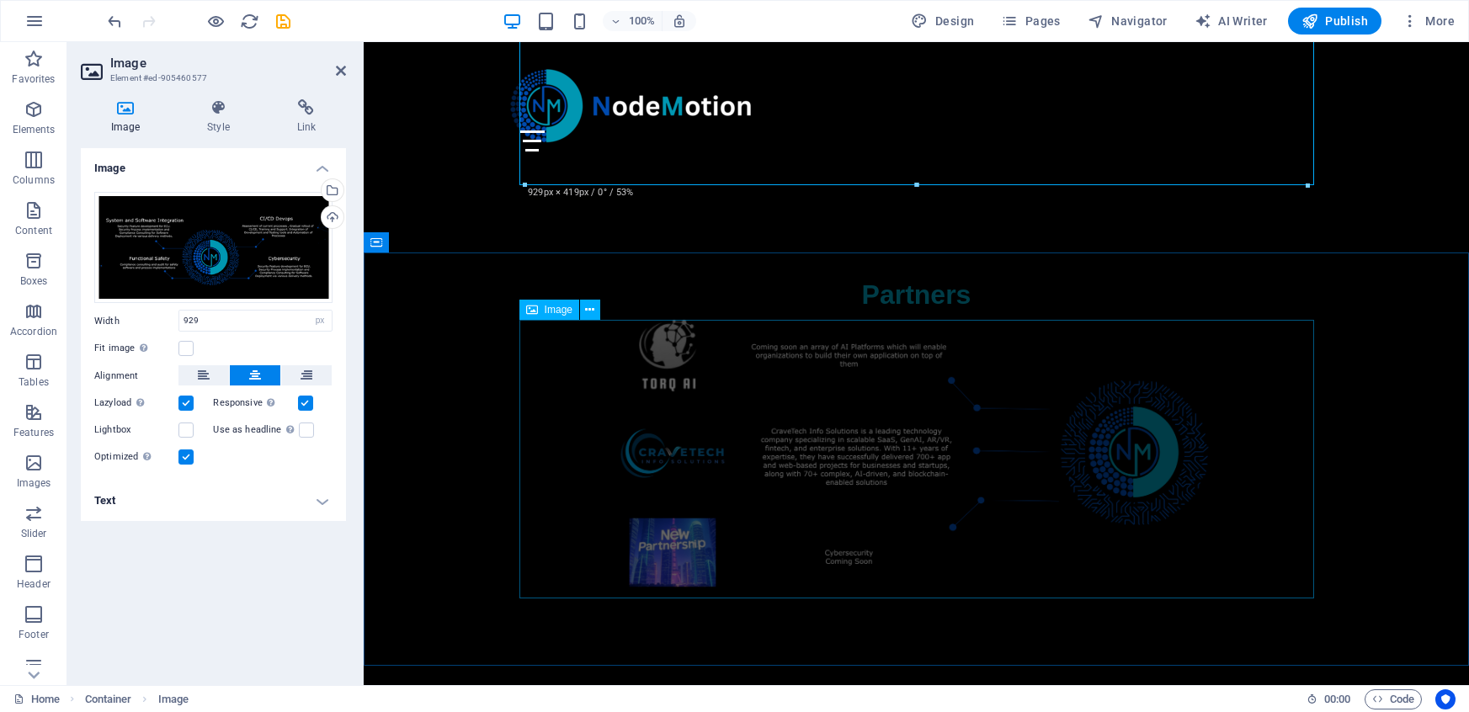
click at [924, 420] on figure at bounding box center [916, 454] width 795 height 279
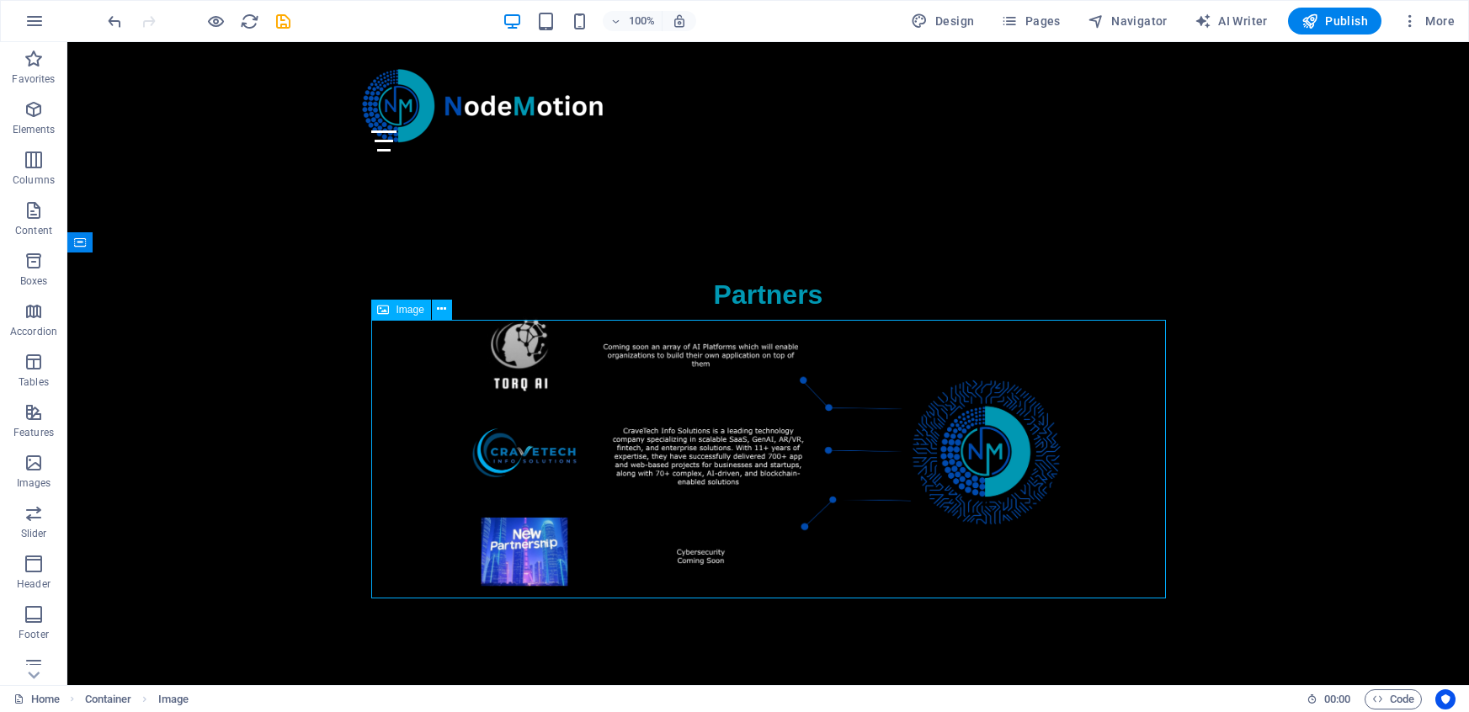
click at [891, 451] on figure at bounding box center [768, 454] width 795 height 279
click at [447, 310] on button at bounding box center [442, 310] width 20 height 20
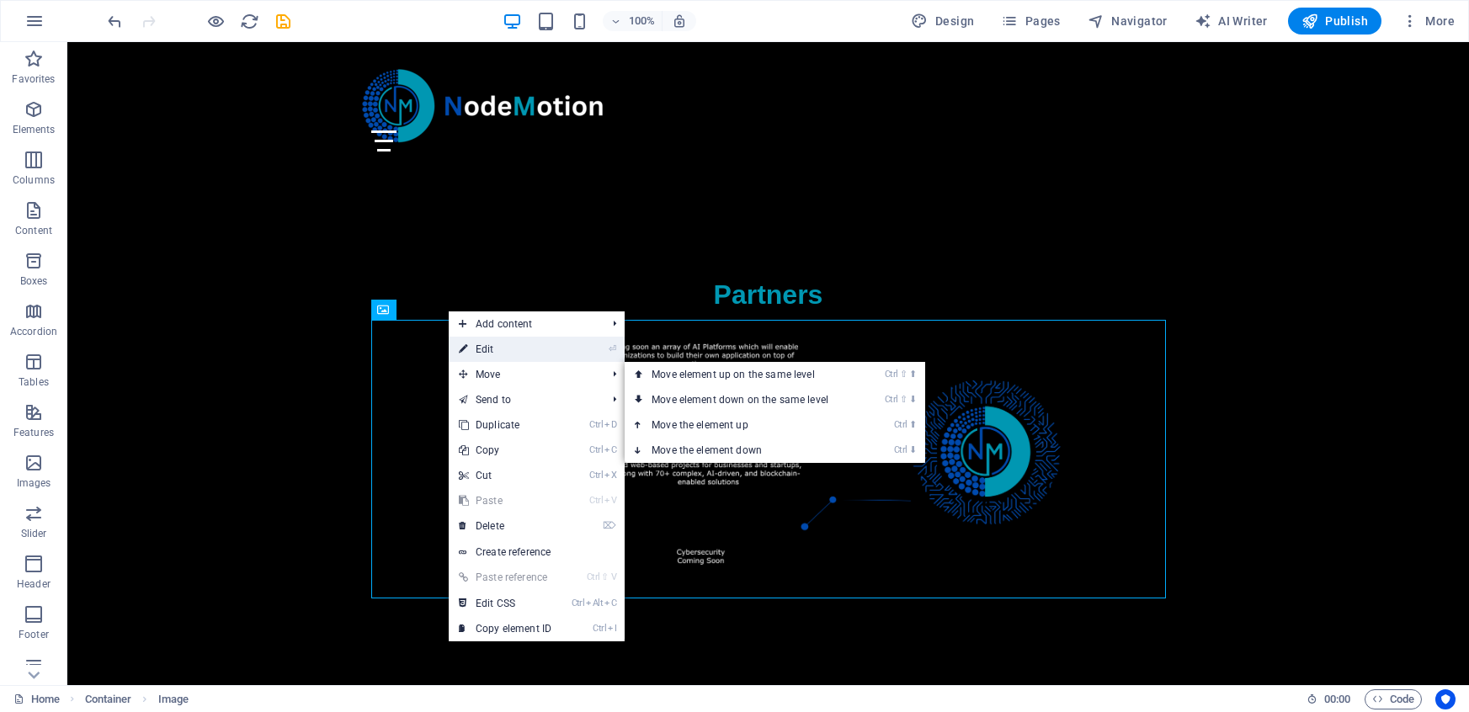
click at [510, 350] on link "⏎ Edit" at bounding box center [505, 349] width 113 height 25
select select "%"
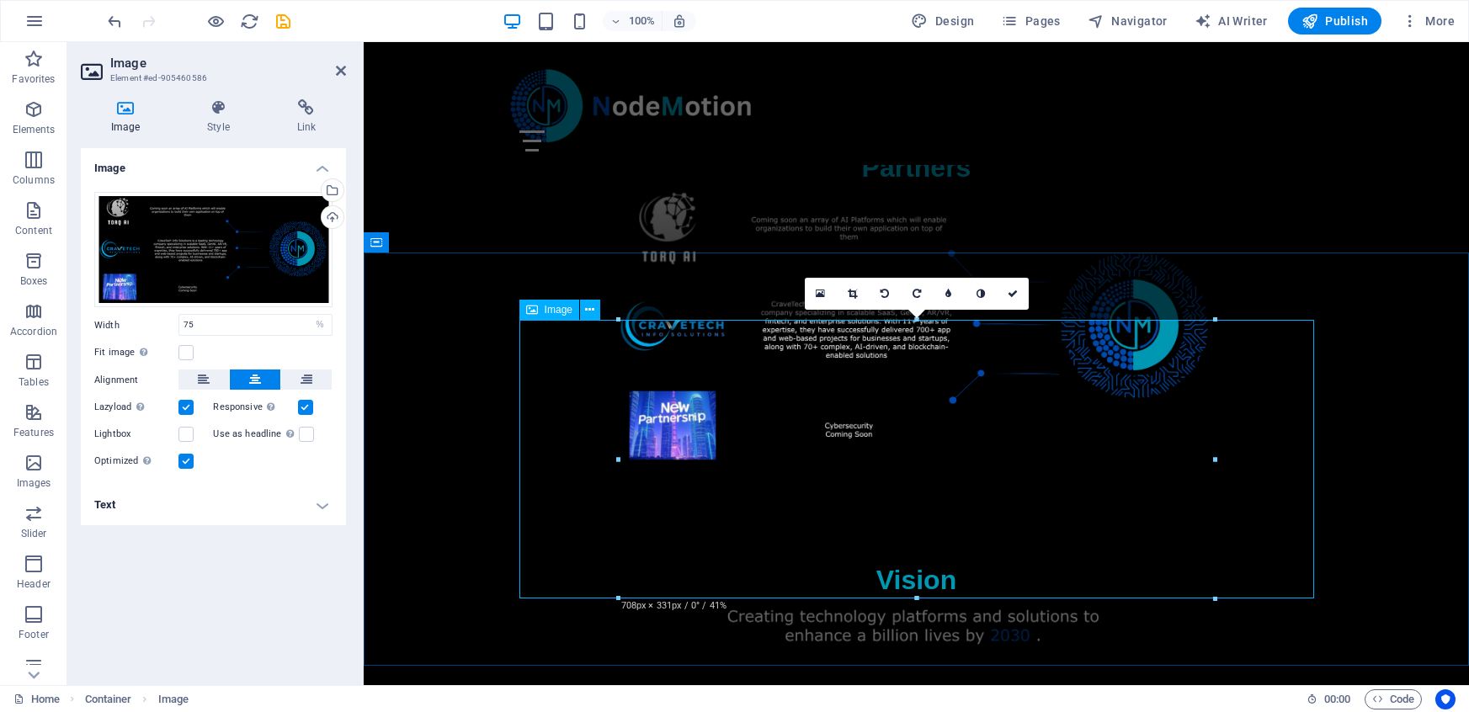
scroll to position [1366, 0]
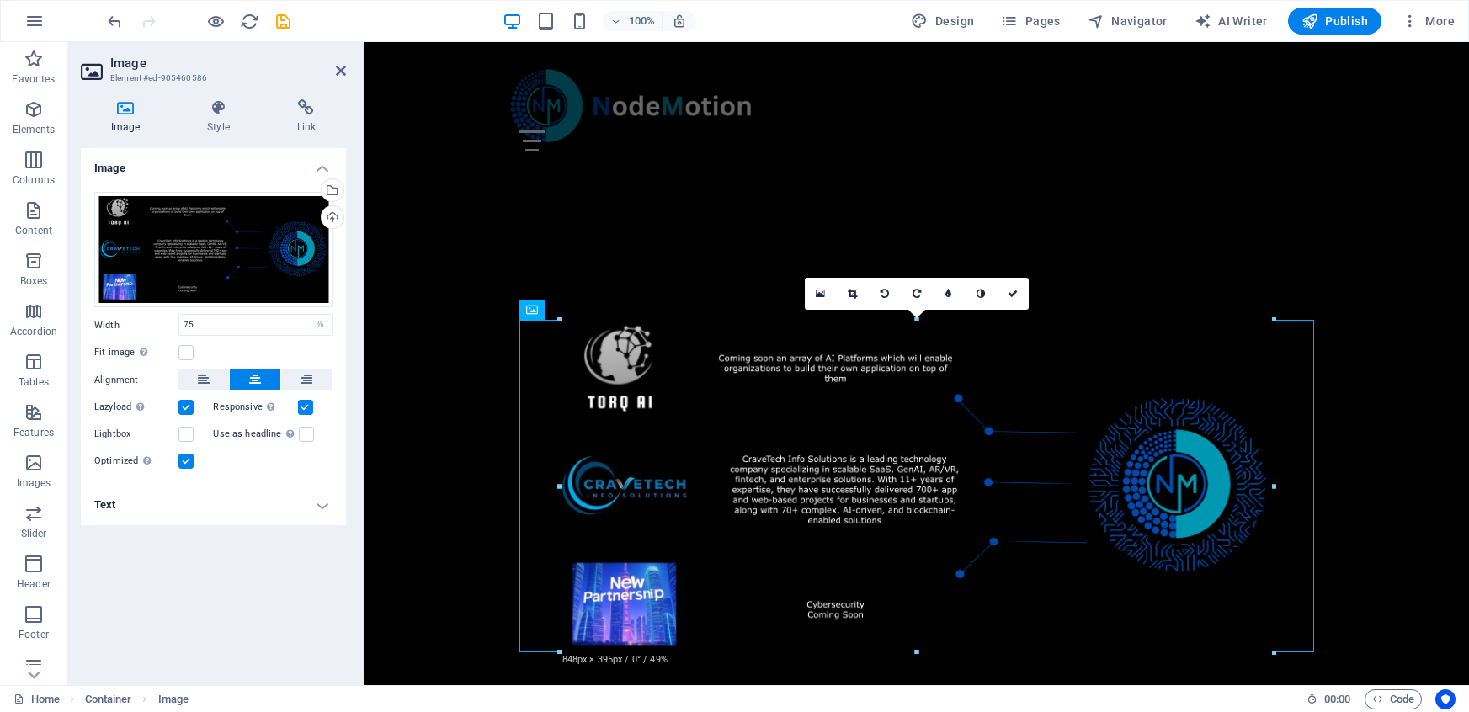
drag, startPoint x: 1215, startPoint y: 598, endPoint x: 1294, endPoint y: 651, distance: 95.2
type input "854"
select select "px"
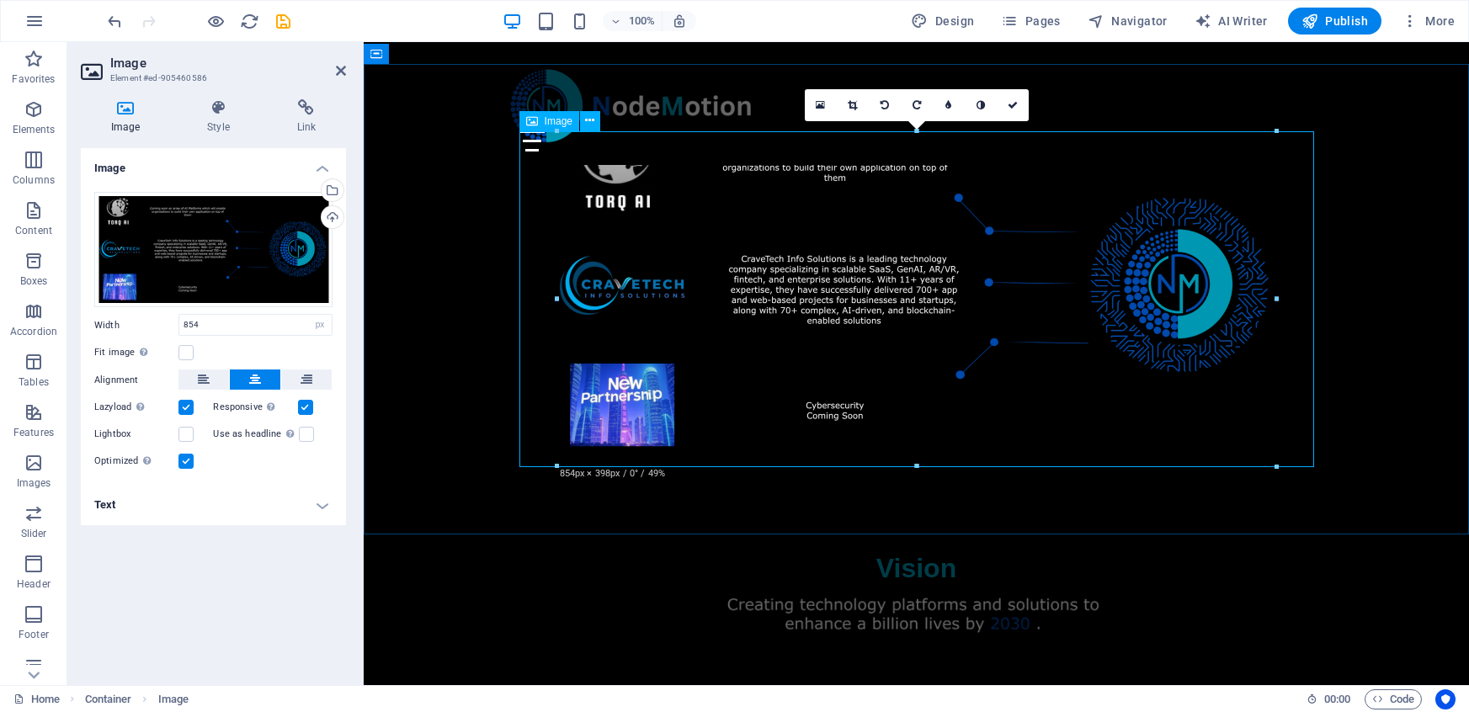
scroll to position [1566, 0]
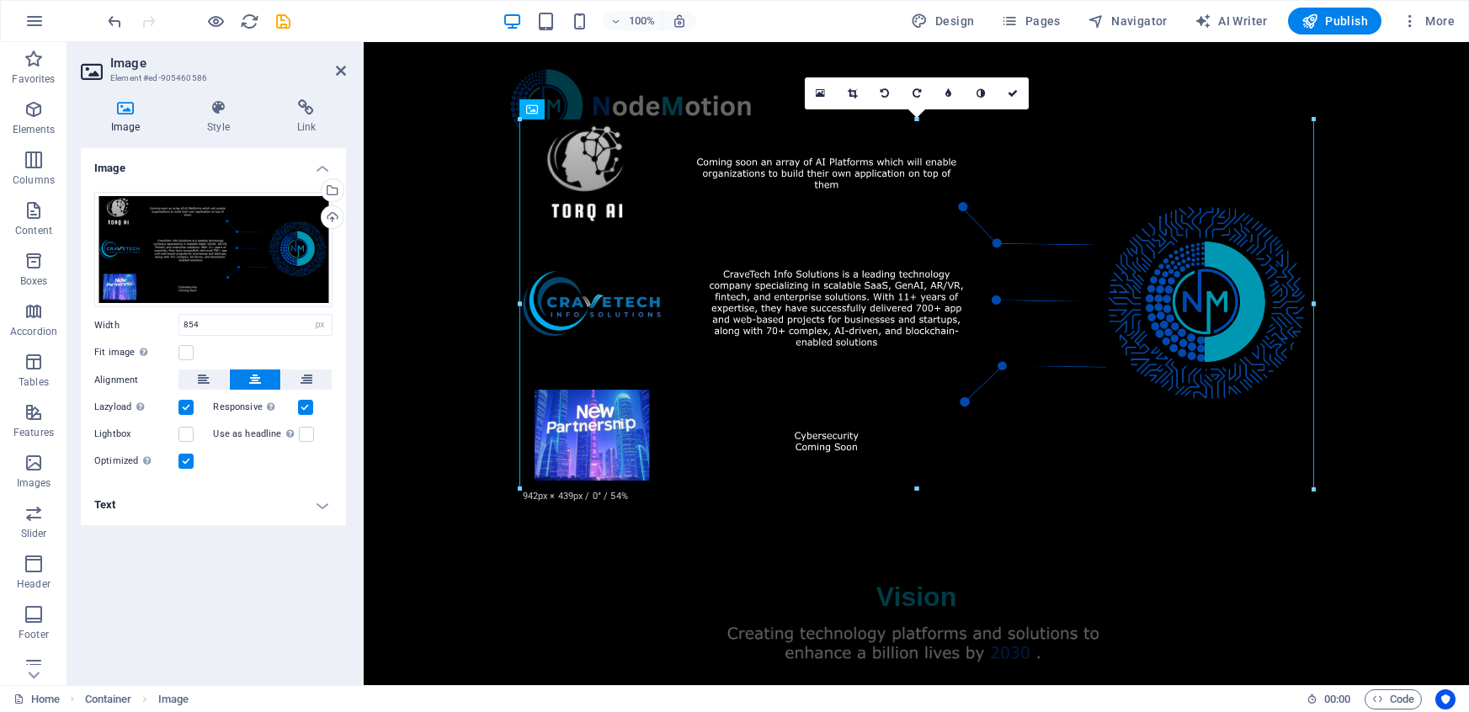
drag, startPoint x: 1276, startPoint y: 455, endPoint x: 1303, endPoint y: 487, distance: 41.8
type input "943"
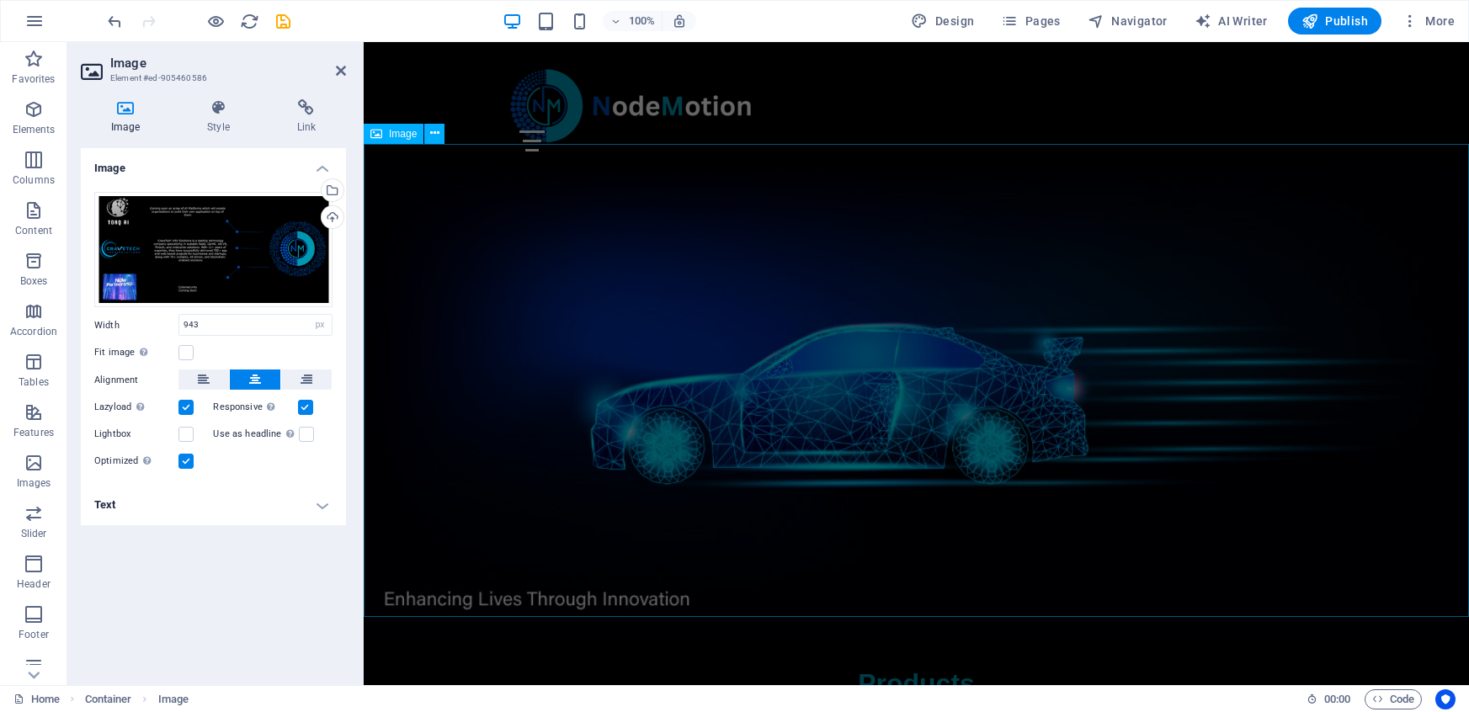
scroll to position [0, 0]
click at [285, 21] on icon "save" at bounding box center [283, 21] width 19 height 19
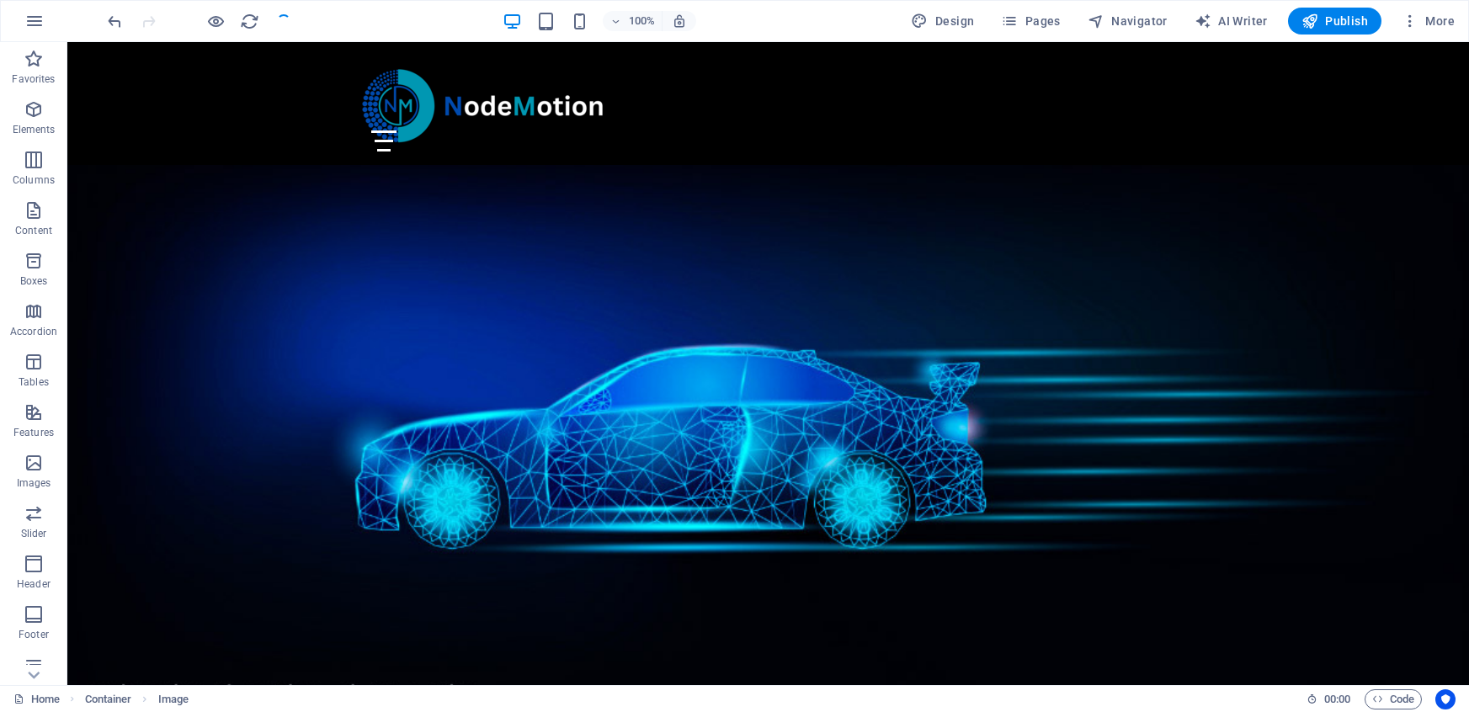
scroll to position [1635, 0]
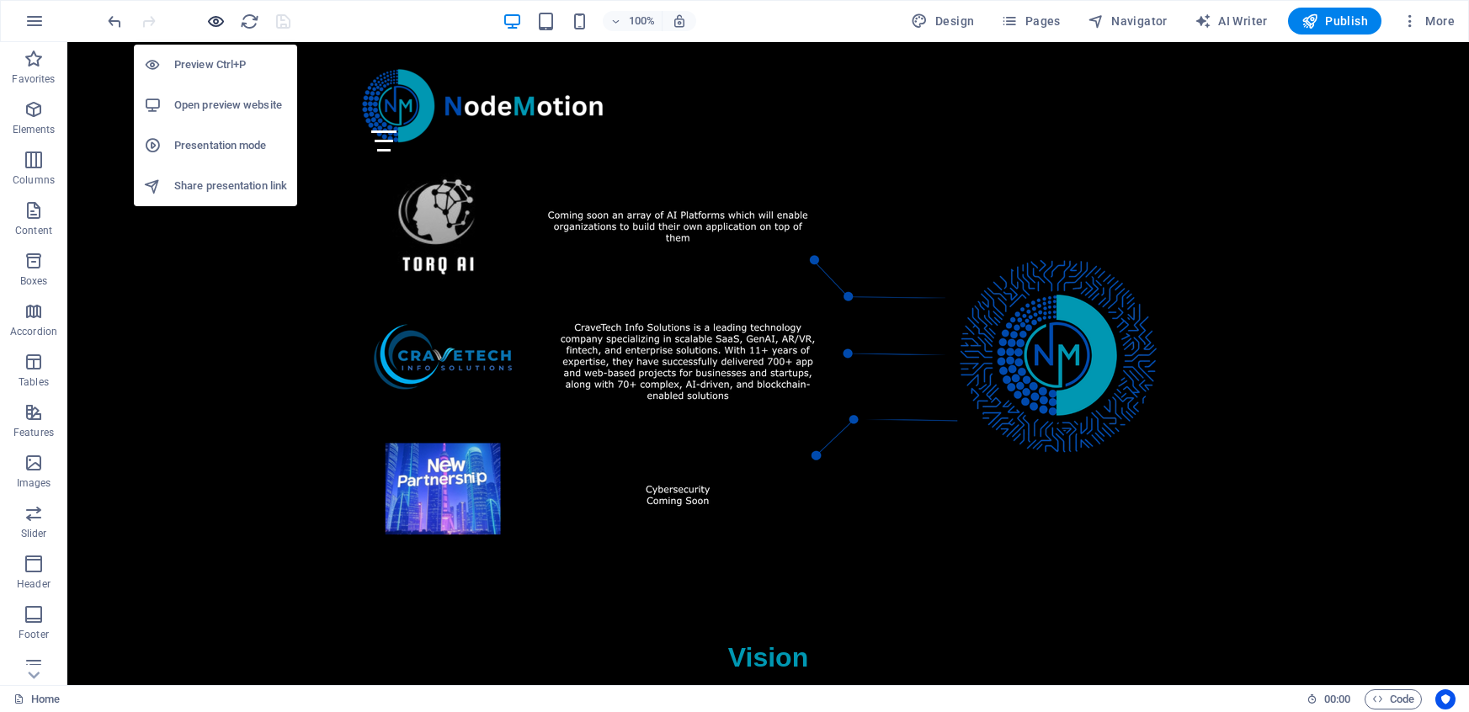
click at [215, 27] on icon "button" at bounding box center [216, 21] width 19 height 19
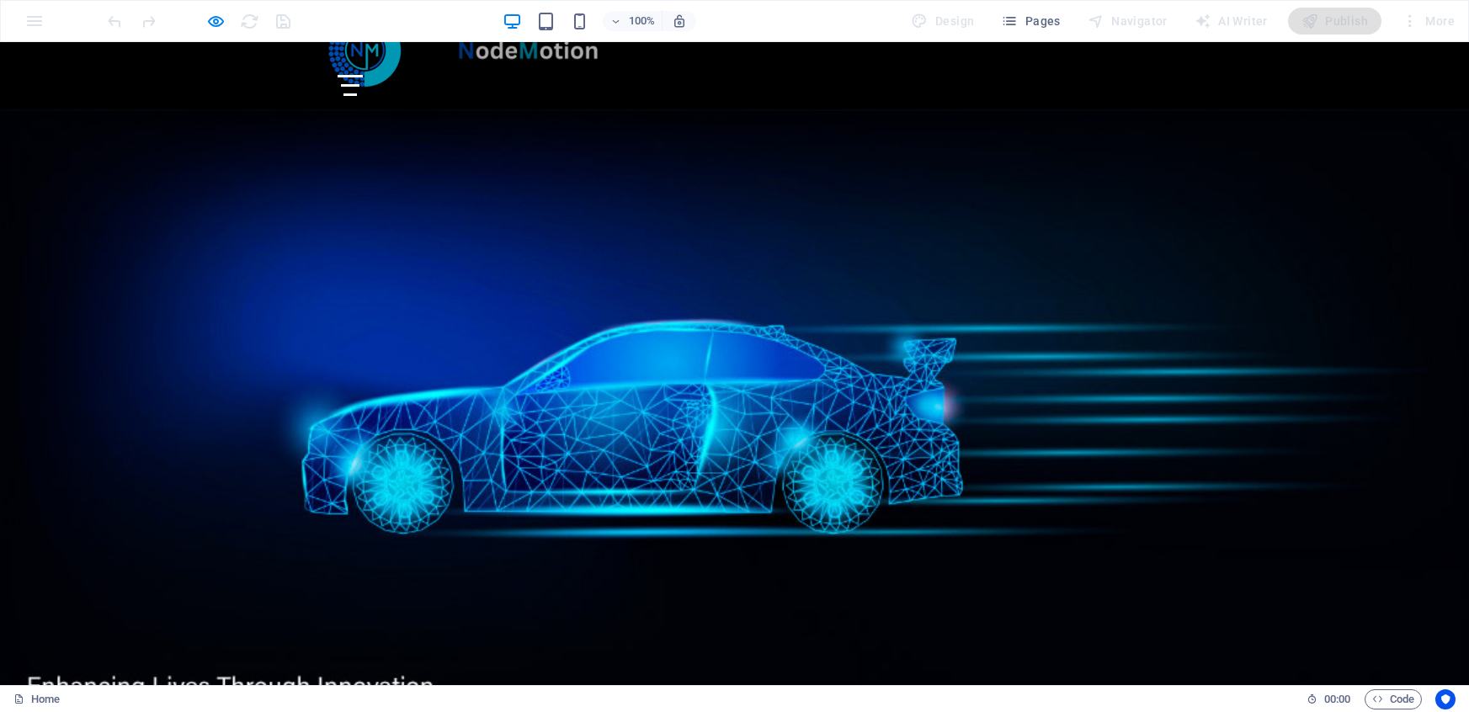
scroll to position [0, 0]
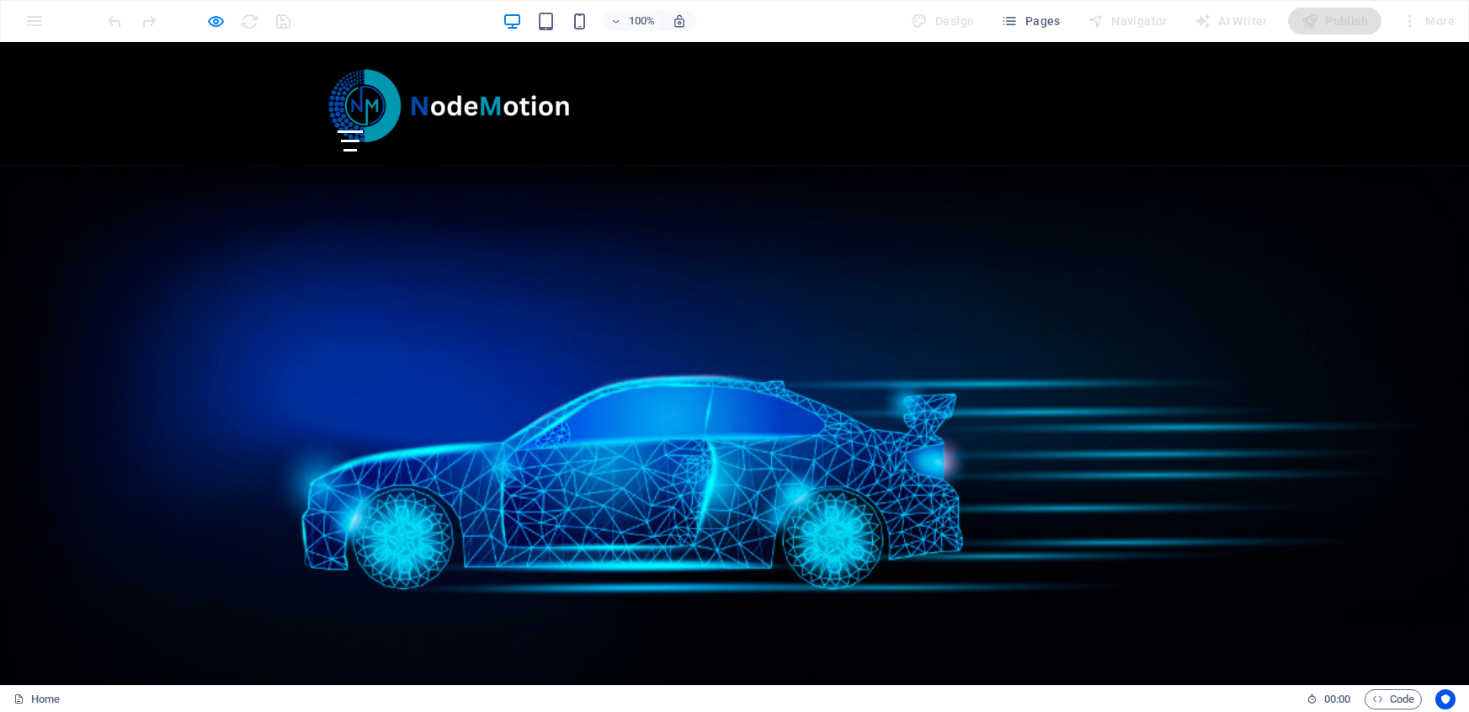
click at [363, 130] on div "Menu" at bounding box center [350, 140] width 25 height 21
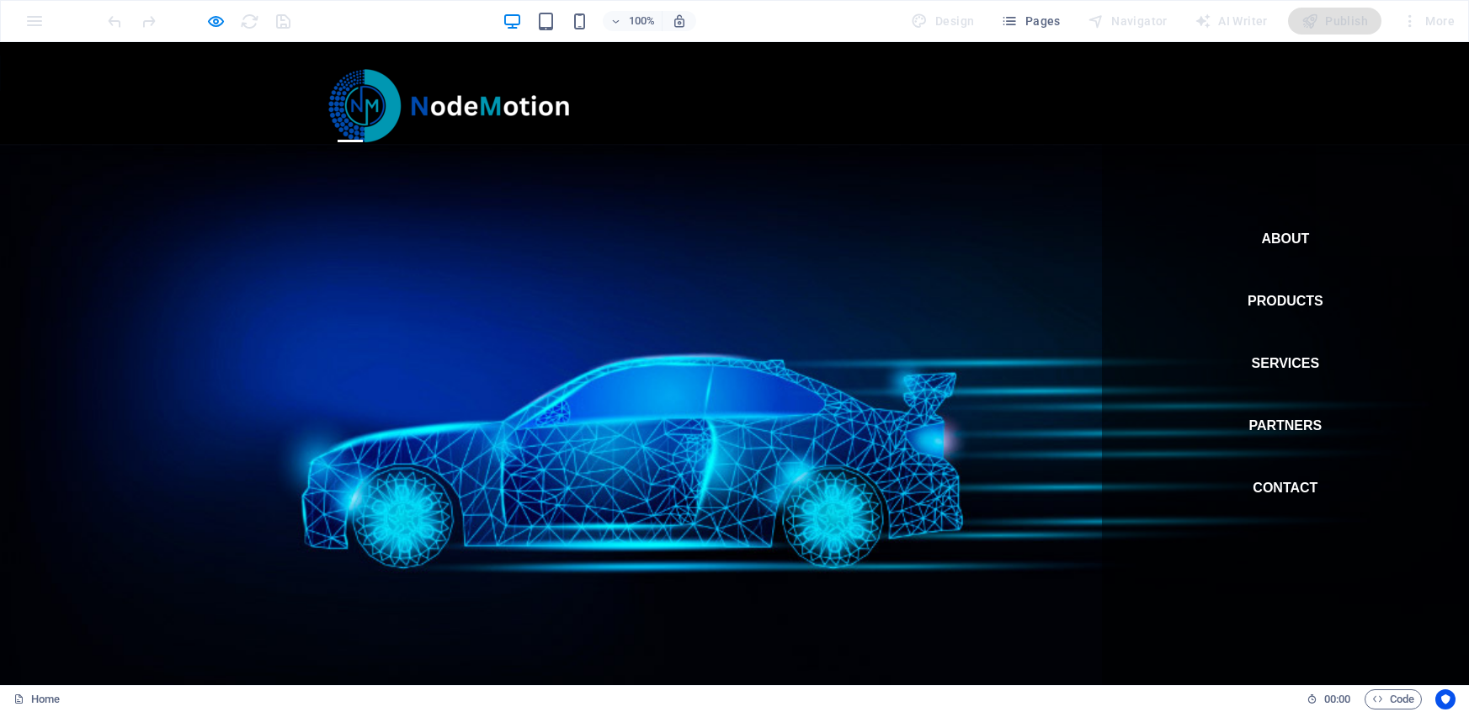
click at [1277, 300] on link "Products" at bounding box center [1285, 301] width 76 height 40
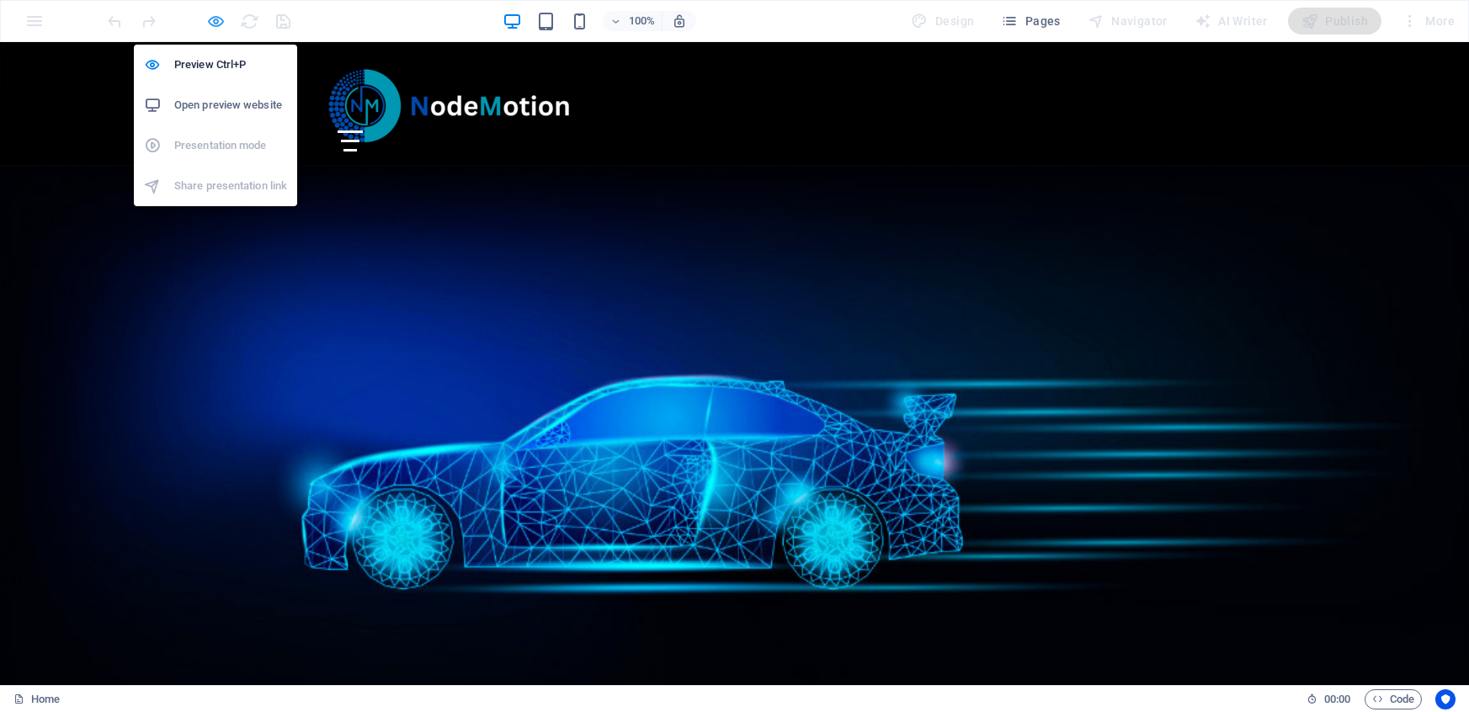
click at [211, 19] on icon "button" at bounding box center [216, 21] width 19 height 19
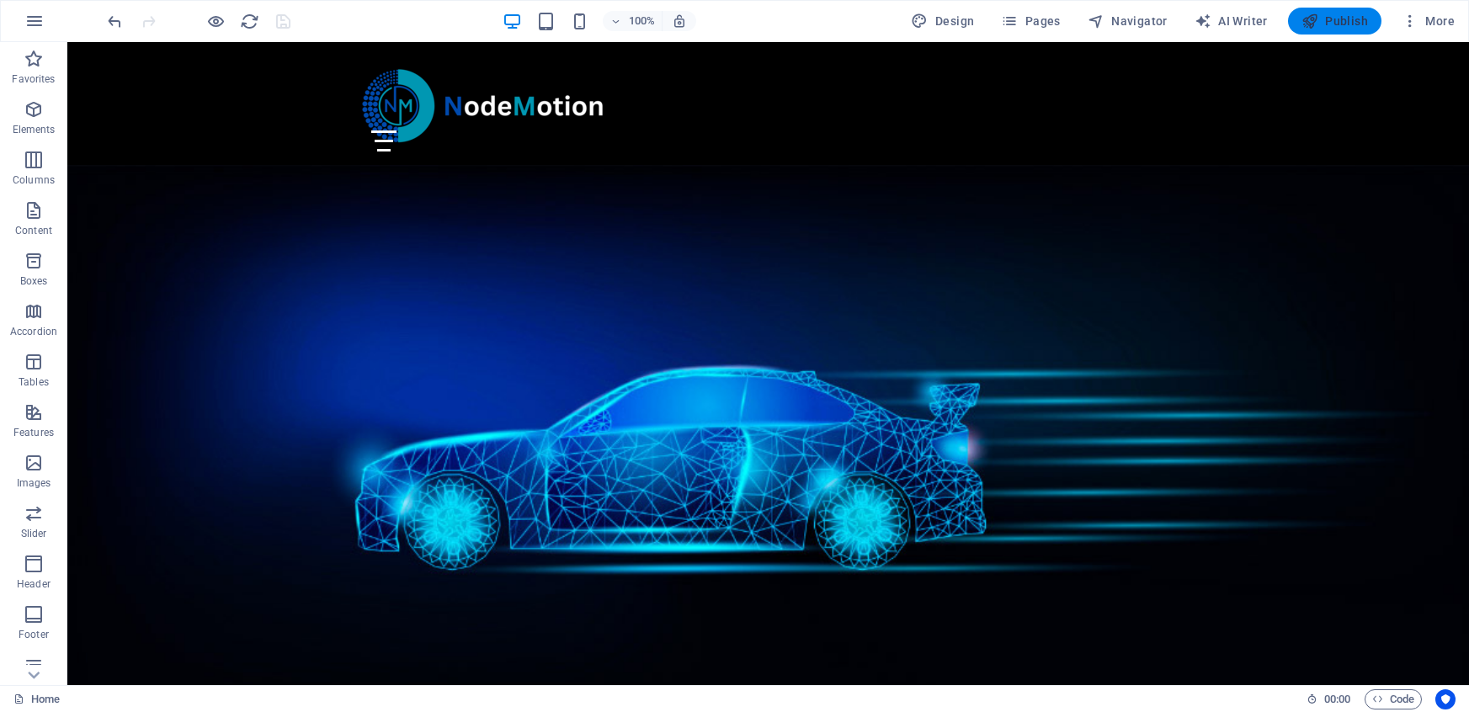
click at [1326, 22] on span "Publish" at bounding box center [1334, 21] width 66 height 17
